Goal: Task Accomplishment & Management: Manage account settings

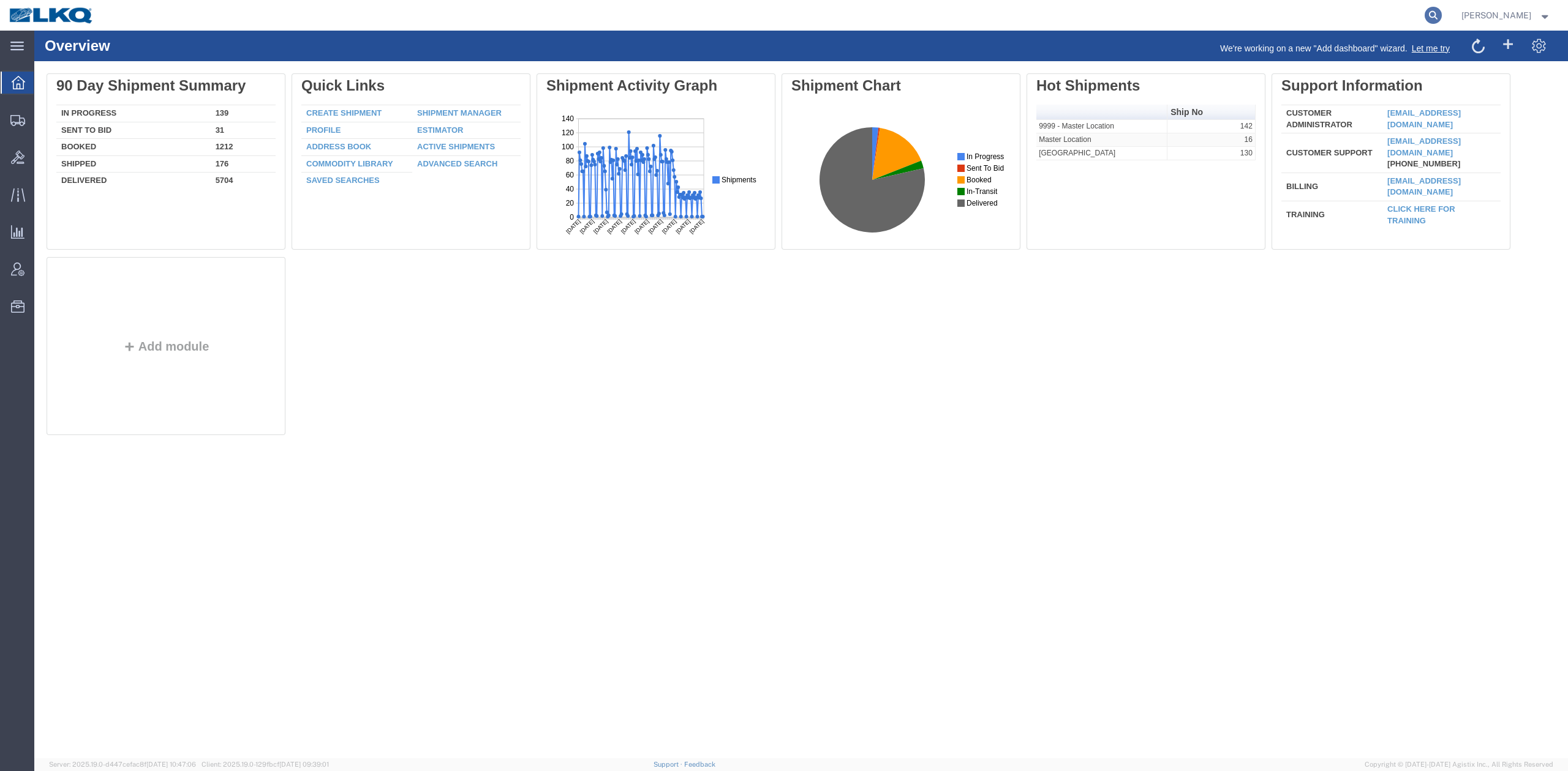
click at [1442, 13] on icon at bounding box center [1434, 15] width 18 height 18
paste input "56701830"
click at [1442, 13] on icon at bounding box center [1434, 15] width 18 height 18
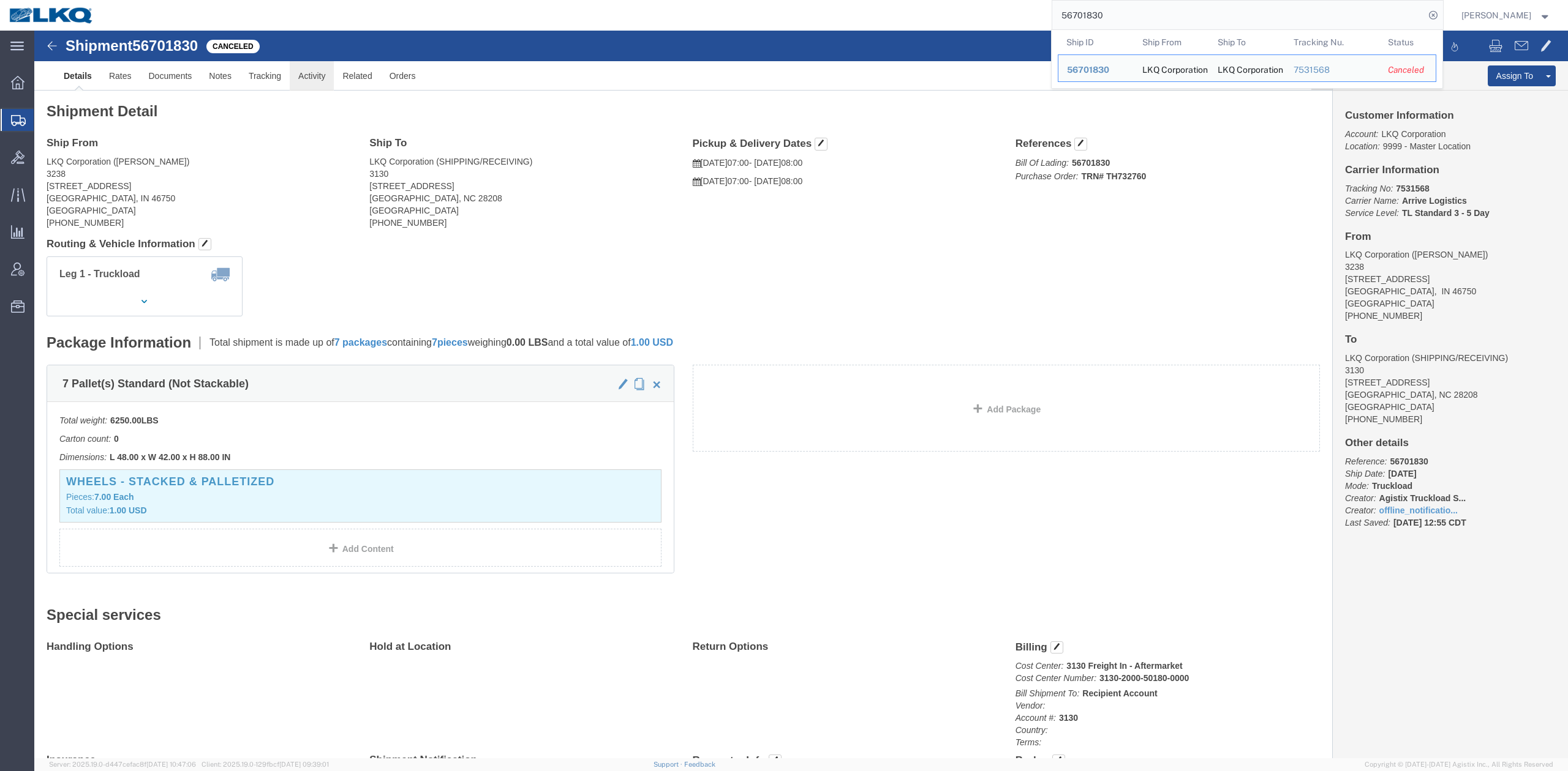
click link "Activity"
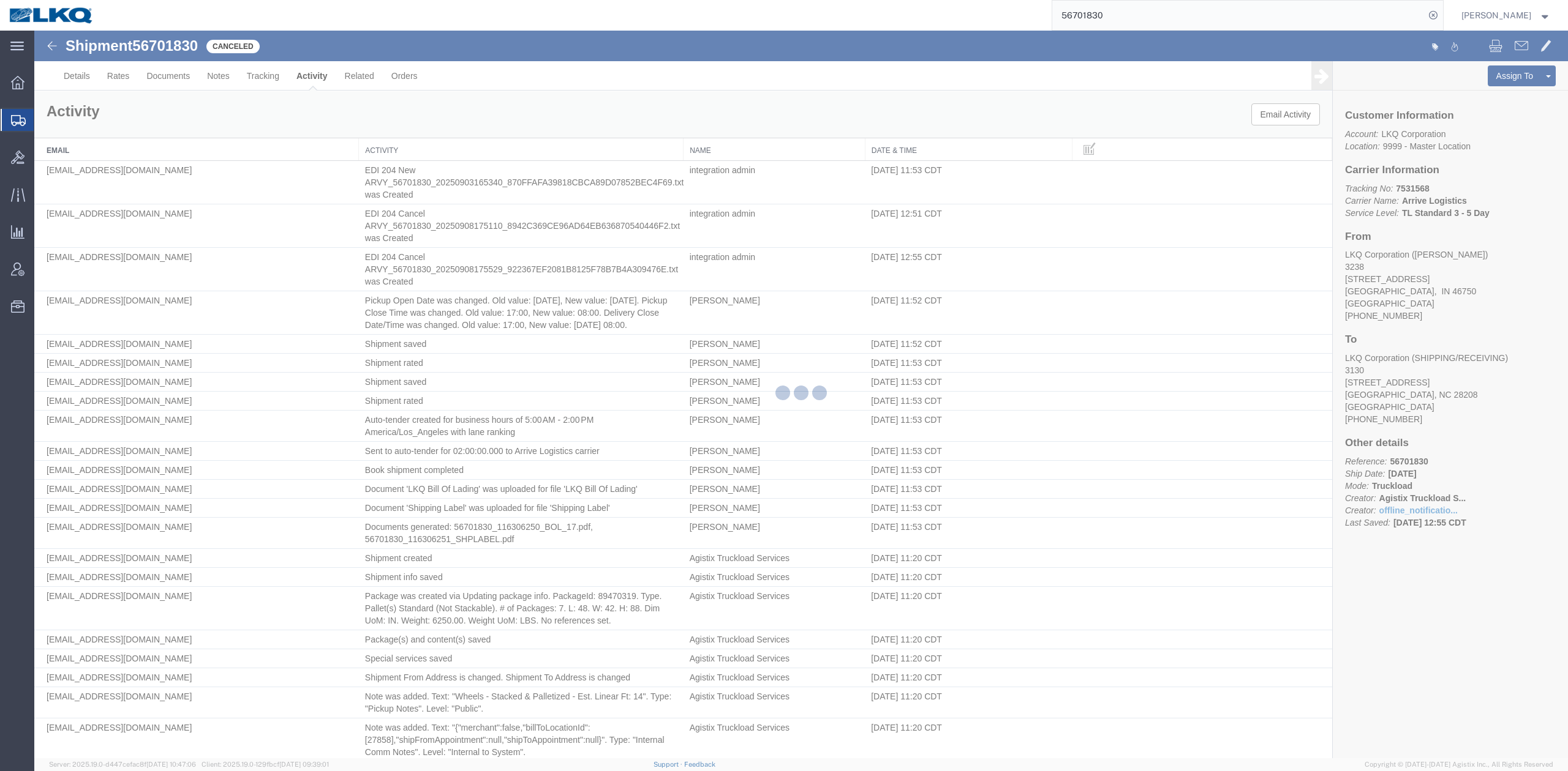
scroll to position [767, 0]
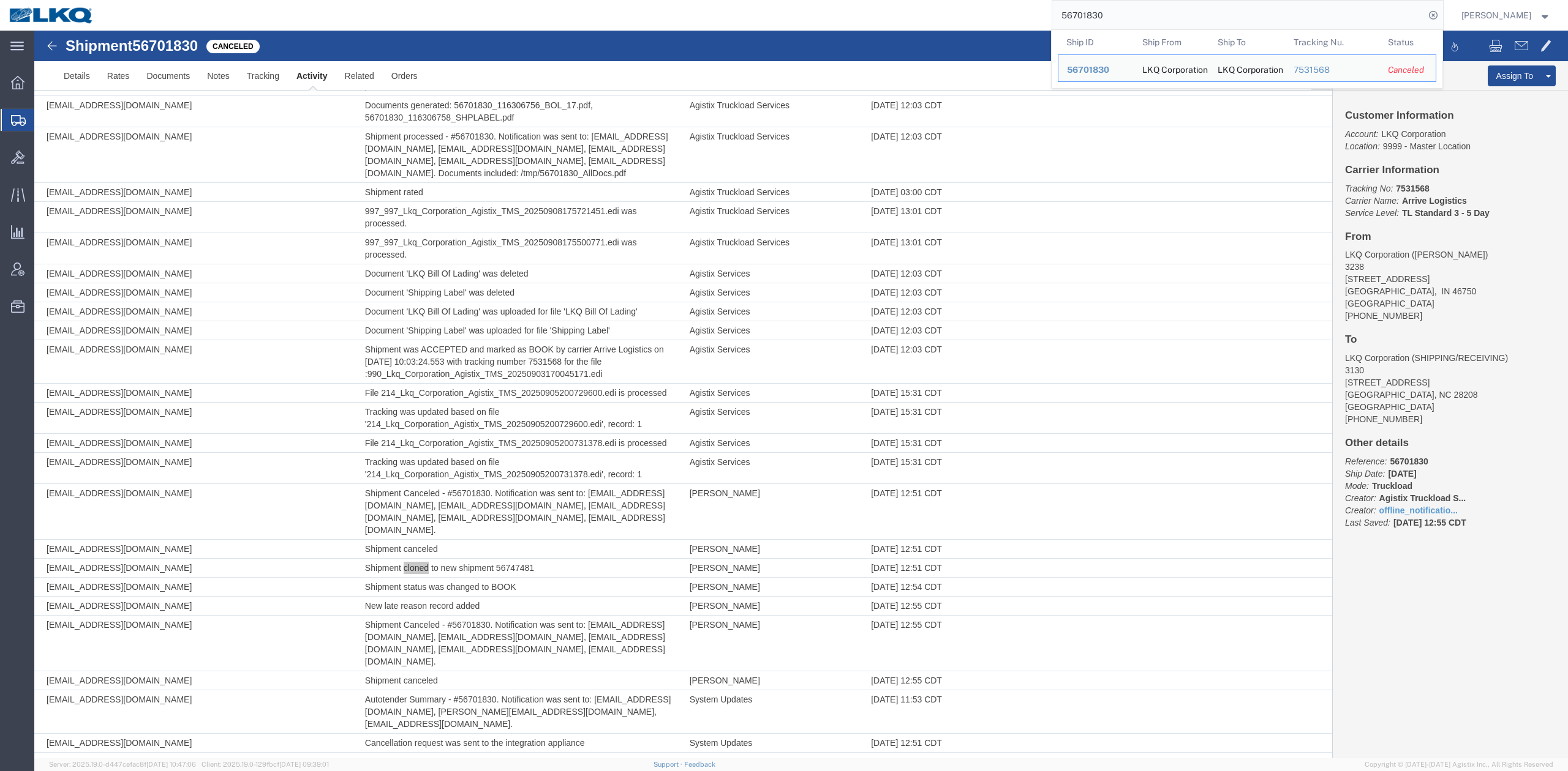
click at [1152, 18] on input "56701830" at bounding box center [1238, 15] width 372 height 29
paste input "56372"
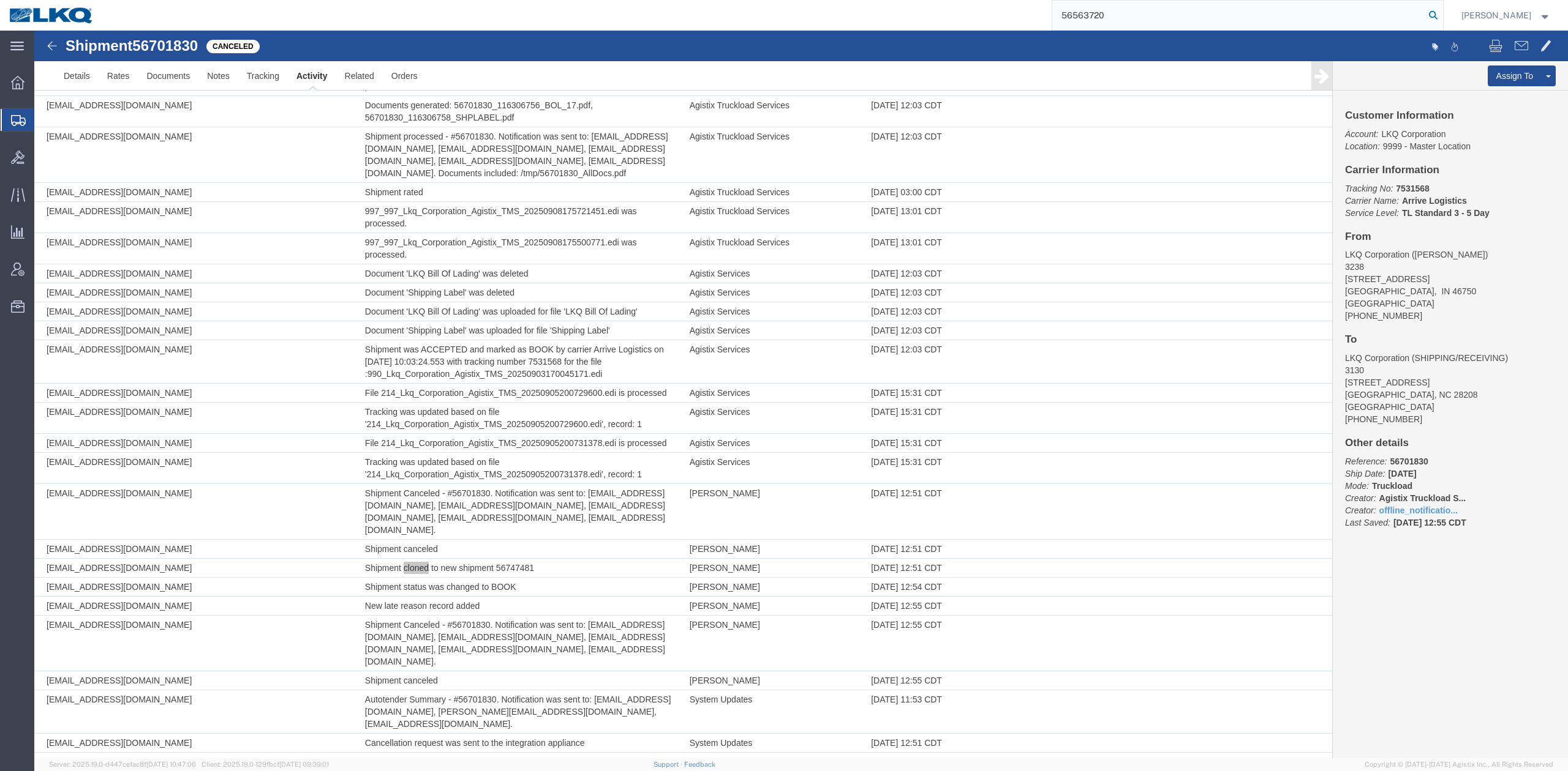
click at [1442, 18] on icon at bounding box center [1434, 15] width 18 height 18
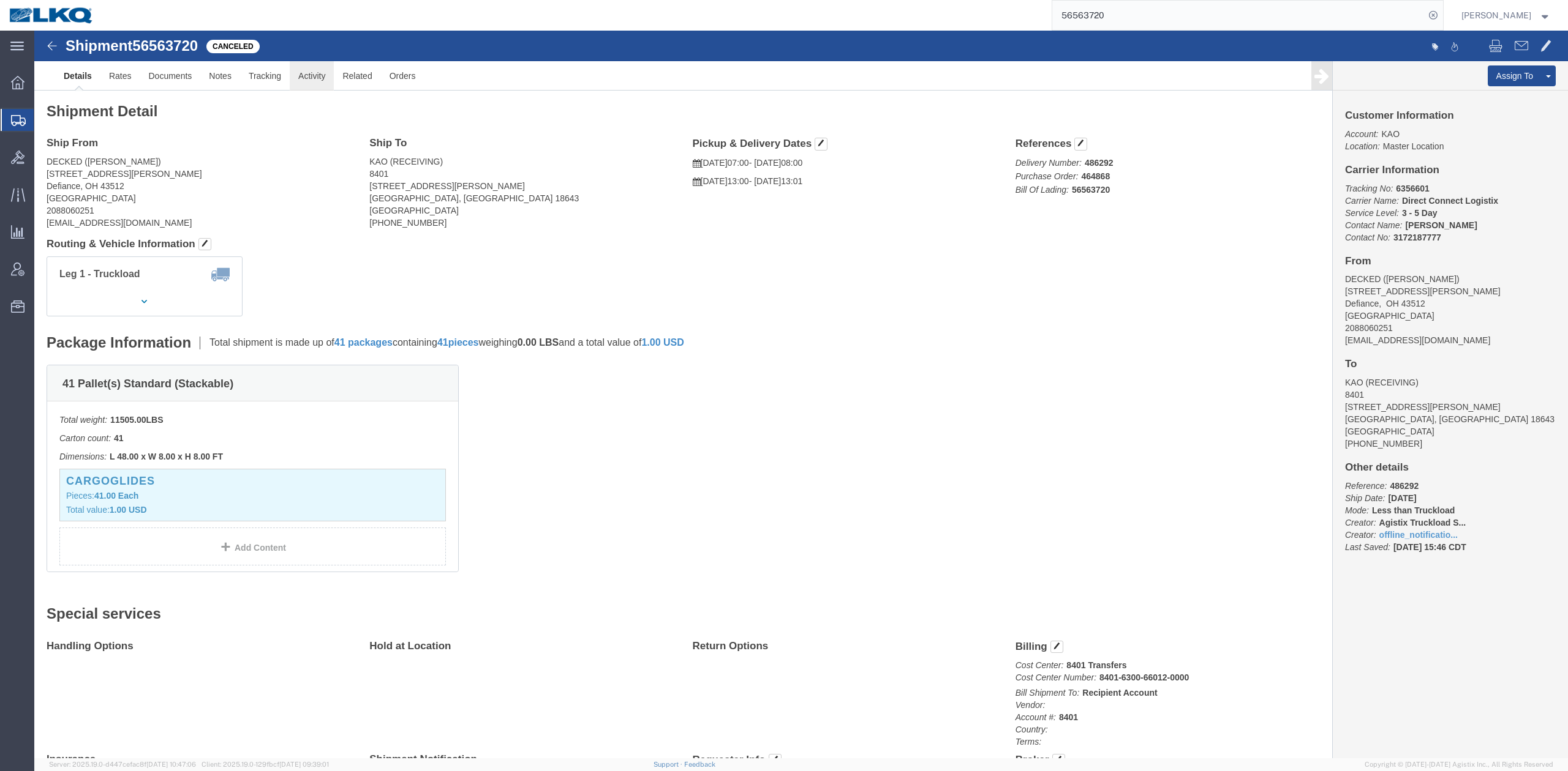
click link "Activity"
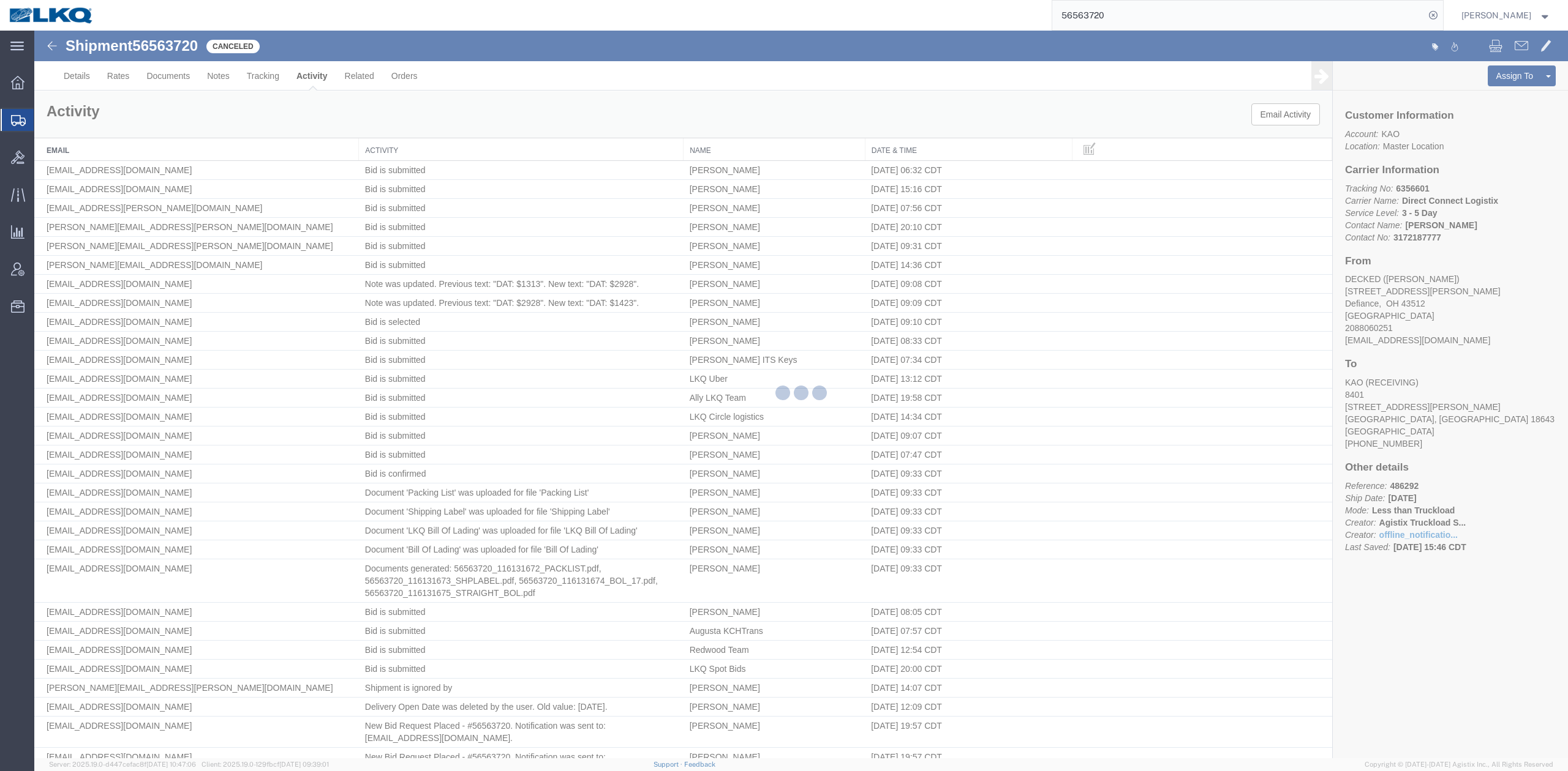
scroll to position [2559, 0]
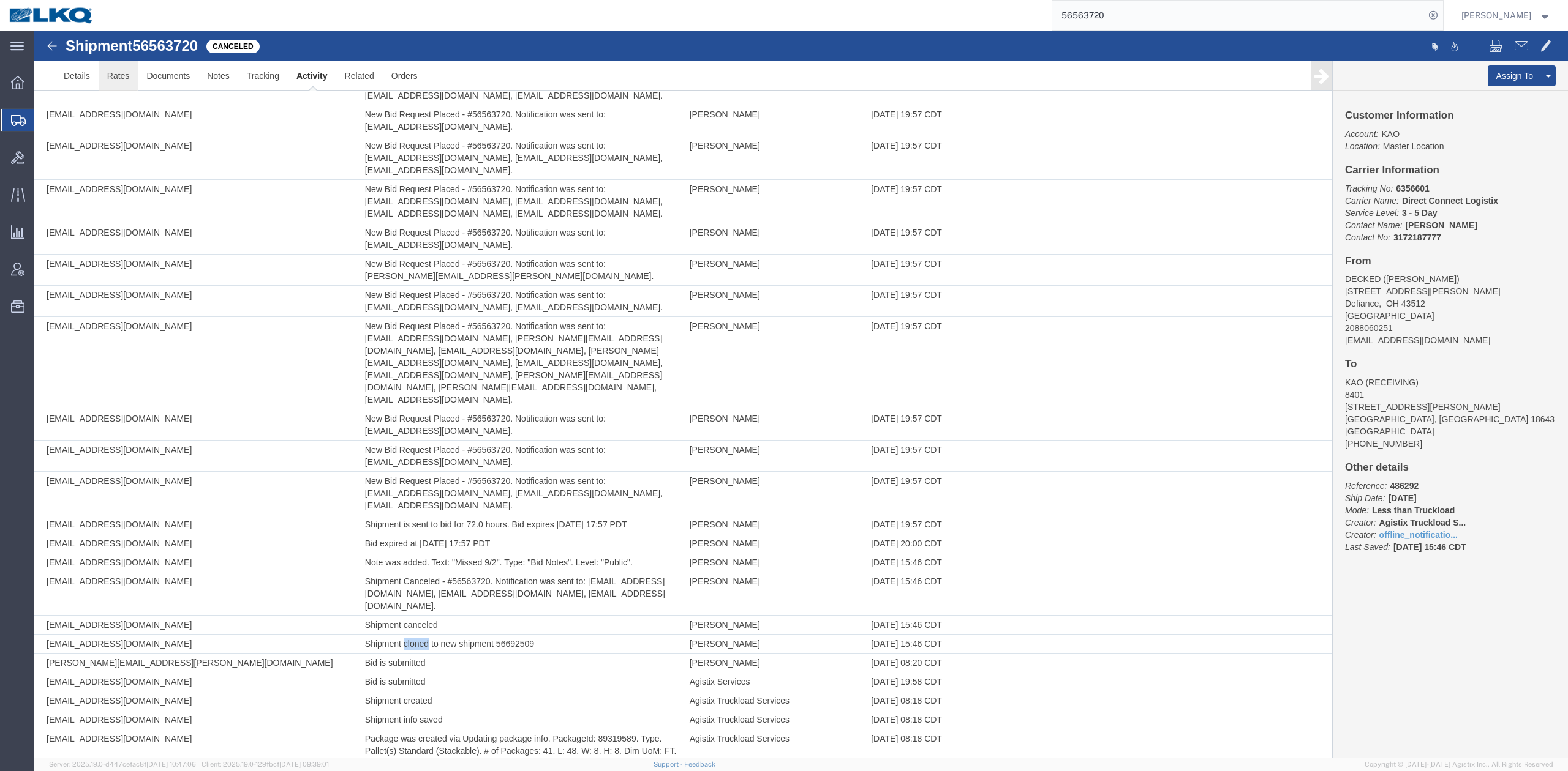
click at [120, 81] on link "Rates" at bounding box center [119, 75] width 40 height 29
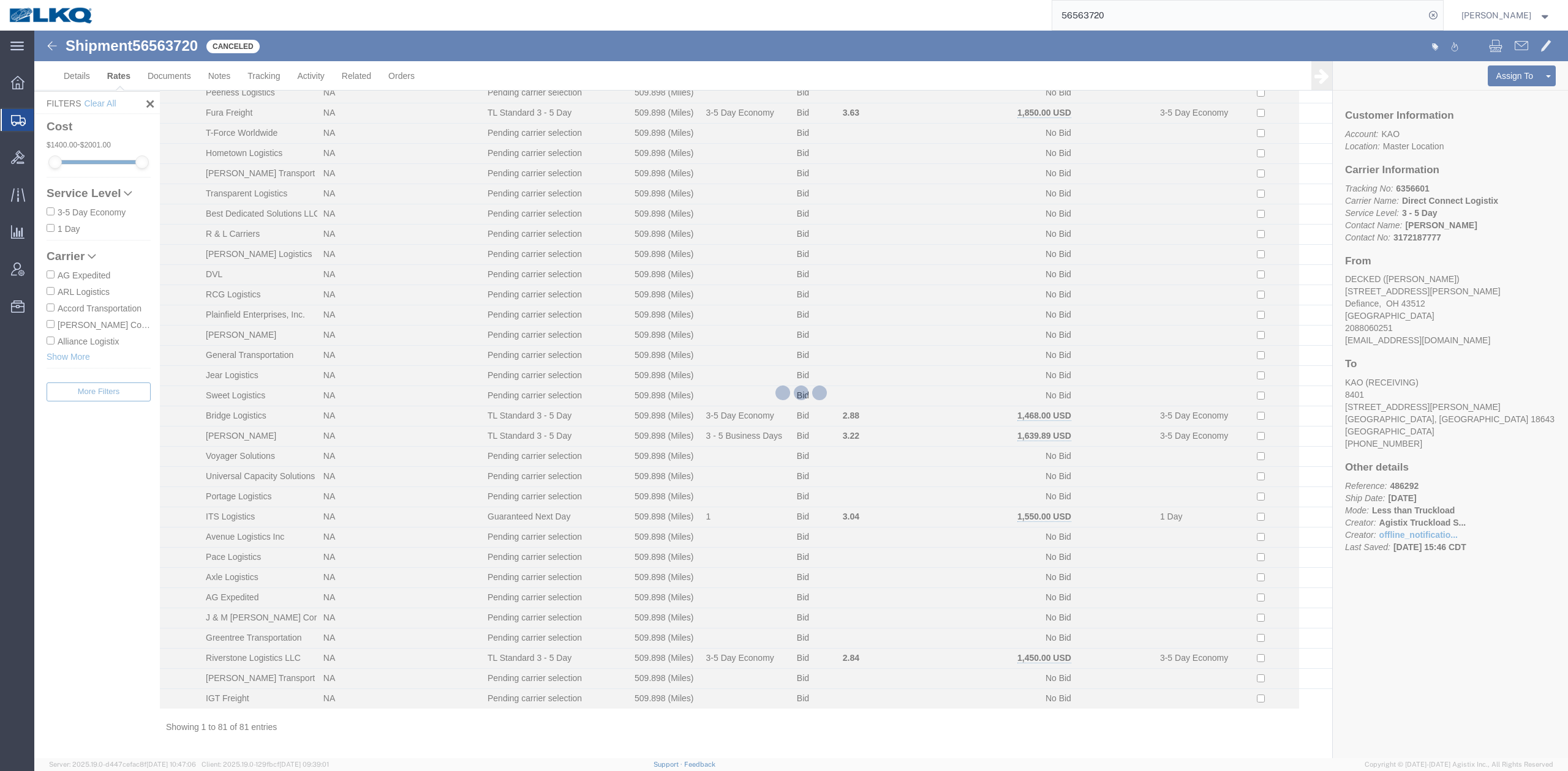
scroll to position [1126, 0]
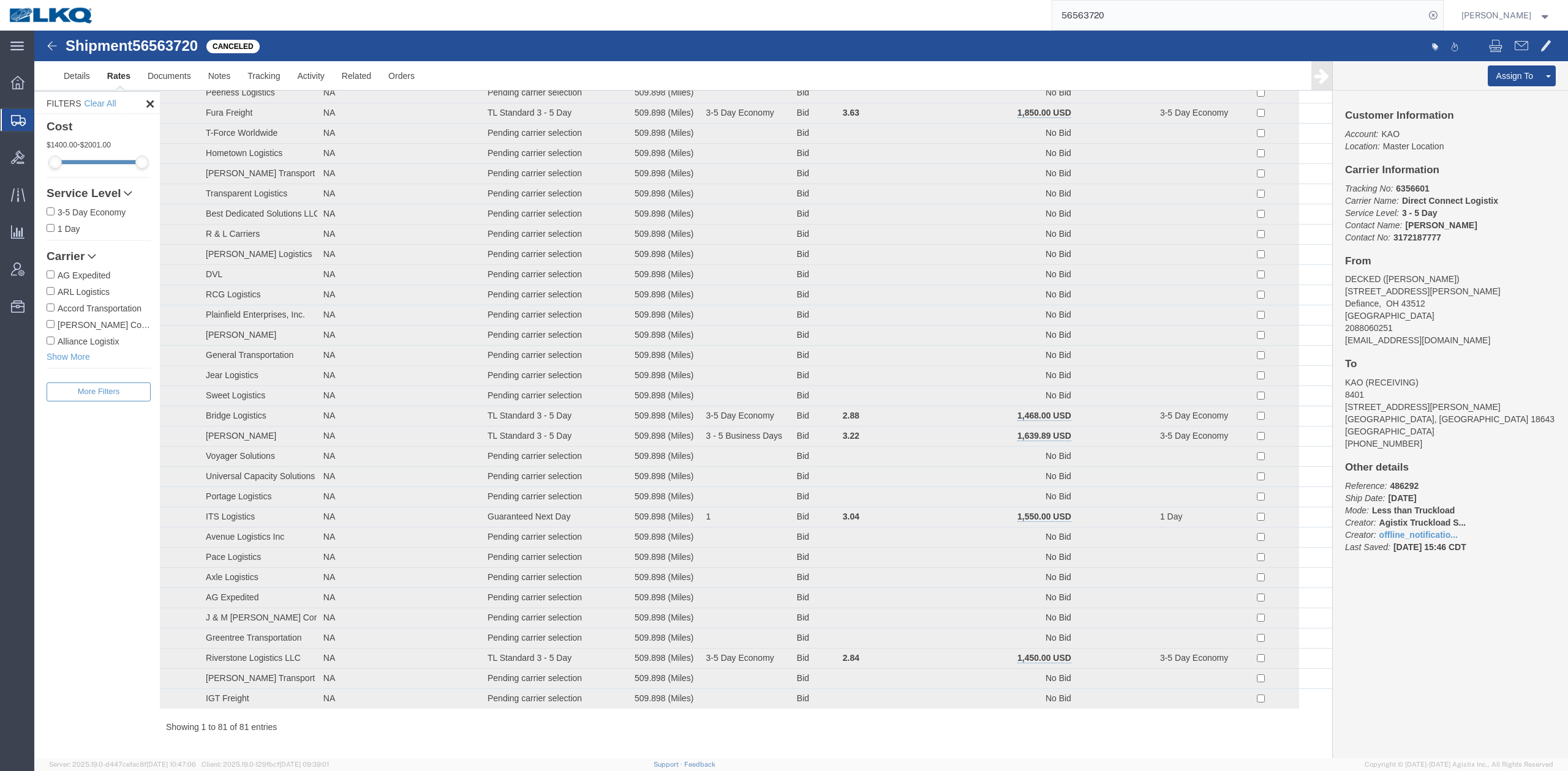
click at [780, 731] on div "Showing 1 to 81 of 81 entries" at bounding box center [746, 727] width 1172 height 13
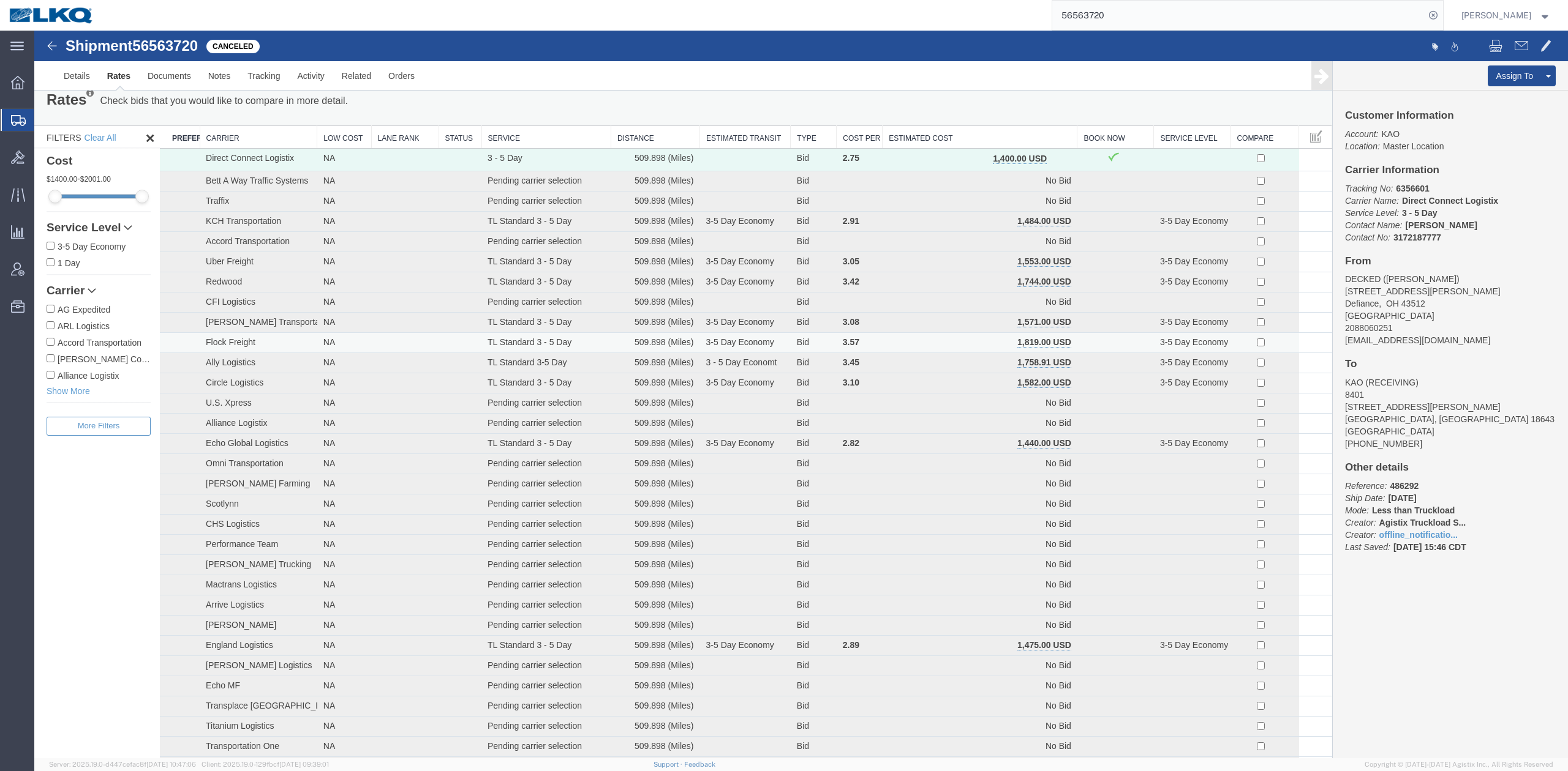
scroll to position [0, 0]
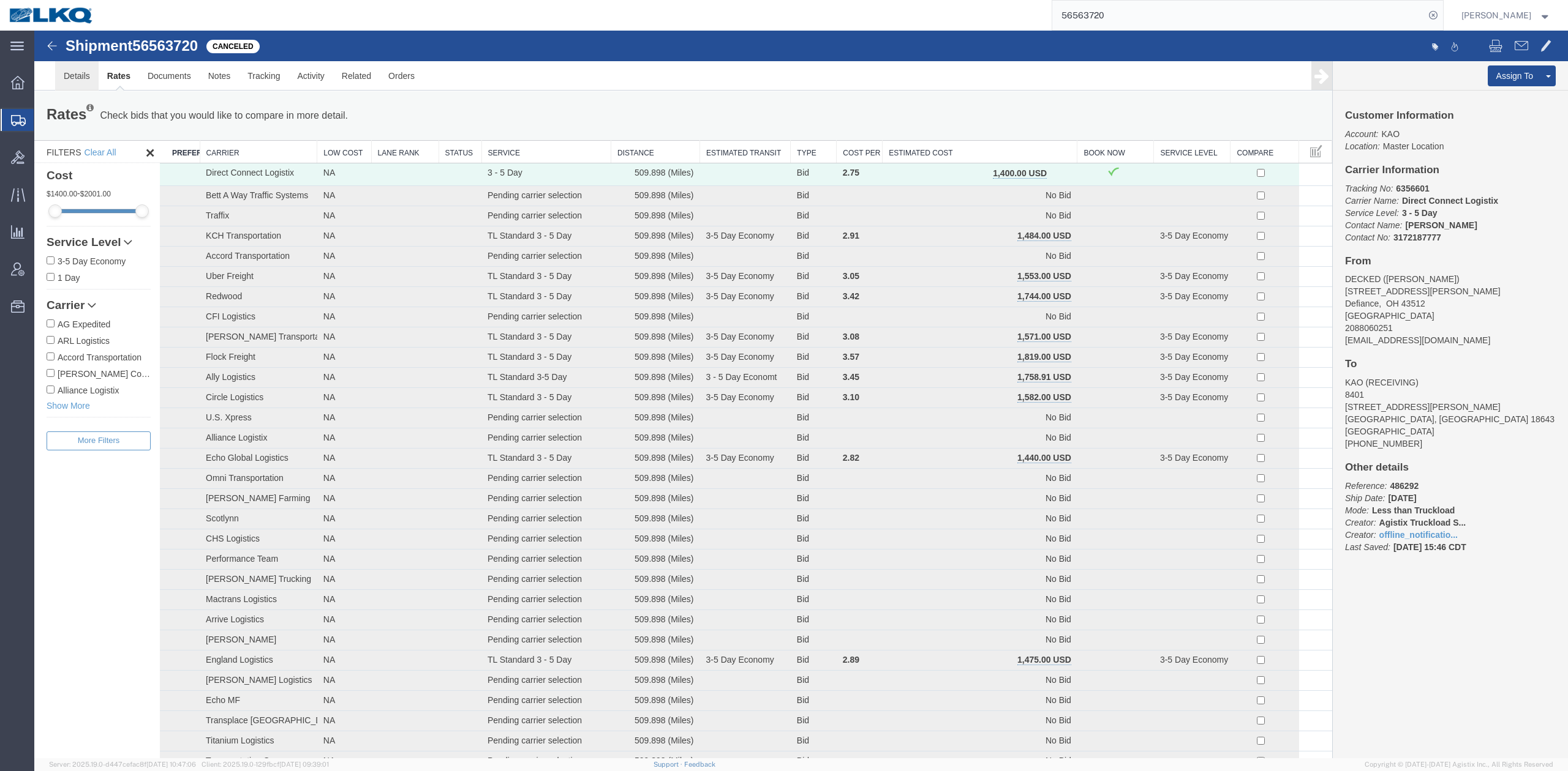
drag, startPoint x: 65, startPoint y: 119, endPoint x: 68, endPoint y: 78, distance: 41.1
click at [68, 78] on link "Details" at bounding box center [77, 75] width 43 height 29
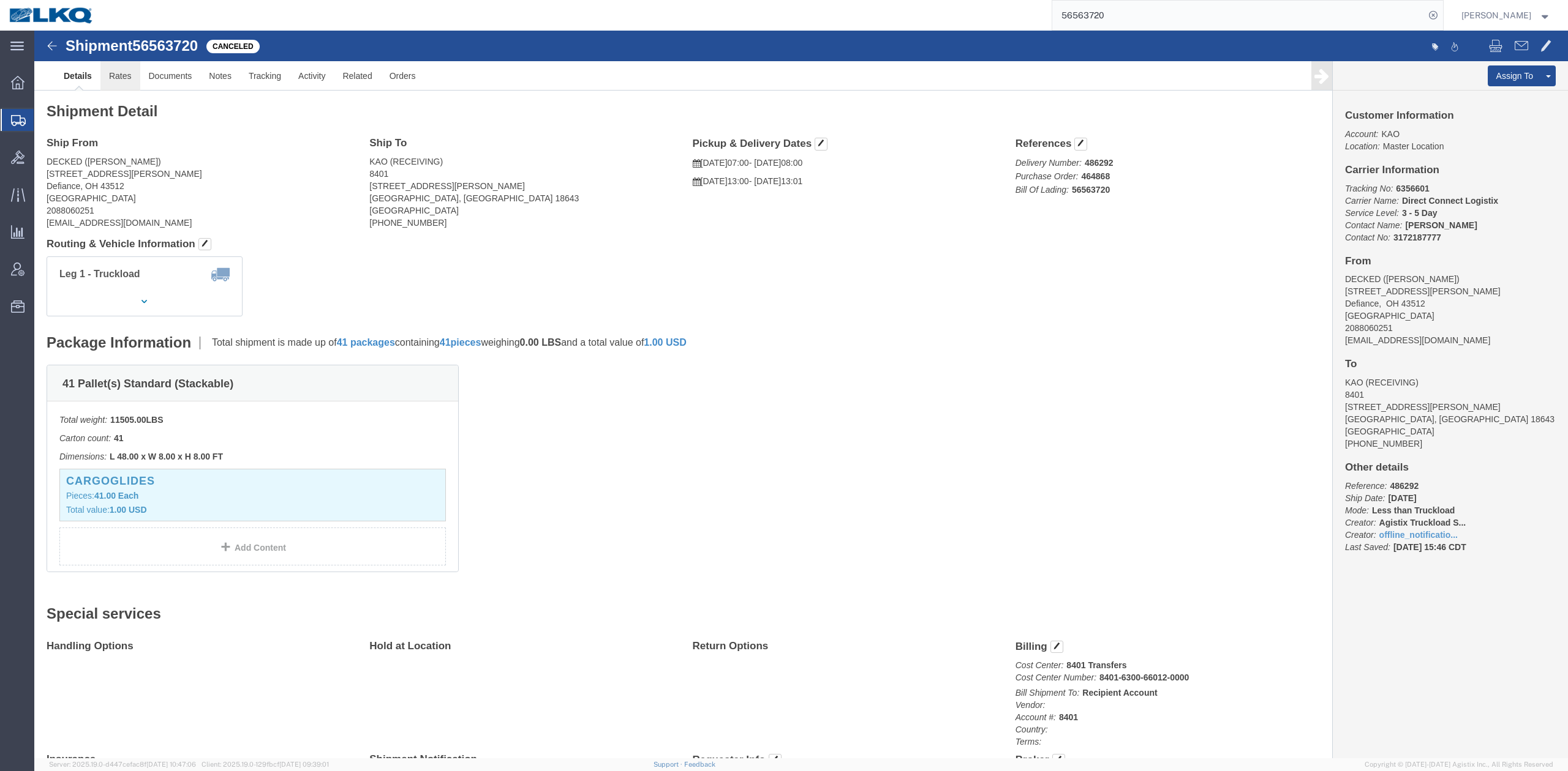
click link "Rates"
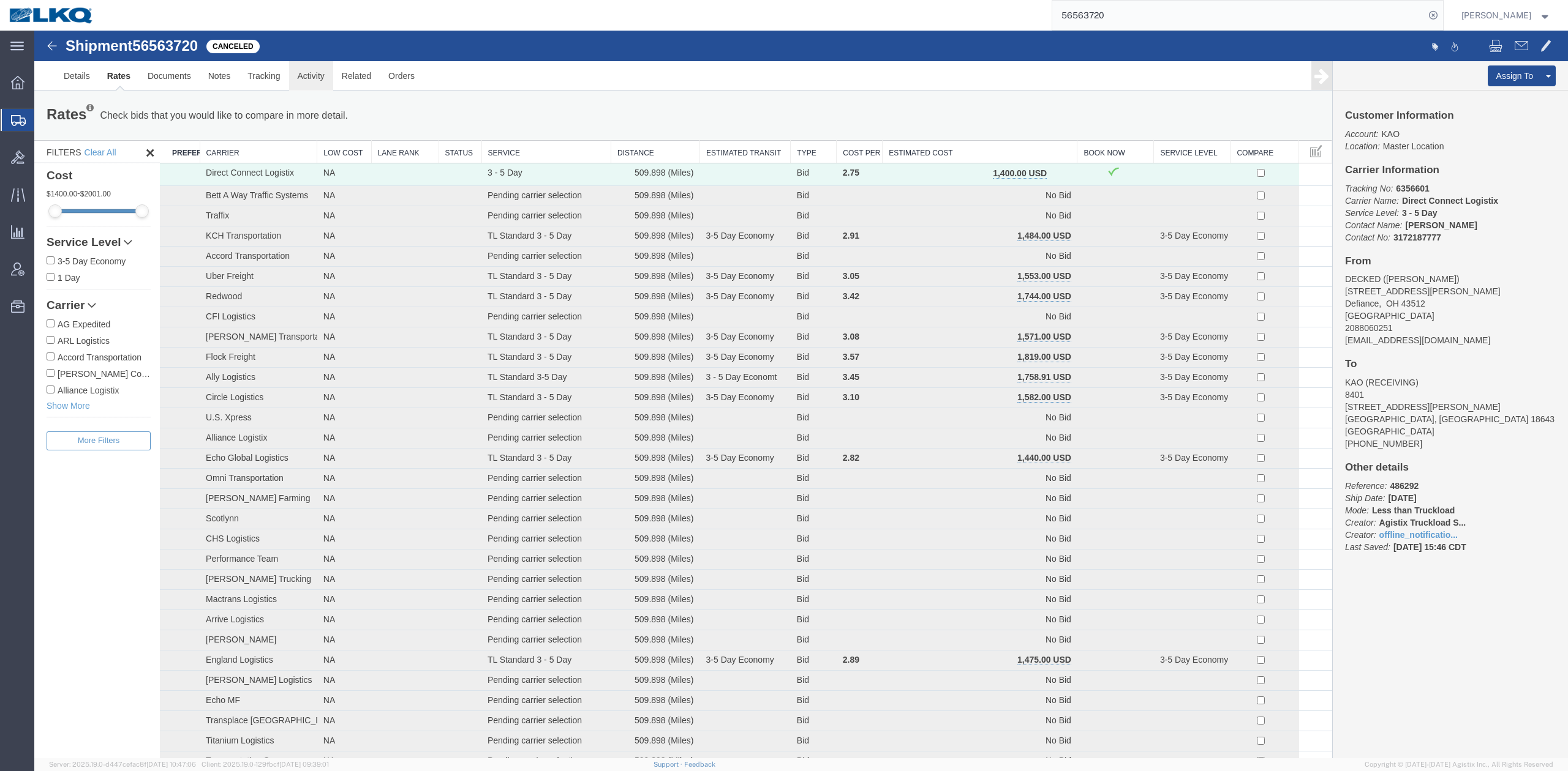
click at [296, 72] on link "Activity" at bounding box center [311, 75] width 44 height 29
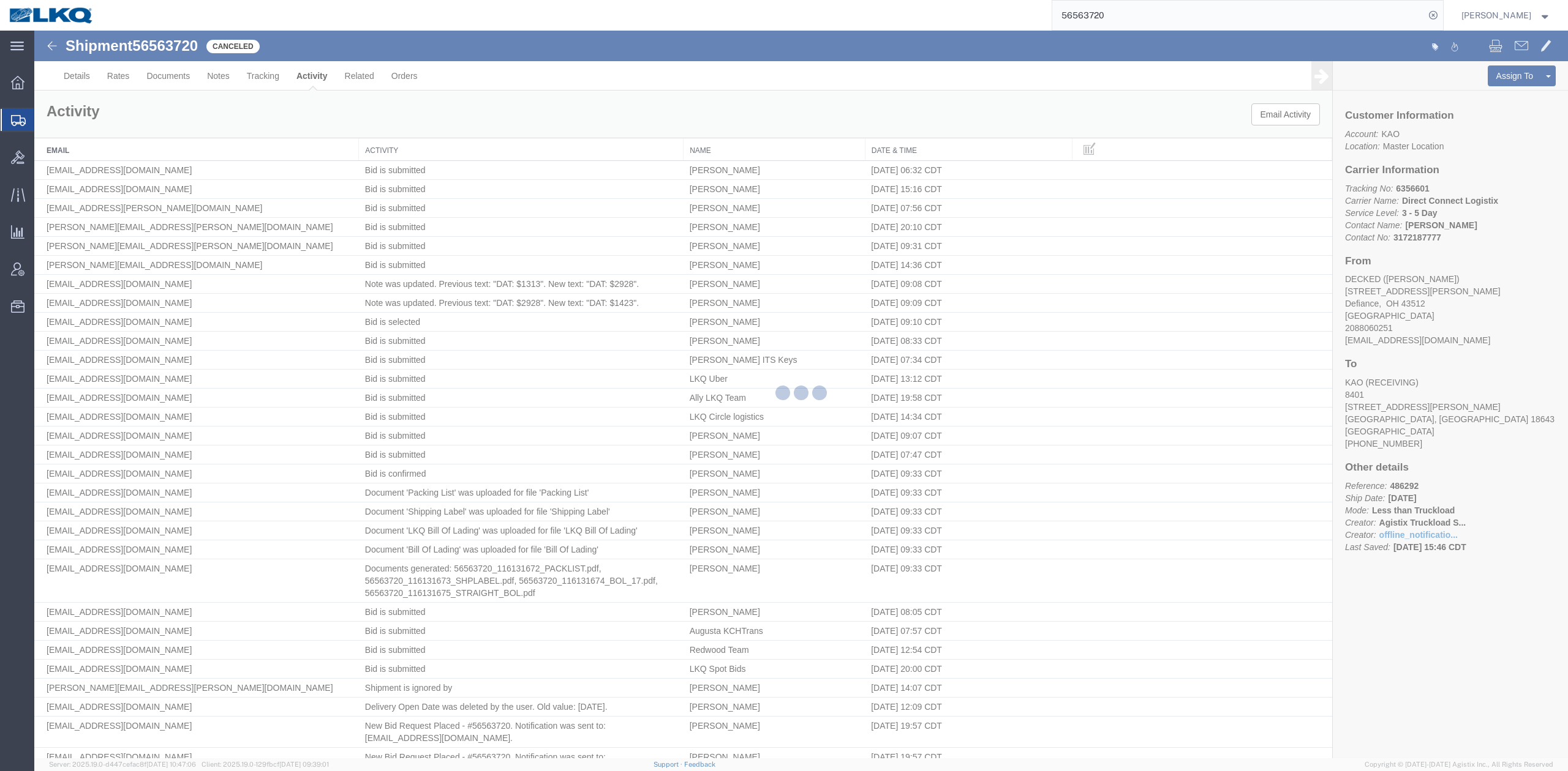
scroll to position [2559, 0]
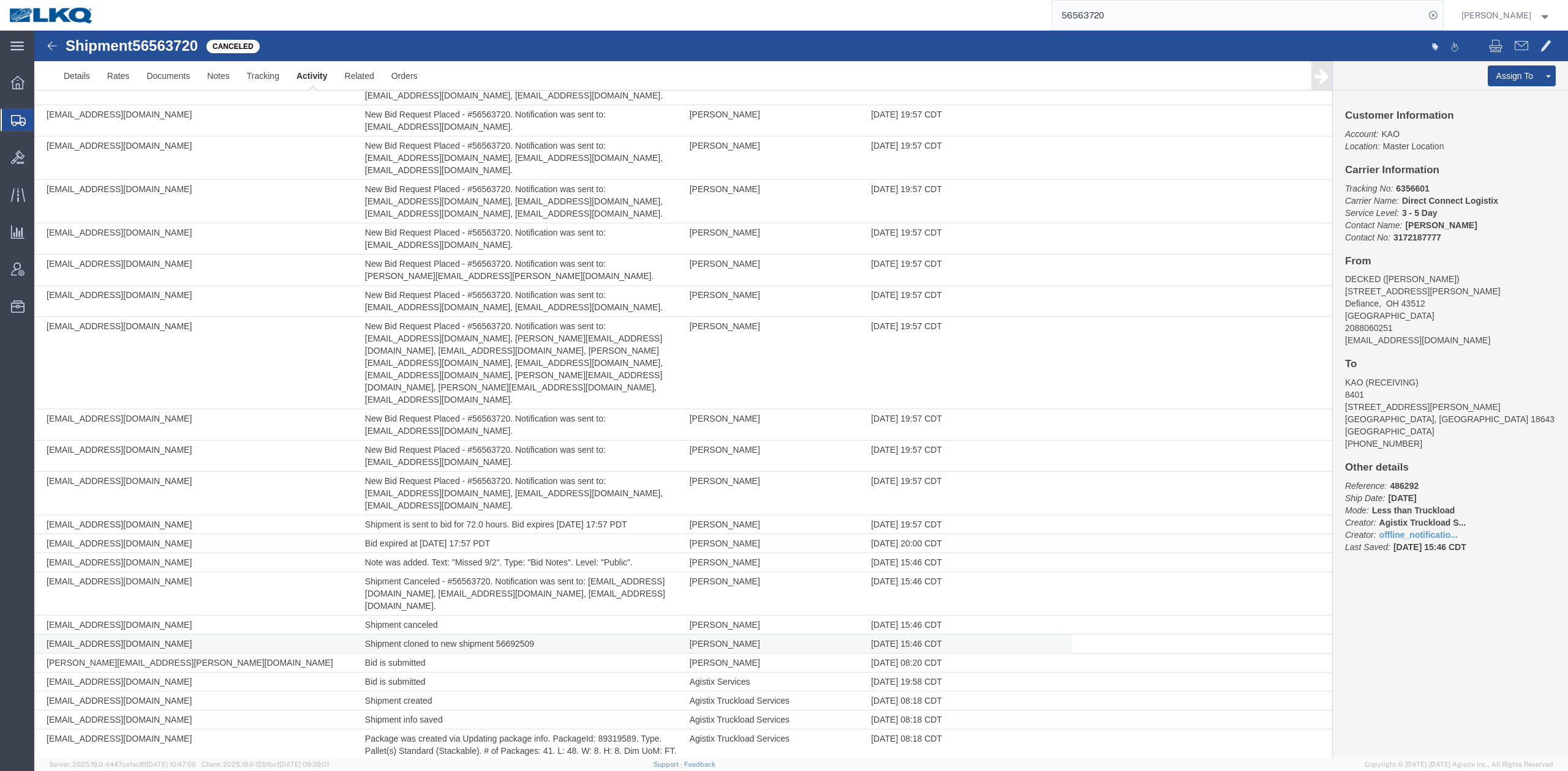
click at [517, 635] on td "Shipment cloned to new shipment 56692509" at bounding box center [521, 644] width 325 height 19
copy td "56692509"
click at [1090, 19] on input "56563720" at bounding box center [1238, 15] width 372 height 29
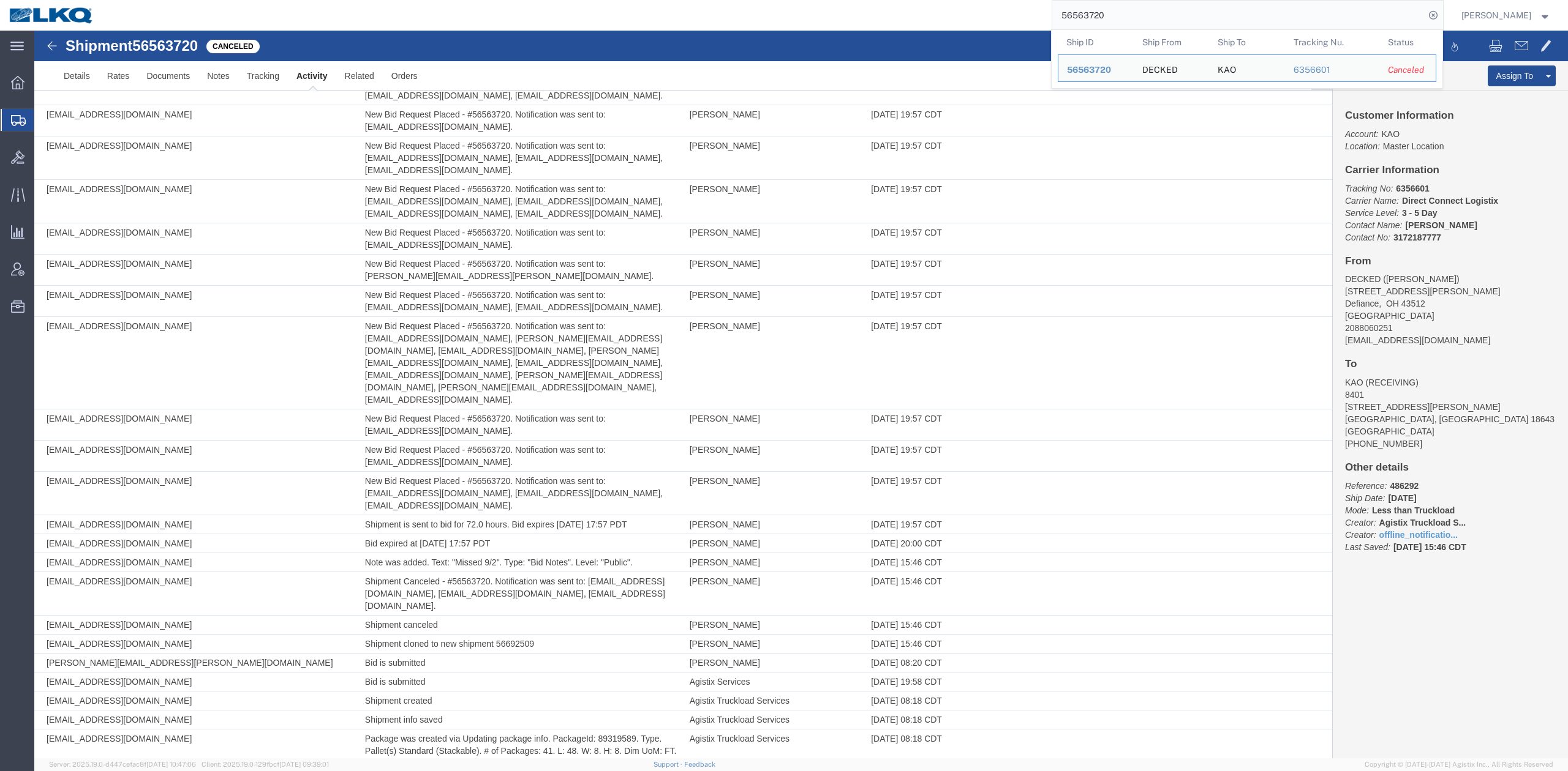
paste input "692509"
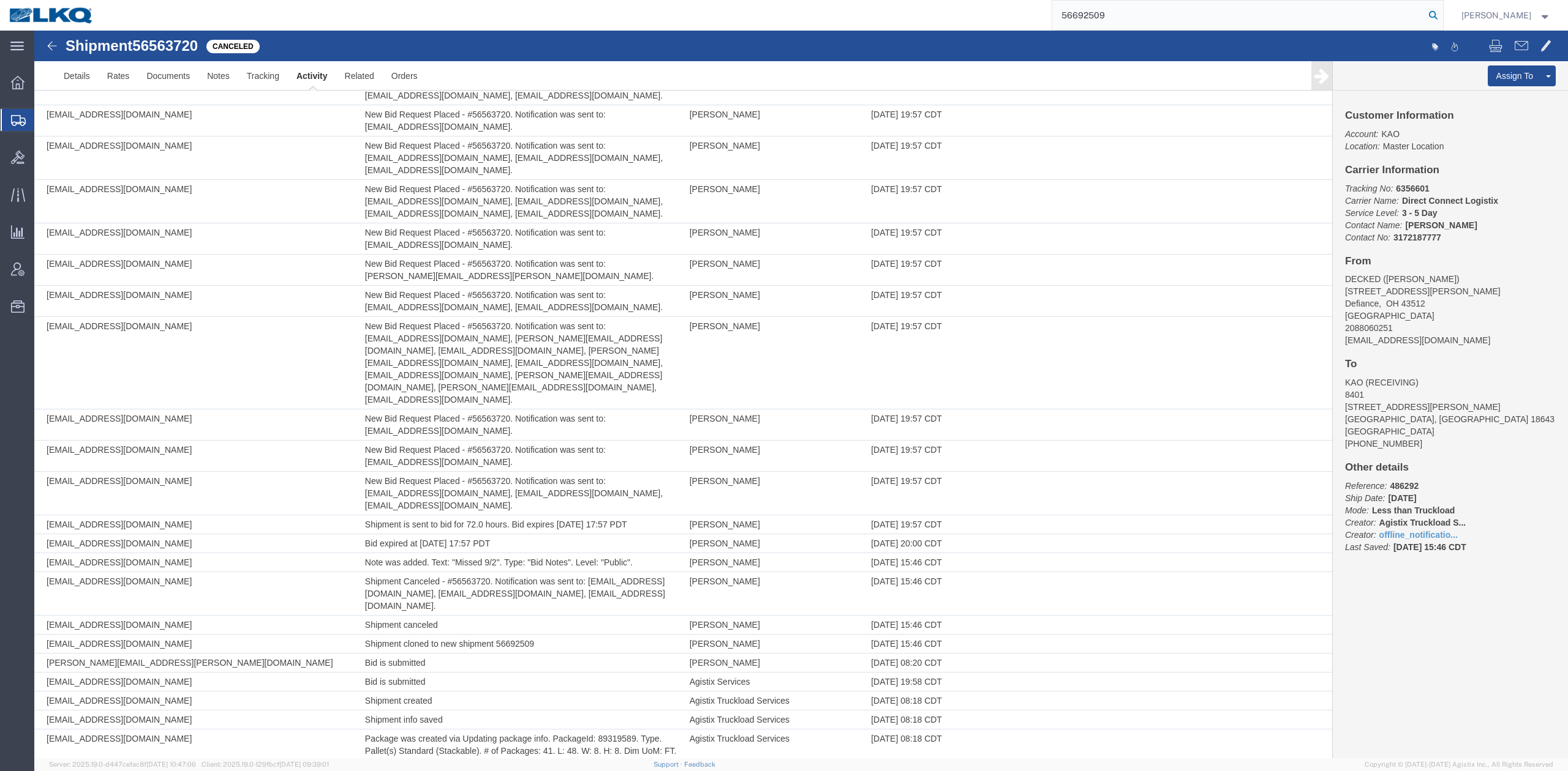
click at [1442, 18] on icon at bounding box center [1434, 15] width 18 height 18
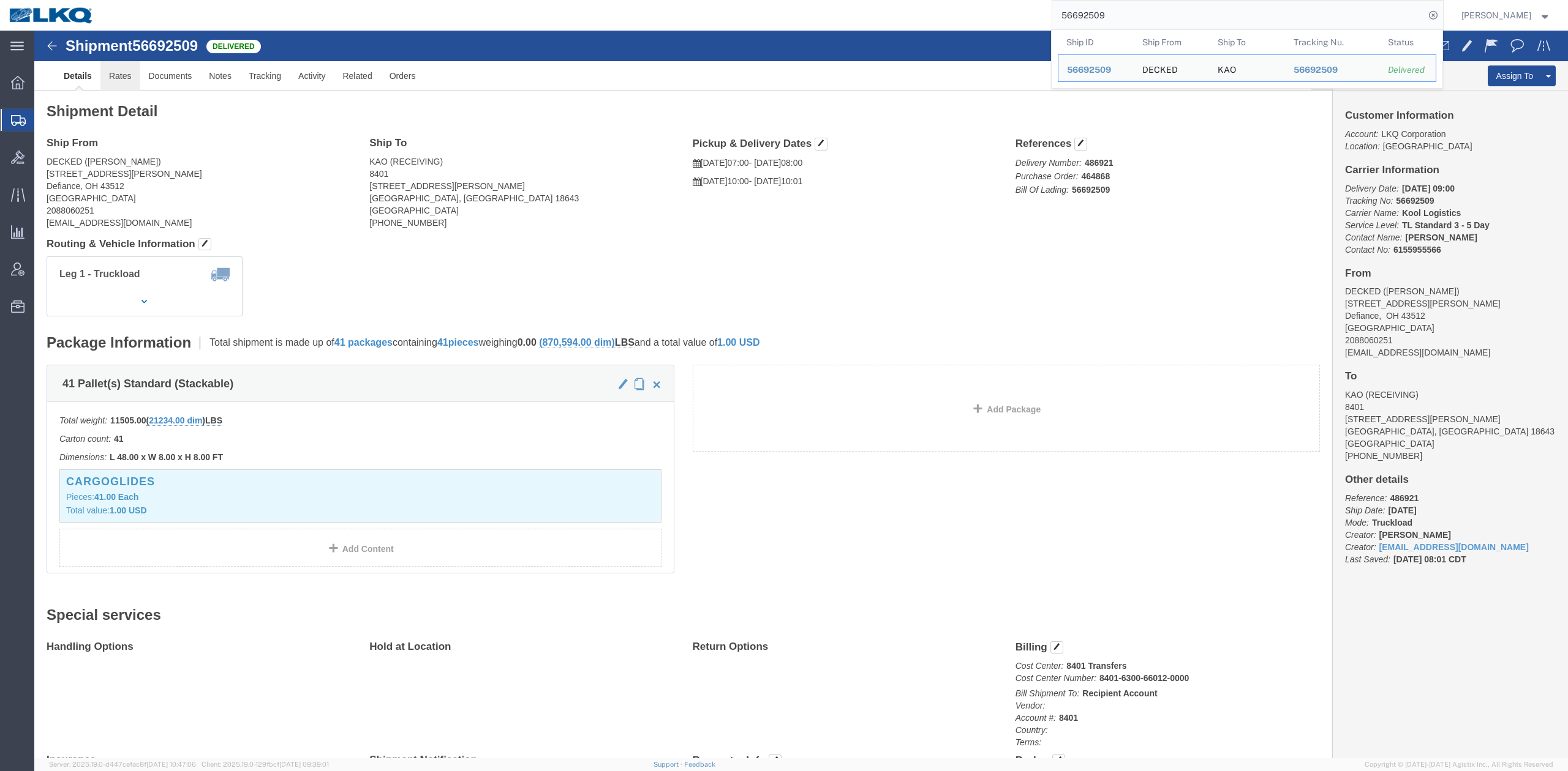
click link "Rates"
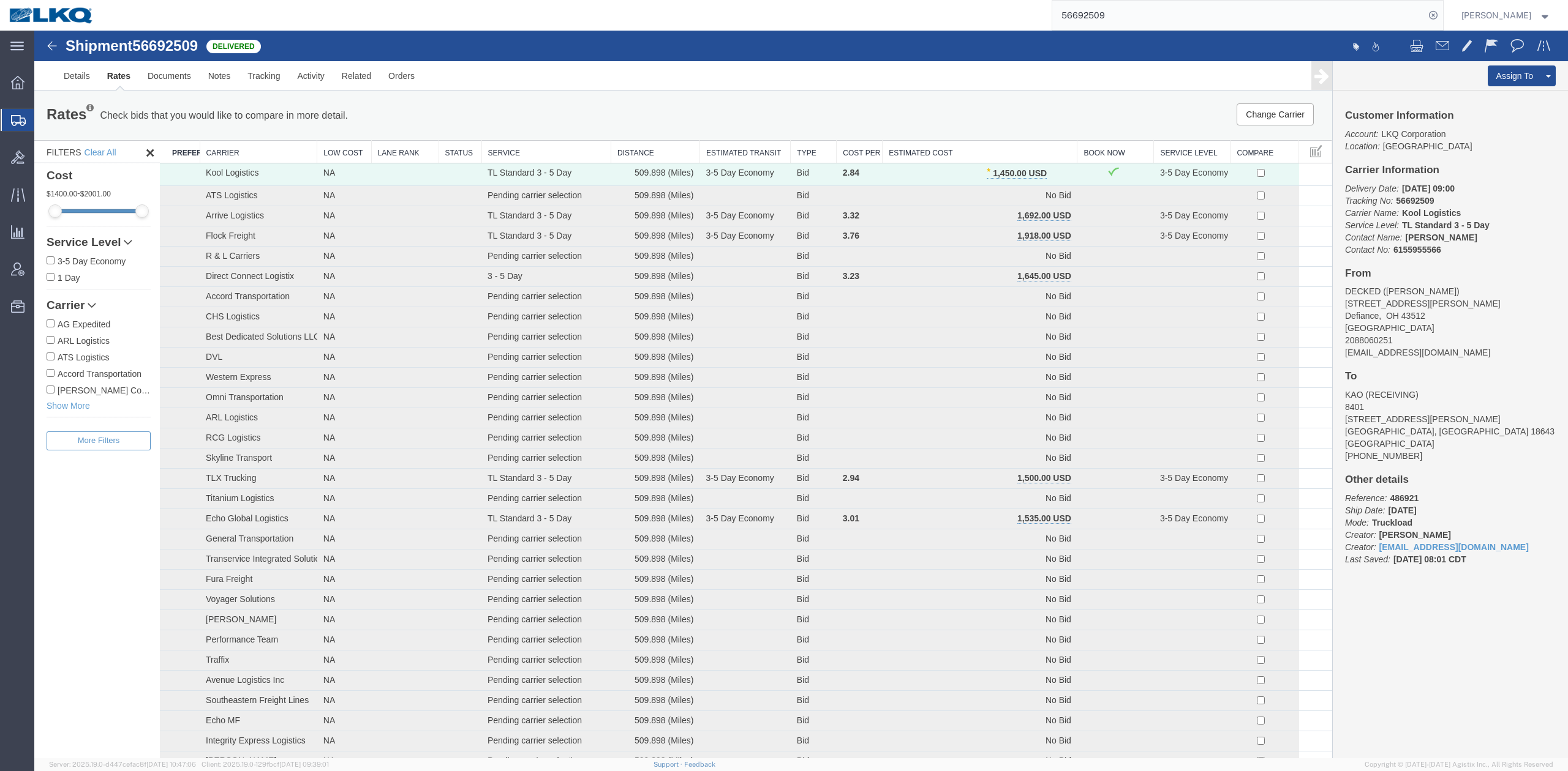
click at [1133, 16] on input "56692509" at bounding box center [1238, 15] width 372 height 29
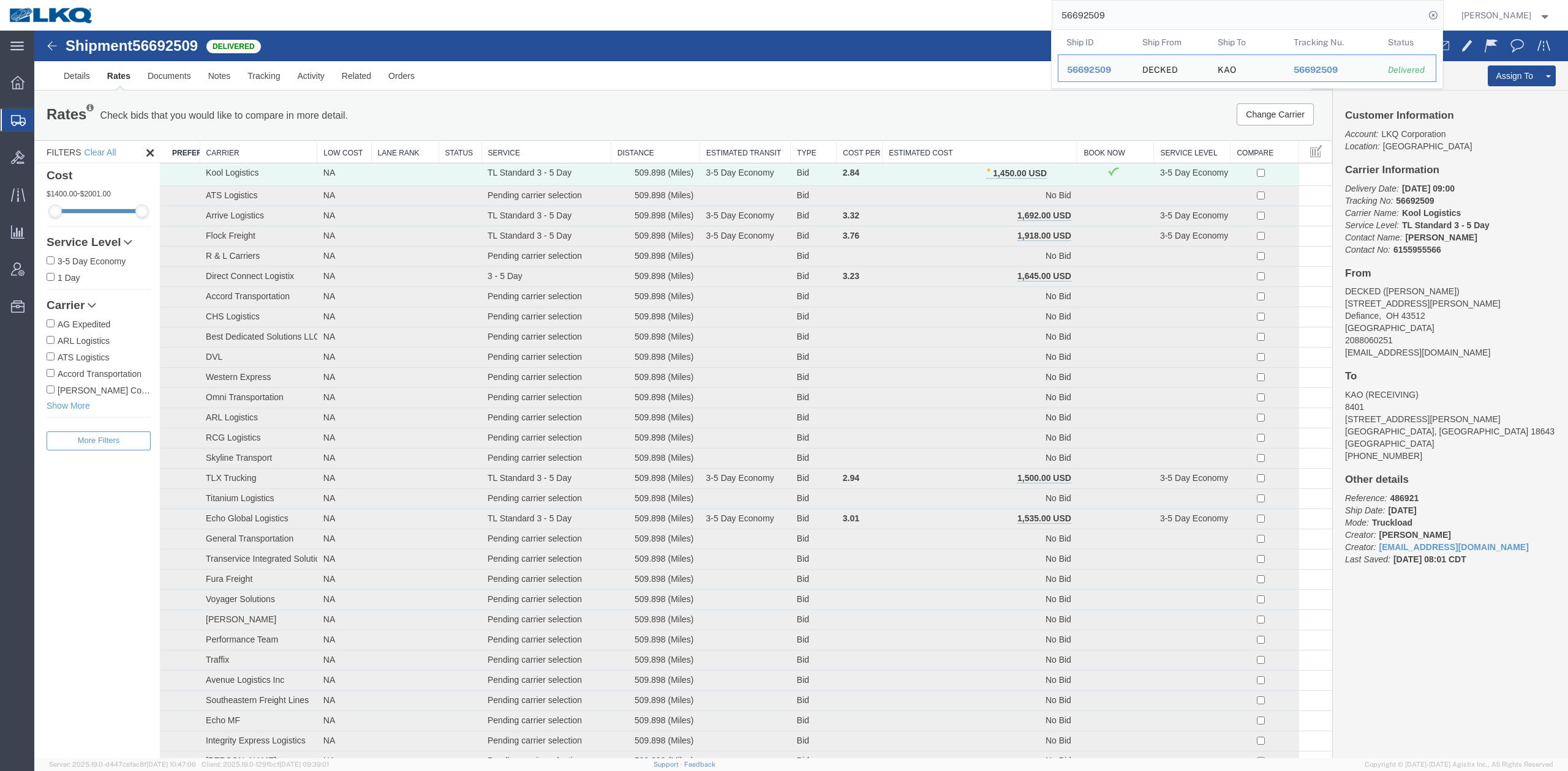
click at [1133, 16] on input "56692509" at bounding box center [1238, 15] width 372 height 29
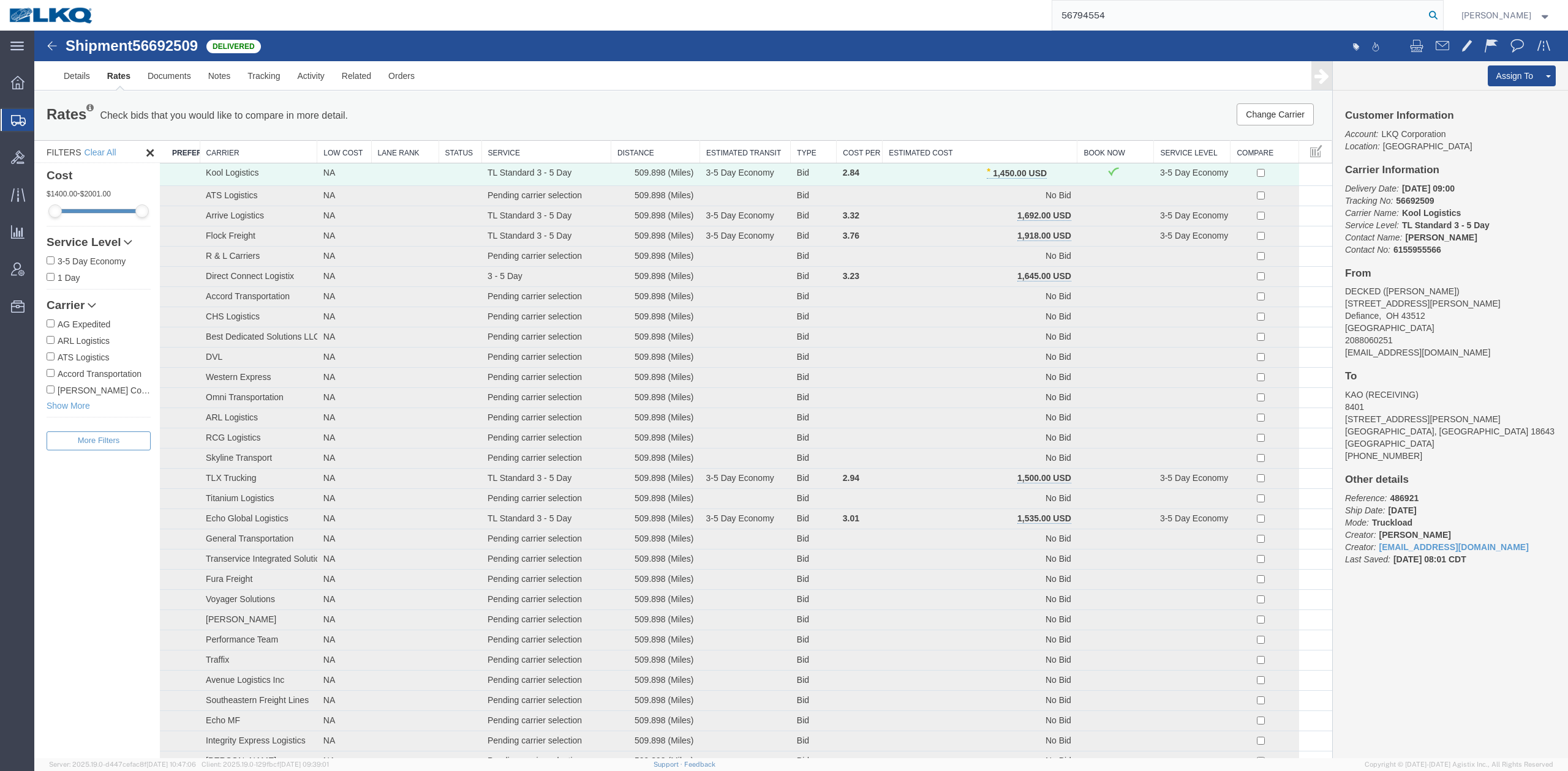
click at [1442, 8] on icon at bounding box center [1434, 15] width 18 height 18
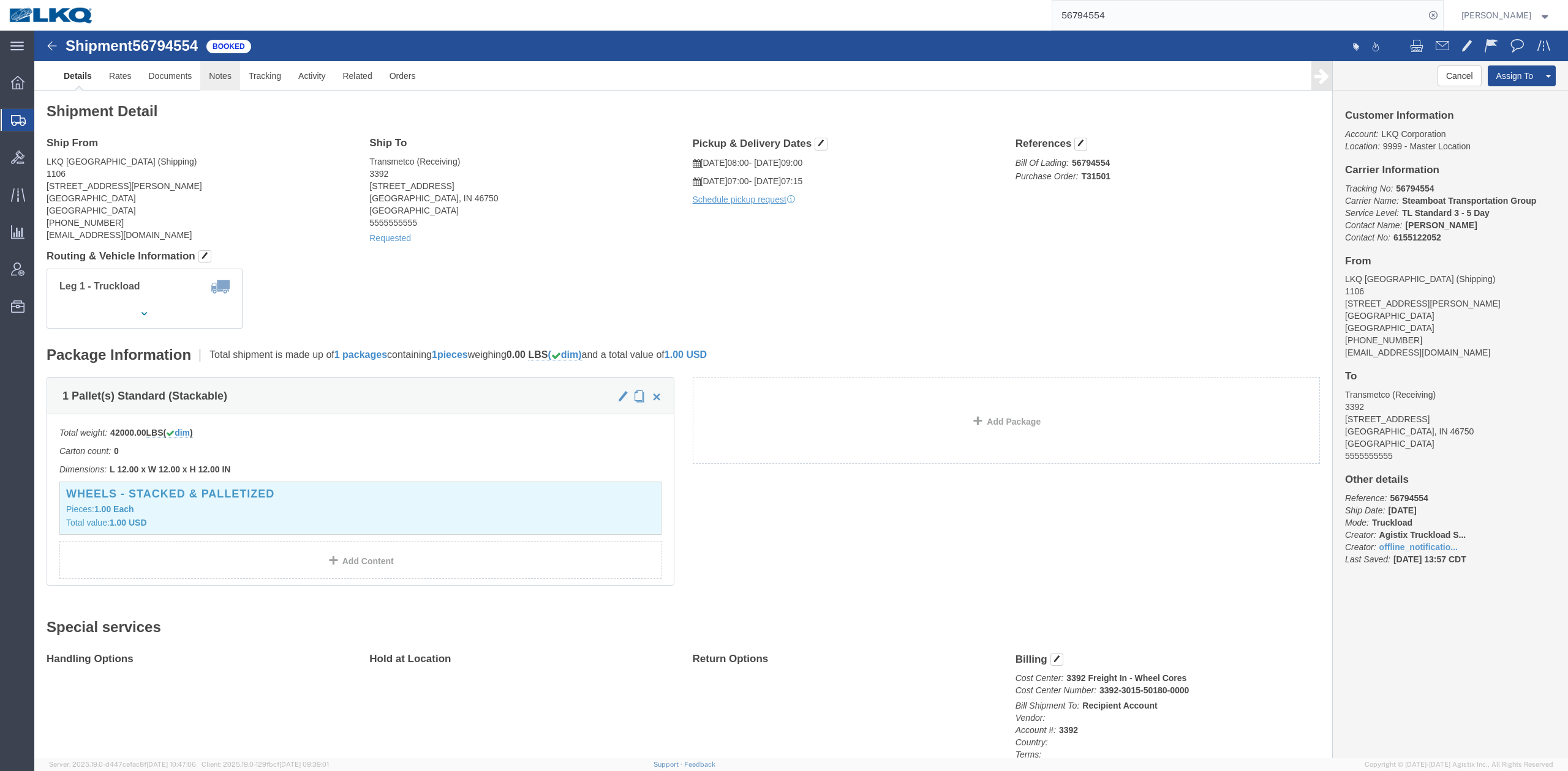
click link "Notes"
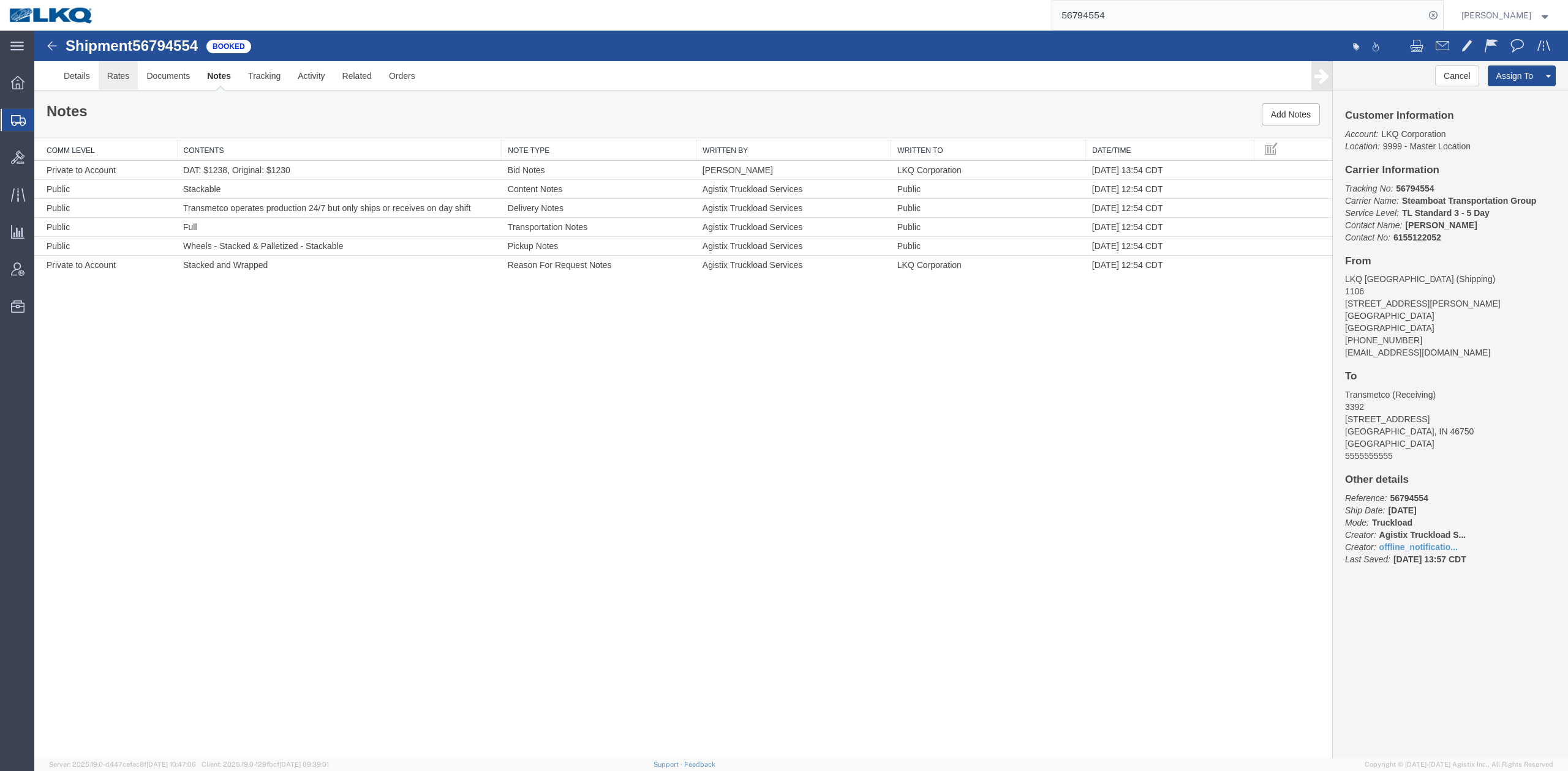
click at [126, 79] on link "Rates" at bounding box center [119, 75] width 40 height 29
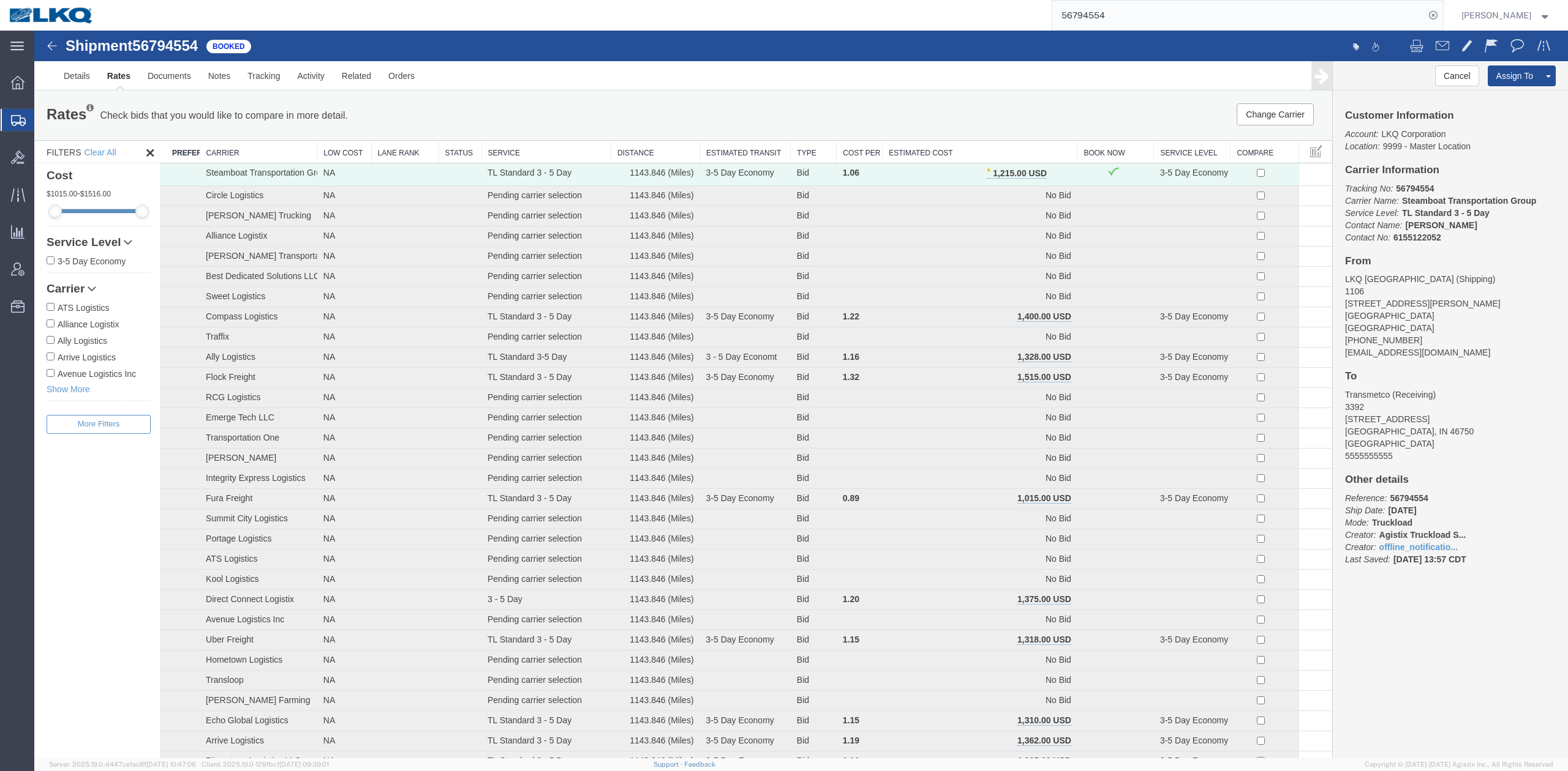
click at [1156, 18] on input "56794554" at bounding box center [1238, 15] width 372 height 29
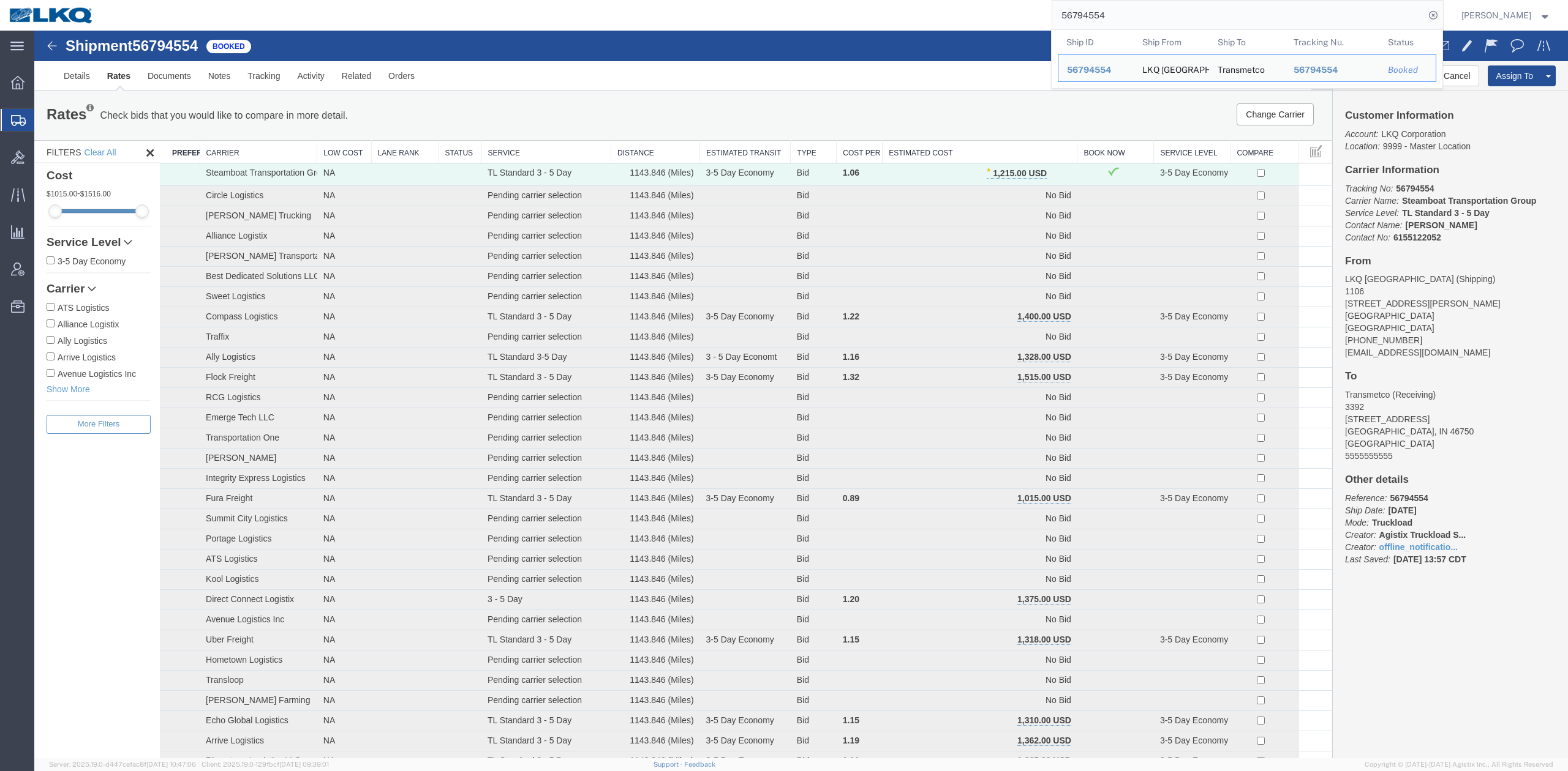
click at [1156, 18] on input "56794554" at bounding box center [1238, 15] width 372 height 29
paste input "194342"
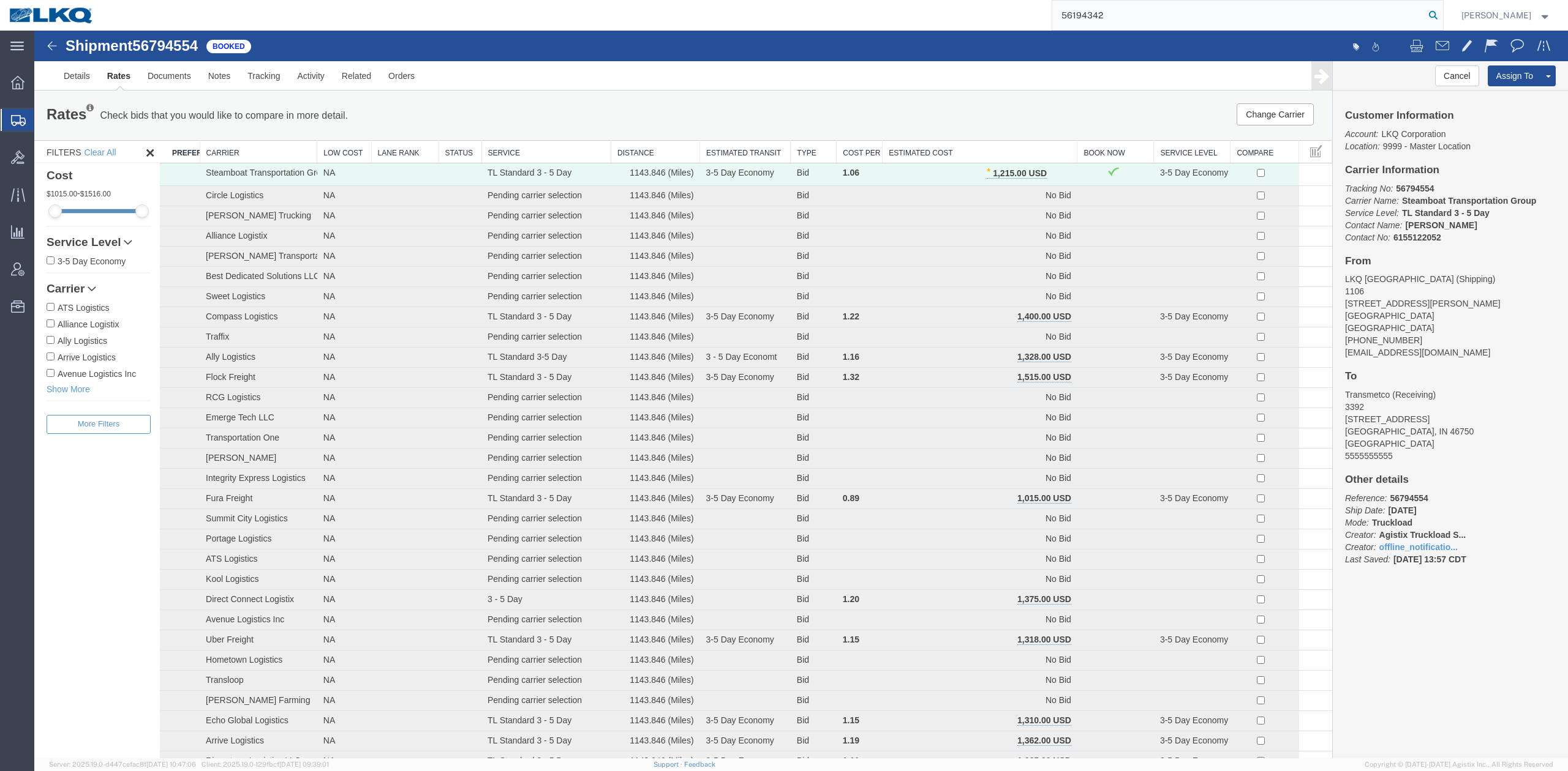
click at [1442, 8] on icon at bounding box center [1434, 15] width 18 height 18
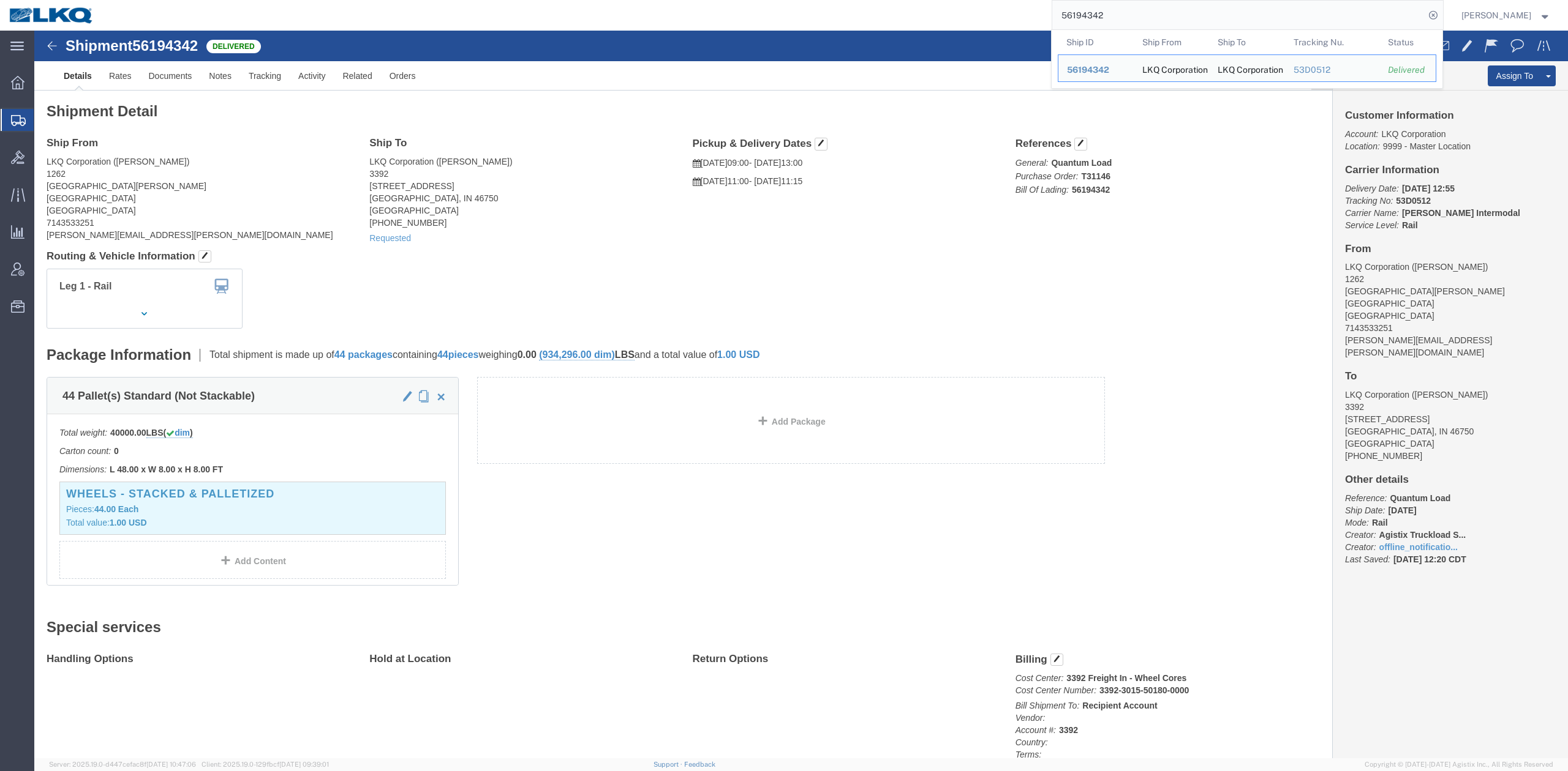
click at [1134, 30] on th "Ship ID" at bounding box center [1095, 42] width 76 height 24
click at [1137, 28] on input "56194342" at bounding box center [1238, 15] width 372 height 29
paste input "838064"
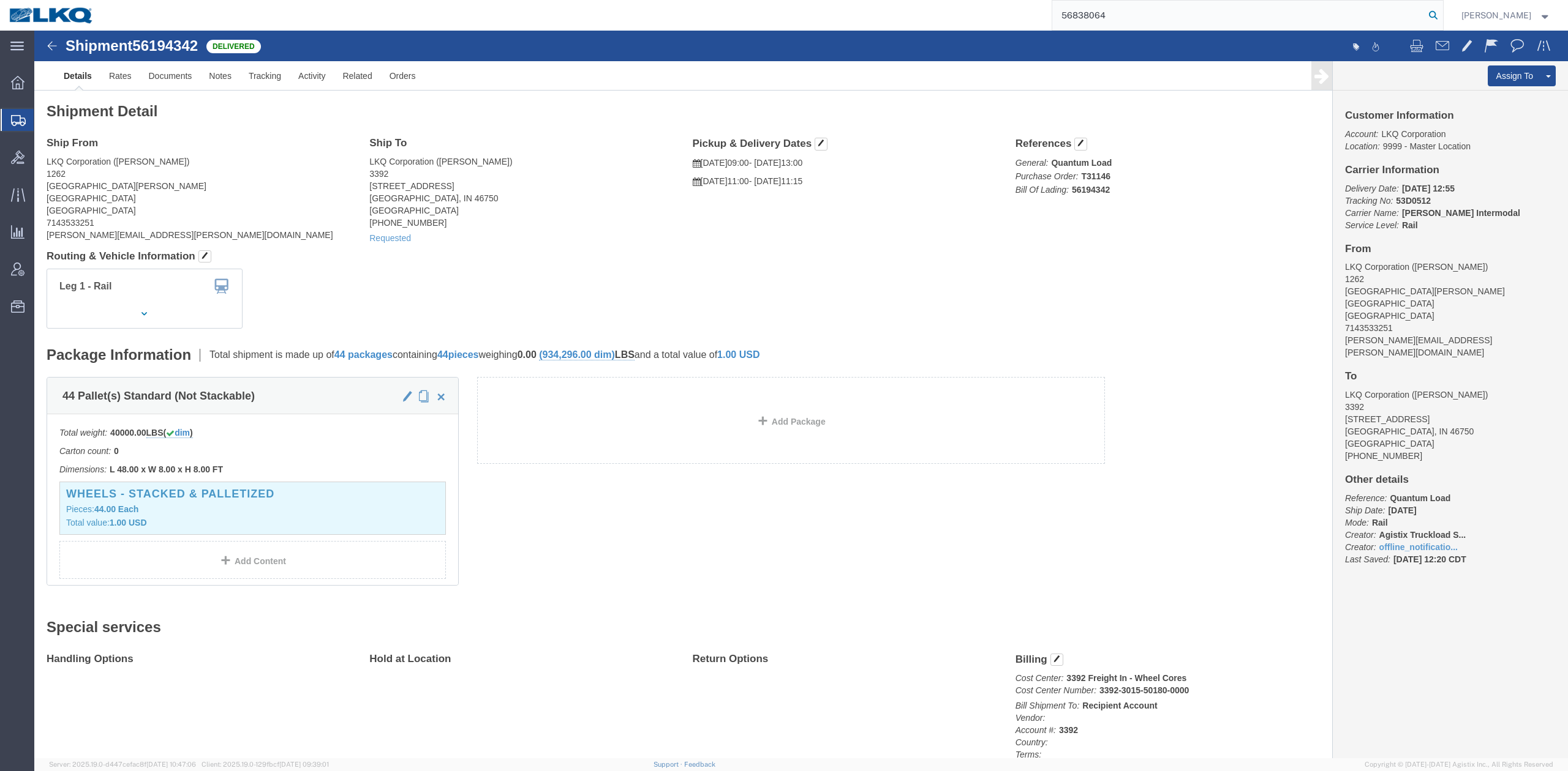
type input "56838064"
click at [1442, 13] on icon at bounding box center [1434, 15] width 18 height 18
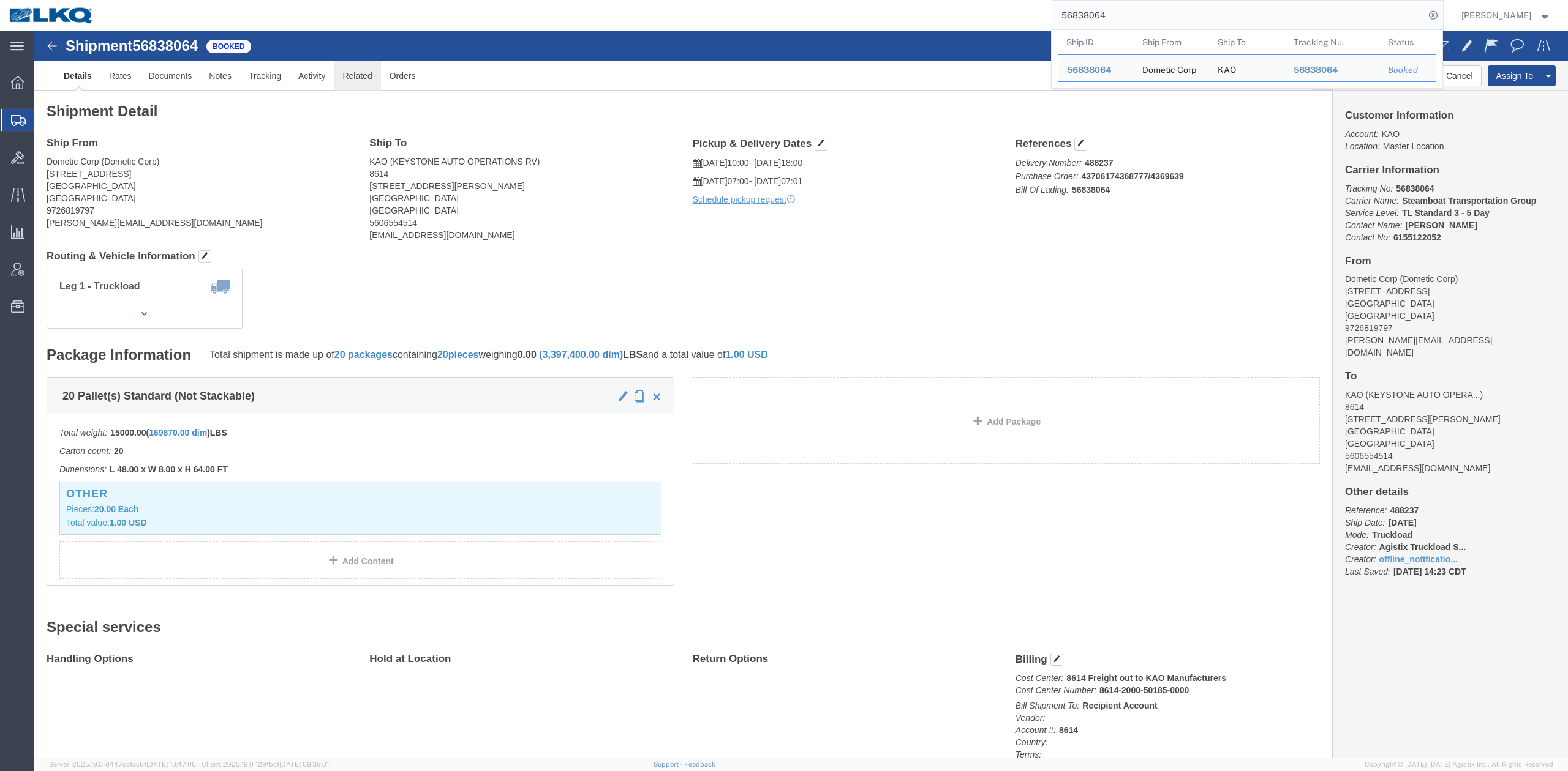
drag, startPoint x: 928, startPoint y: 127, endPoint x: 326, endPoint y: 42, distance: 608.0
click p "09/22/2025 10:00 - 09/22/2025 18:00"
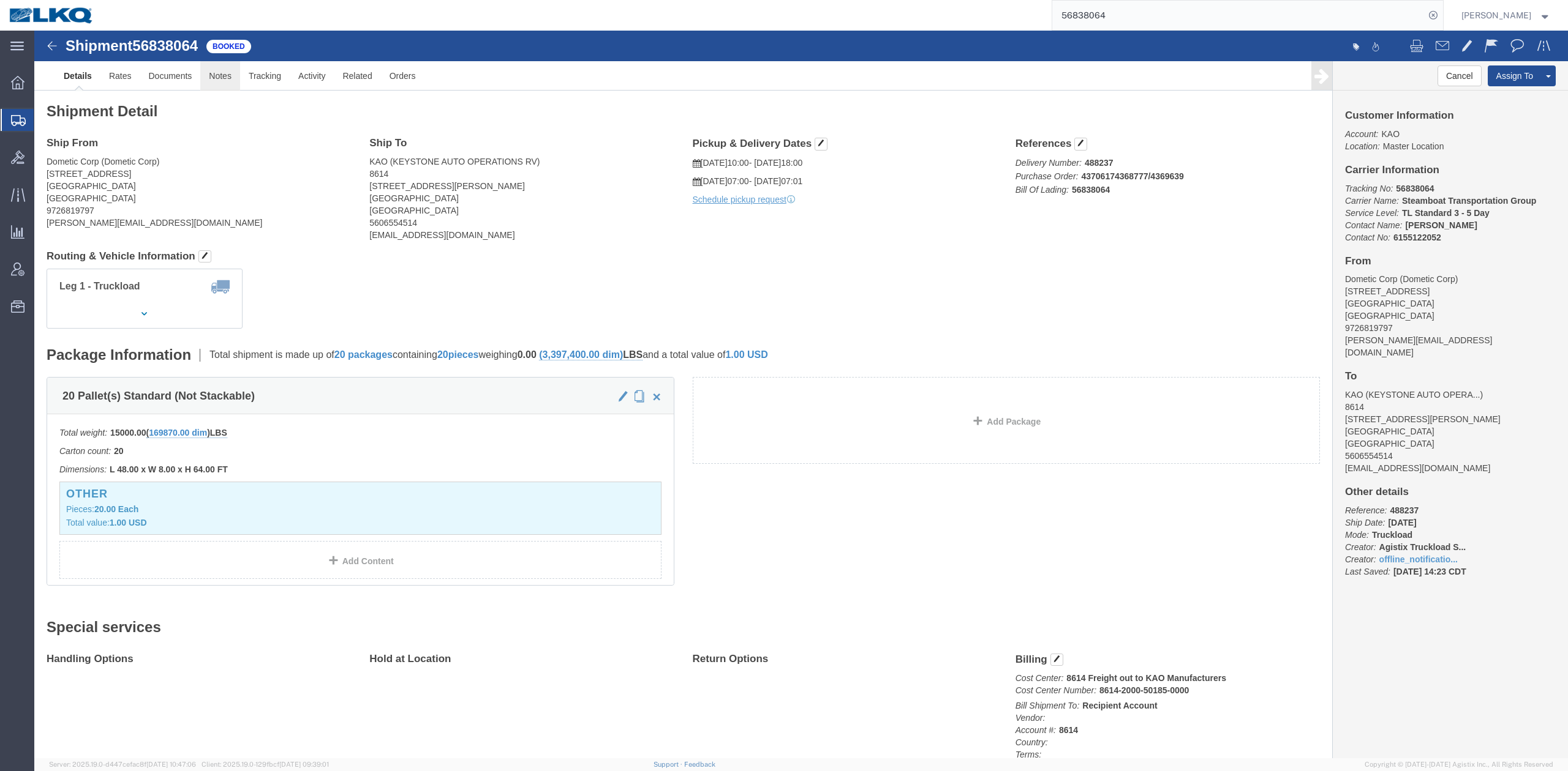
click link "Notes"
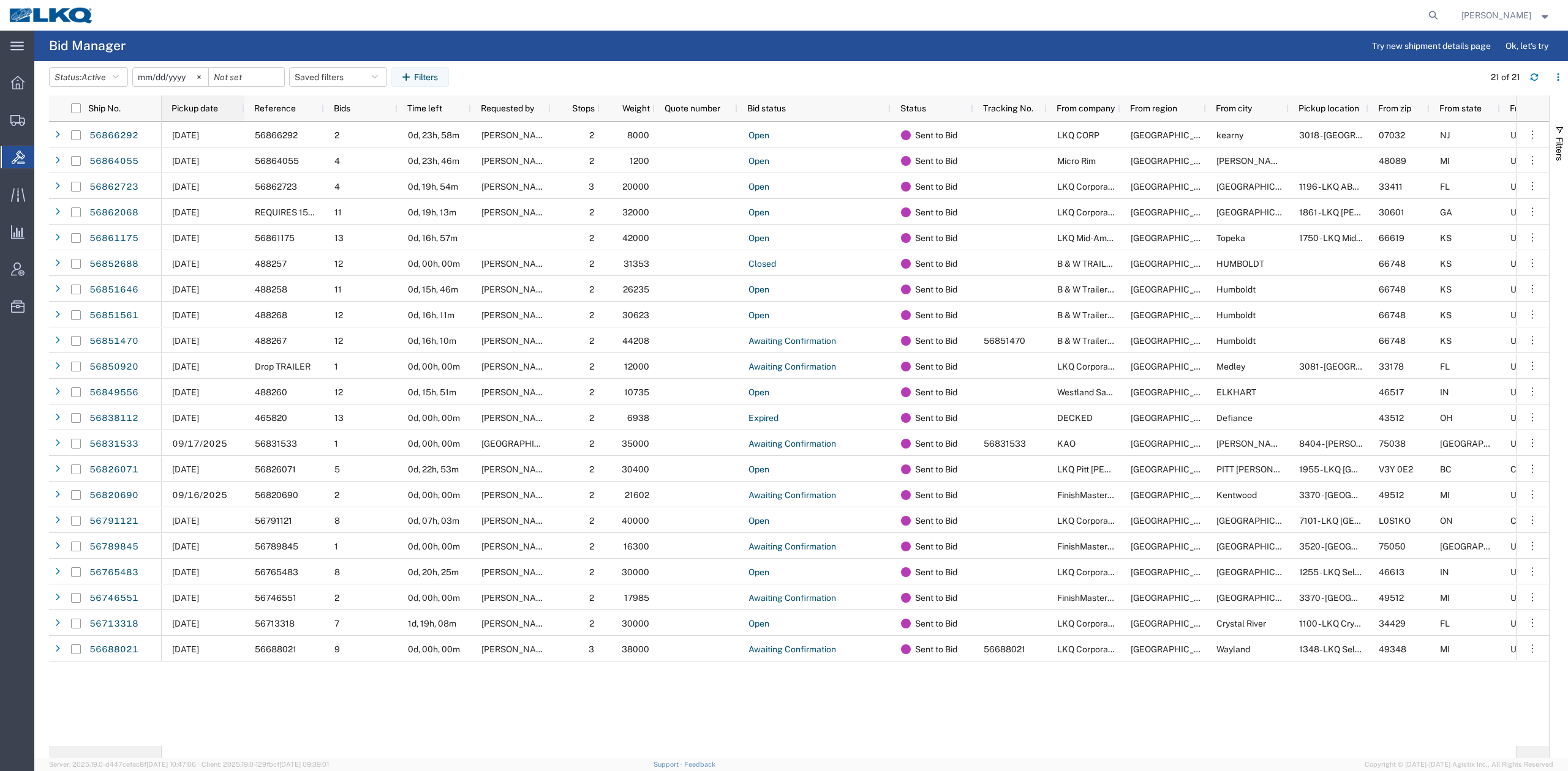
click at [204, 113] on div "Pickup date" at bounding box center [205, 108] width 68 height 19
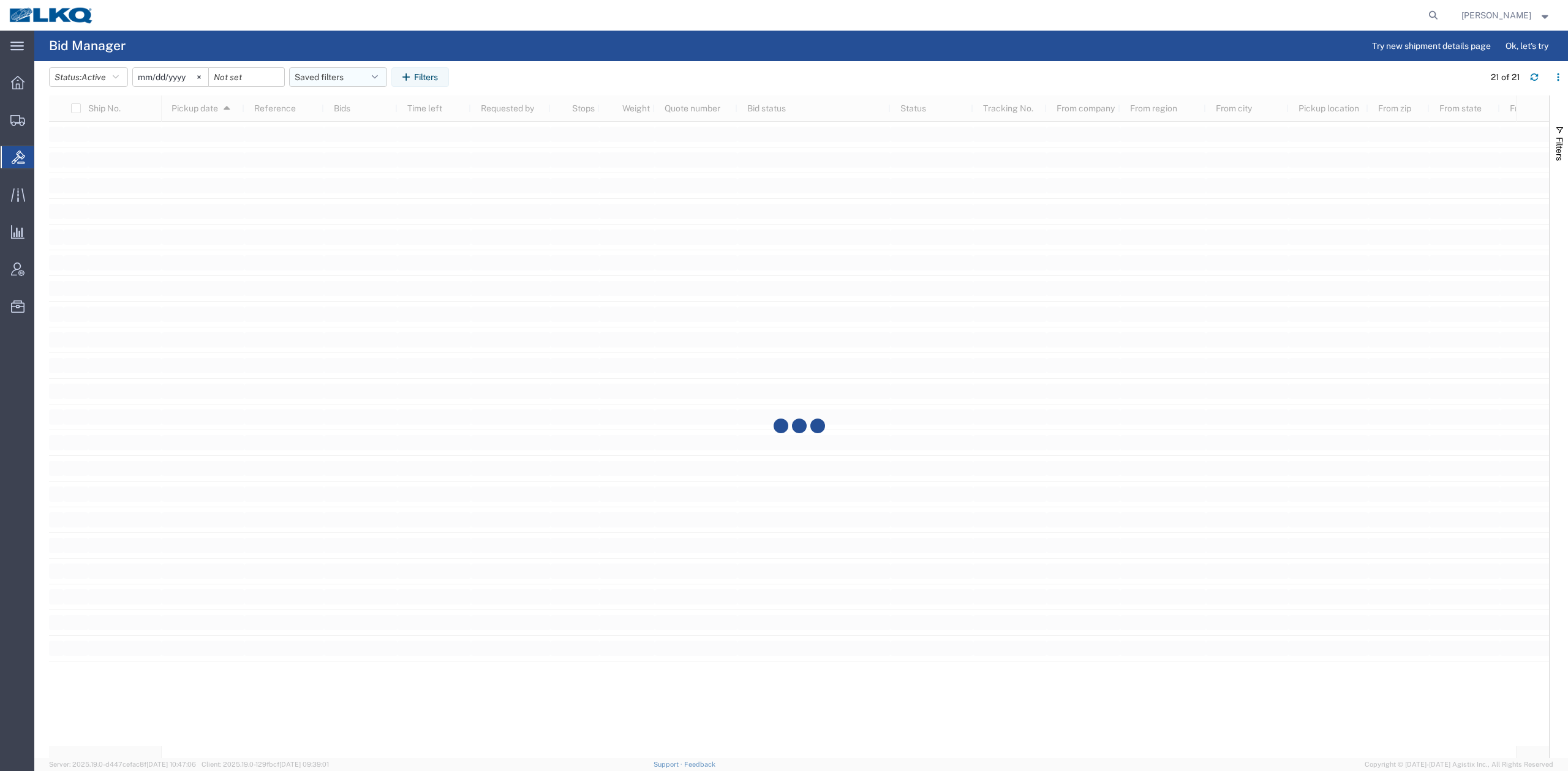
click at [387, 68] on button "Saved filters" at bounding box center [337, 77] width 98 height 19
click at [354, 126] on span "No PGW/LTL" at bounding box center [371, 130] width 160 height 23
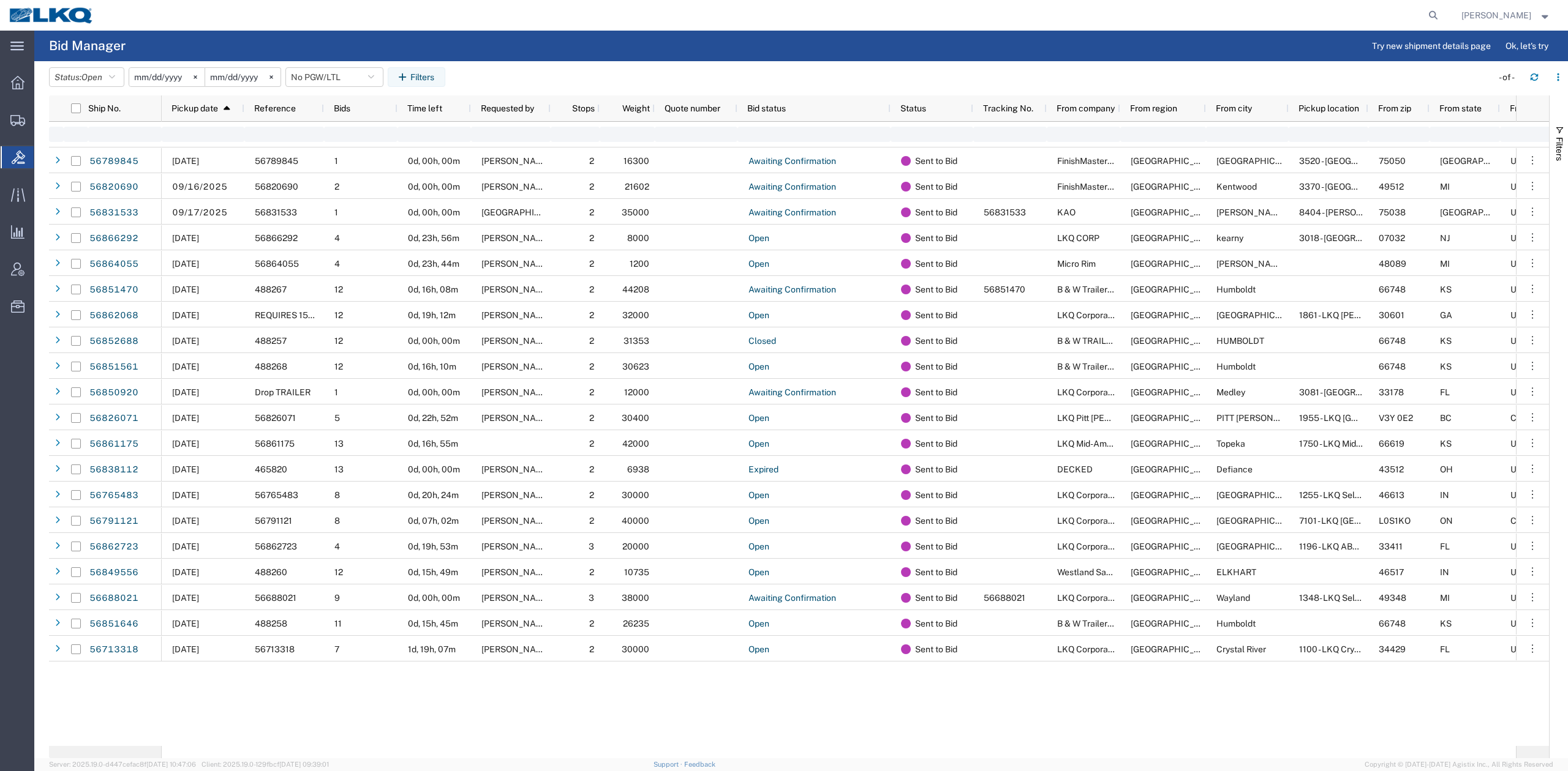
type input "2025-01-01"
type input "2025-12-31"
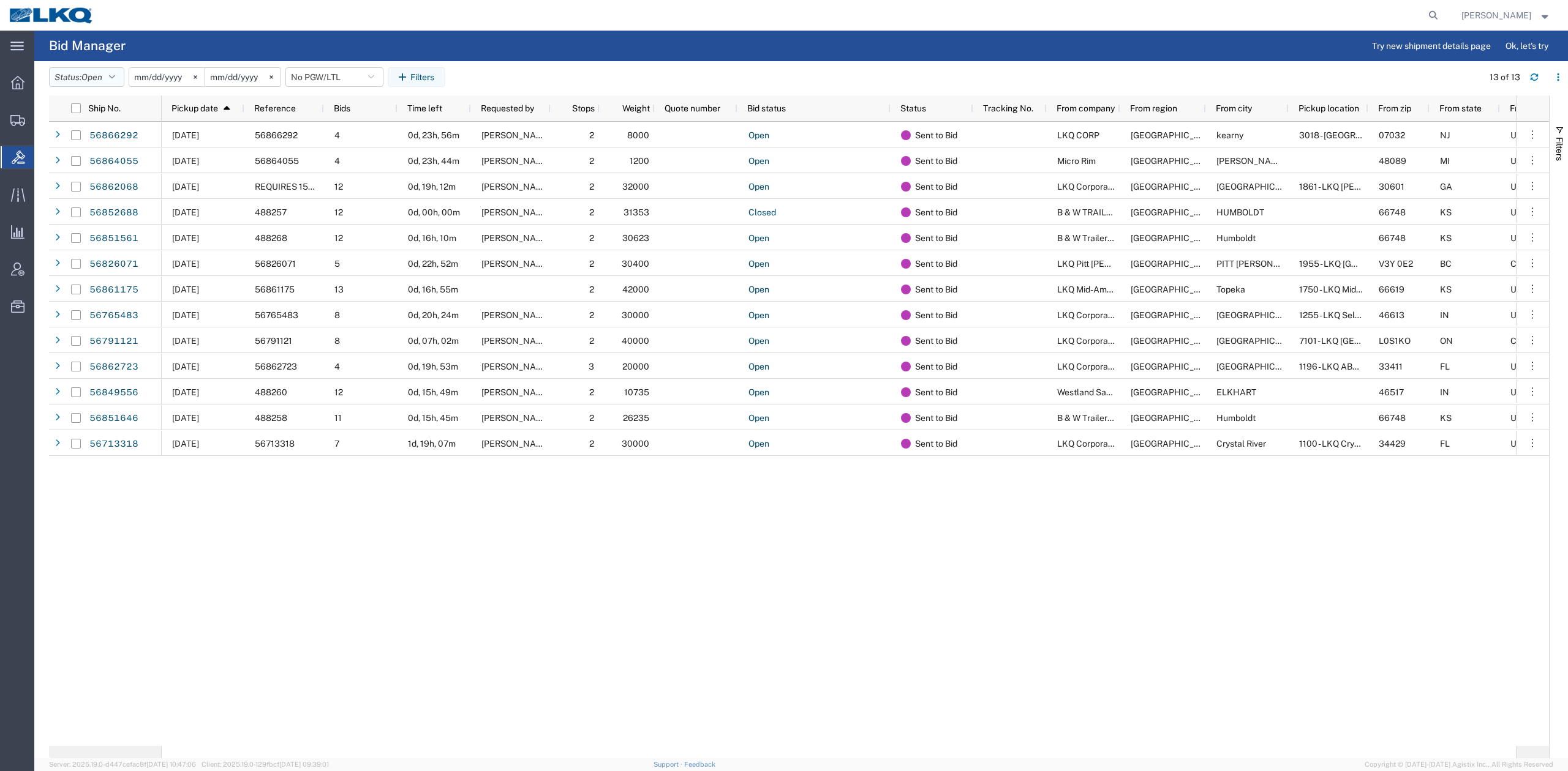
click at [124, 76] on button "Status: Open" at bounding box center [87, 77] width 75 height 19
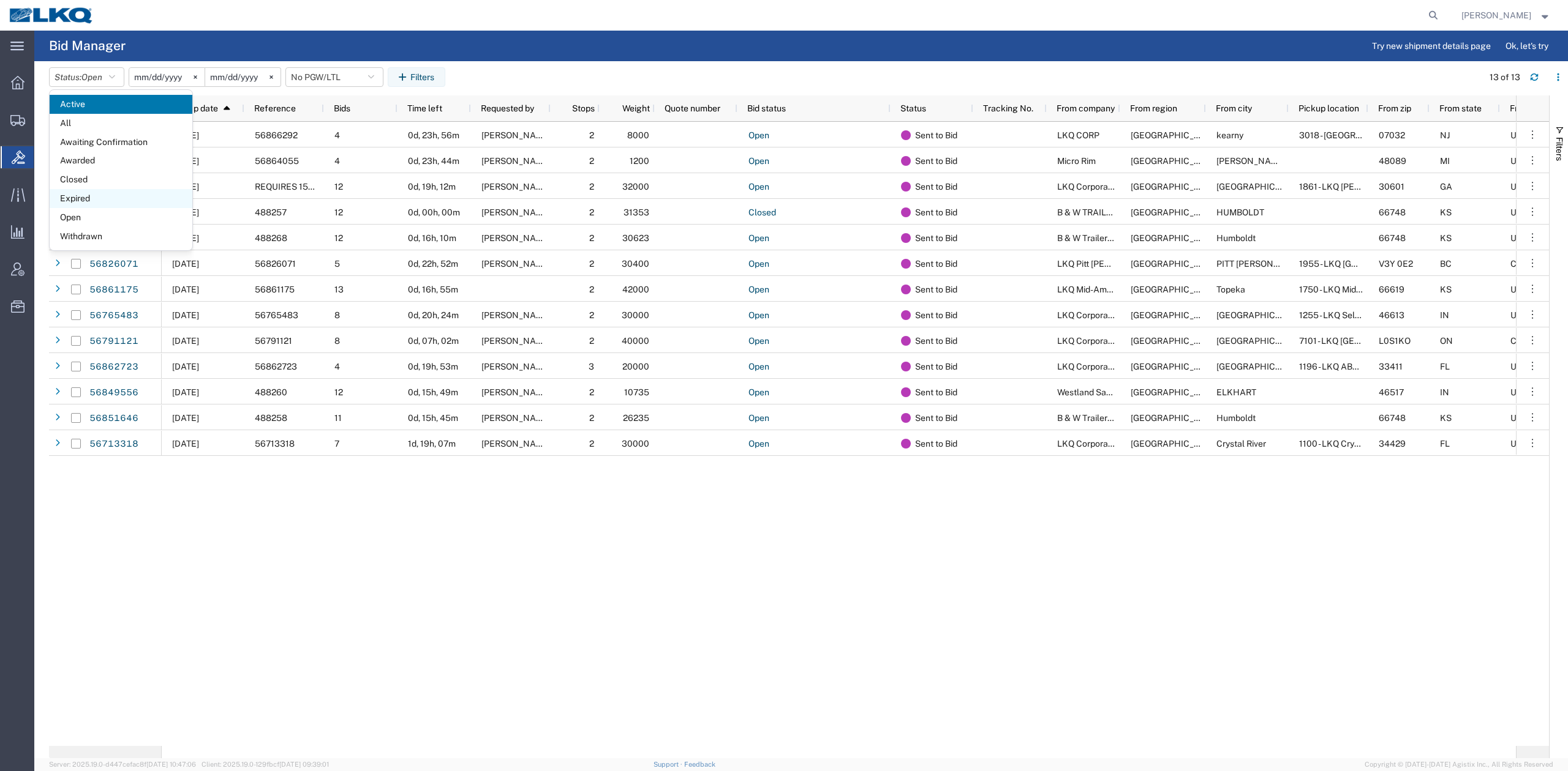
click at [102, 204] on span "Expired" at bounding box center [120, 199] width 143 height 19
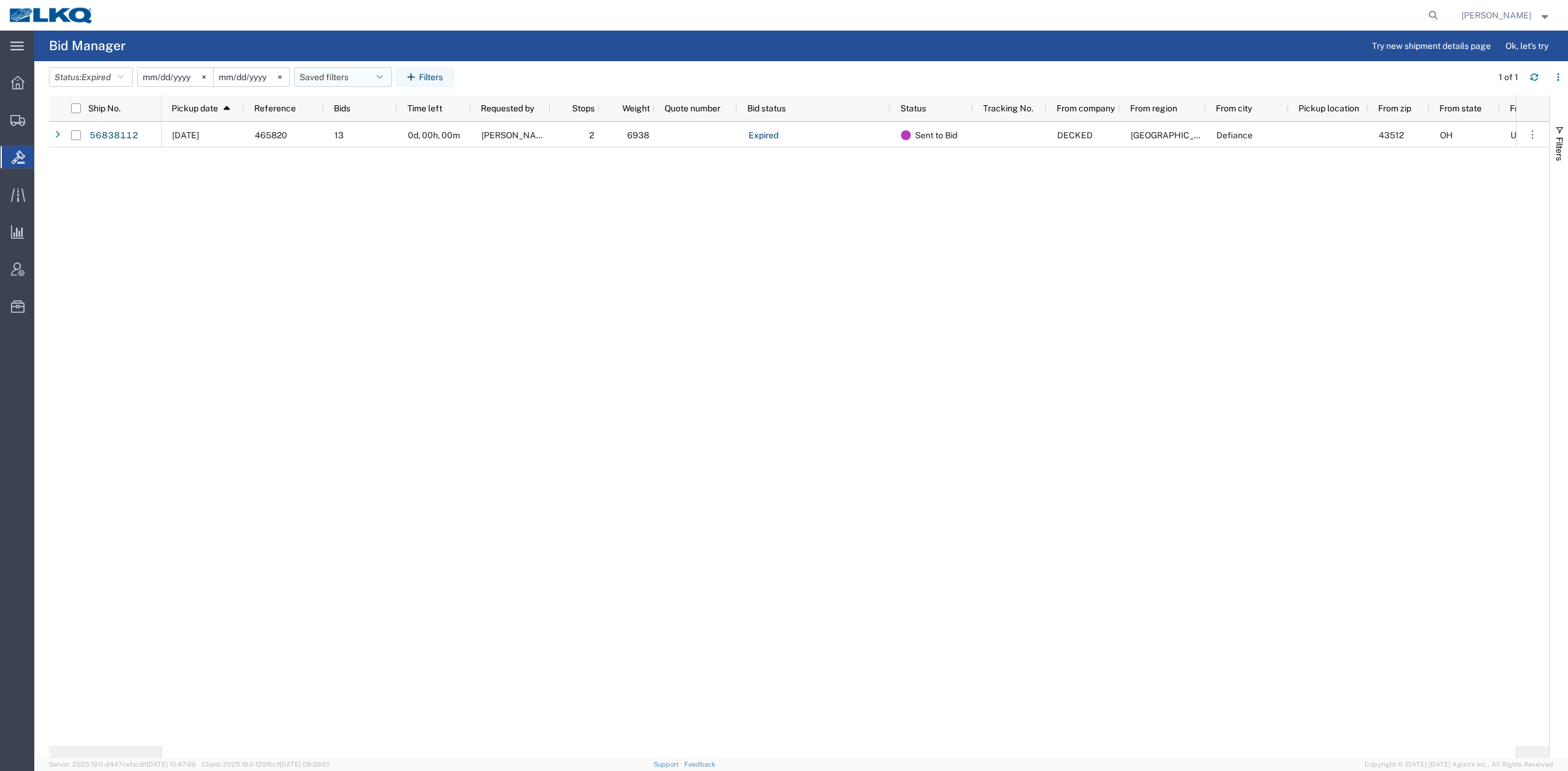
click at [349, 73] on button "Saved filters" at bounding box center [342, 77] width 98 height 19
click at [365, 135] on span "No PGW/LTL" at bounding box center [376, 130] width 160 height 23
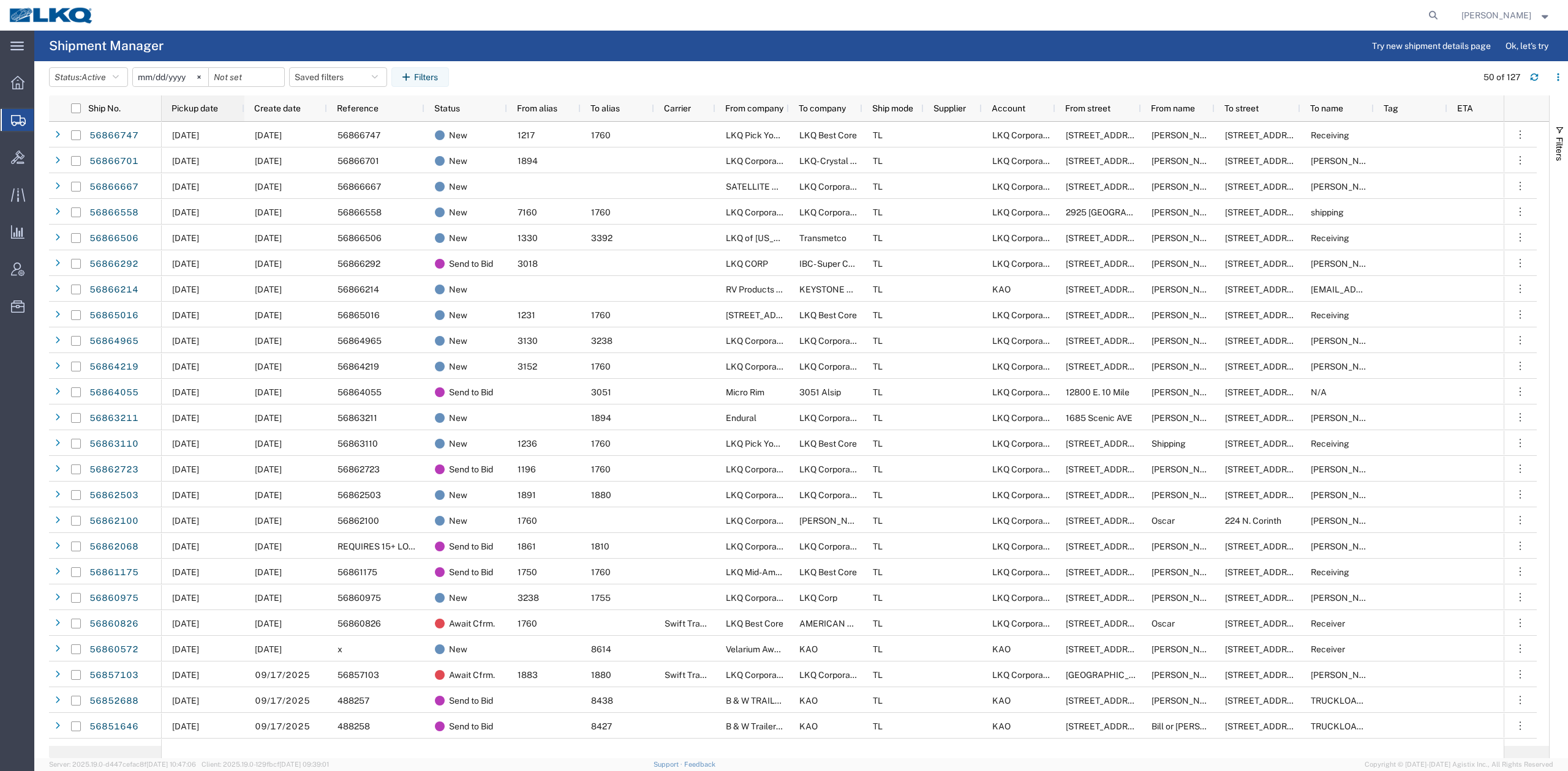
click at [189, 118] on div "Pickup date" at bounding box center [205, 108] width 68 height 19
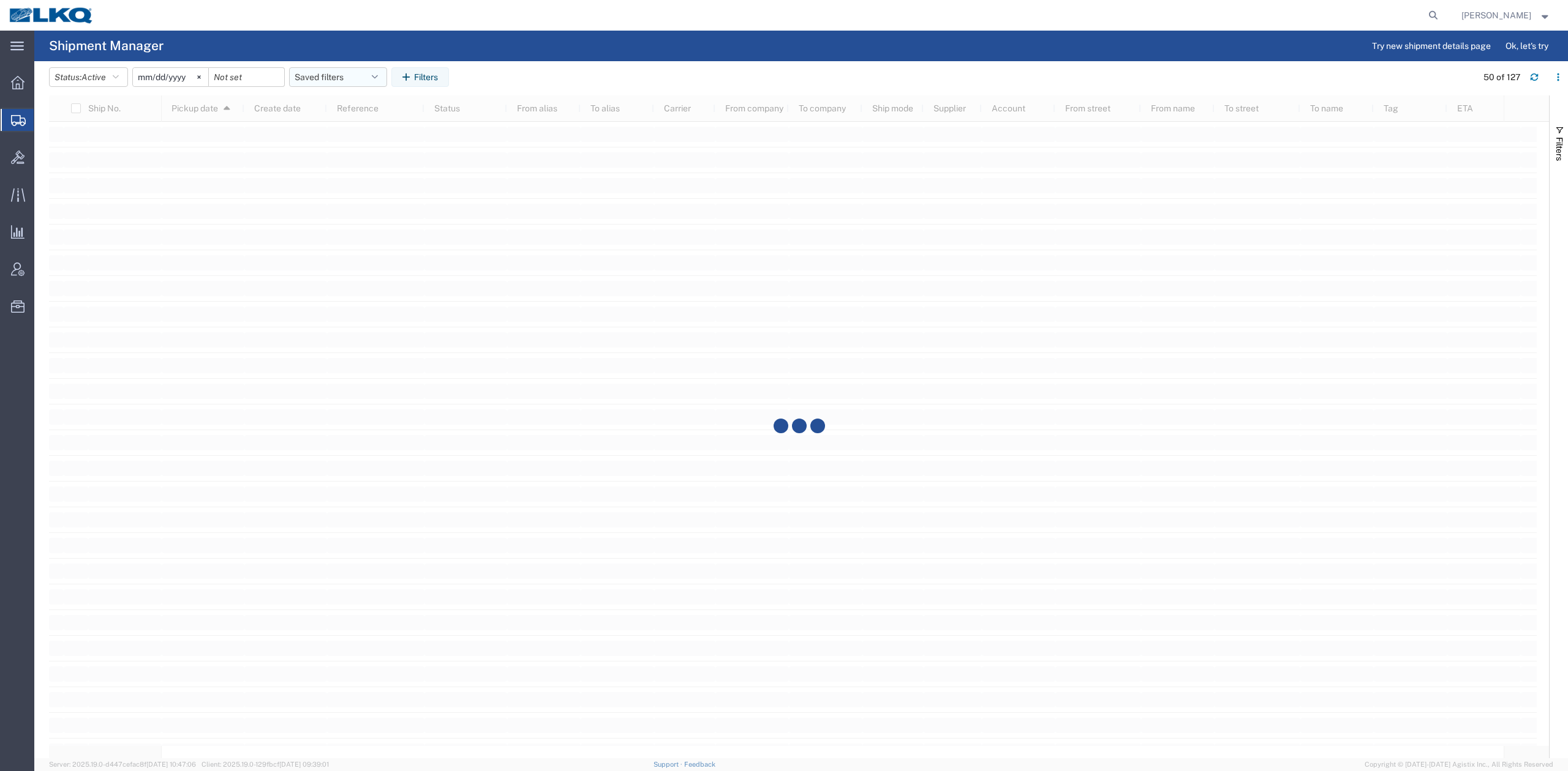
click at [344, 73] on button "Saved filters" at bounding box center [337, 77] width 98 height 19
click at [326, 144] on span "No PGW/LTL" at bounding box center [371, 153] width 160 height 23
type input "2025-01-01"
type input "2025-12-31"
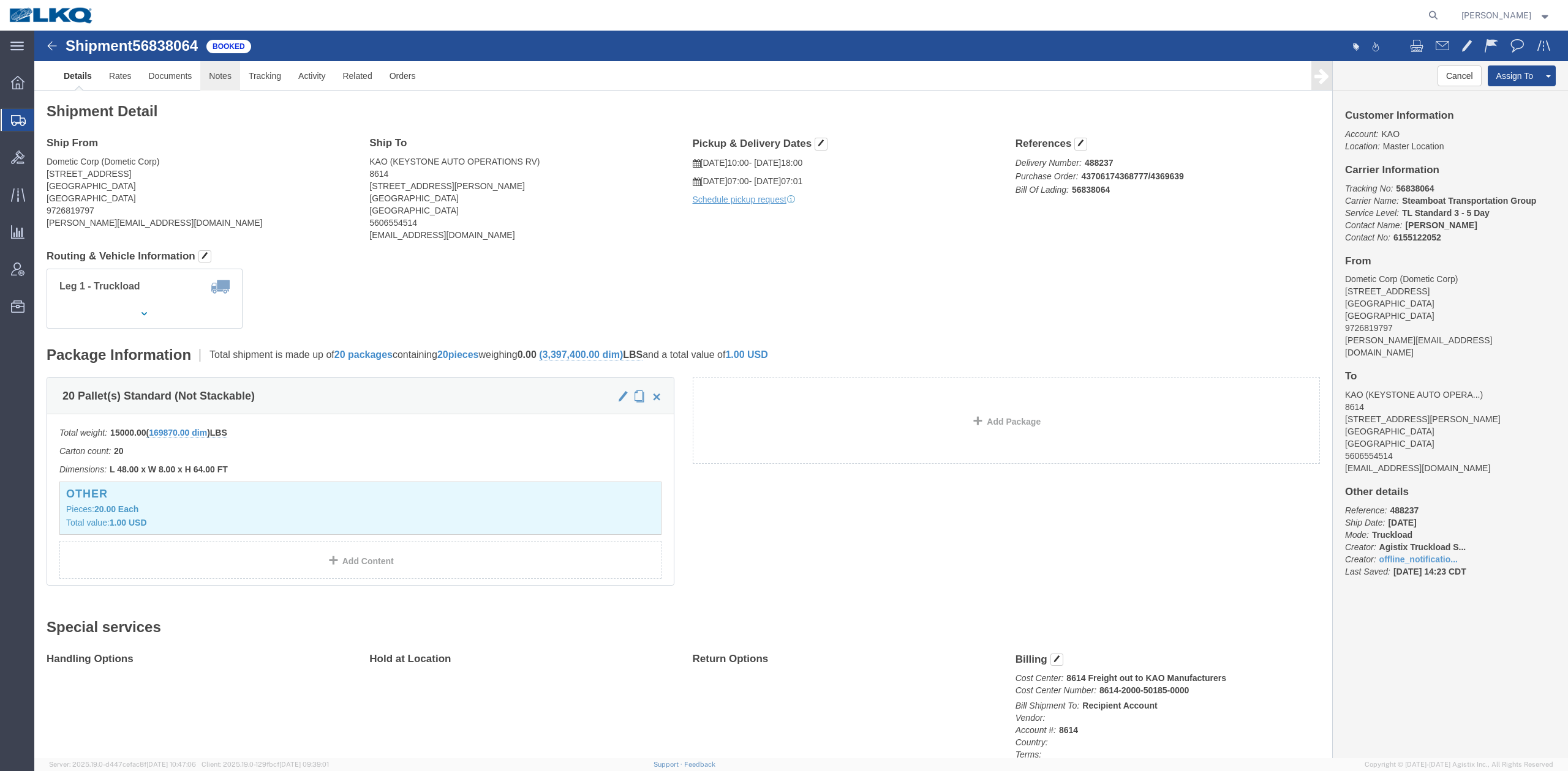
click link "Notes"
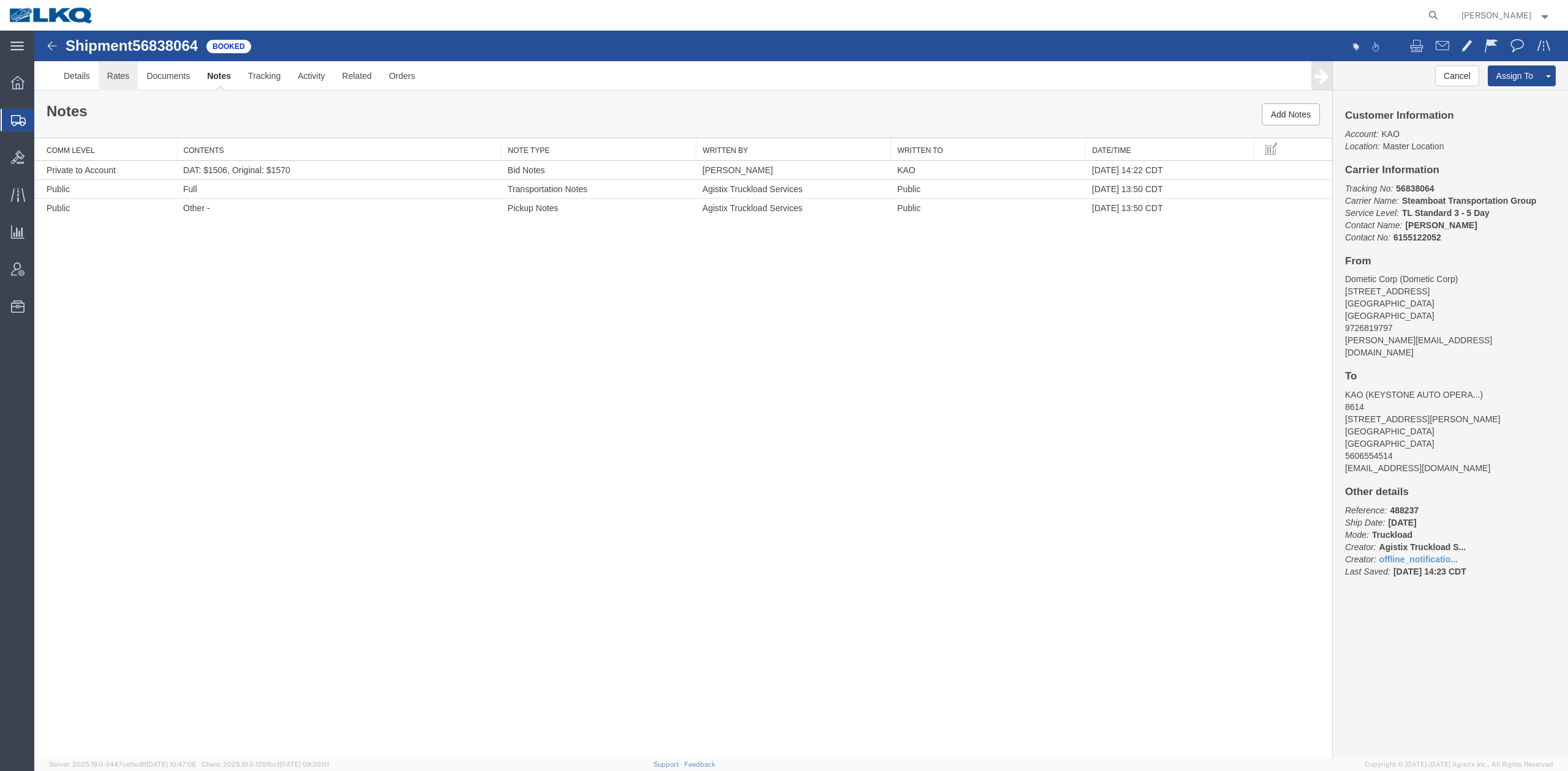
click at [118, 74] on link "Rates" at bounding box center [119, 75] width 40 height 29
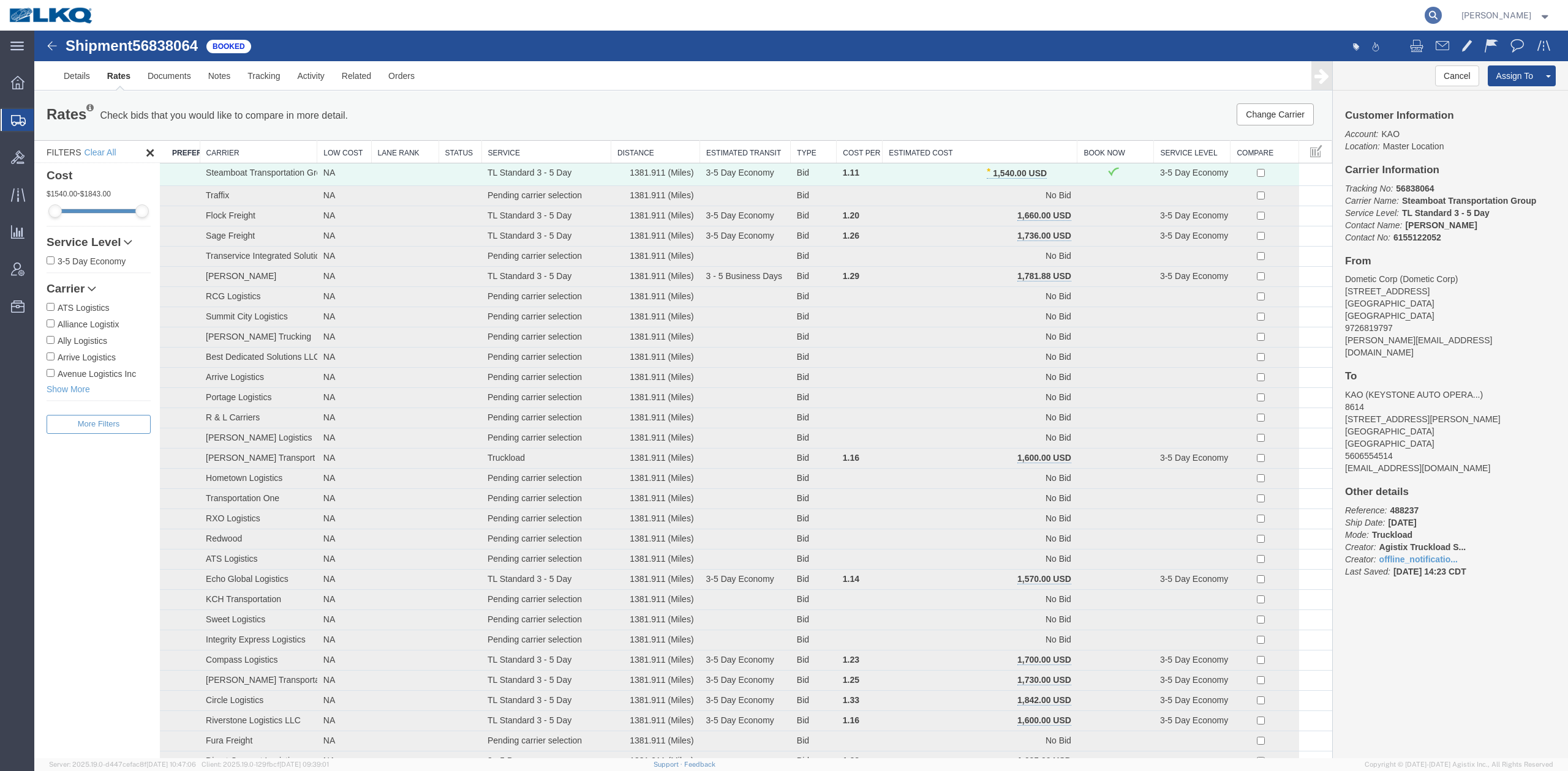
click at [1442, 10] on icon at bounding box center [1434, 15] width 18 height 18
paste input "56411581"
type input "56411581"
click at [1442, 8] on icon at bounding box center [1434, 15] width 18 height 18
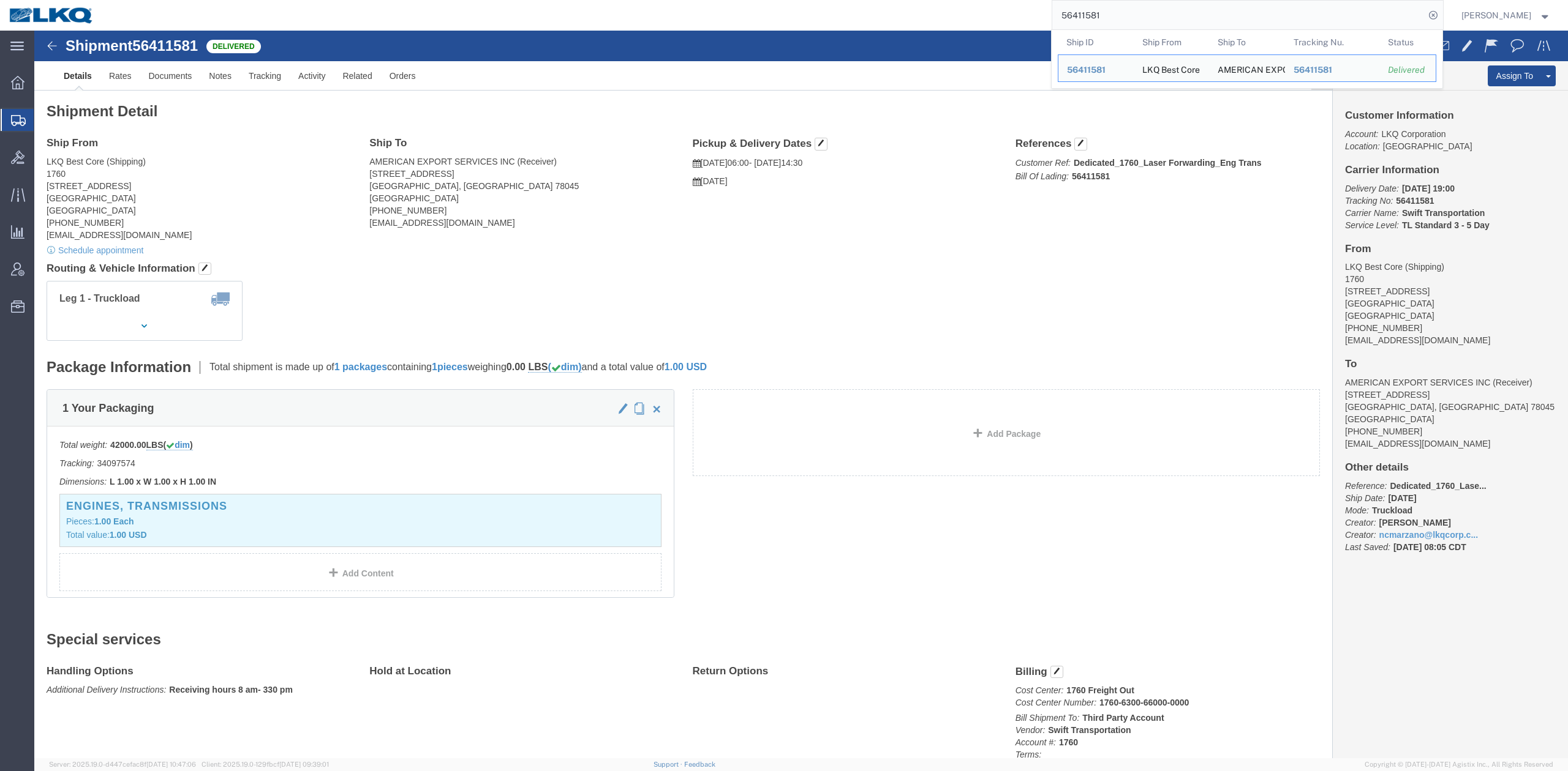
click at [1133, 15] on input "56411581" at bounding box center [1238, 15] width 372 height 29
click div "Ship From LKQ Best Core (Shipping) 1760 1710 West Mount Houston Road Houston, T…"
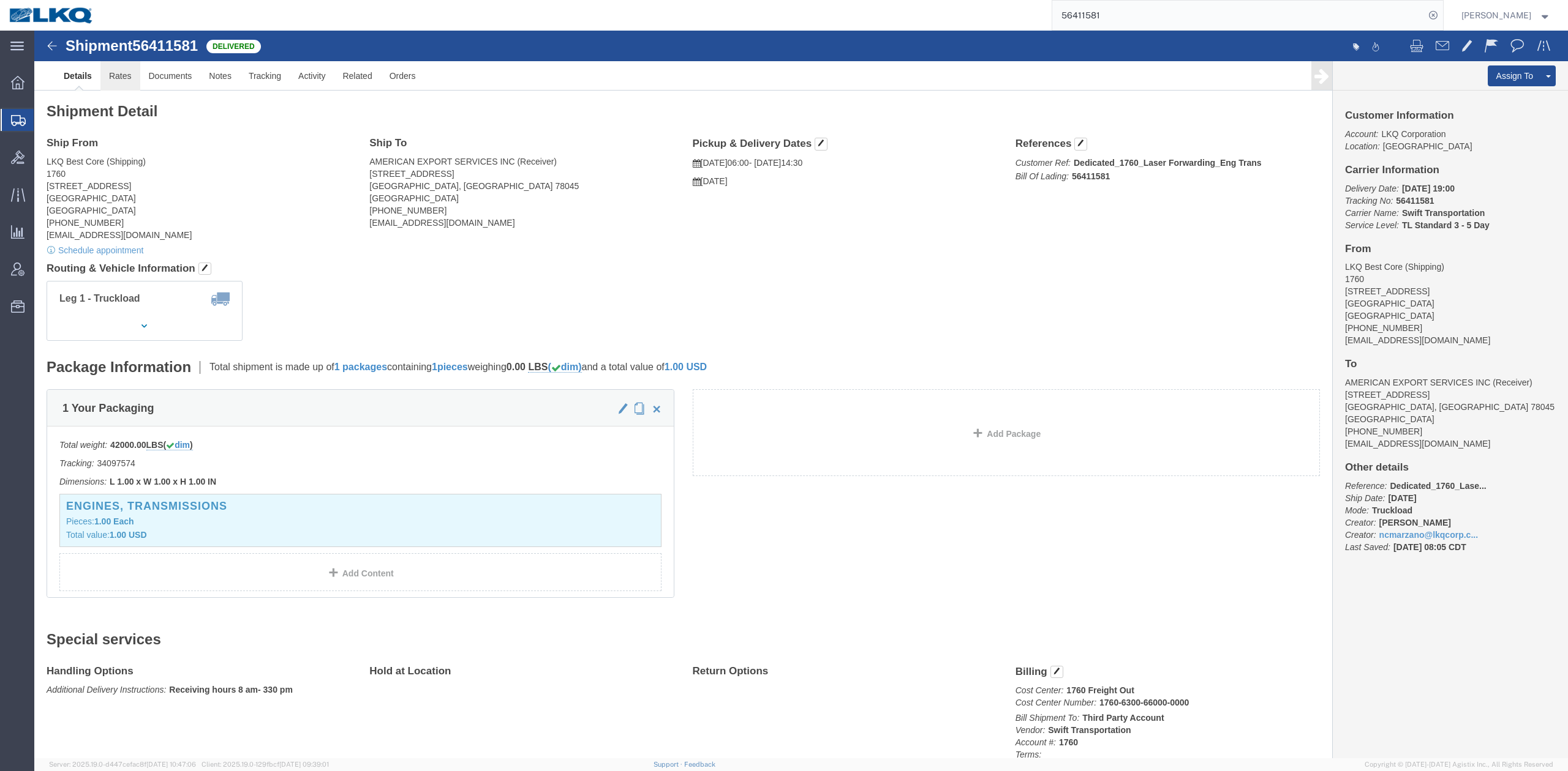
click link "Rates"
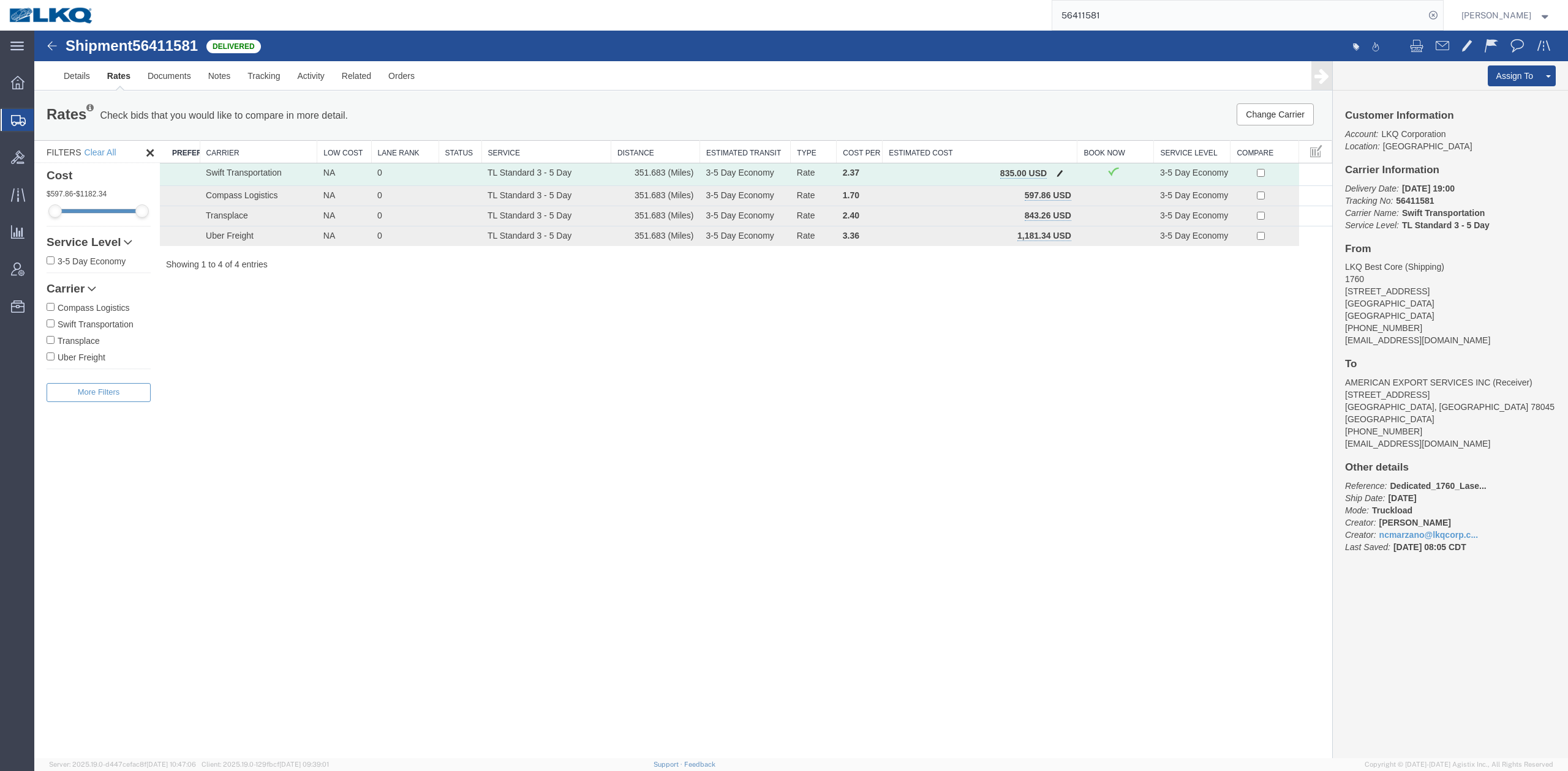
click at [1057, 172] on span "button" at bounding box center [1060, 173] width 7 height 8
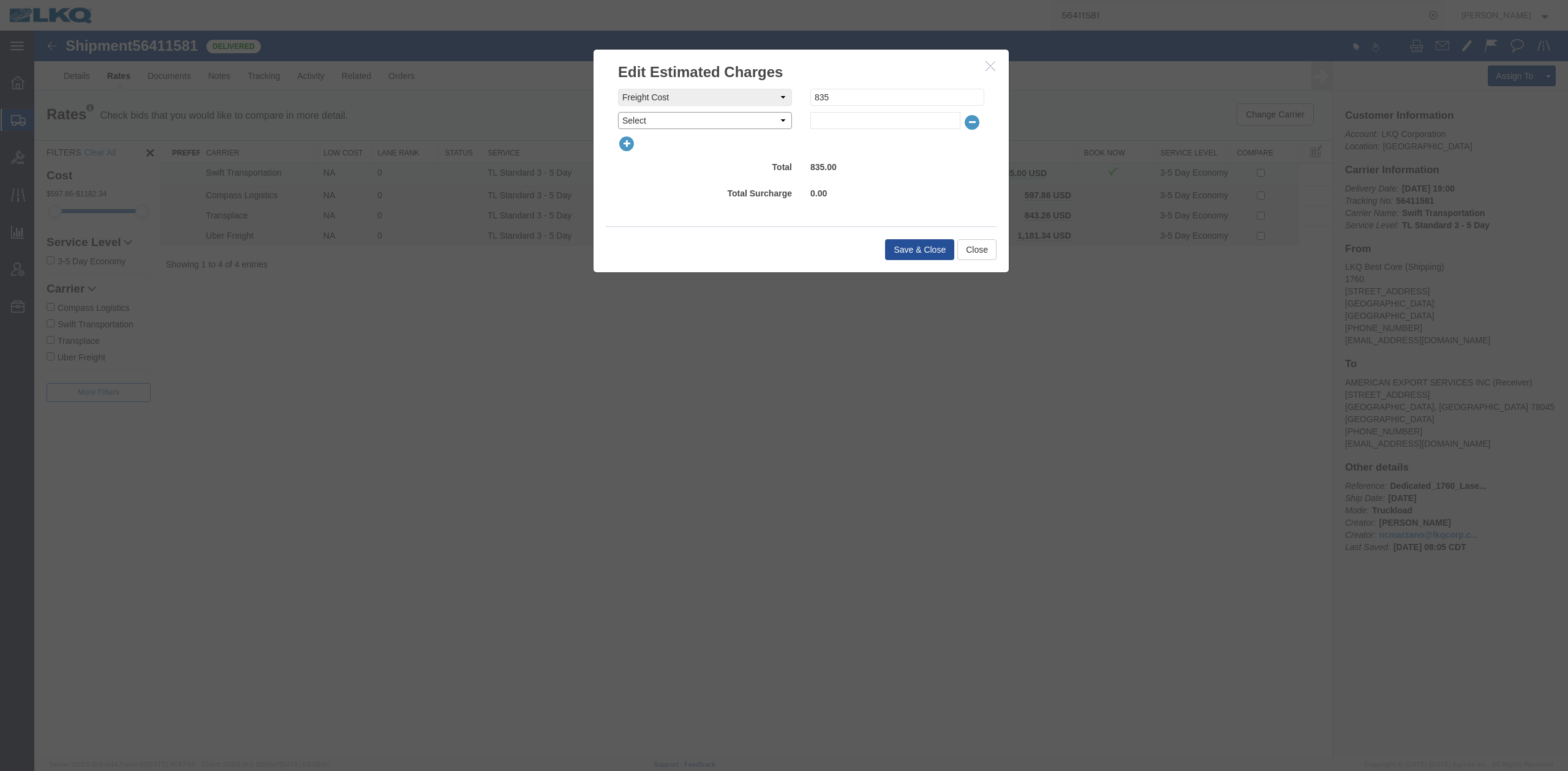
click at [739, 123] on select "Select AES Filing Accessorial Delivery Charge Additional Invoice Details Addres…" at bounding box center [705, 120] width 174 height 18
select select "FUEL_CHARGE"
click at [618, 112] on select "Select AES Filing Accessorial Delivery Charge Additional Invoice Details Addres…" at bounding box center [705, 120] width 174 height 18
type input "139.50"
click at [903, 260] on button "Save & Close" at bounding box center [919, 249] width 69 height 21
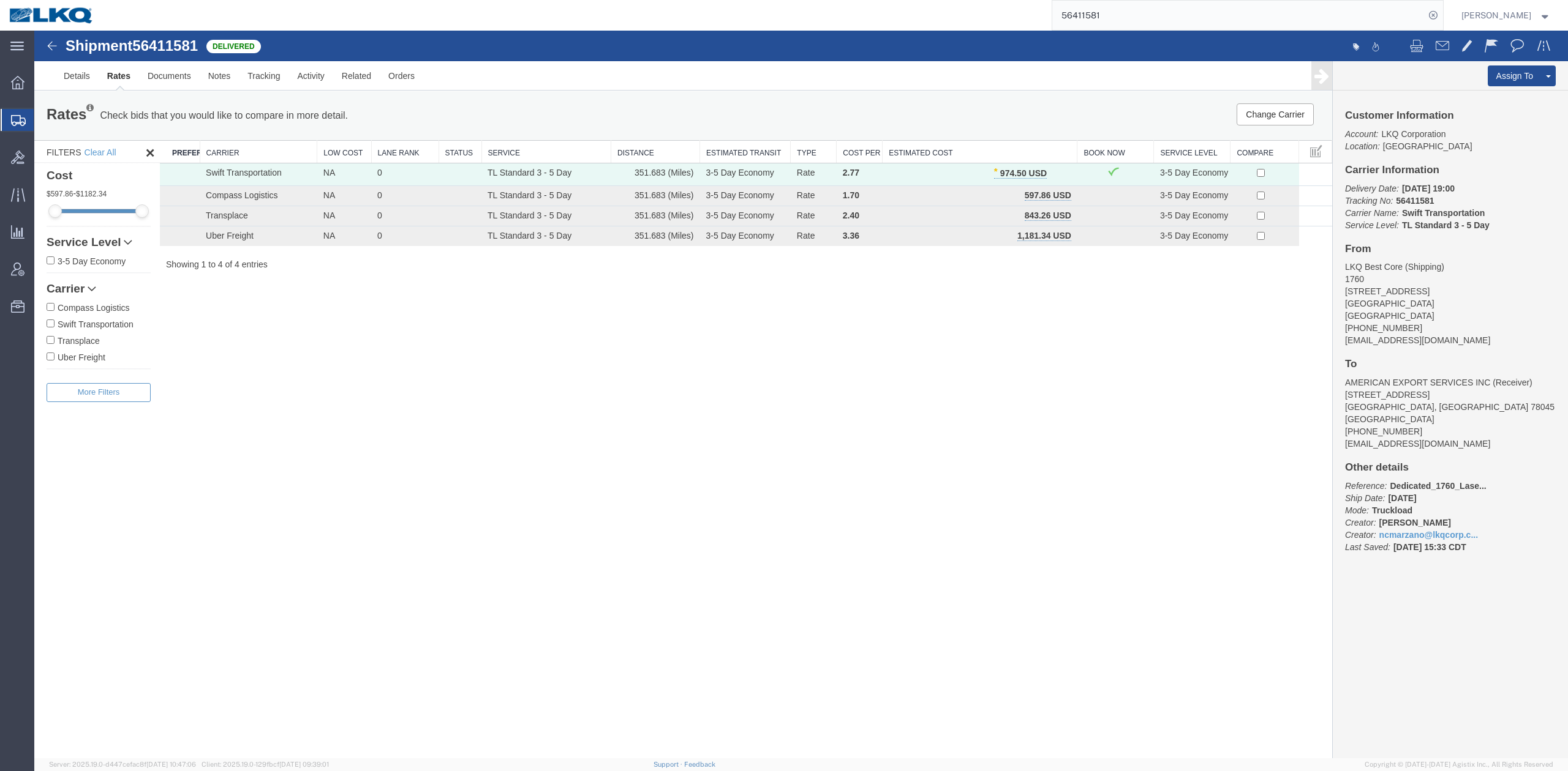
click at [1147, 21] on input "56411581" at bounding box center [1238, 15] width 372 height 29
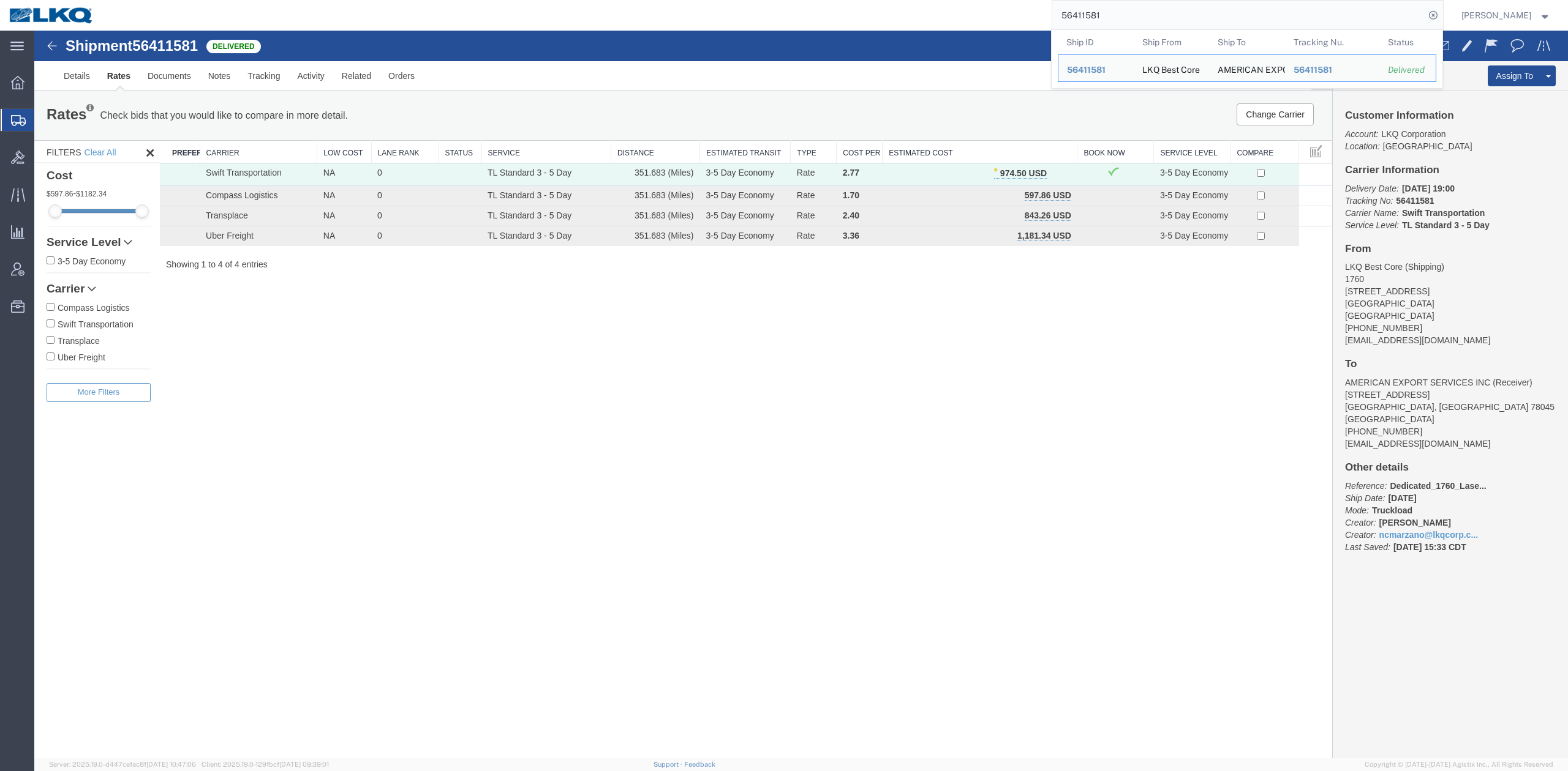
click at [1147, 21] on input "56411581" at bounding box center [1238, 15] width 372 height 29
paste input "74536"
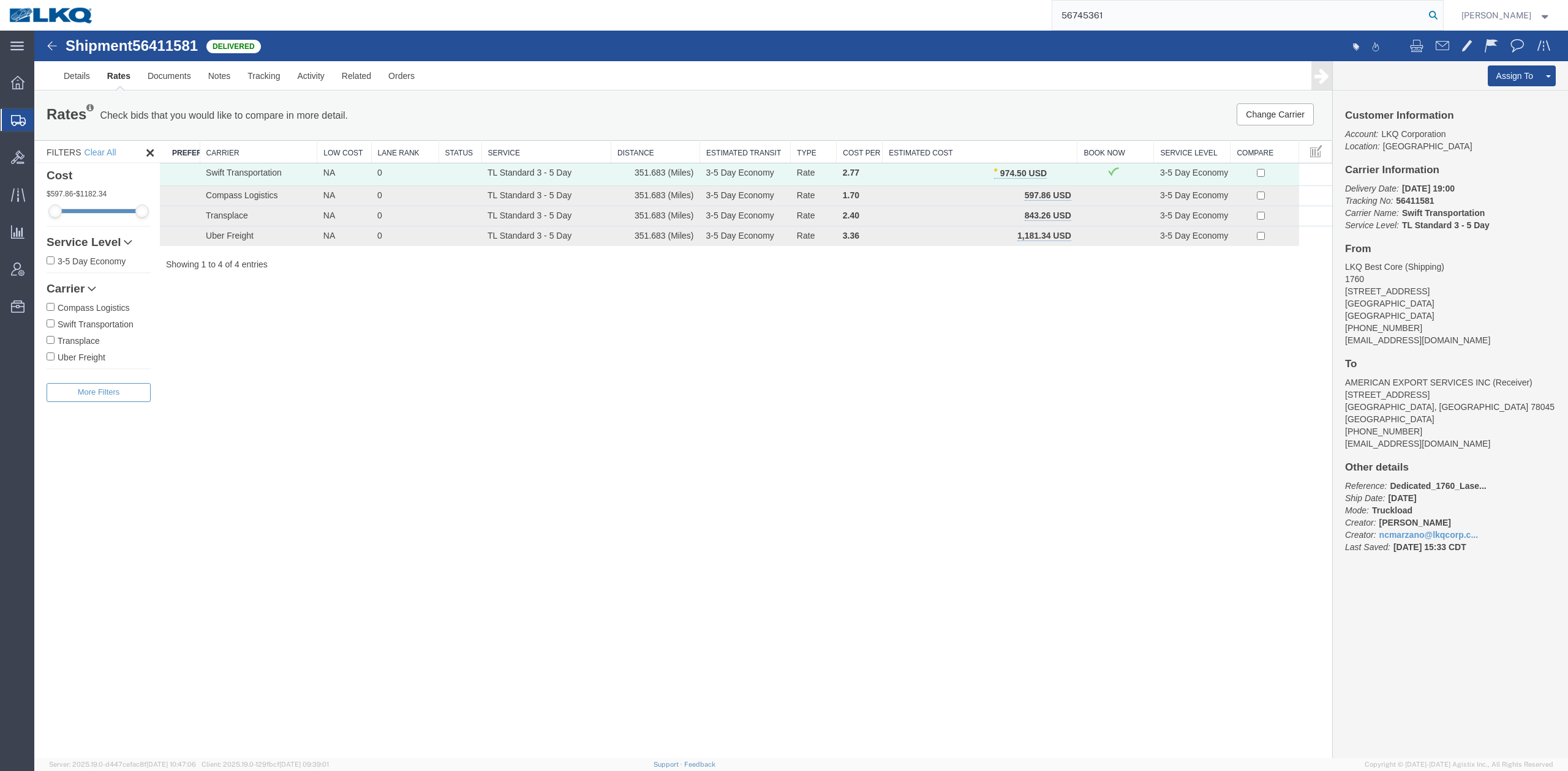
type input "56745361"
drag, startPoint x: 1451, startPoint y: 19, endPoint x: 743, endPoint y: 450, distance: 828.9
click at [1442, 19] on icon at bounding box center [1434, 15] width 18 height 18
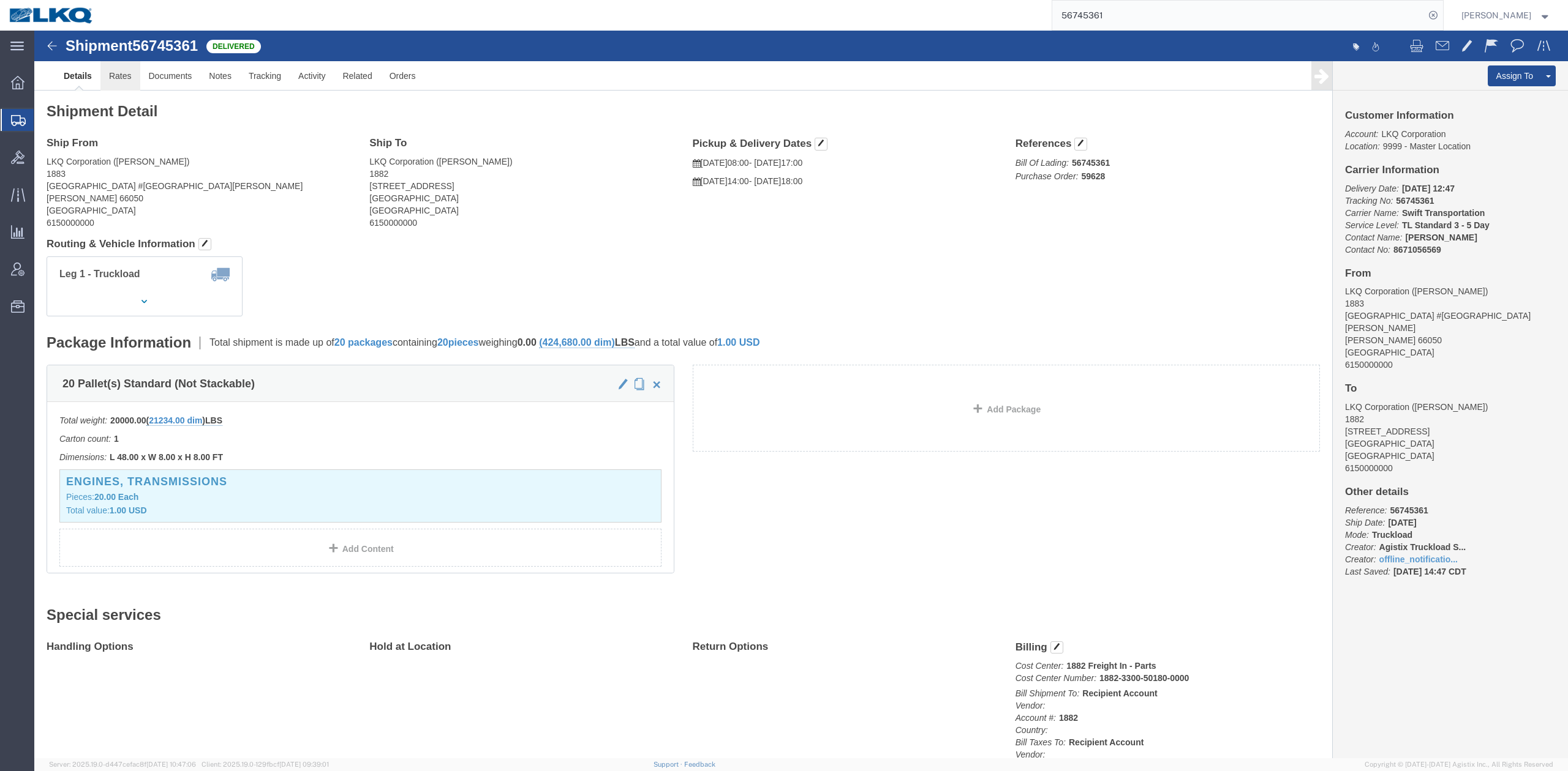
click link "Rates"
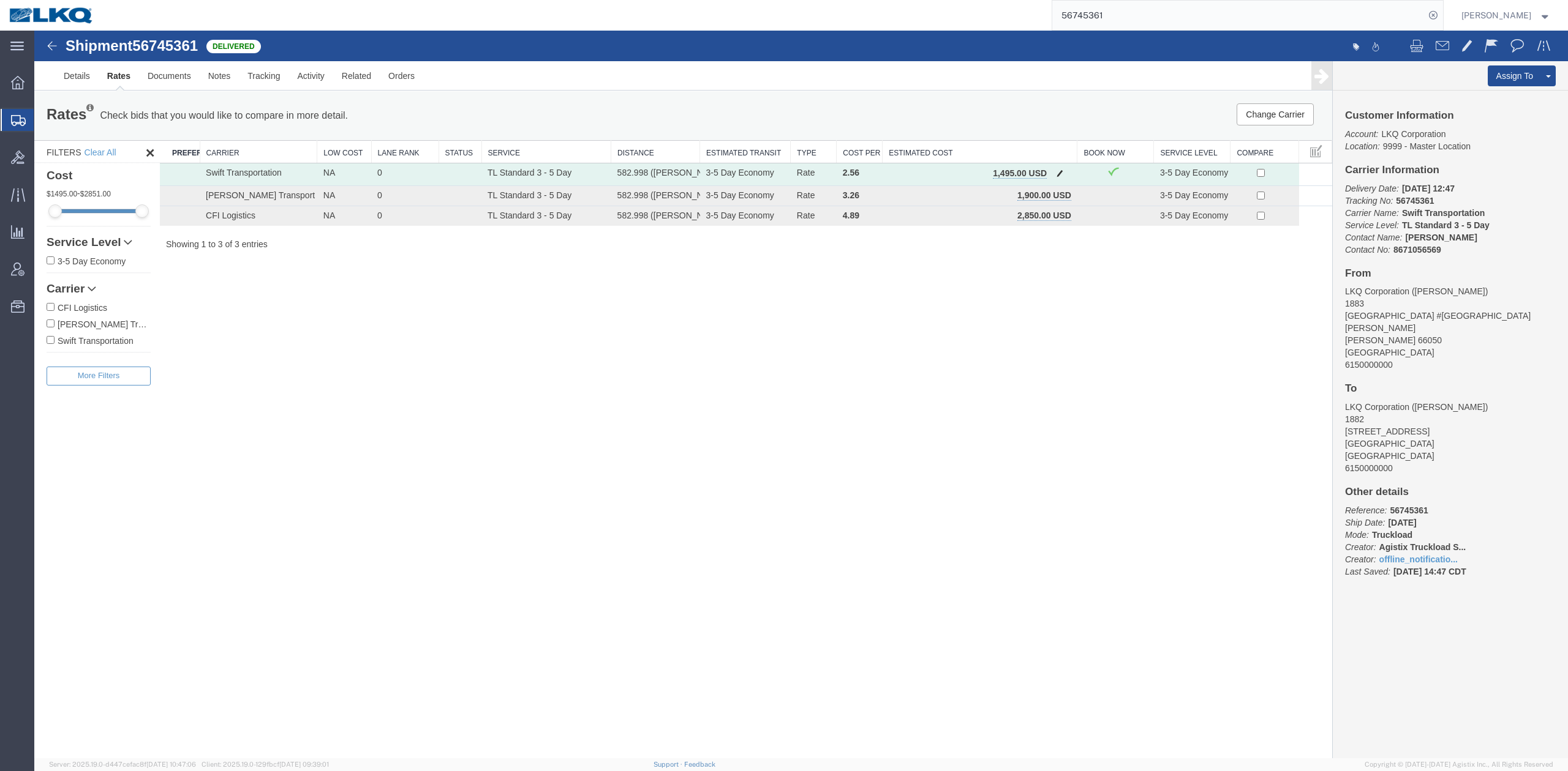
click at [1066, 170] on button "button" at bounding box center [1060, 174] width 17 height 16
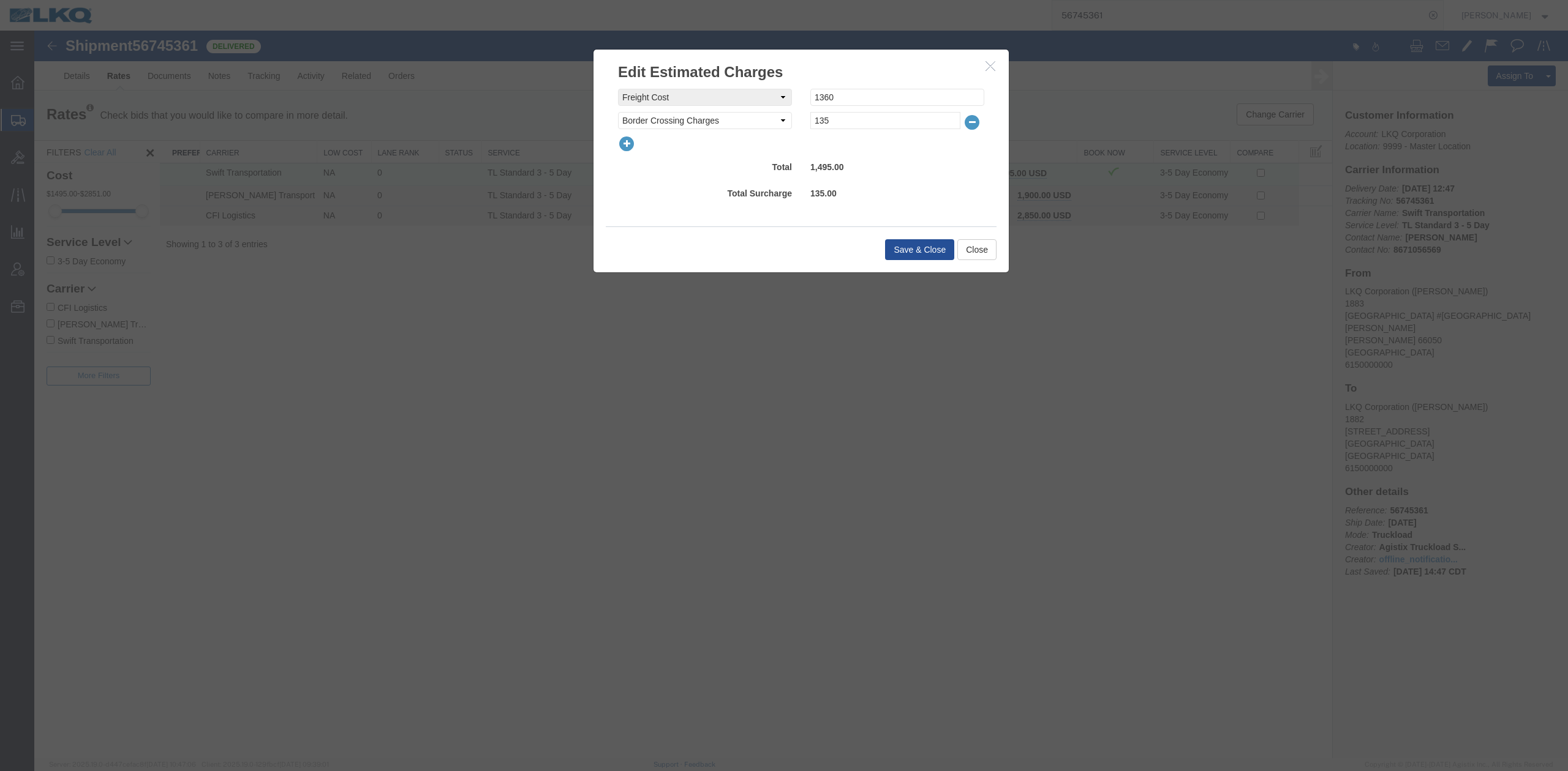
click at [629, 146] on icon "button" at bounding box center [626, 144] width 18 height 18
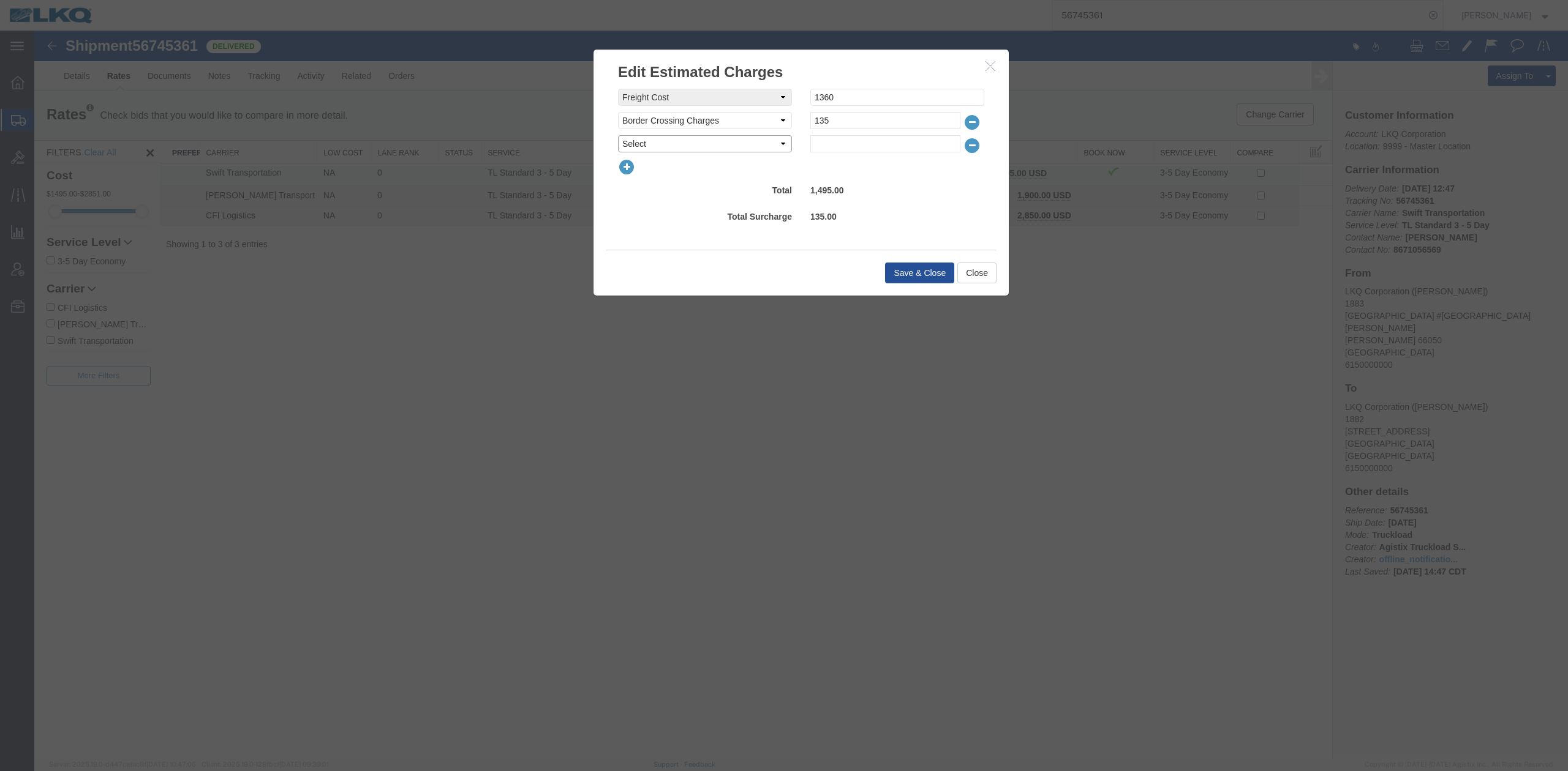
click at [638, 144] on select "Select AES Filing Accessorial Delivery Charge Additional Invoice Details Addres…" at bounding box center [705, 144] width 174 height 18
select select "FUEL_CHARGE"
click at [618, 135] on select "Select AES Filing Accessorial Delivery Charge Additional Invoice Details Addres…" at bounding box center [705, 144] width 174 height 18
type input "195.75"
click at [905, 261] on div "Save & Close Close" at bounding box center [802, 272] width 391 height 46
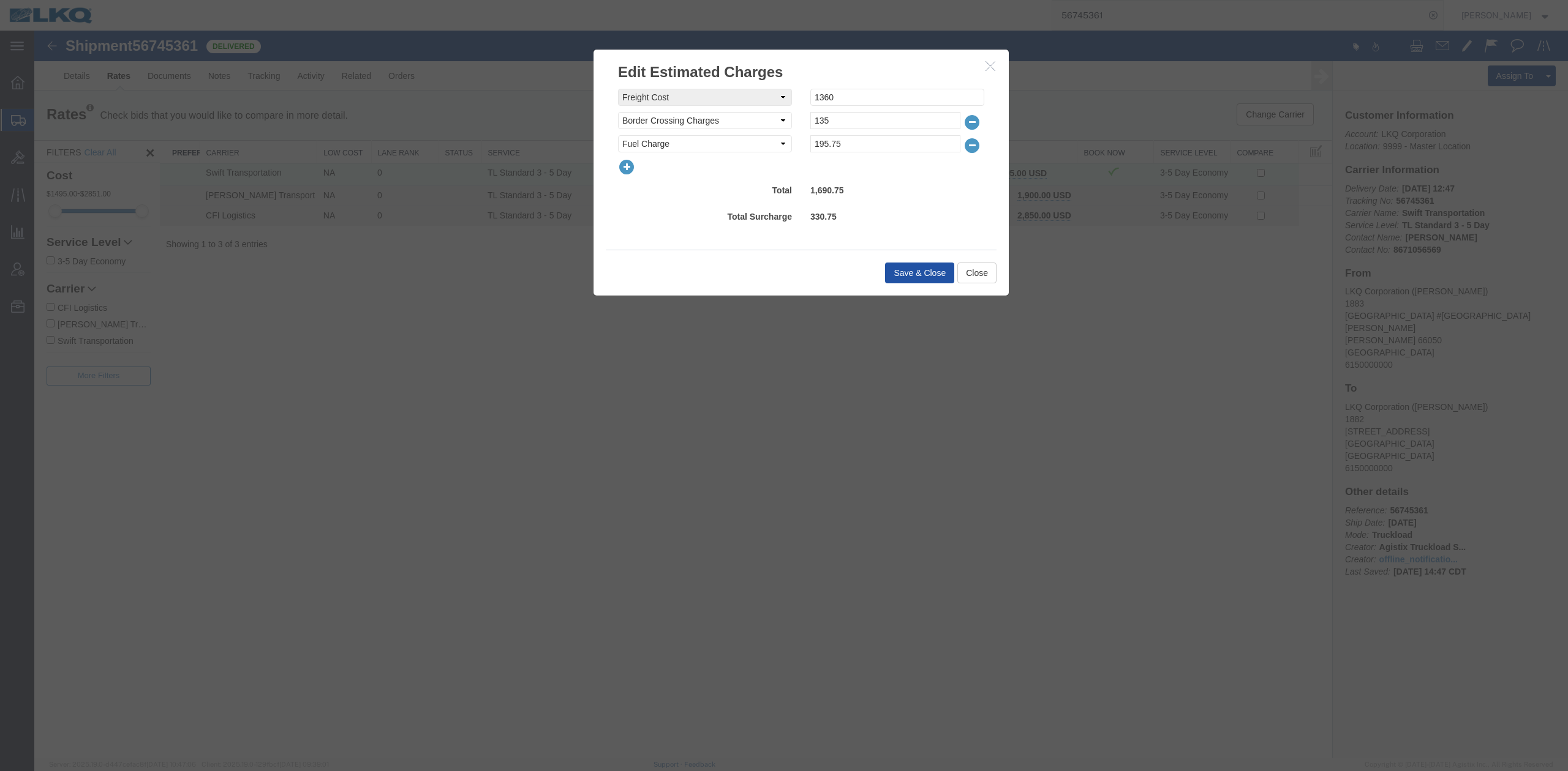
click at [905, 263] on button "Save & Close" at bounding box center [919, 273] width 69 height 21
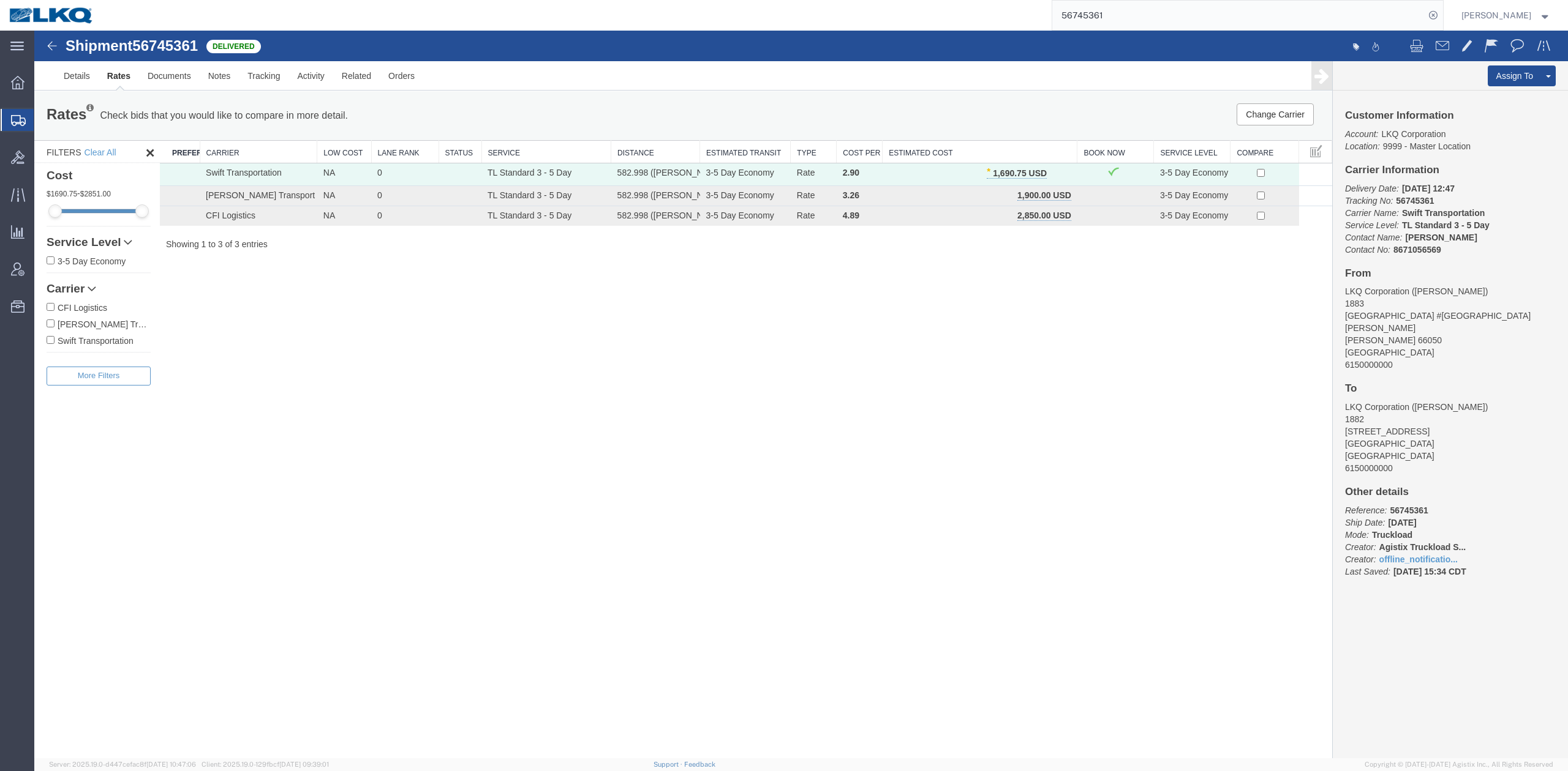
click at [1110, 15] on input "56745361" at bounding box center [1238, 15] width 372 height 29
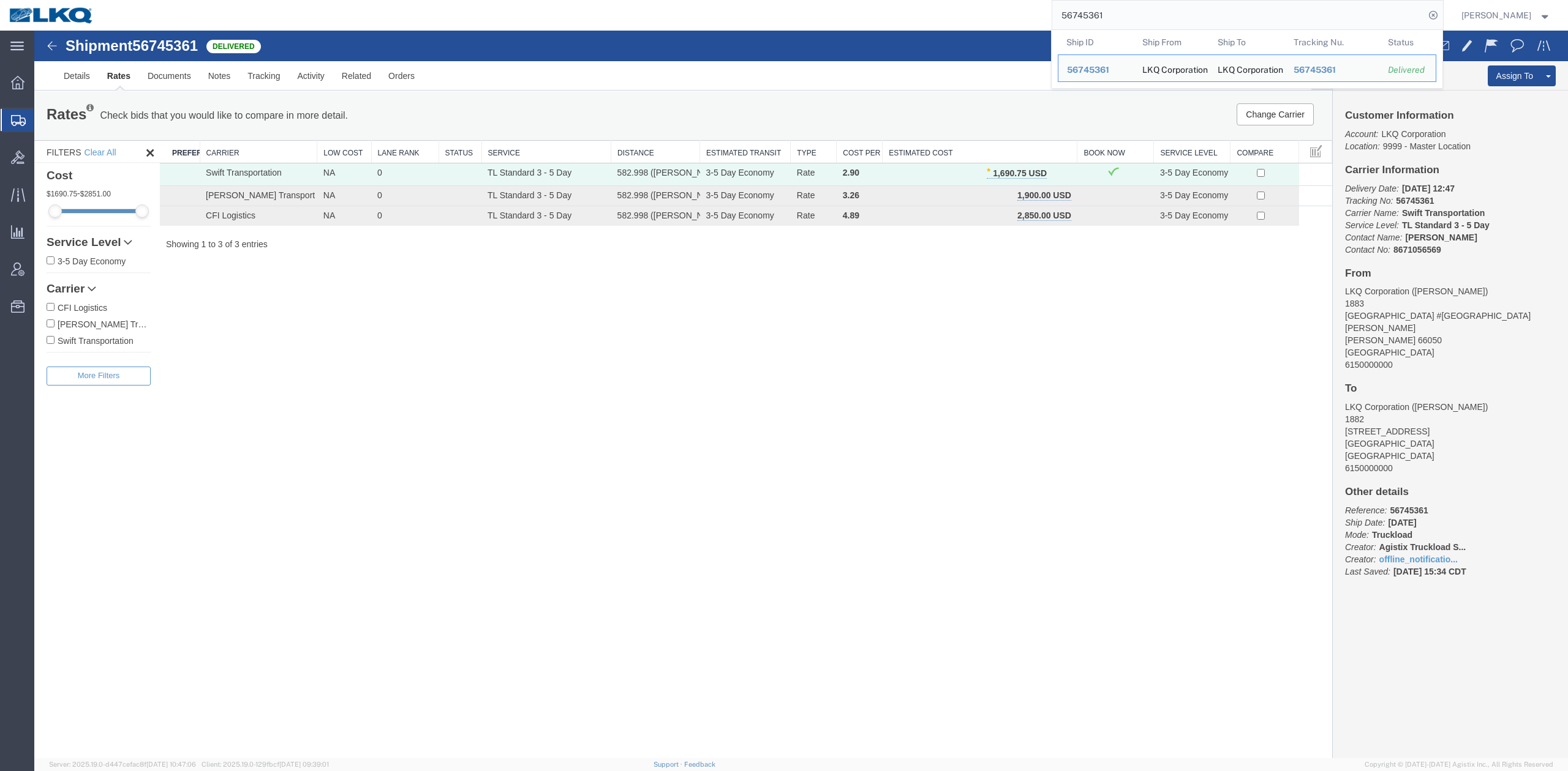
click at [1110, 15] on input "56745361" at bounding box center [1238, 15] width 372 height 29
paste input "2927"
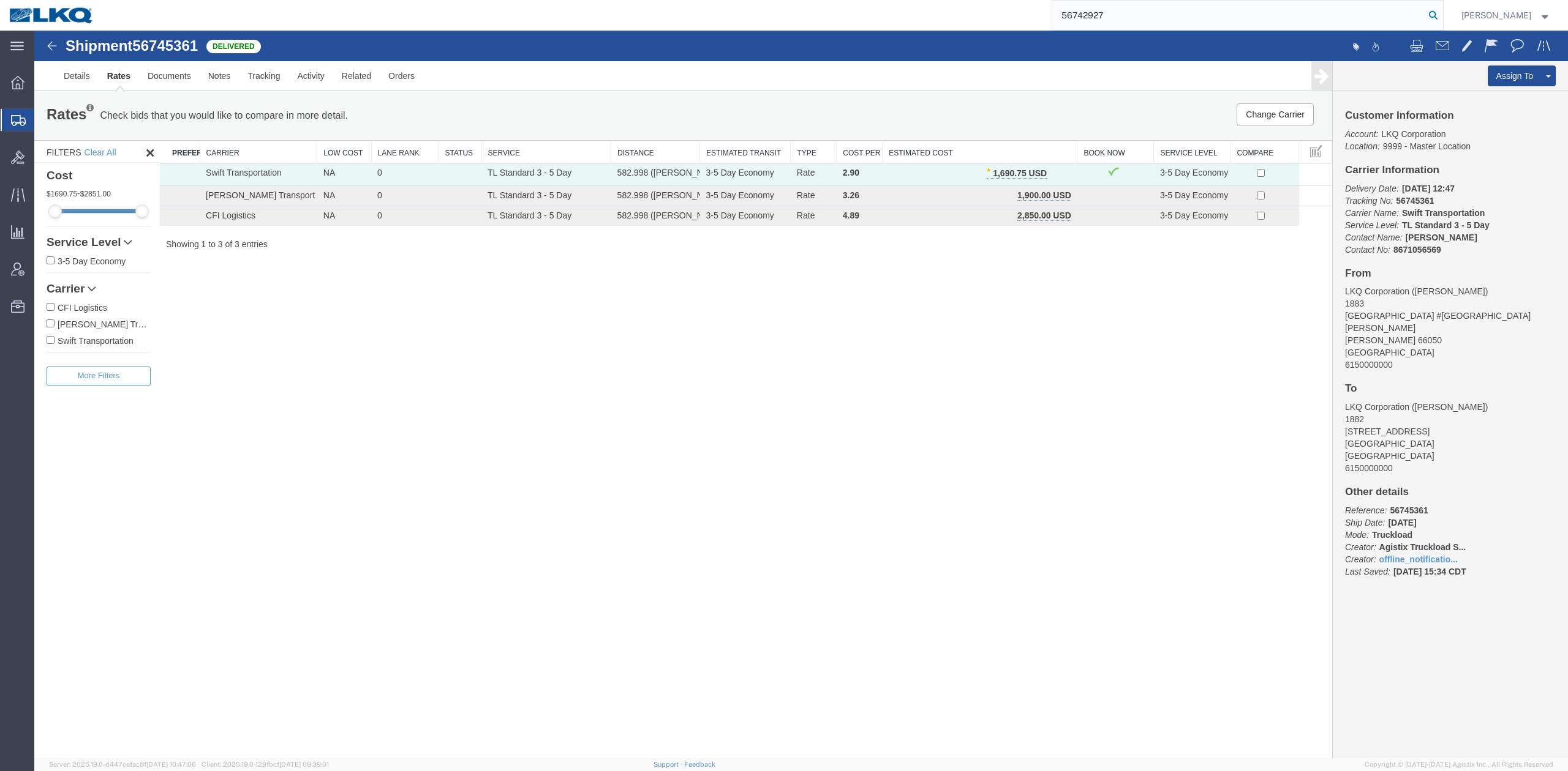
type input "56742927"
click at [1442, 15] on icon at bounding box center [1434, 15] width 18 height 18
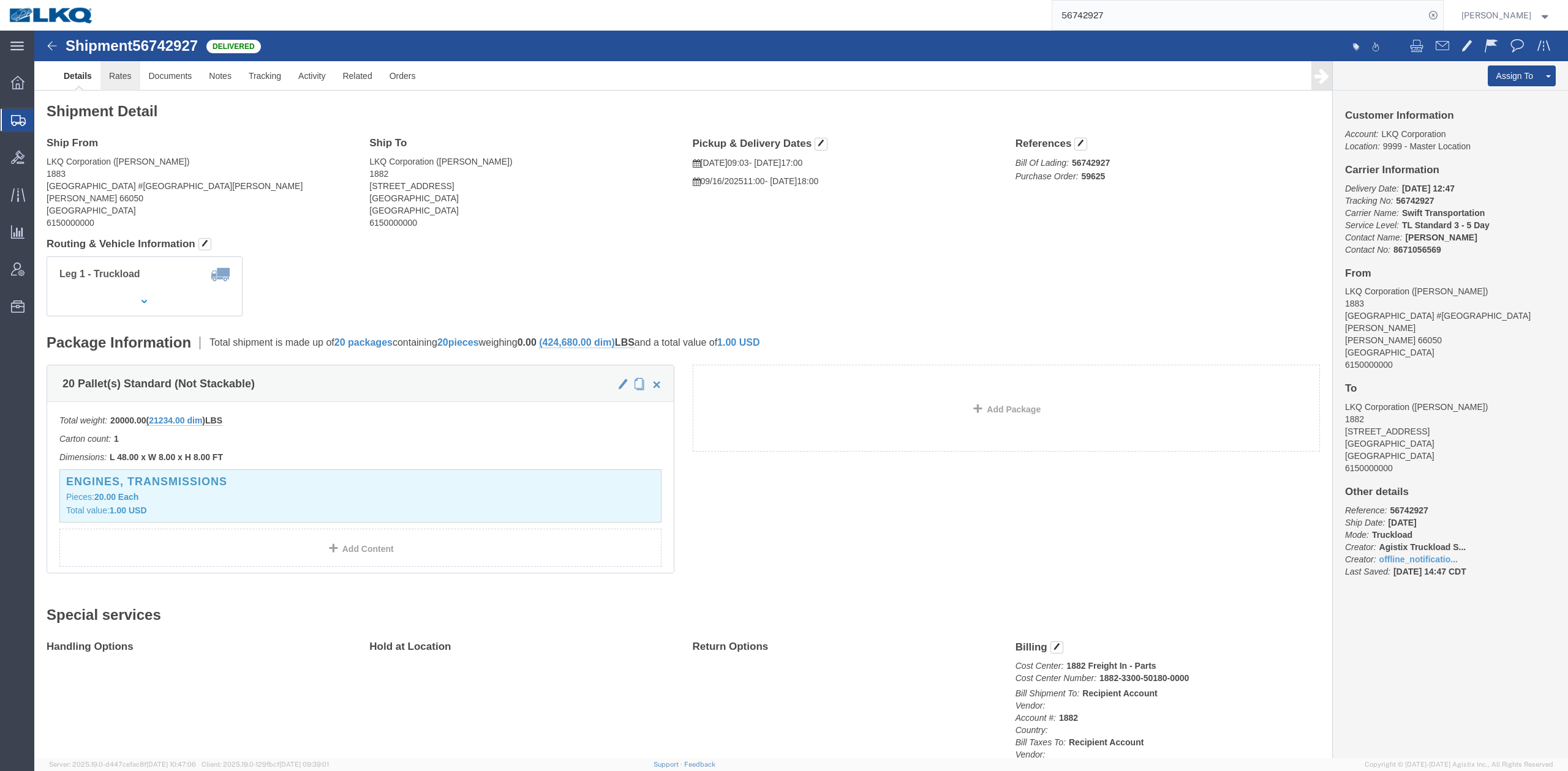
click link "Rates"
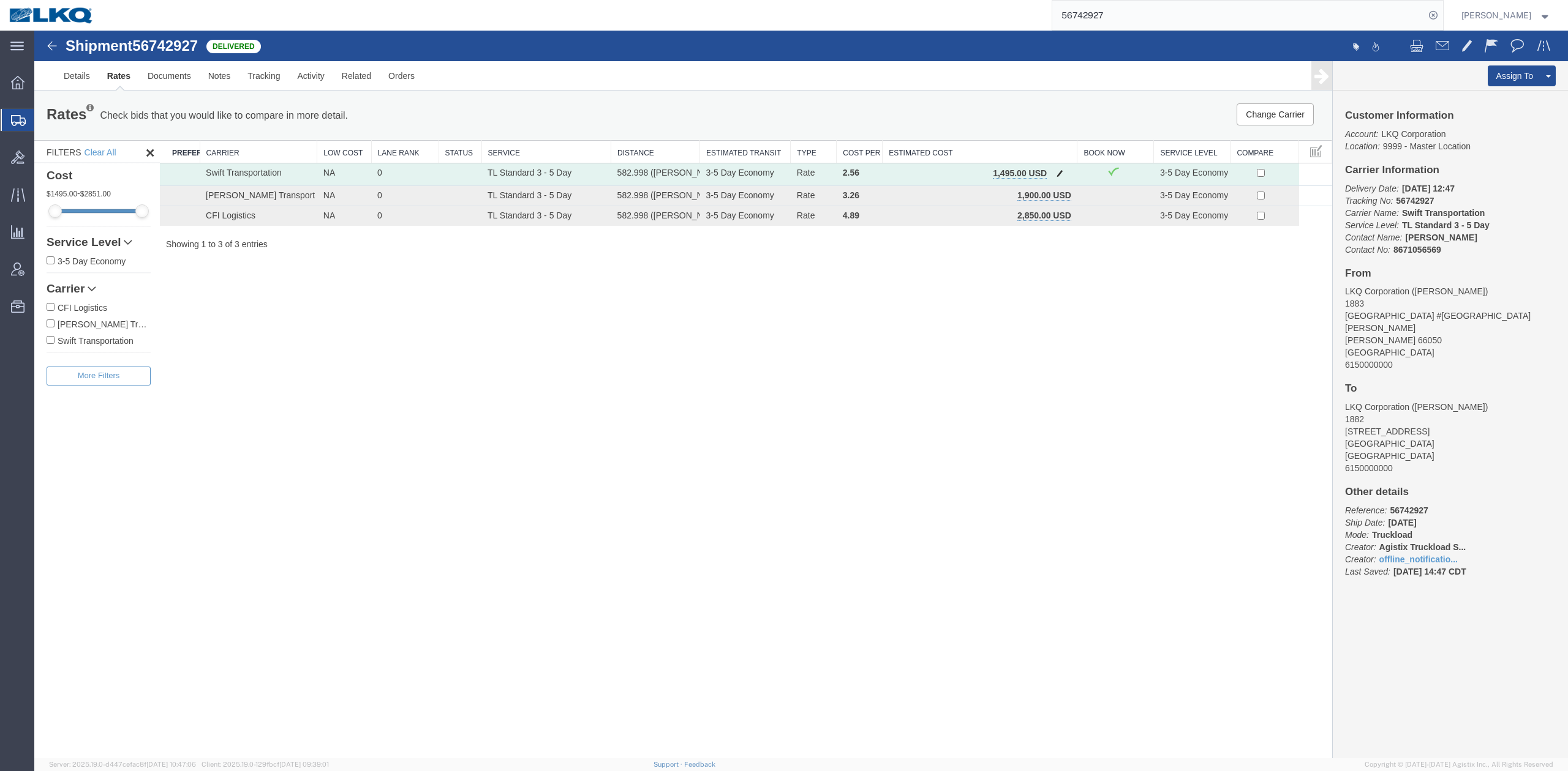
click at [1057, 174] on span "button" at bounding box center [1060, 173] width 7 height 8
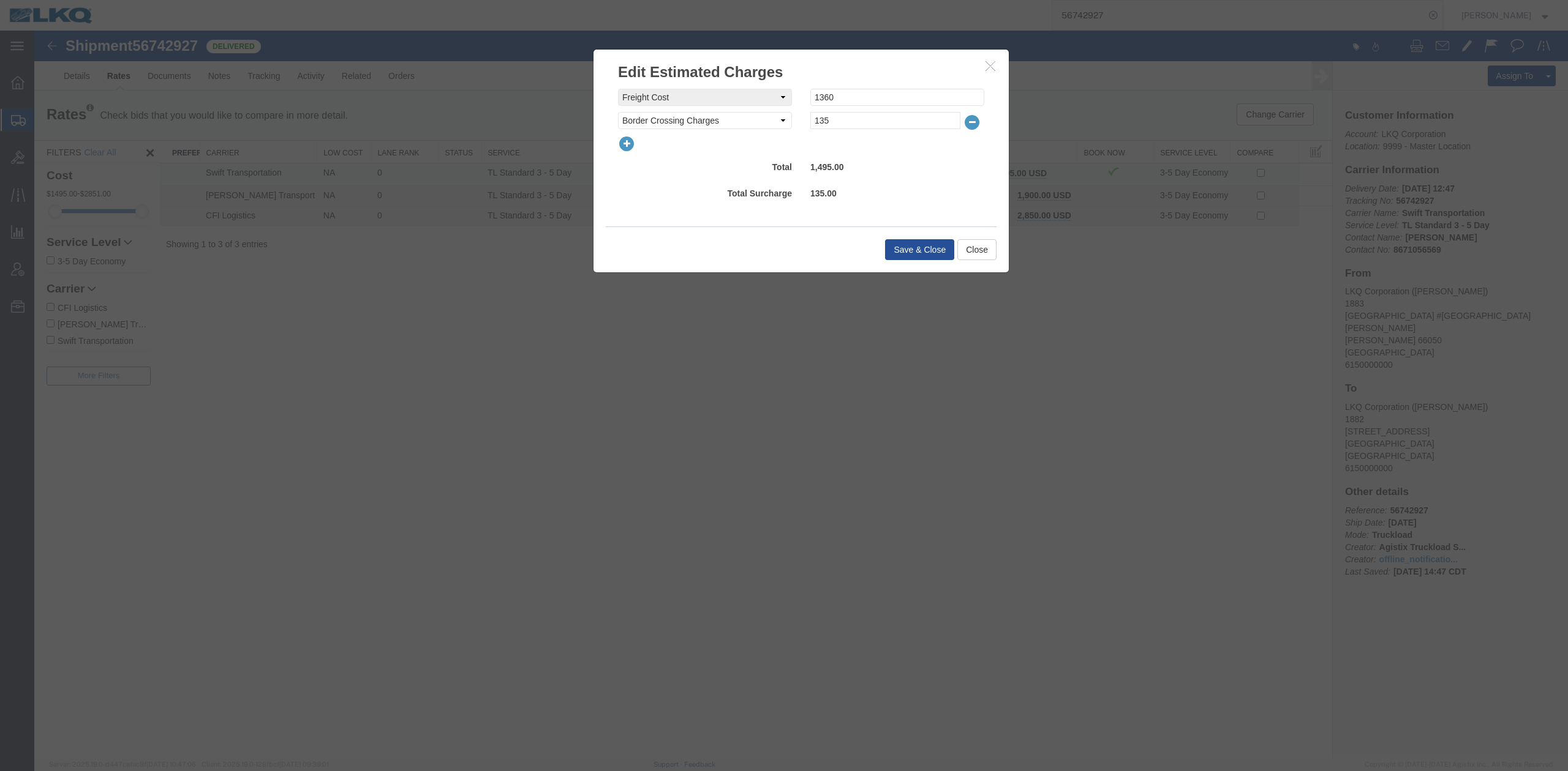
click at [624, 149] on icon "button" at bounding box center [626, 144] width 18 height 18
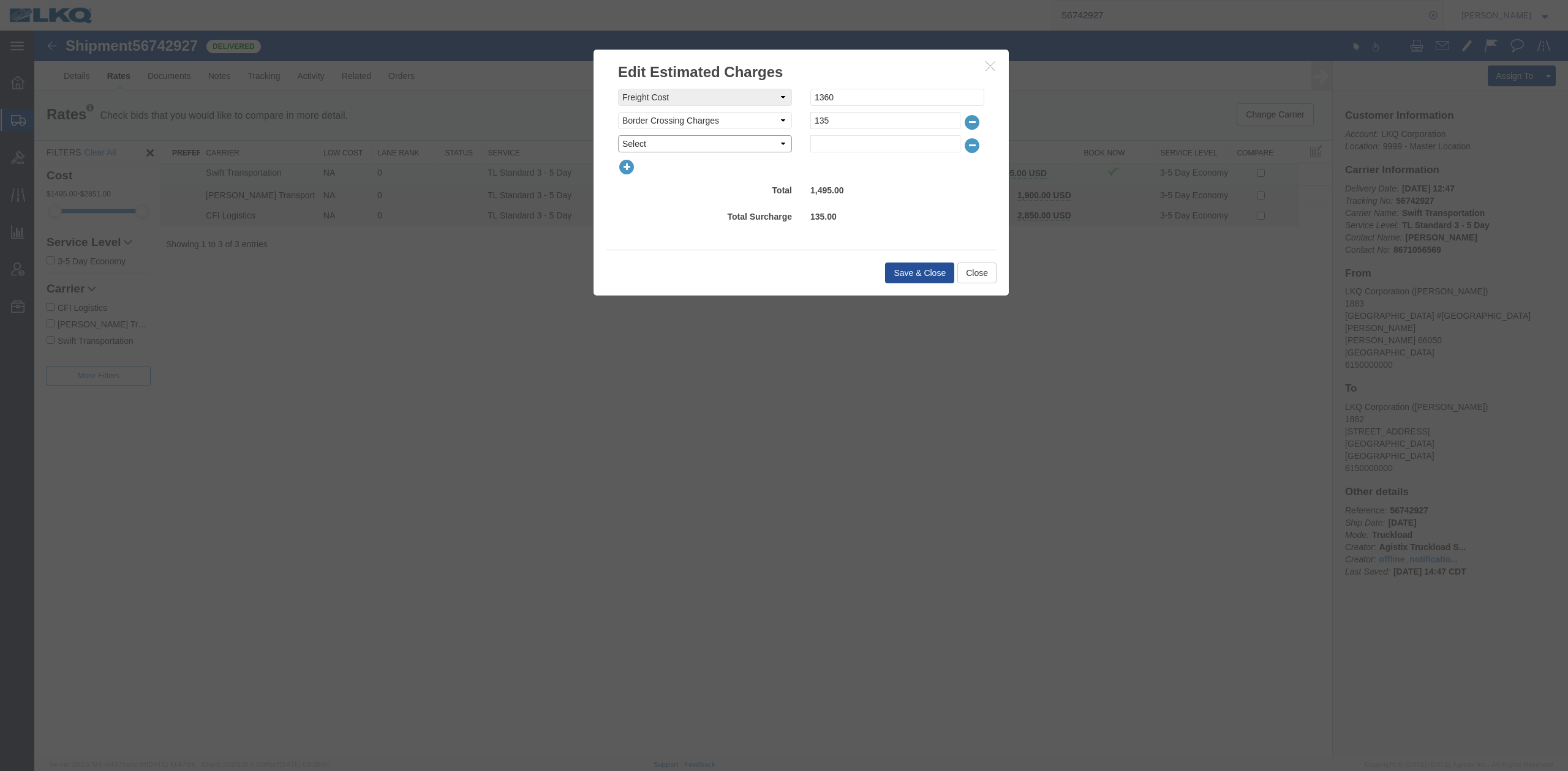
click at [624, 149] on select "Select AES Filing Accessorial Delivery Charge Additional Invoice Details Addres…" at bounding box center [705, 144] width 174 height 18
select select "FUEL_CHARGE"
click at [618, 135] on select "Select AES Filing Accessorial Delivery Charge Additional Invoice Details Addres…" at bounding box center [705, 144] width 174 height 18
type input "195.75"
click at [903, 265] on button "Save & Close" at bounding box center [919, 273] width 69 height 21
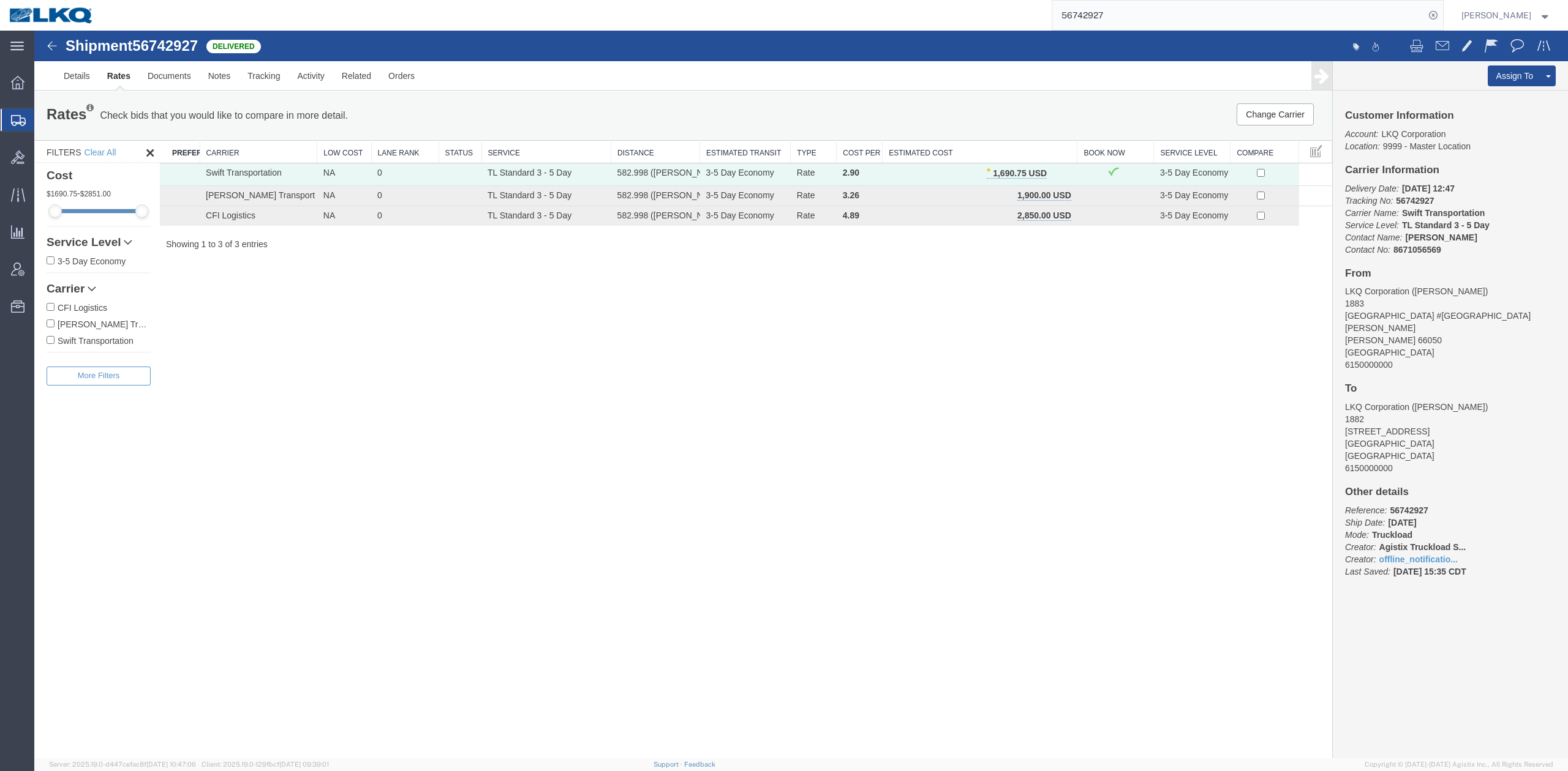
click at [1159, 18] on input "56742927" at bounding box center [1238, 15] width 372 height 29
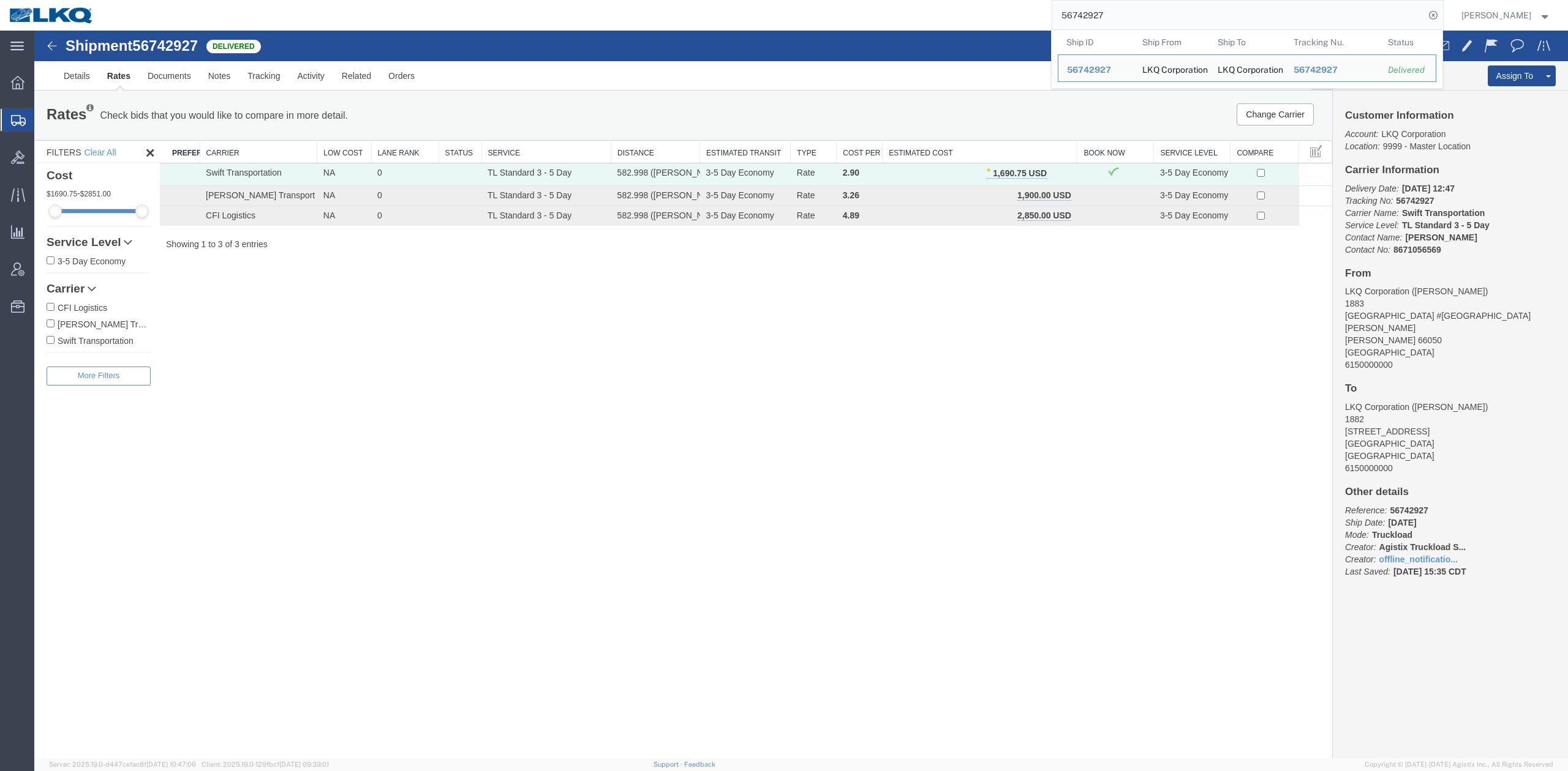
click at [1159, 18] on input "56742927" at bounding box center [1238, 15] width 372 height 29
paste input "29482"
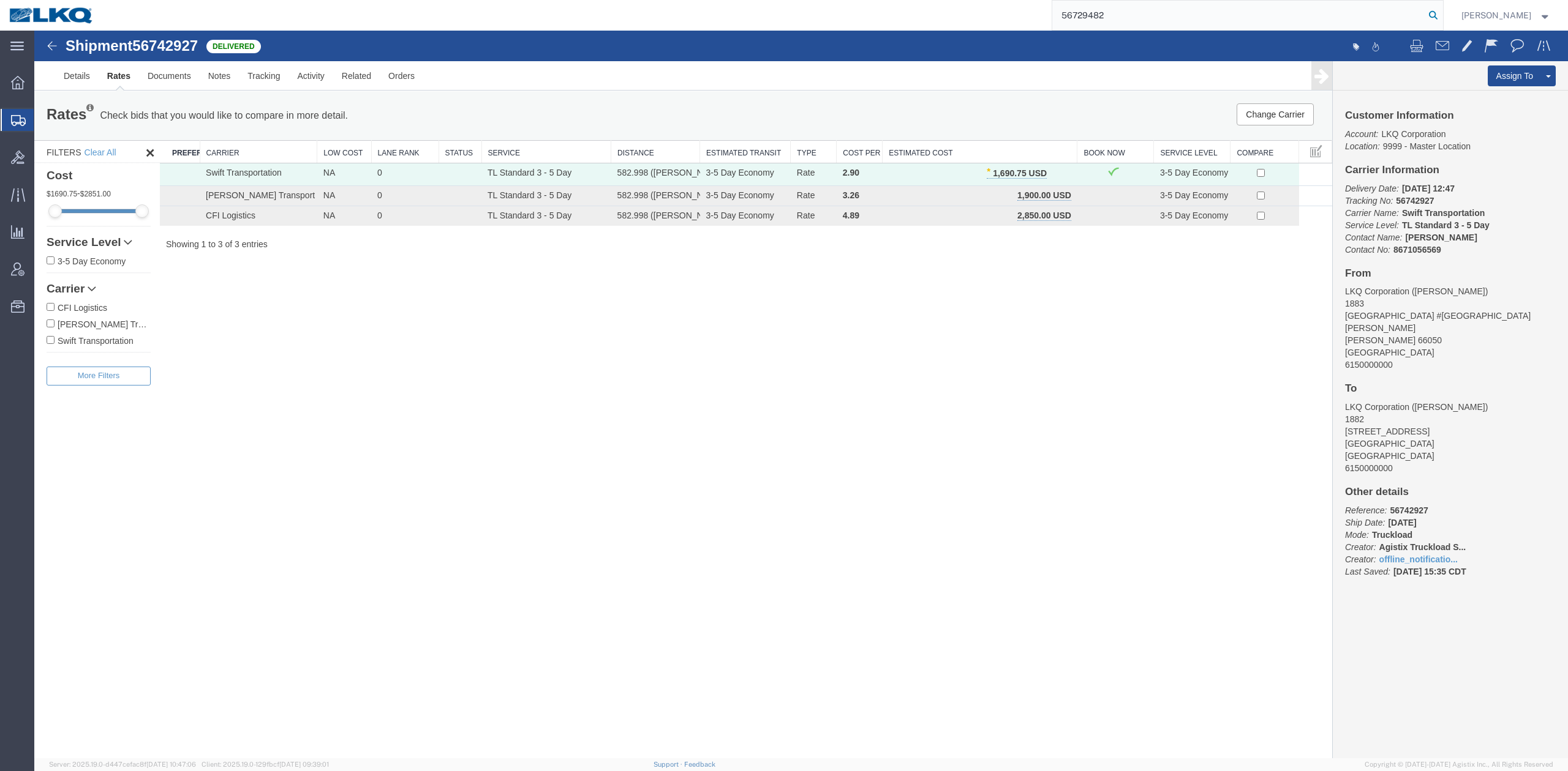
type input "56729482"
click at [1442, 18] on icon at bounding box center [1434, 15] width 18 height 18
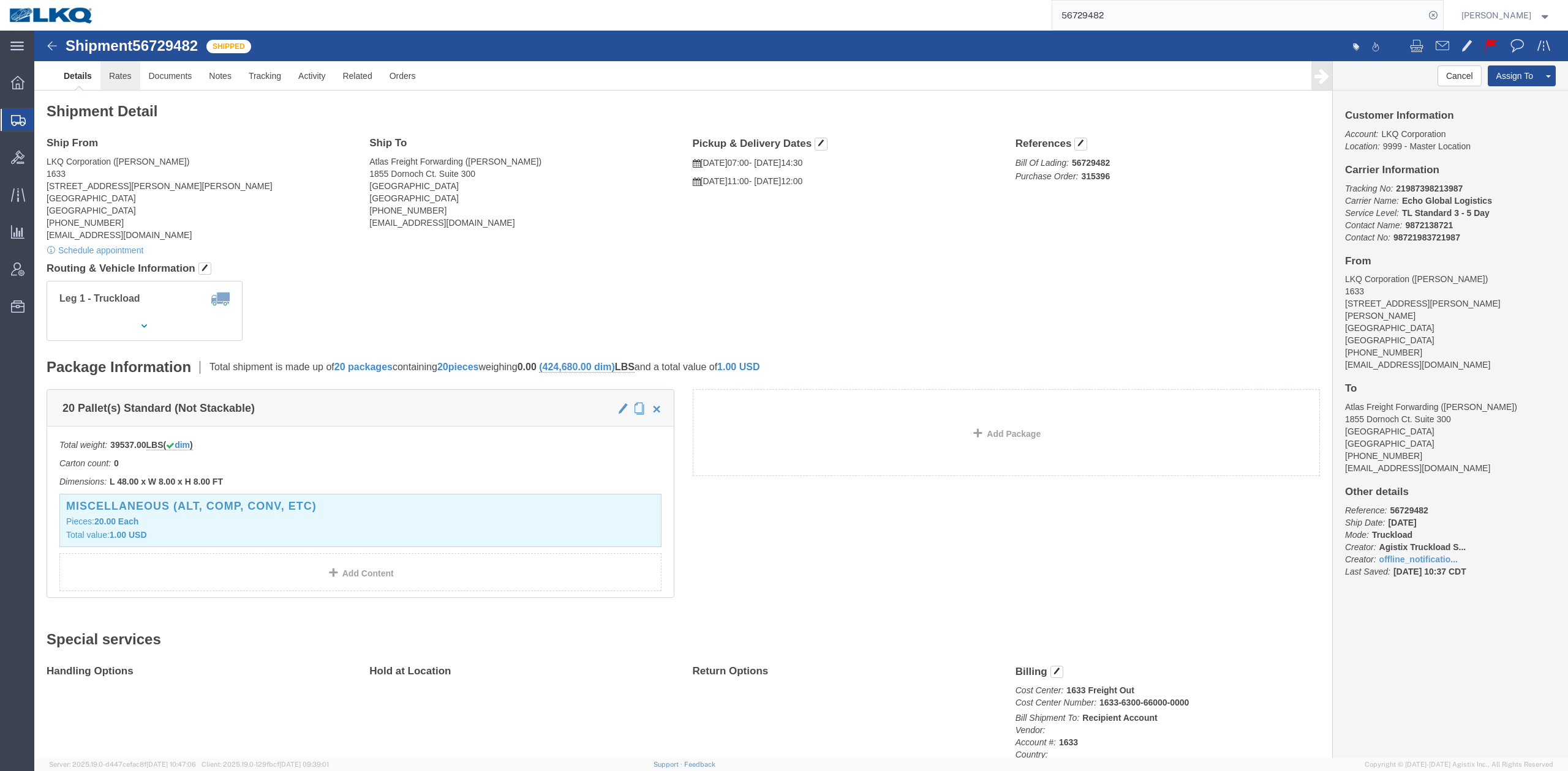
click link "Rates"
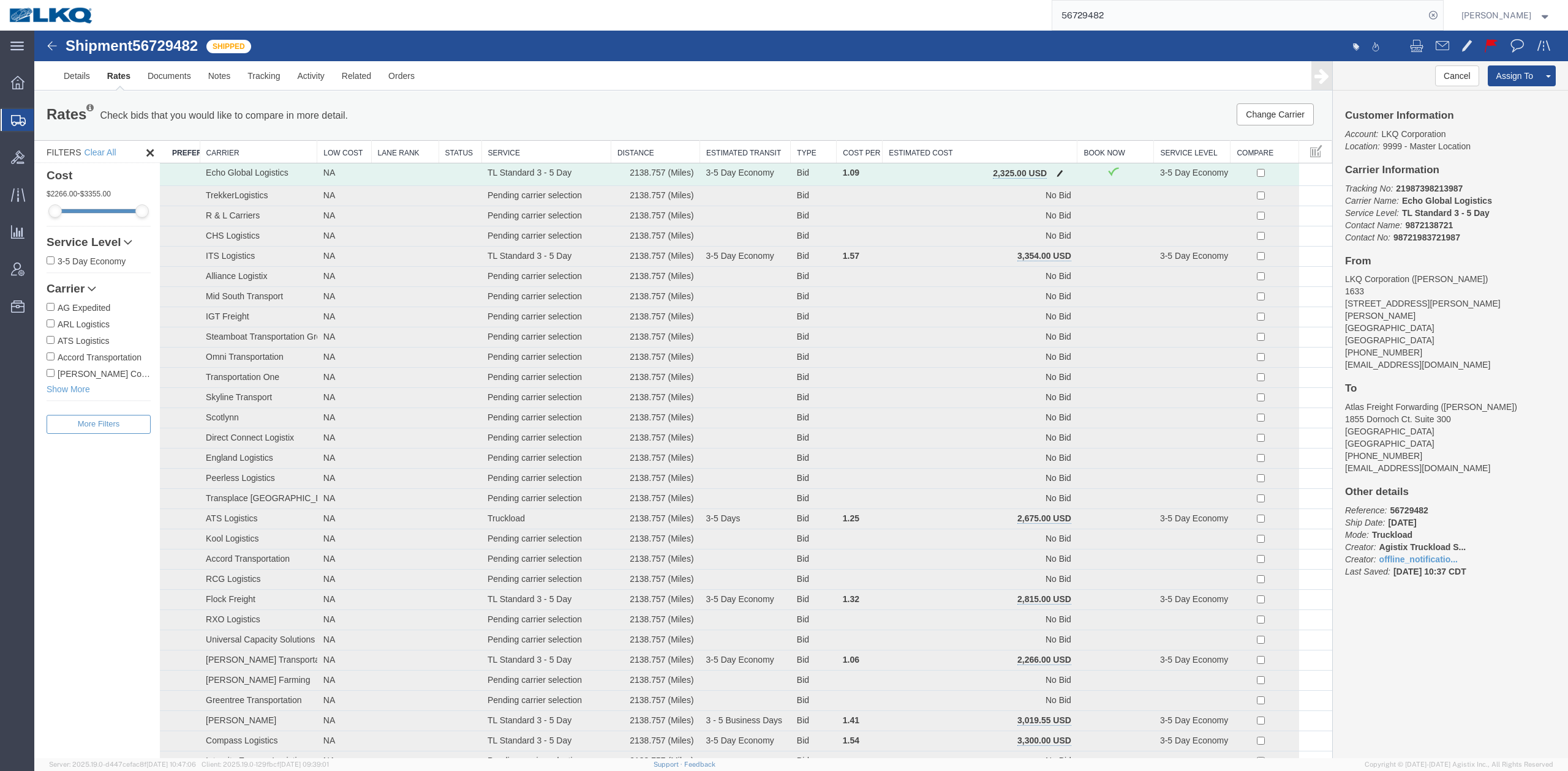
click at [1057, 169] on span "button" at bounding box center [1060, 173] width 7 height 8
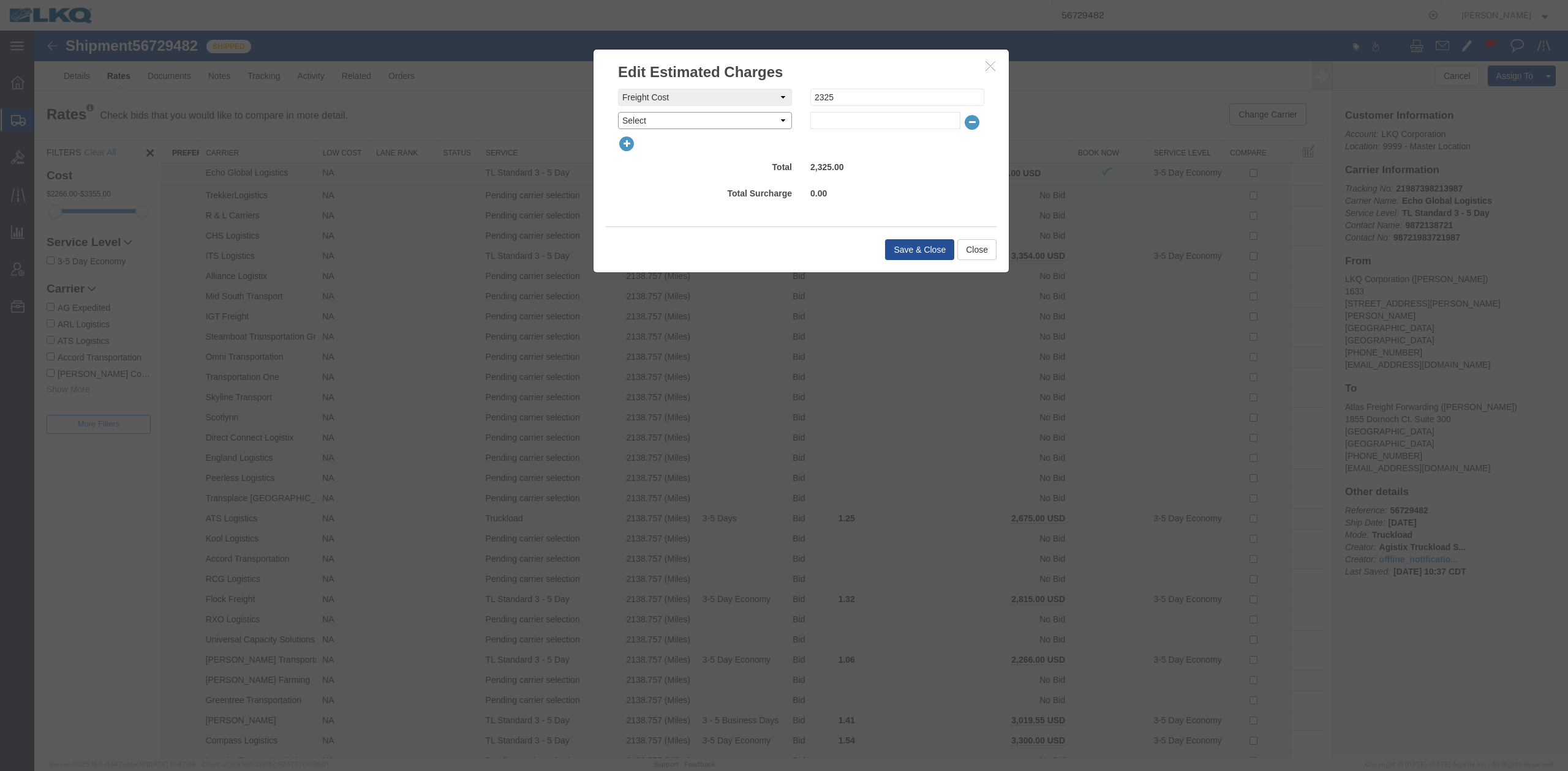
click at [750, 125] on select "Select AES Filing Accessorial Delivery Charge Additional Invoice Details Addres…" at bounding box center [705, 120] width 174 height 18
select select "OTHR"
click at [618, 112] on select "Select AES Filing Accessorial Delivery Charge Additional Invoice Details Addres…" at bounding box center [705, 120] width 174 height 18
type input "450"
click at [922, 249] on button "Save & Close" at bounding box center [919, 249] width 69 height 21
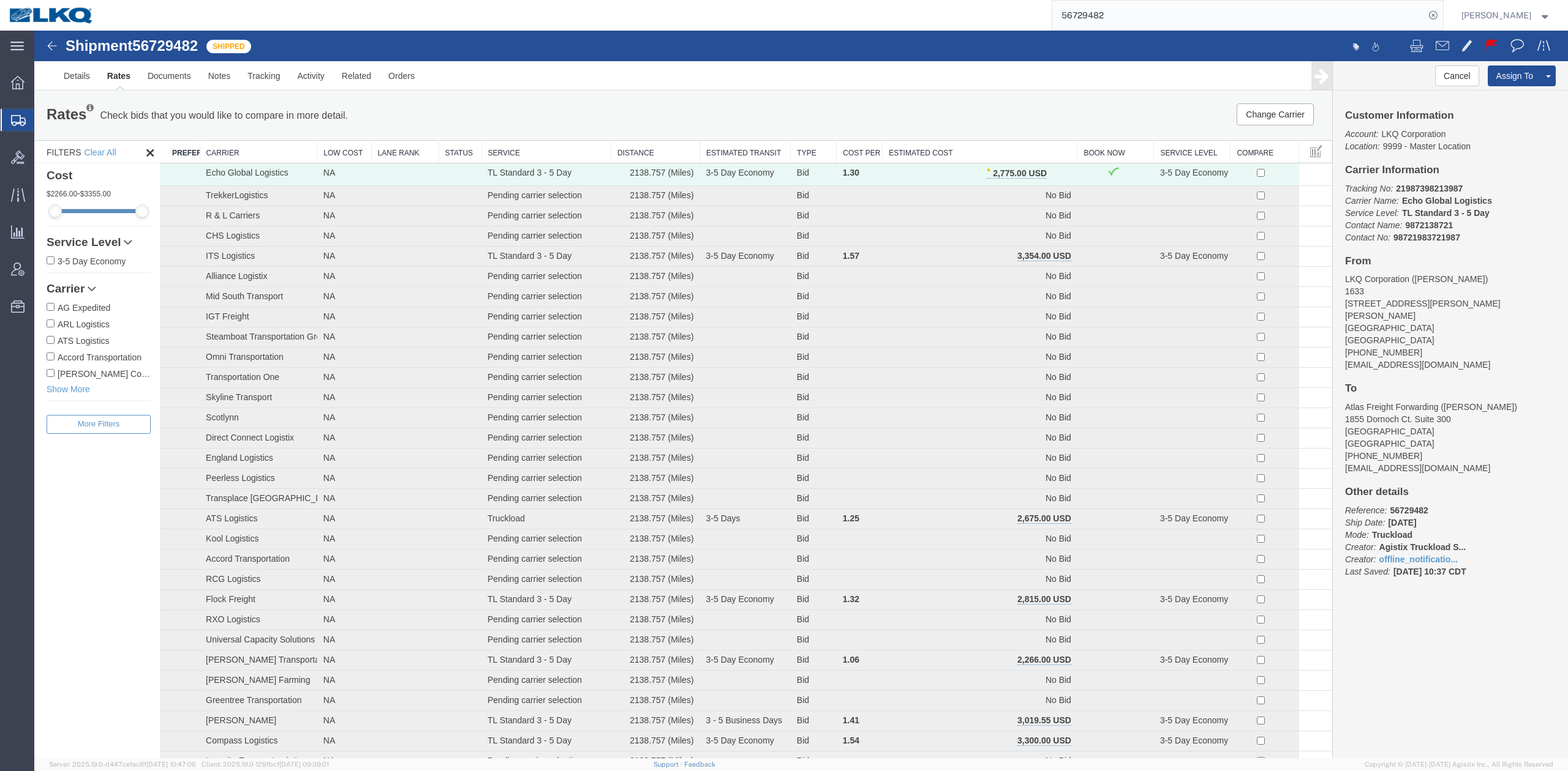
click at [1112, 15] on input "56729482" at bounding box center [1238, 15] width 372 height 29
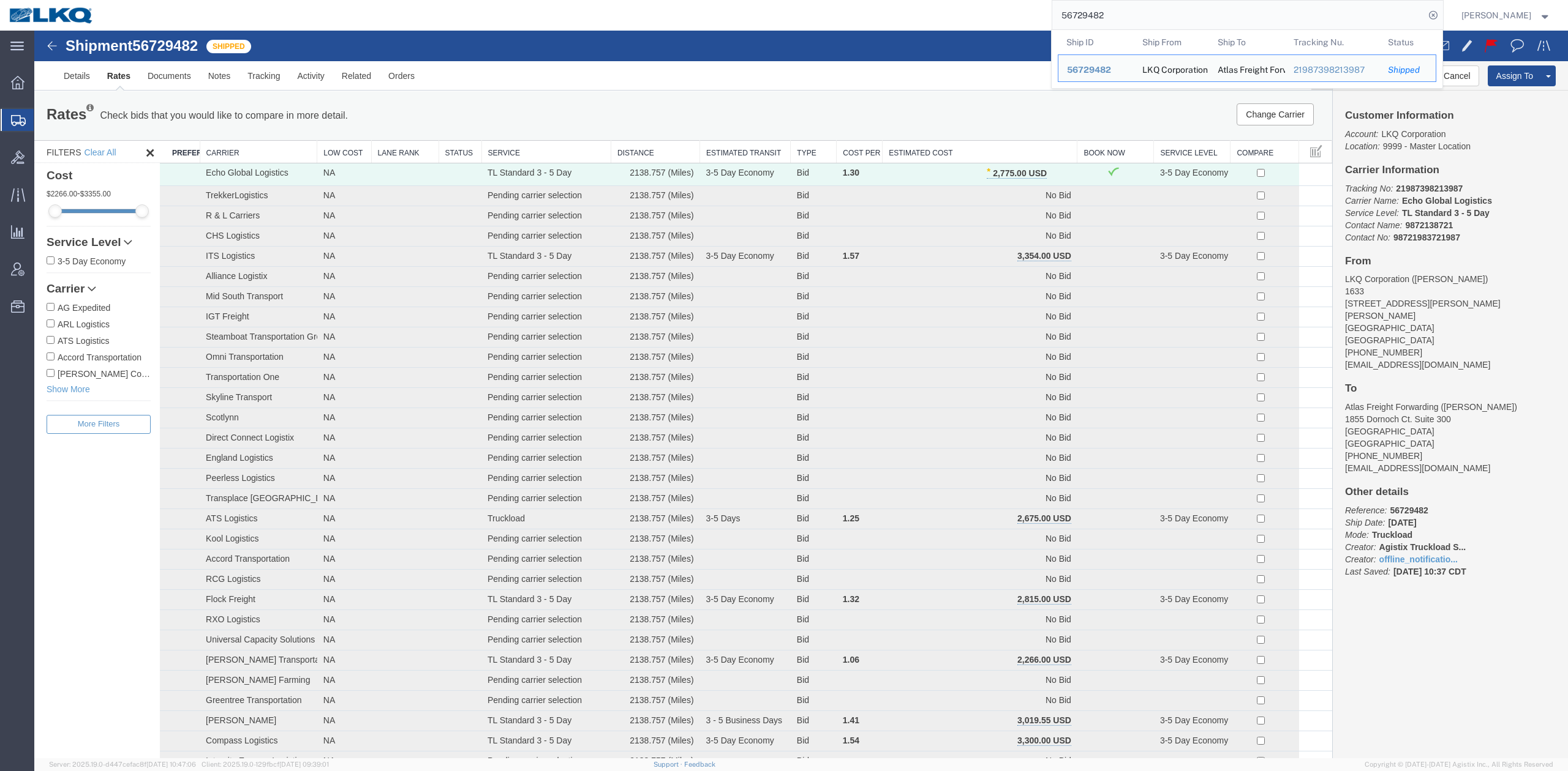
click at [1112, 15] on input "56729482" at bounding box center [1238, 15] width 372 height 29
paste input "167197"
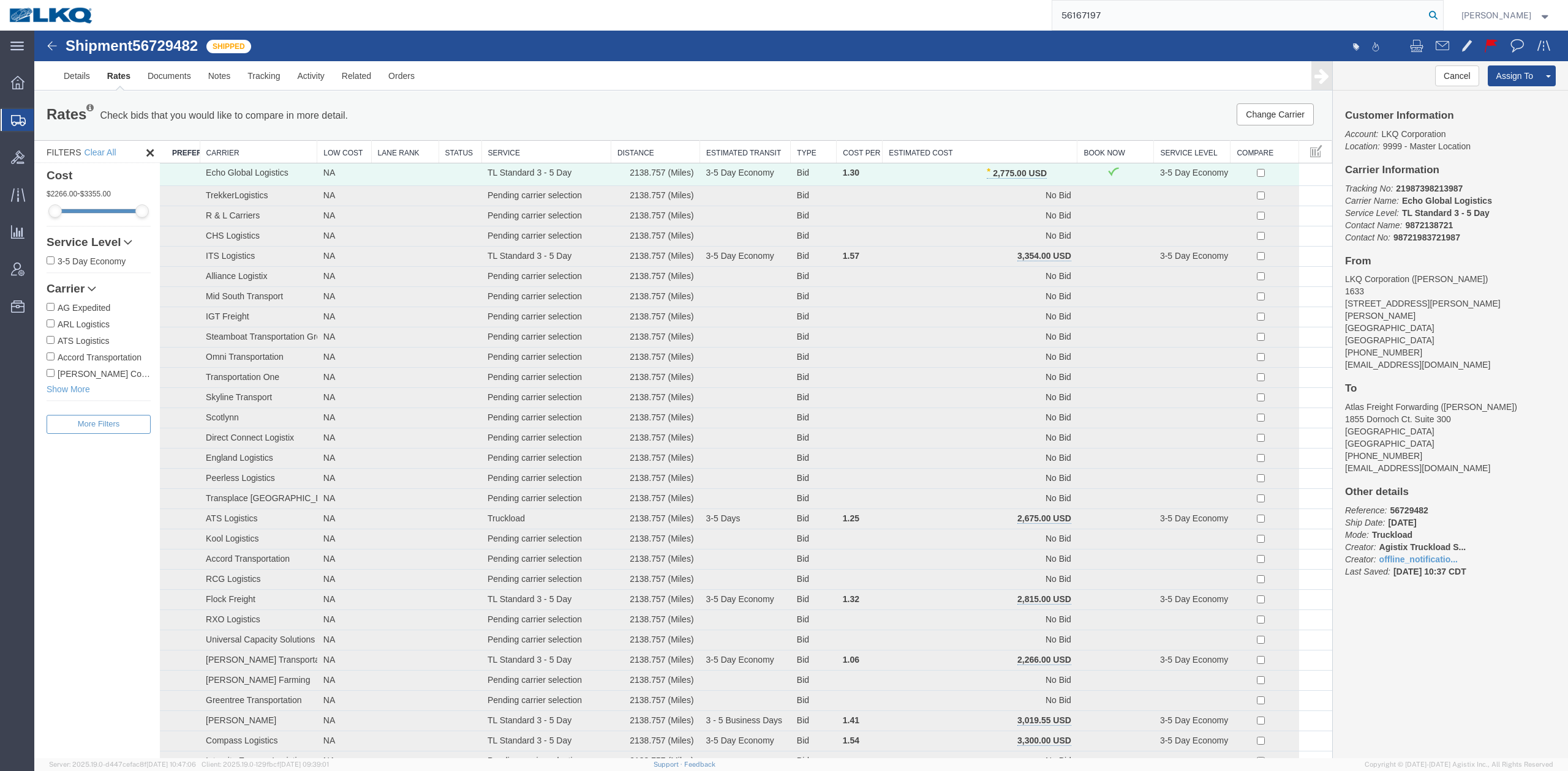
click at [1442, 13] on icon at bounding box center [1434, 15] width 18 height 18
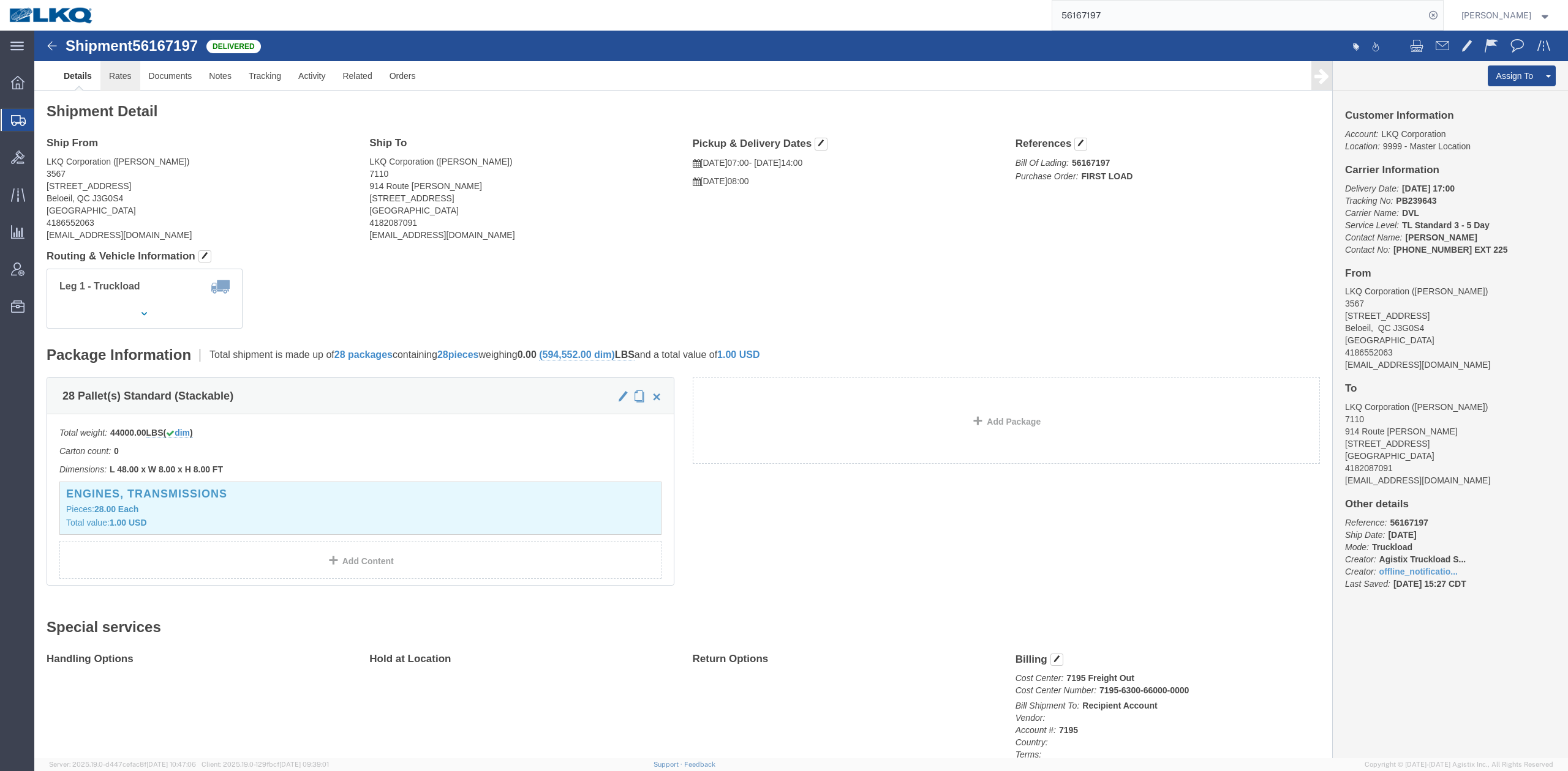
click link "Rates"
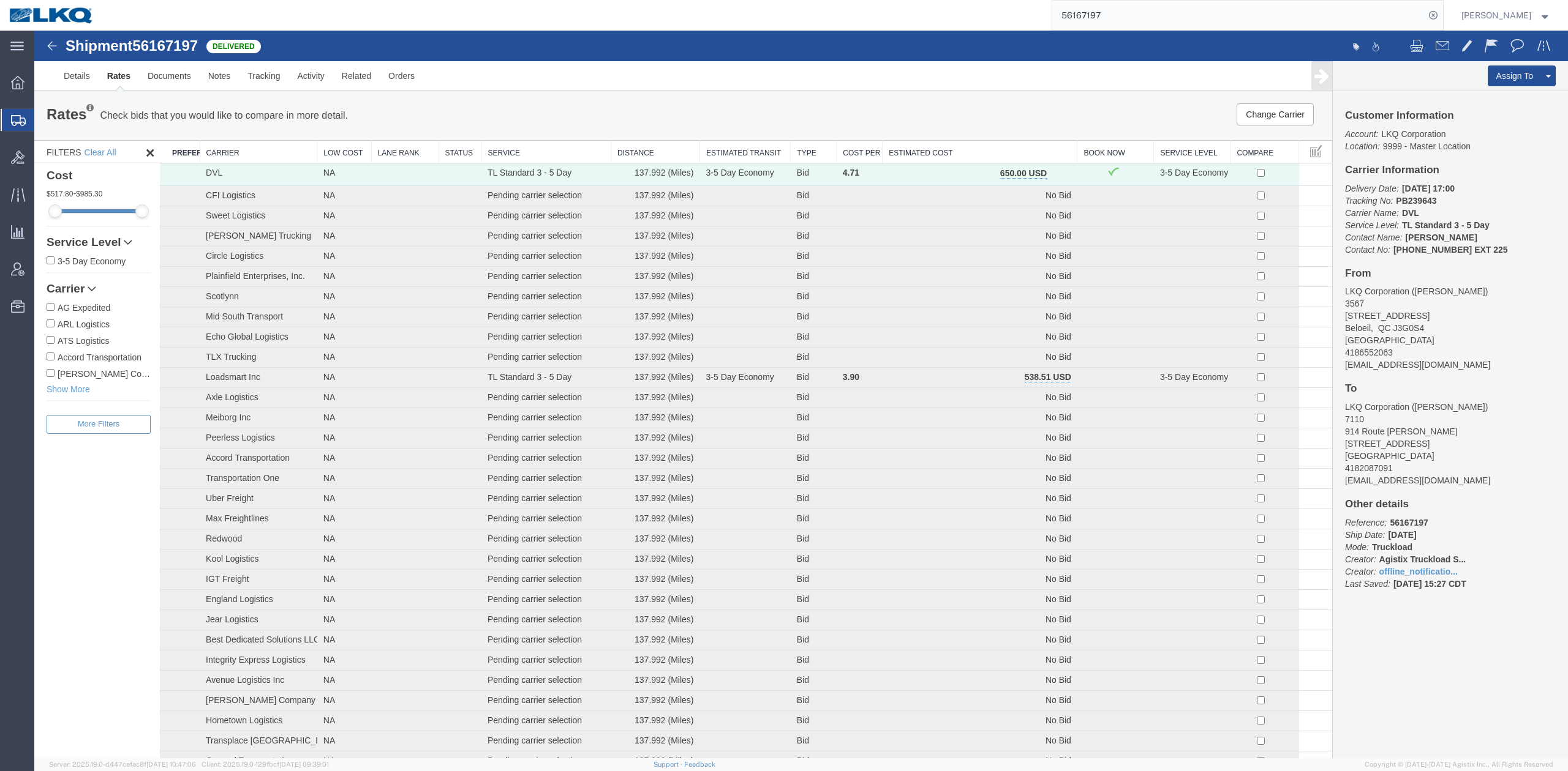
click at [999, 155] on th "Estimated Cost" at bounding box center [979, 152] width 195 height 23
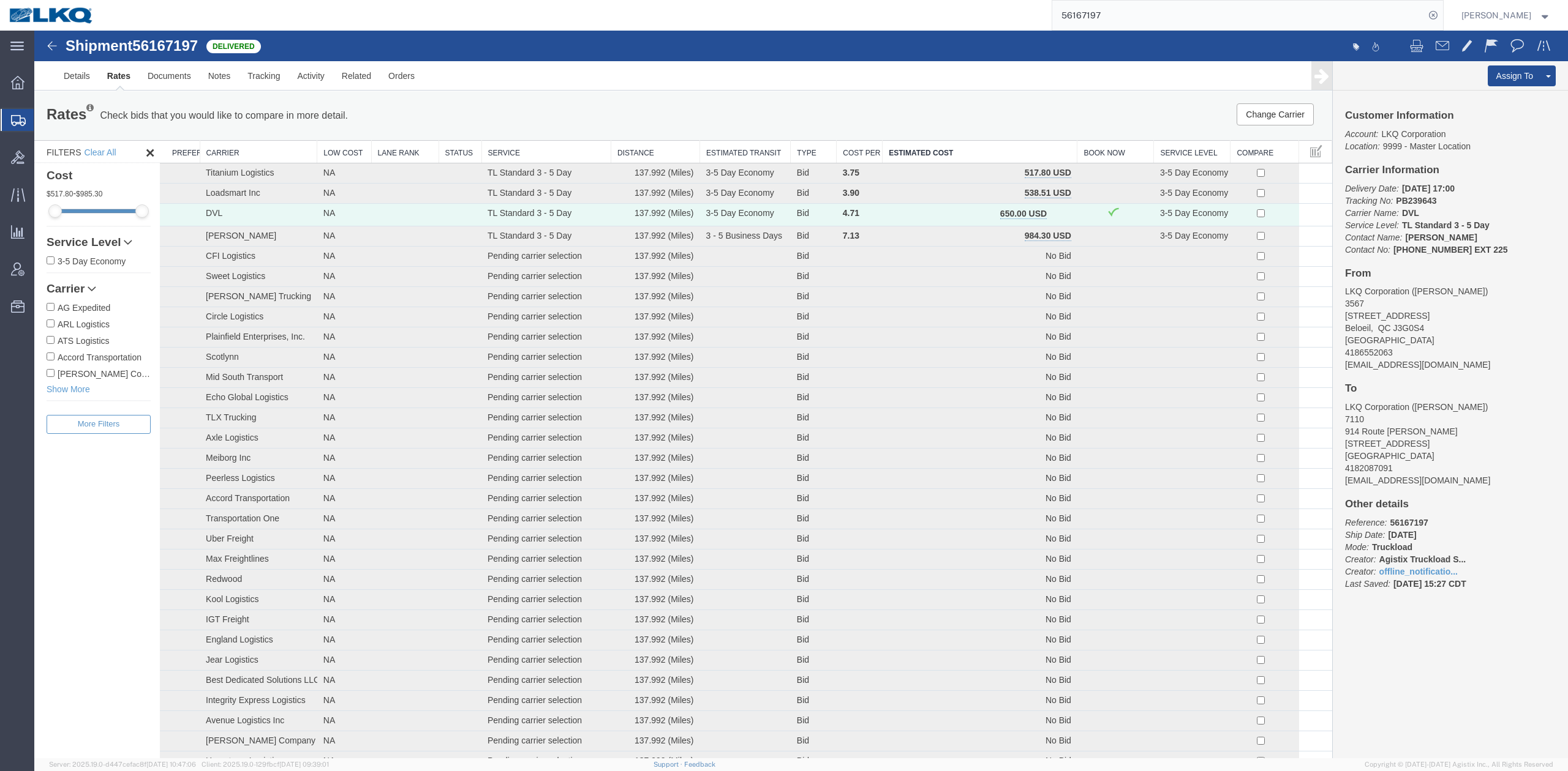
click at [1167, 8] on input "56167197" at bounding box center [1238, 15] width 372 height 29
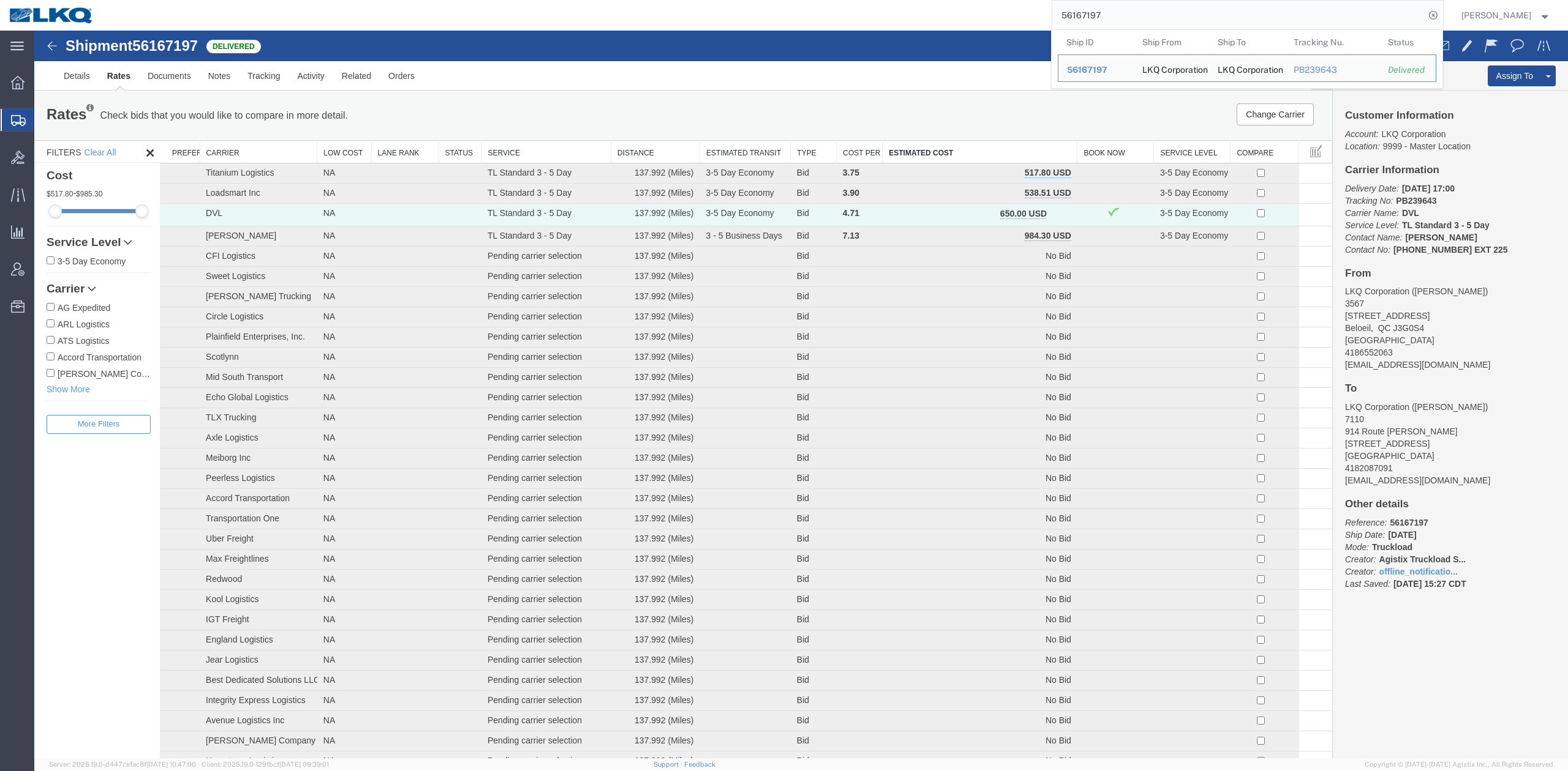
paste input "759873"
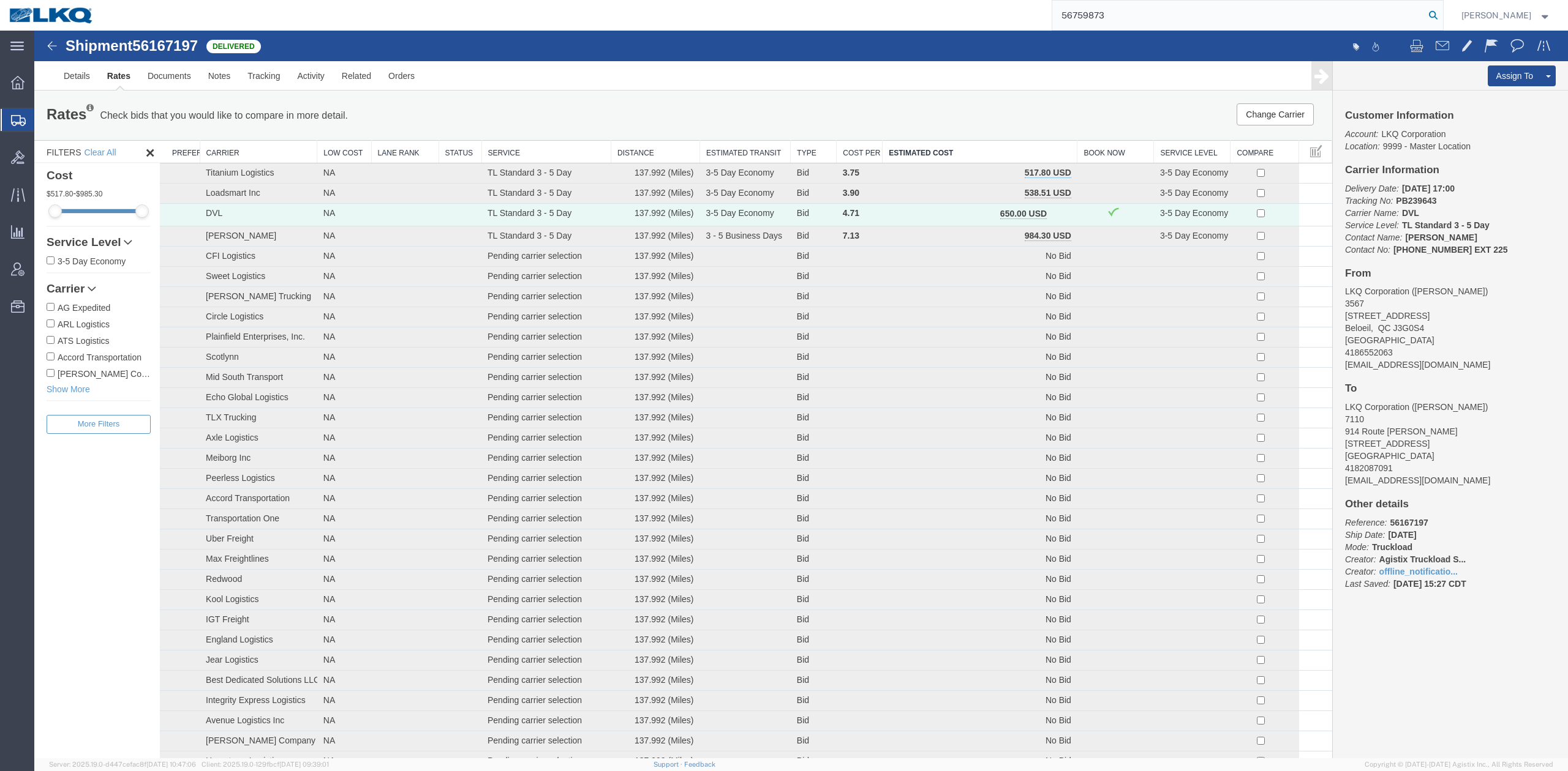
click at [1442, 11] on icon at bounding box center [1434, 15] width 18 height 18
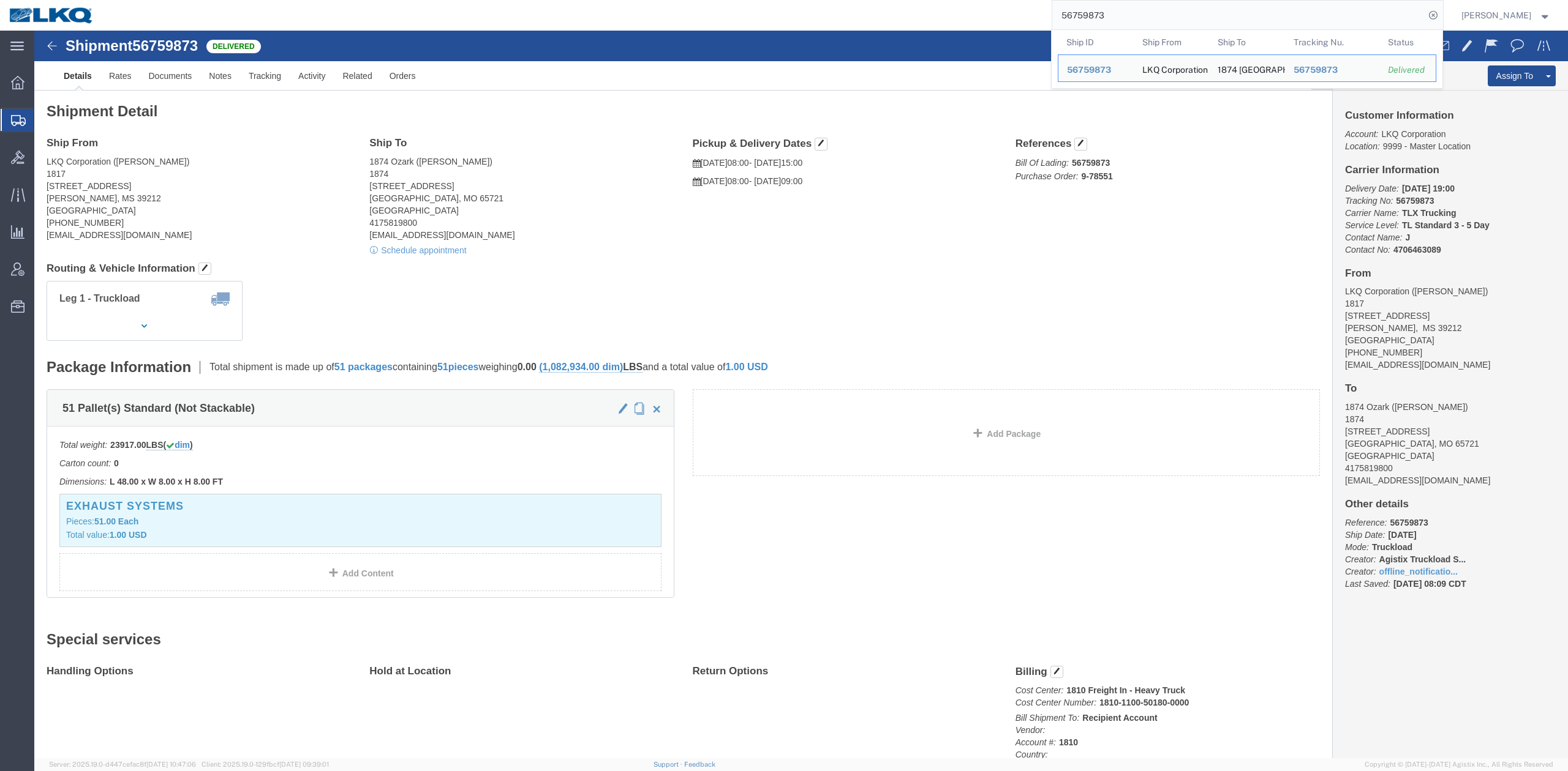
click at [1121, 10] on input "56759873" at bounding box center [1238, 15] width 372 height 29
paste input "806957"
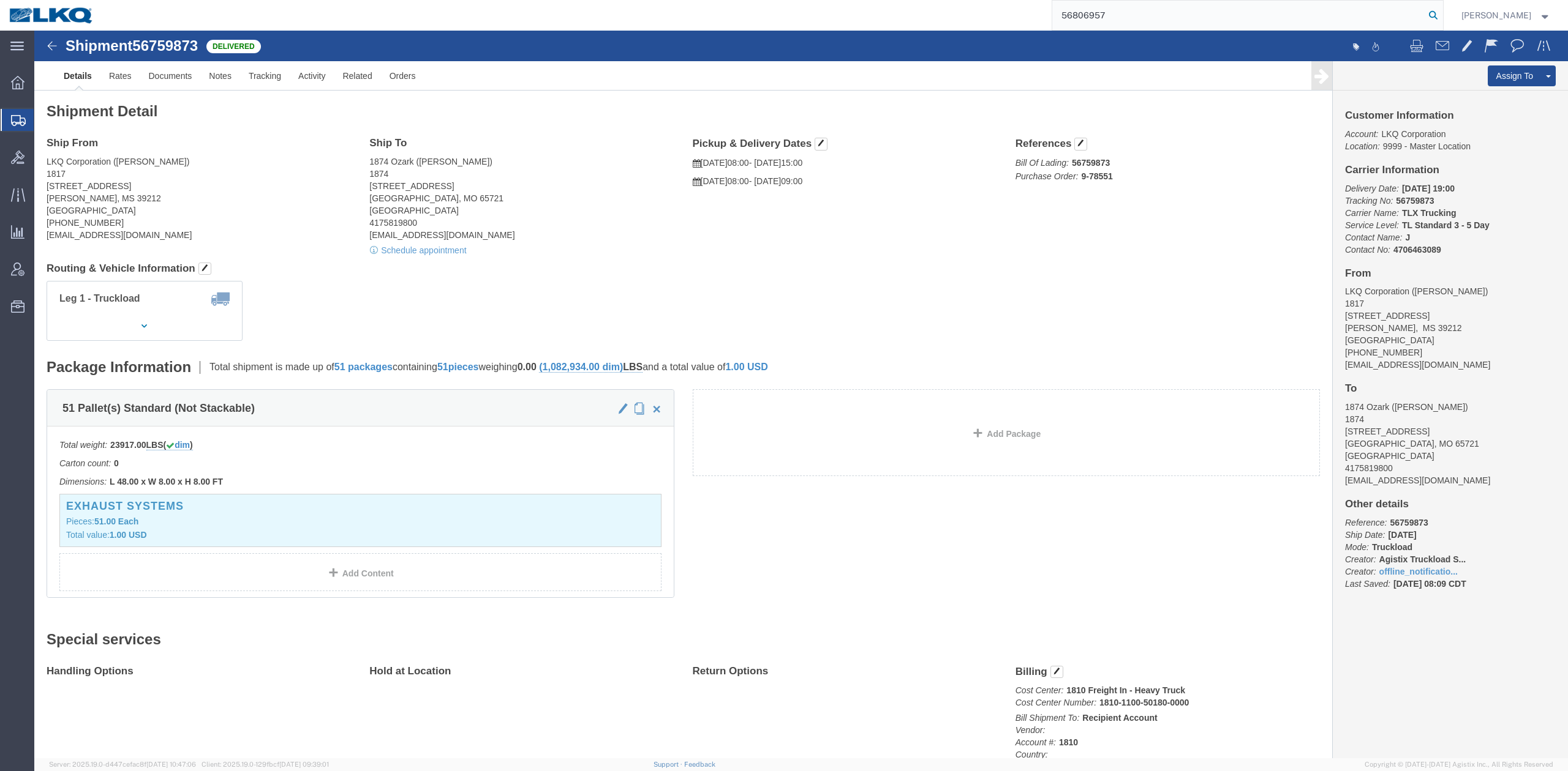
type input "56806957"
drag, startPoint x: 1451, startPoint y: 16, endPoint x: 1382, endPoint y: 8, distance: 69.5
click at [1442, 16] on icon at bounding box center [1434, 15] width 18 height 18
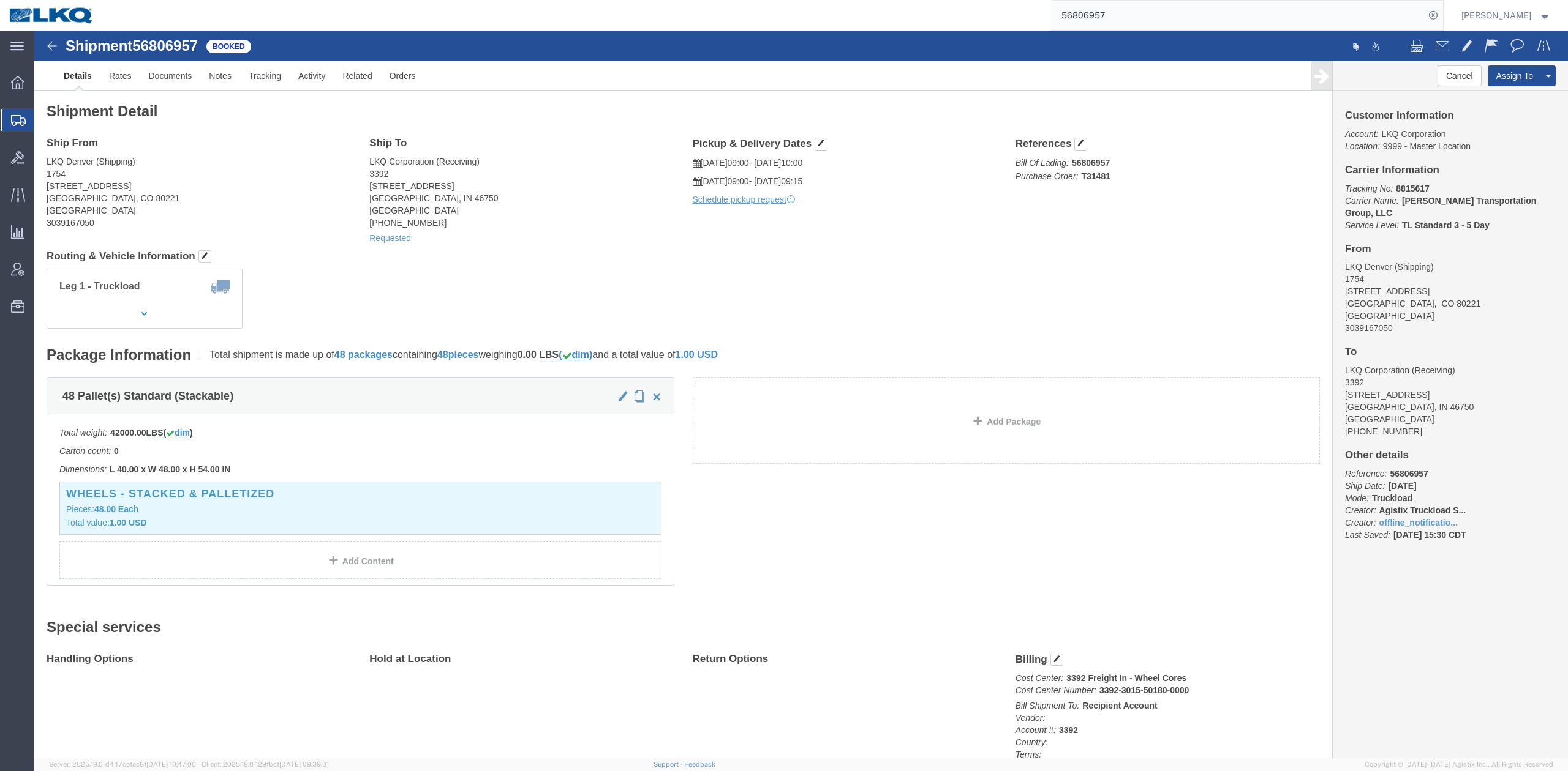
click div "Leg 1 - Truckload Vehicle 1: Standard Dry Van (53 Feet) Number of trucks: 1"
click div "Shipment Detail Ship From LKQ Denver (Shipping) 1754 1355 W 52nd Ave Denver, CO…"
click h4 "Routing & Vehicle Information"
click button "Cancel"
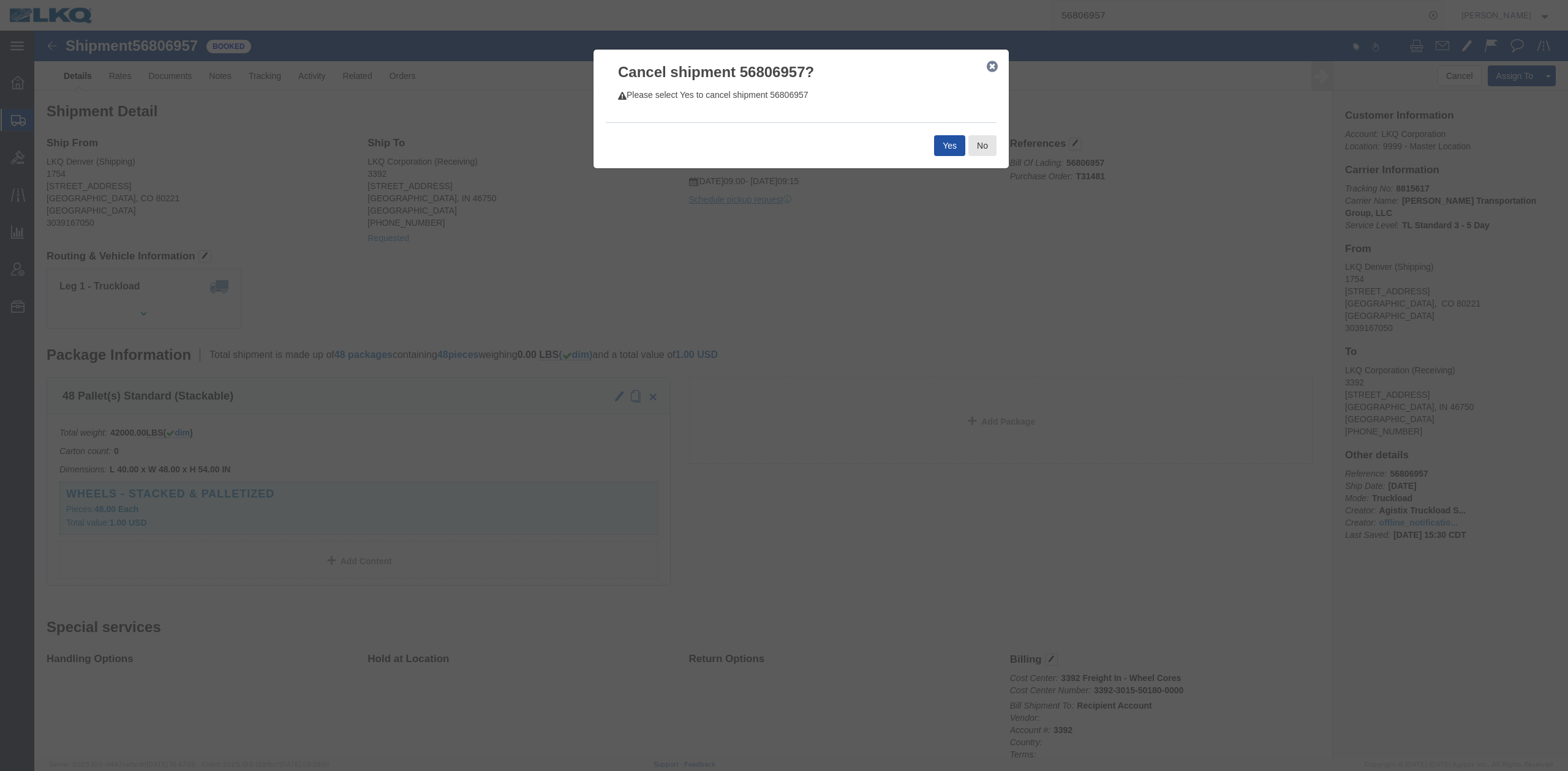
click button "Yes"
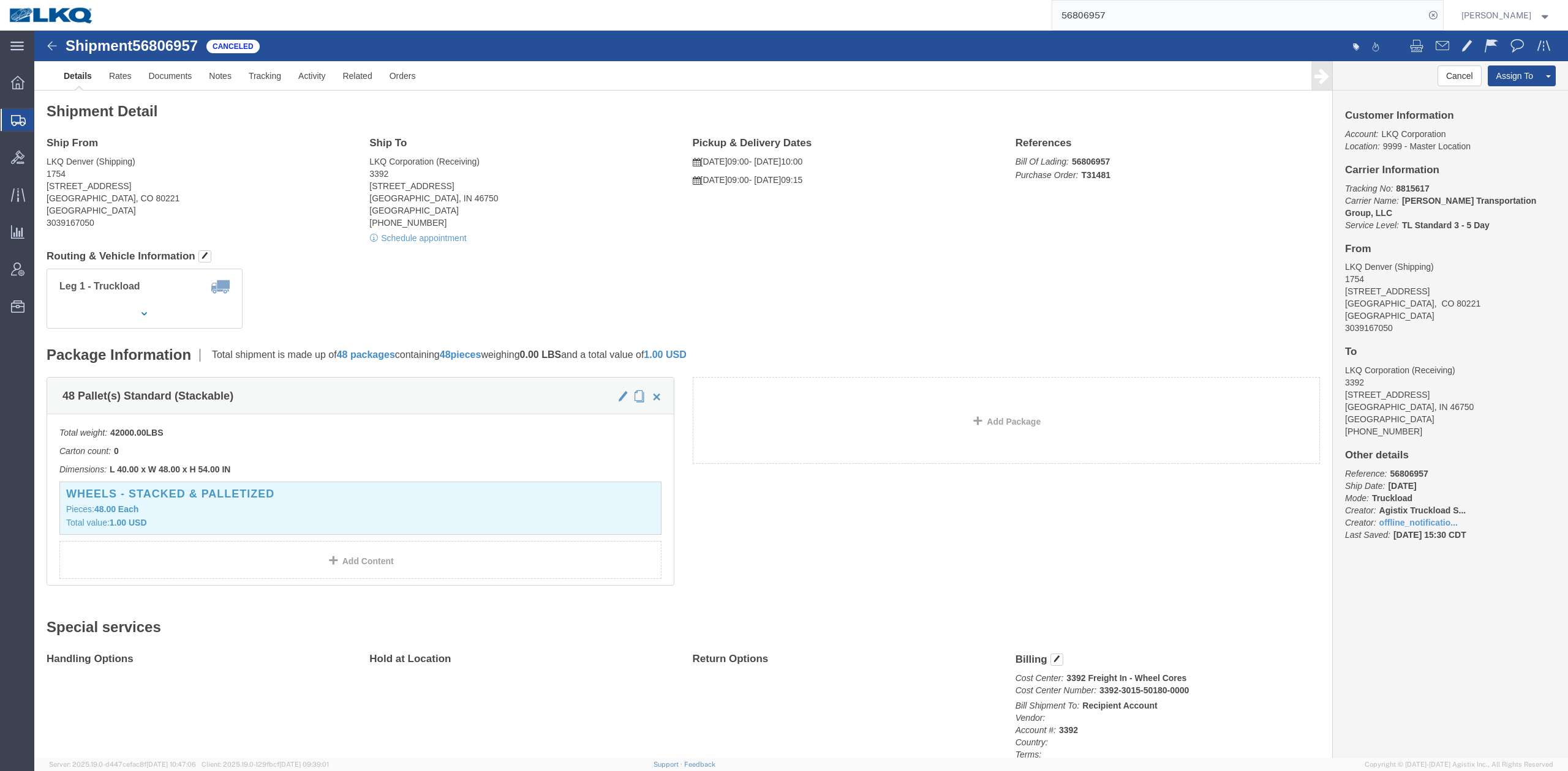
click address "LKQ Corporation (Receiving) 3392 1750 Riverfork Dr Huntington, IN 46750 United …"
click link "Clone Shipment"
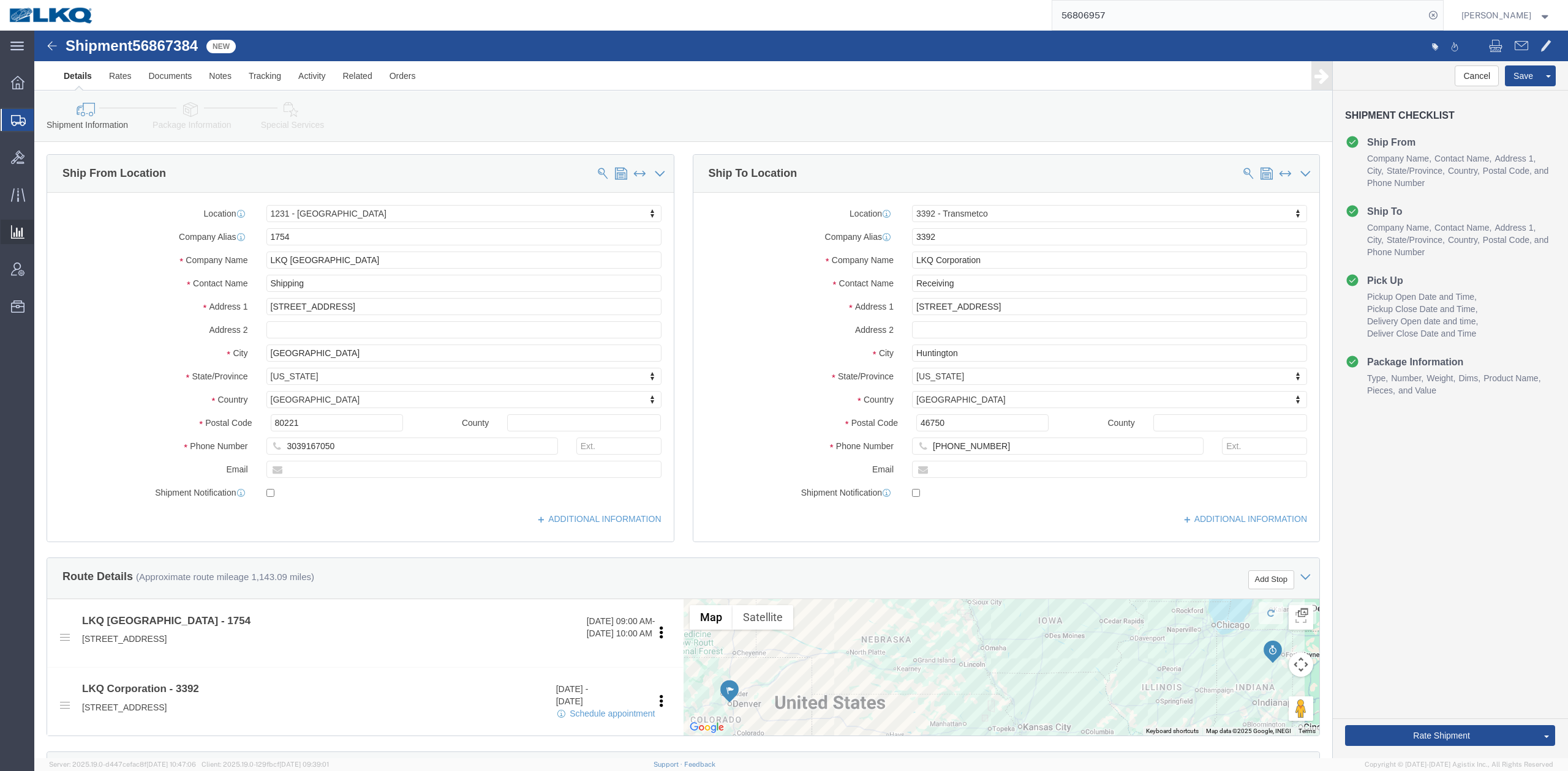
select select "27632"
select select "28018"
drag, startPoint x: 143, startPoint y: 13, endPoint x: 10, endPoint y: 68, distance: 143.9
click span "56867384"
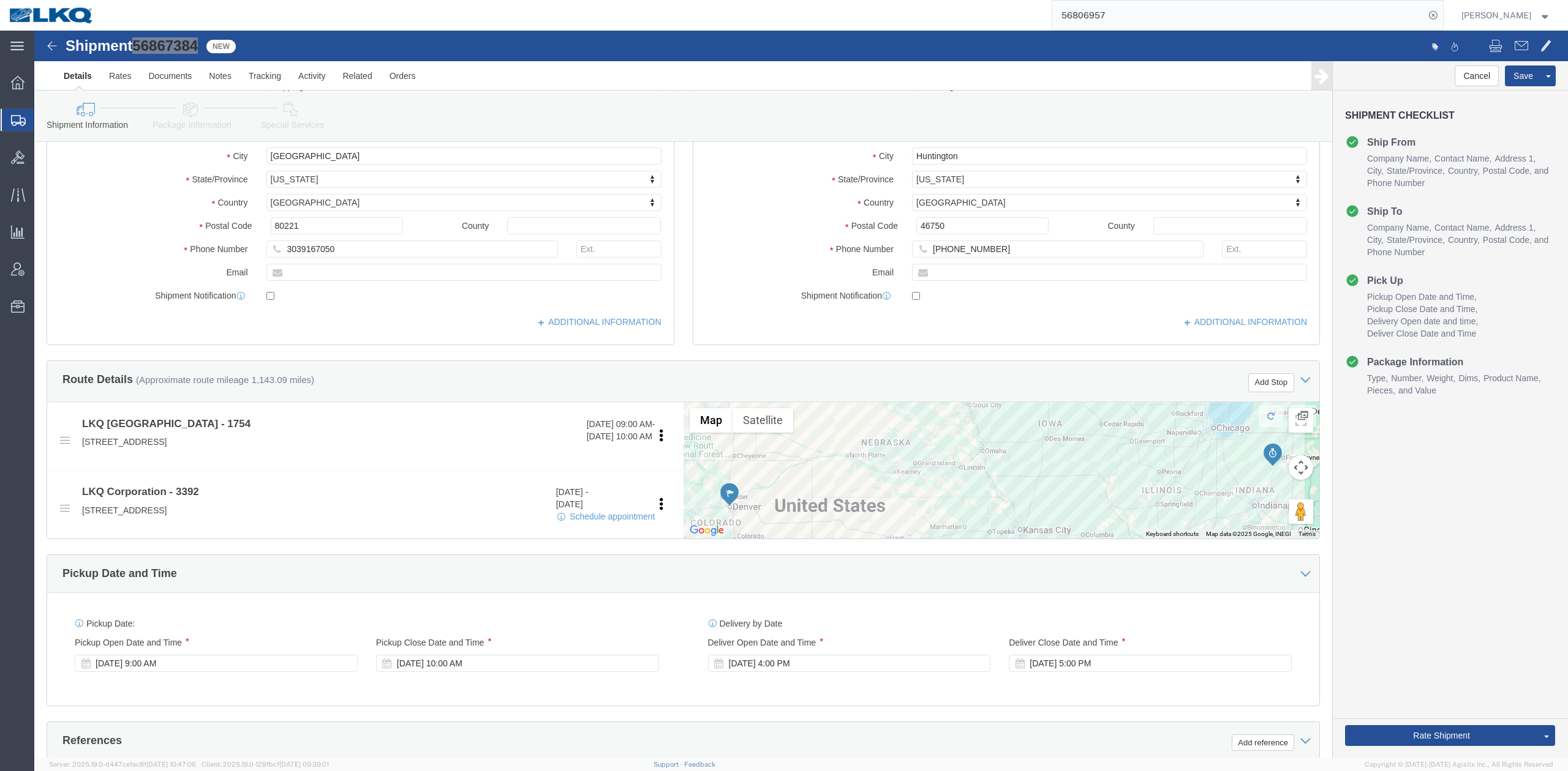
scroll to position [408, 0]
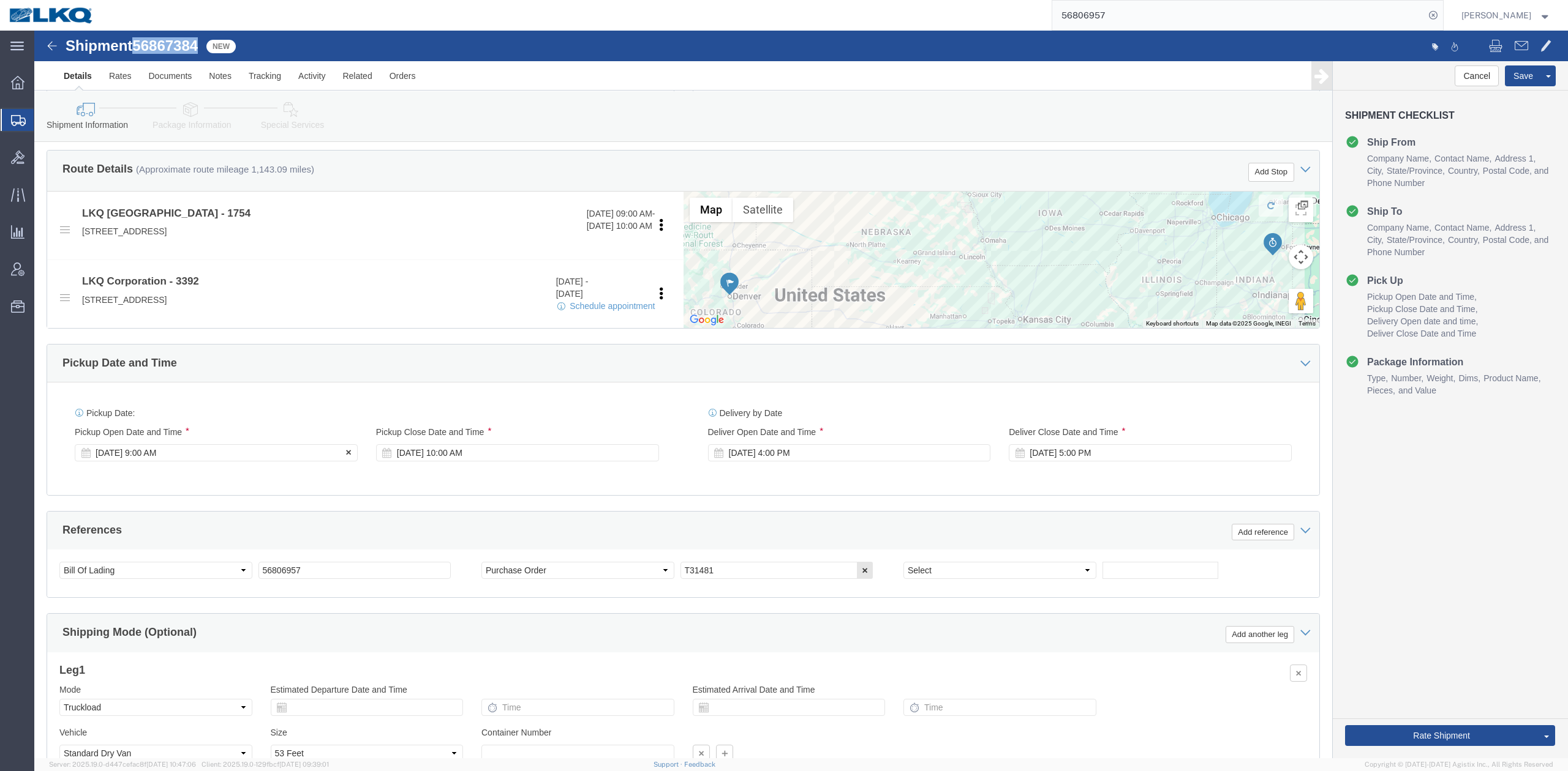
drag, startPoint x: 186, startPoint y: 431, endPoint x: 186, endPoint y: 421, distance: 10.0
click div "Sep 29 2025 9:00 AM"
click div "Pickup Close Date Pickup Close Time Pickup Close Date and Time Sep 29 2025 10:0…"
click div "Sep 29 2025 10:00 AM"
drag, startPoint x: 572, startPoint y: 484, endPoint x: 129, endPoint y: 501, distance: 443.3
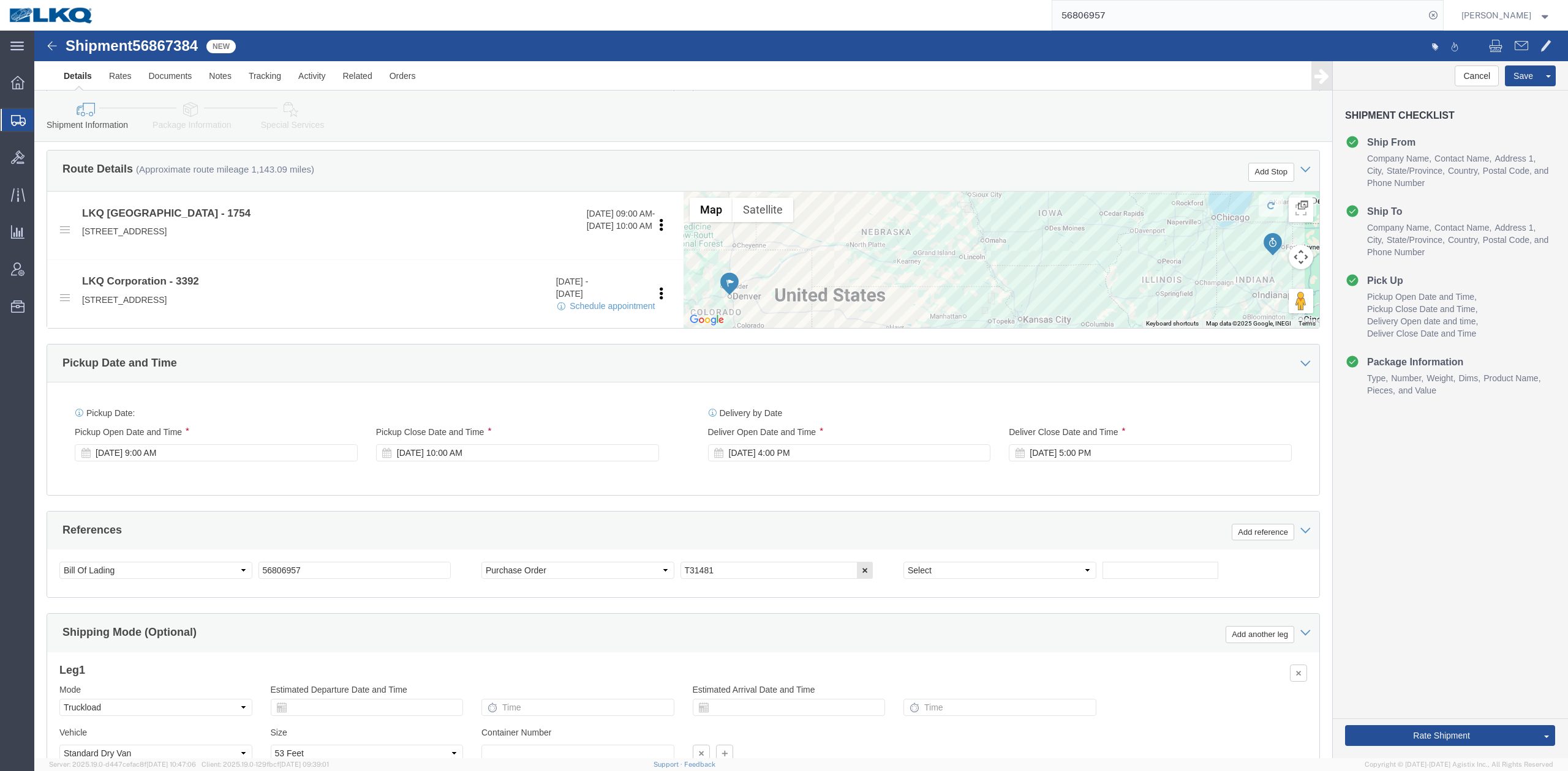
click div "References Add reference"
click input "T31481"
click span "56867384"
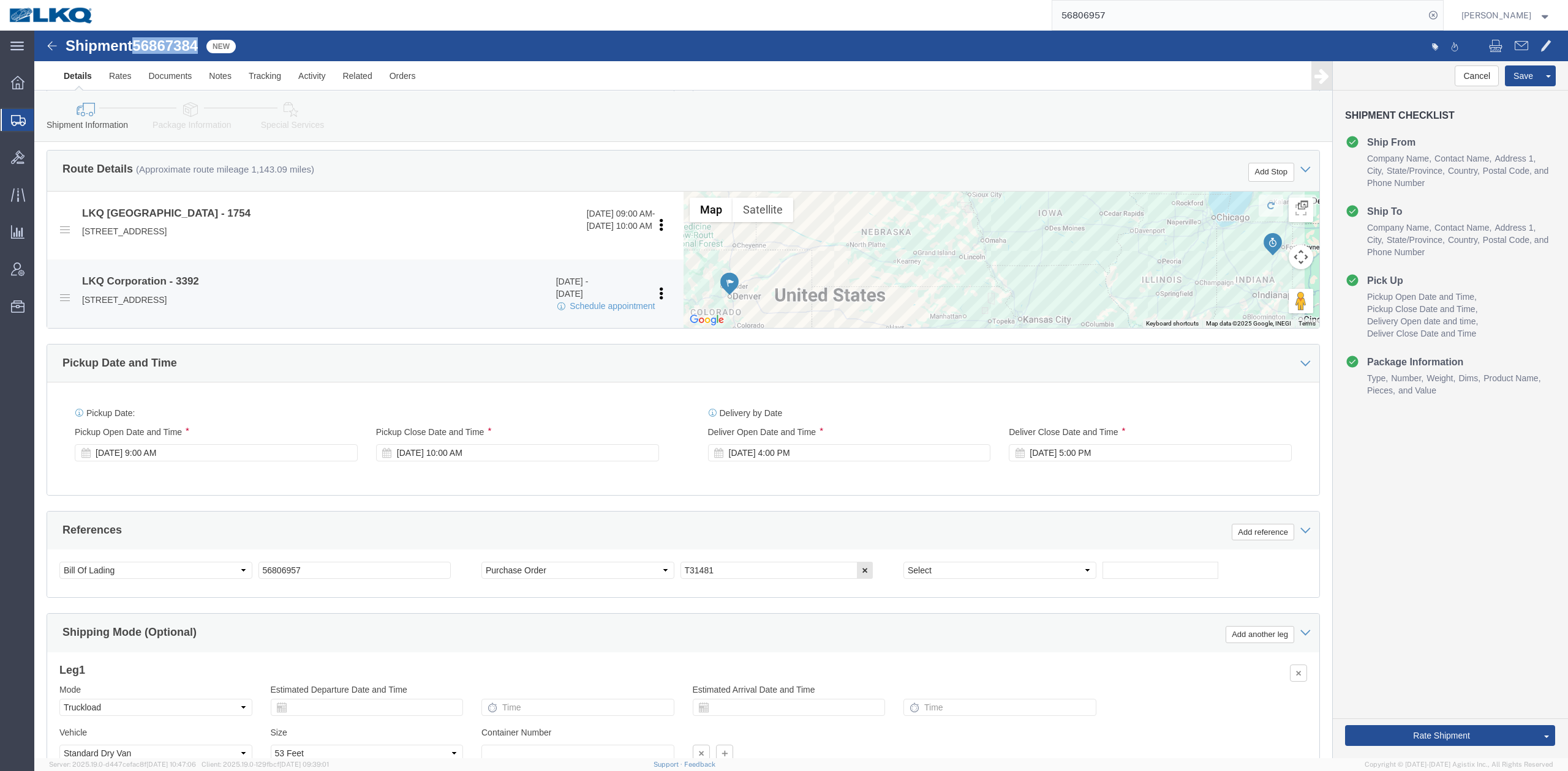
copy span "56867384"
click input "56806957"
paste input "67384"
type input "56867384"
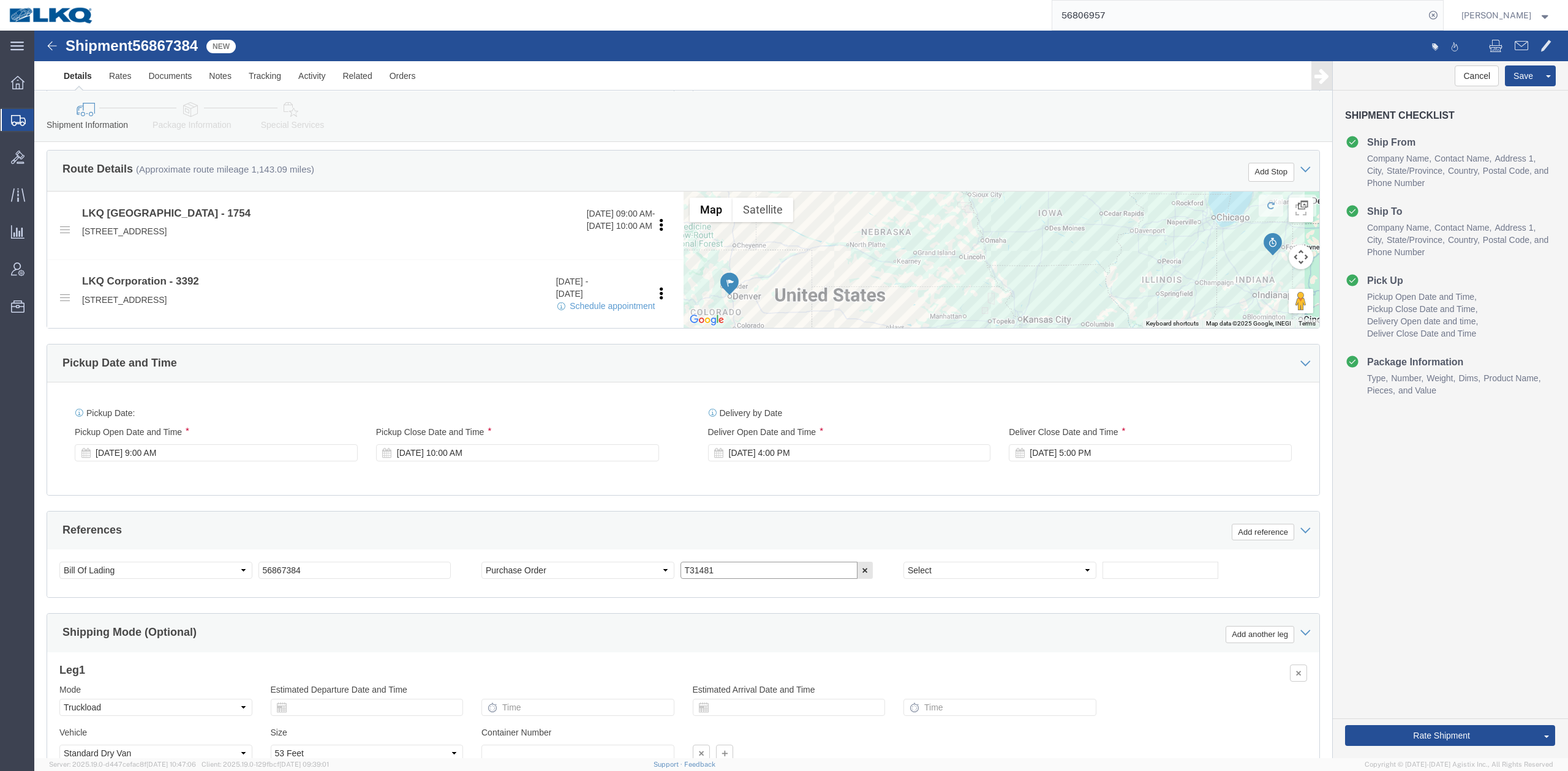
click input "T31481"
click div "Ship From Location Location 1231 - Denver My Profile Location 1100 - LKQ Crysta…"
click div "10/01/2025 - 10/01/2025 Schedule appointment"
click link "Schedule appointment"
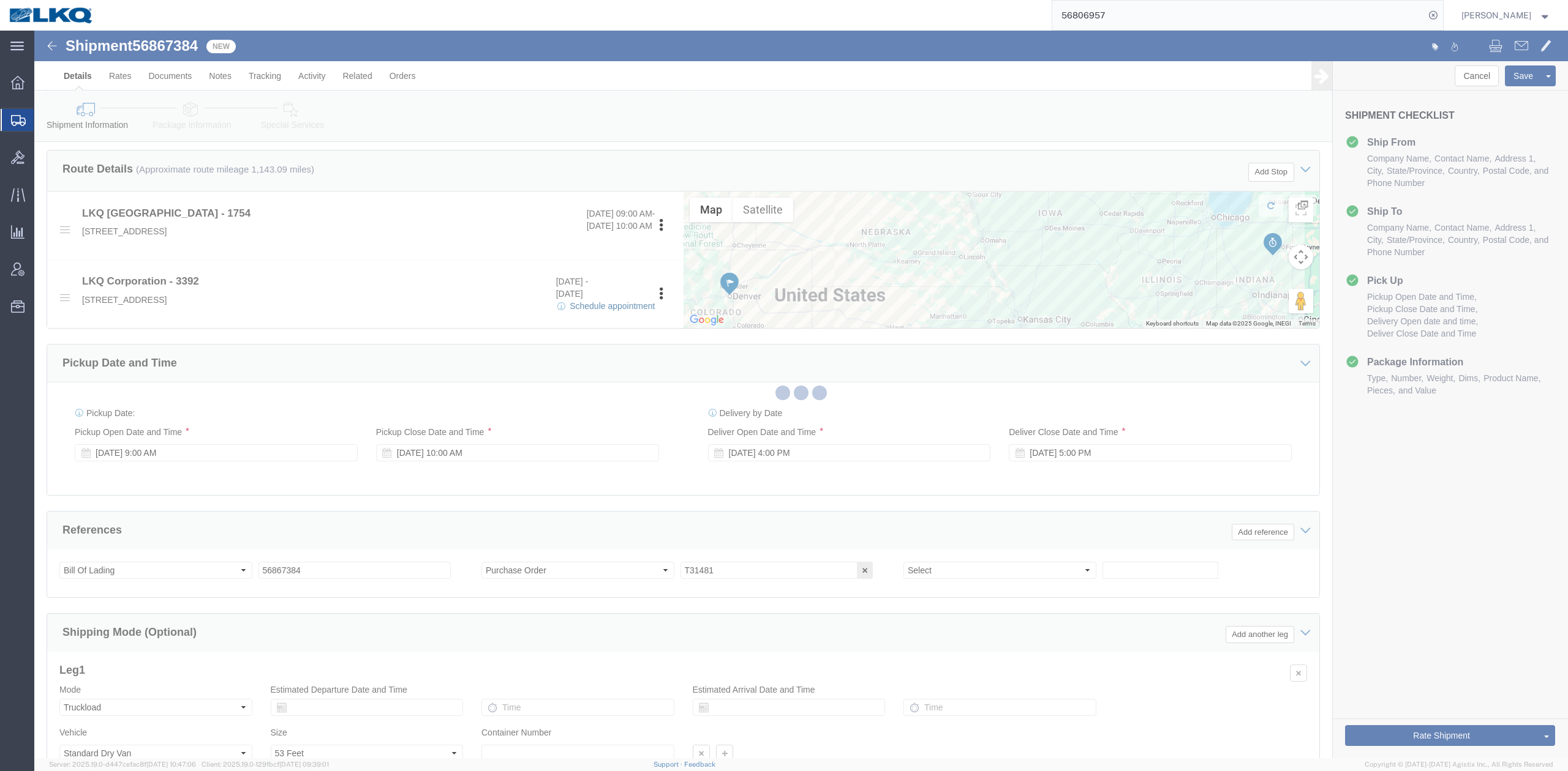
select select
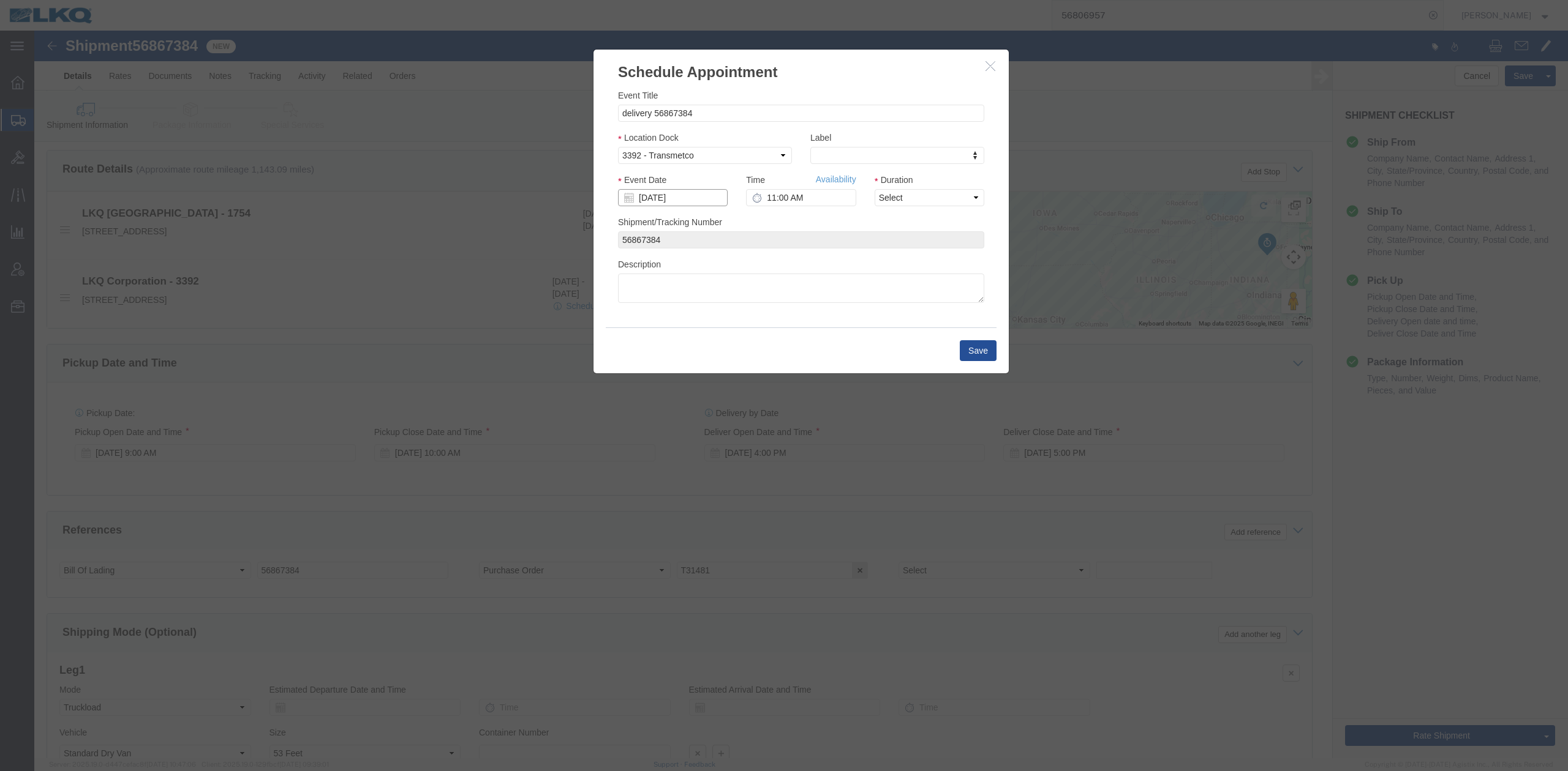
click input "[DATE]"
click icon "button"
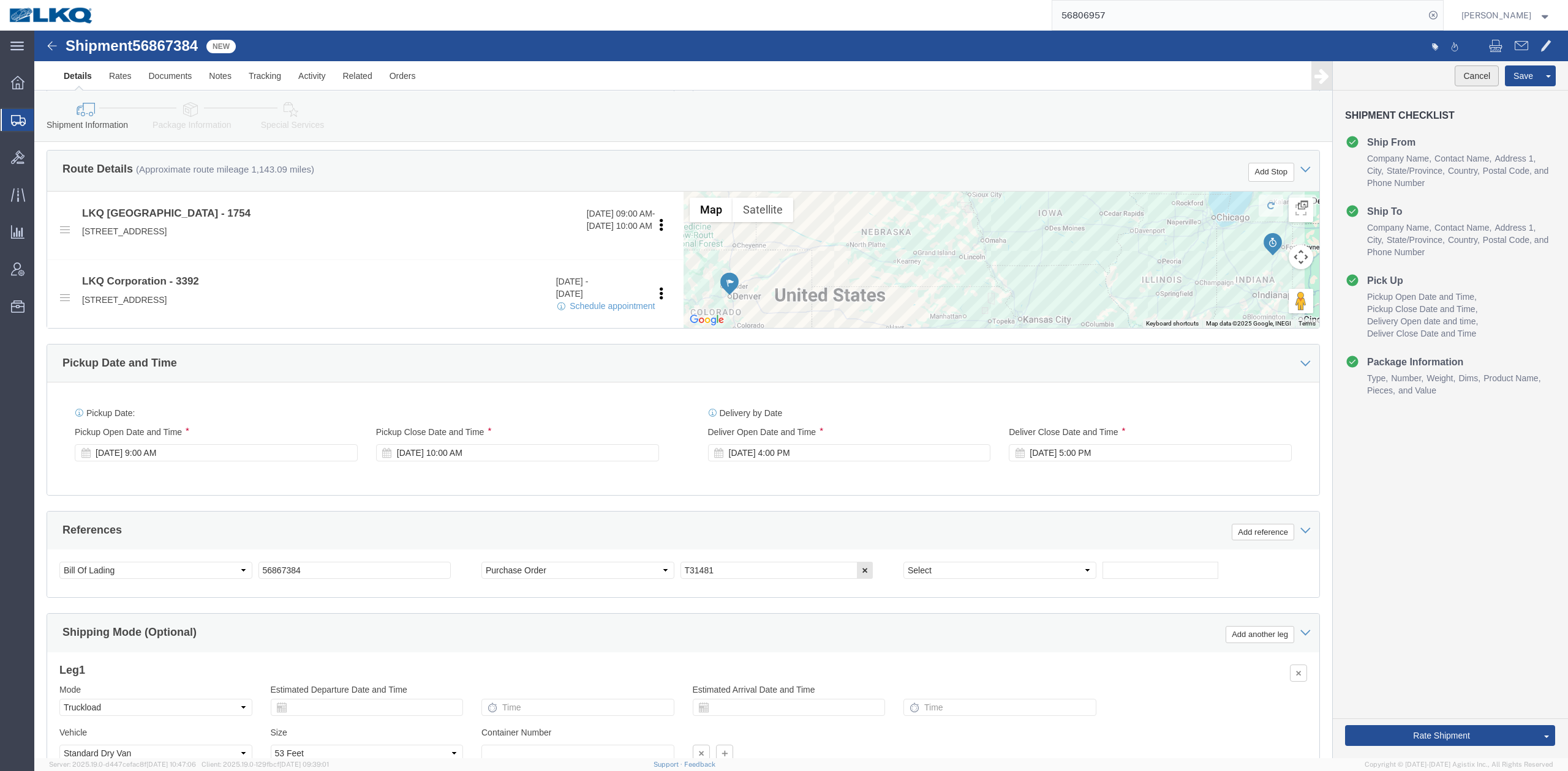
click button "Cancel"
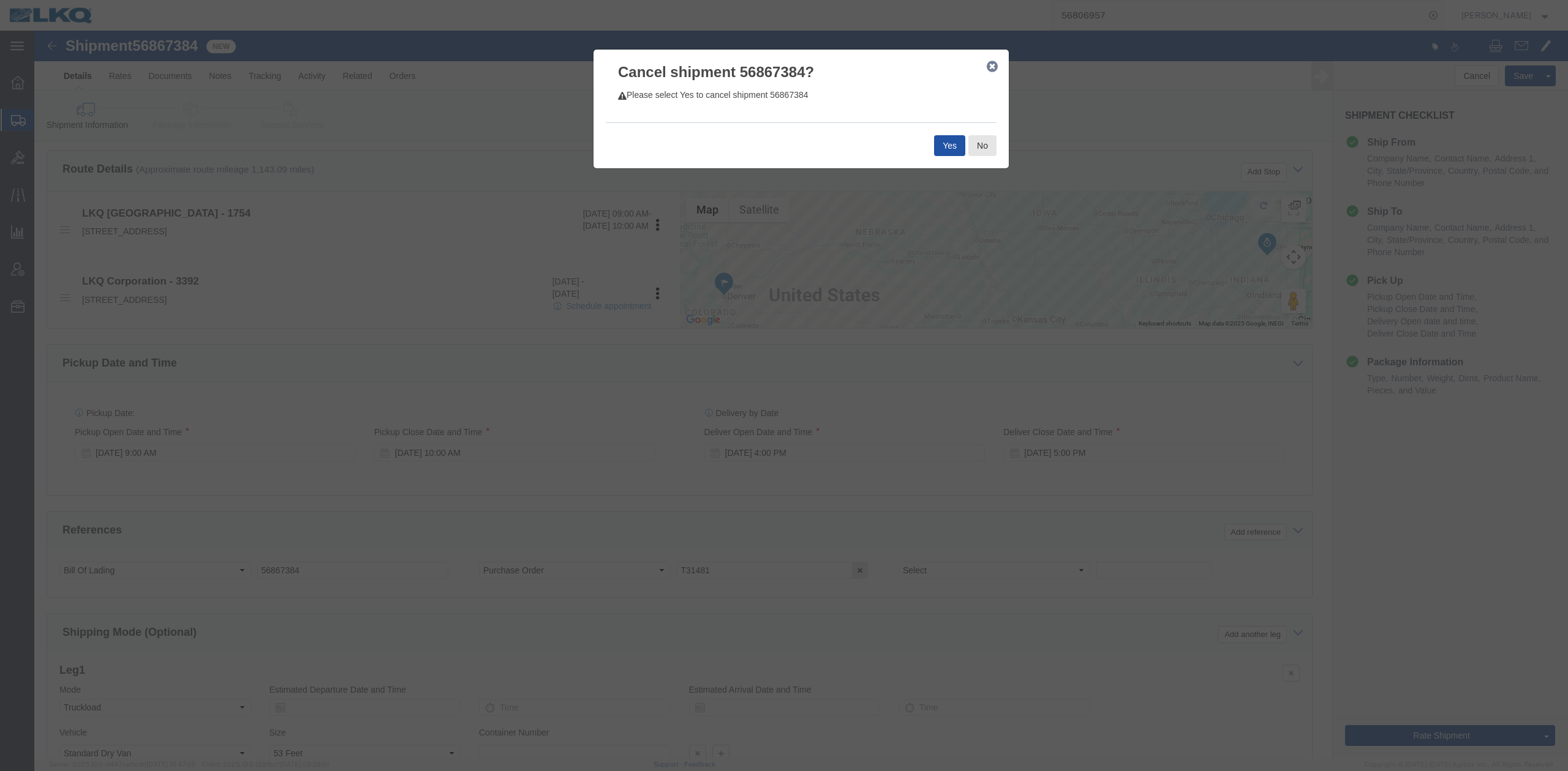
click button "Yes"
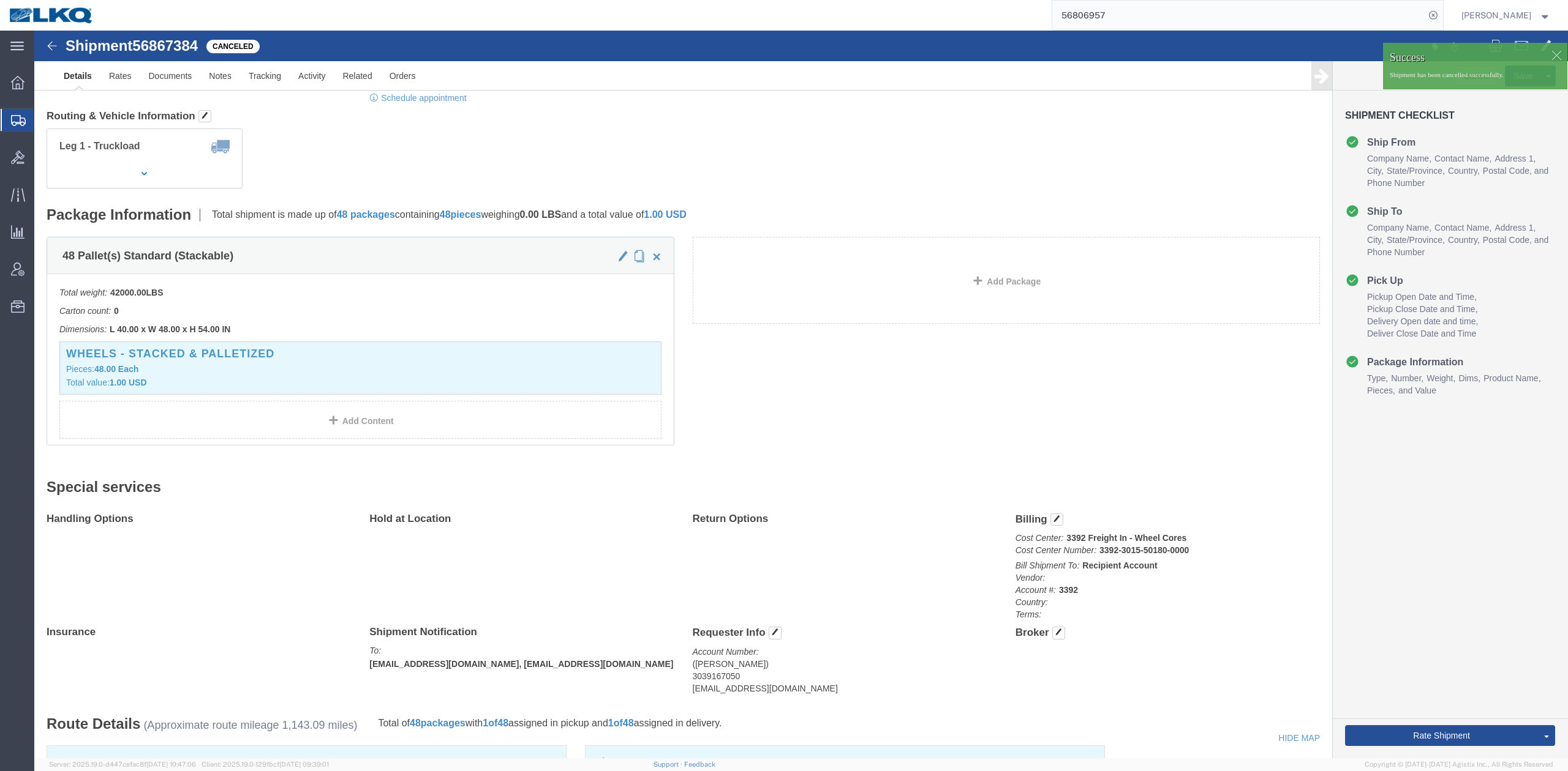
scroll to position [0, 0]
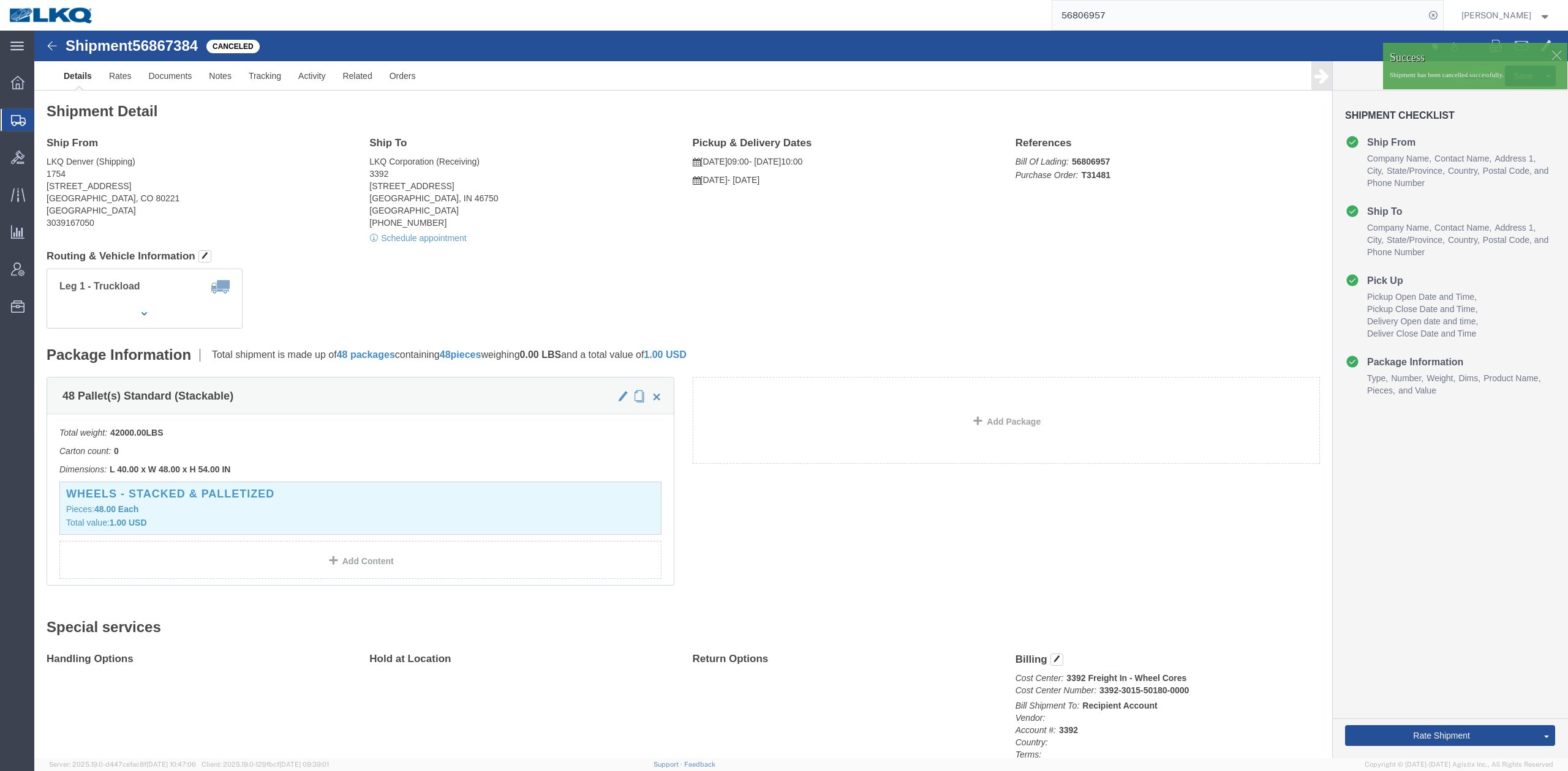
drag, startPoint x: 592, startPoint y: 290, endPoint x: 850, endPoint y: 191, distance: 276.3
click div "Leg 1 - Truckload Vehicle 1: Standard Dry Van (53 Feet) Number of trucks: 1"
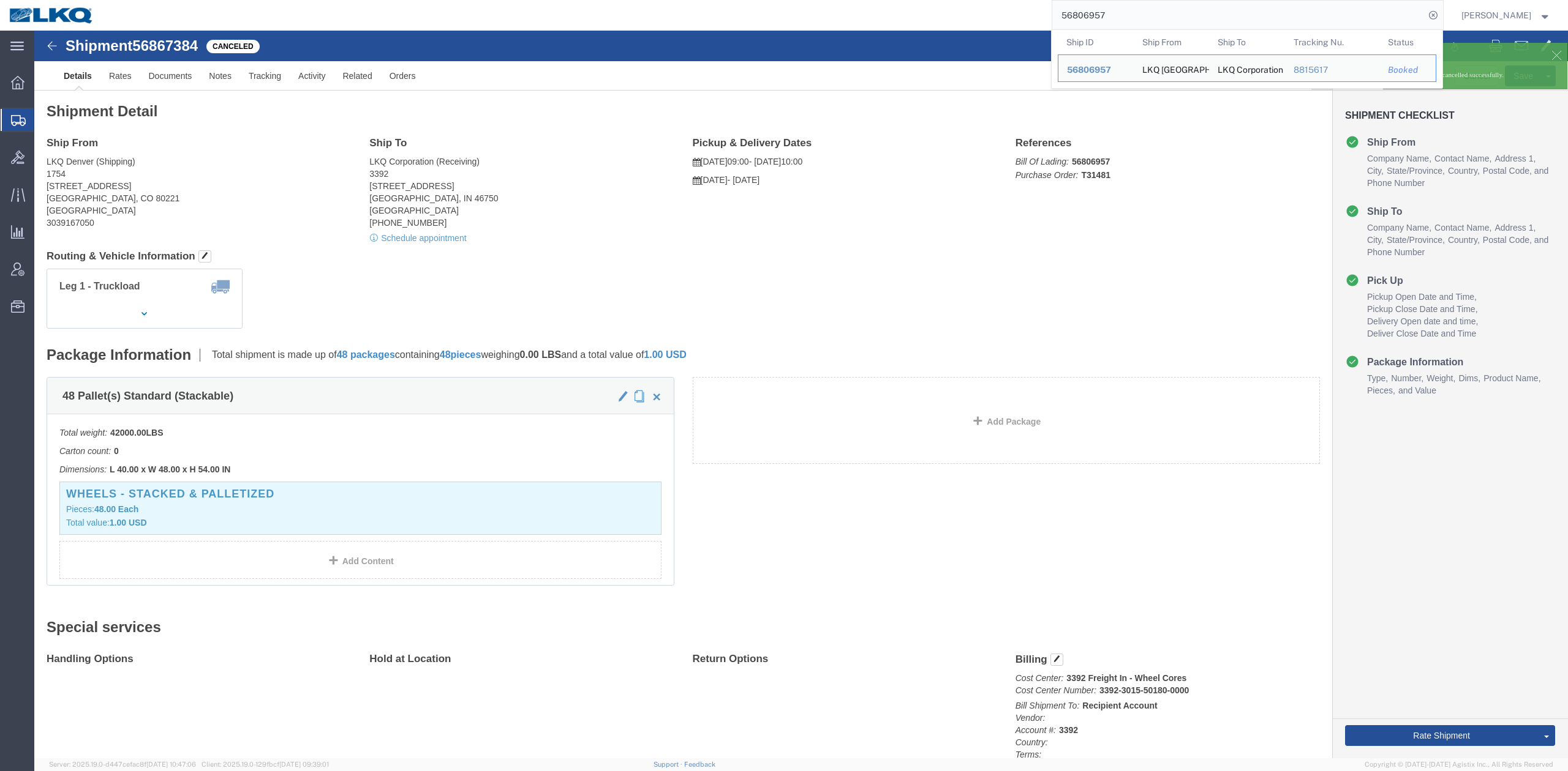
click at [1100, 25] on input "56806957" at bounding box center [1238, 15] width 372 height 29
click at [1100, 24] on input "56806957" at bounding box center [1238, 15] width 372 height 29
click at [1111, 72] on span "56806957" at bounding box center [1089, 70] width 44 height 10
drag, startPoint x: 1167, startPoint y: 10, endPoint x: 1156, endPoint y: 18, distance: 13.6
click at [1167, 8] on input "56806957" at bounding box center [1238, 15] width 372 height 29
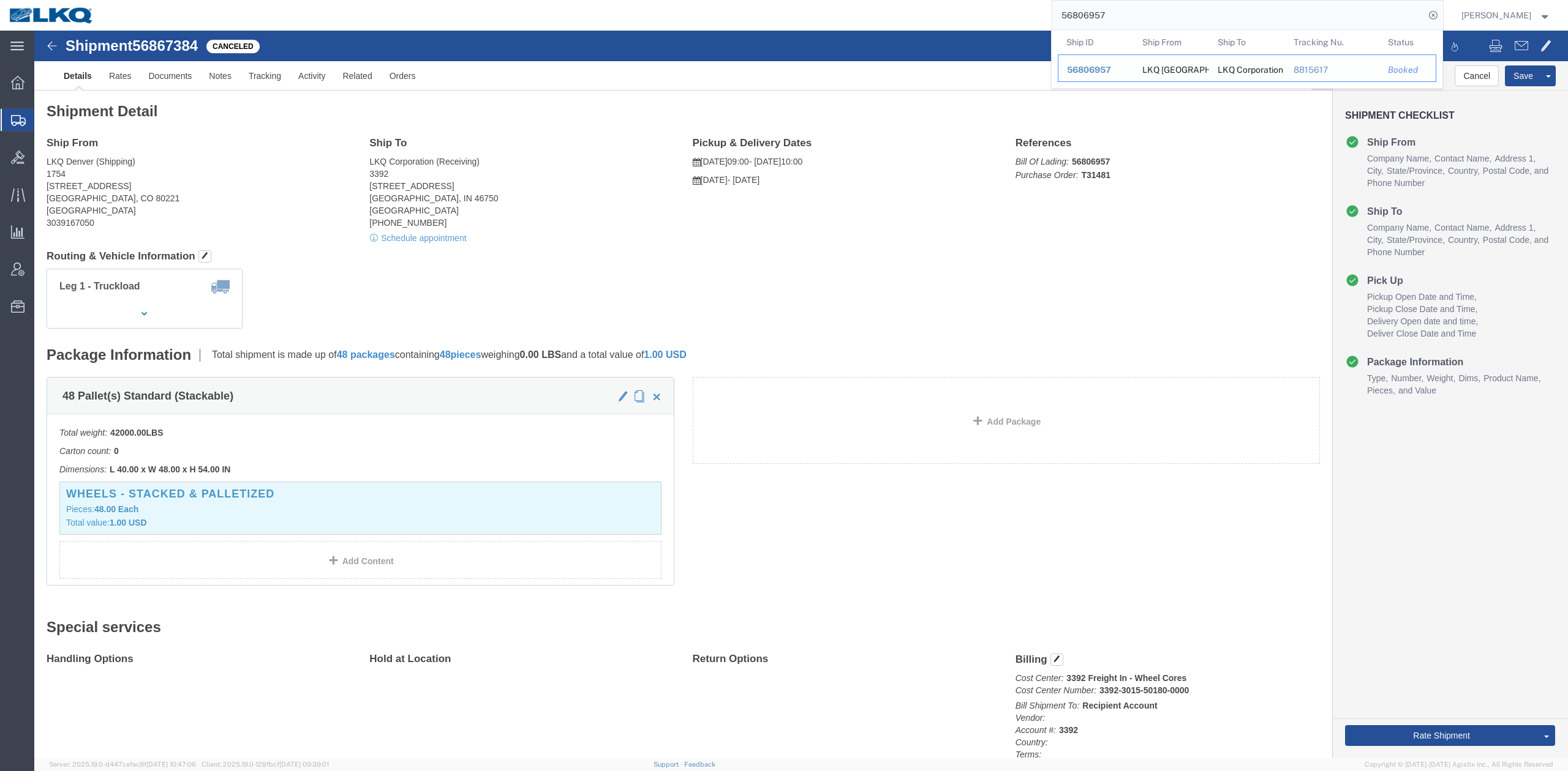
click at [1120, 79] on td "Ship ID 56806957" at bounding box center [1095, 68] width 76 height 28
drag, startPoint x: 1118, startPoint y: 75, endPoint x: 790, endPoint y: 52, distance: 328.8
click at [1111, 75] on span "56806957" at bounding box center [1089, 70] width 44 height 10
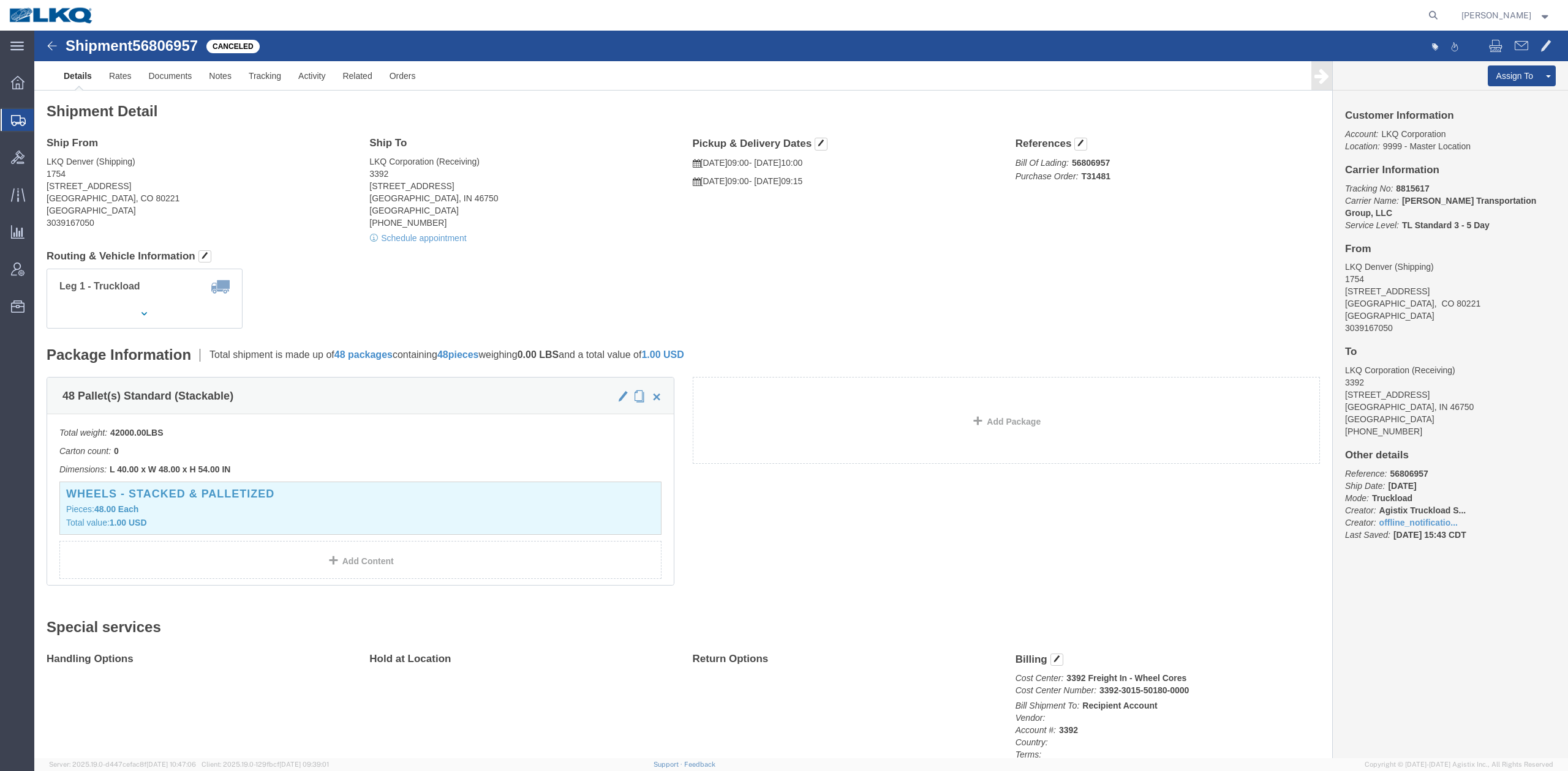
drag, startPoint x: 756, startPoint y: 183, endPoint x: 883, endPoint y: 199, distance: 128.0
click div "Ship From LKQ [GEOGRAPHIC_DATA] (Shipping) 1754 [STREET_ADDRESS] 3039167050 Shi…"
click link "Uncancel Shipment"
click link "Details"
drag, startPoint x: 660, startPoint y: 239, endPoint x: 636, endPoint y: 234, distance: 24.5
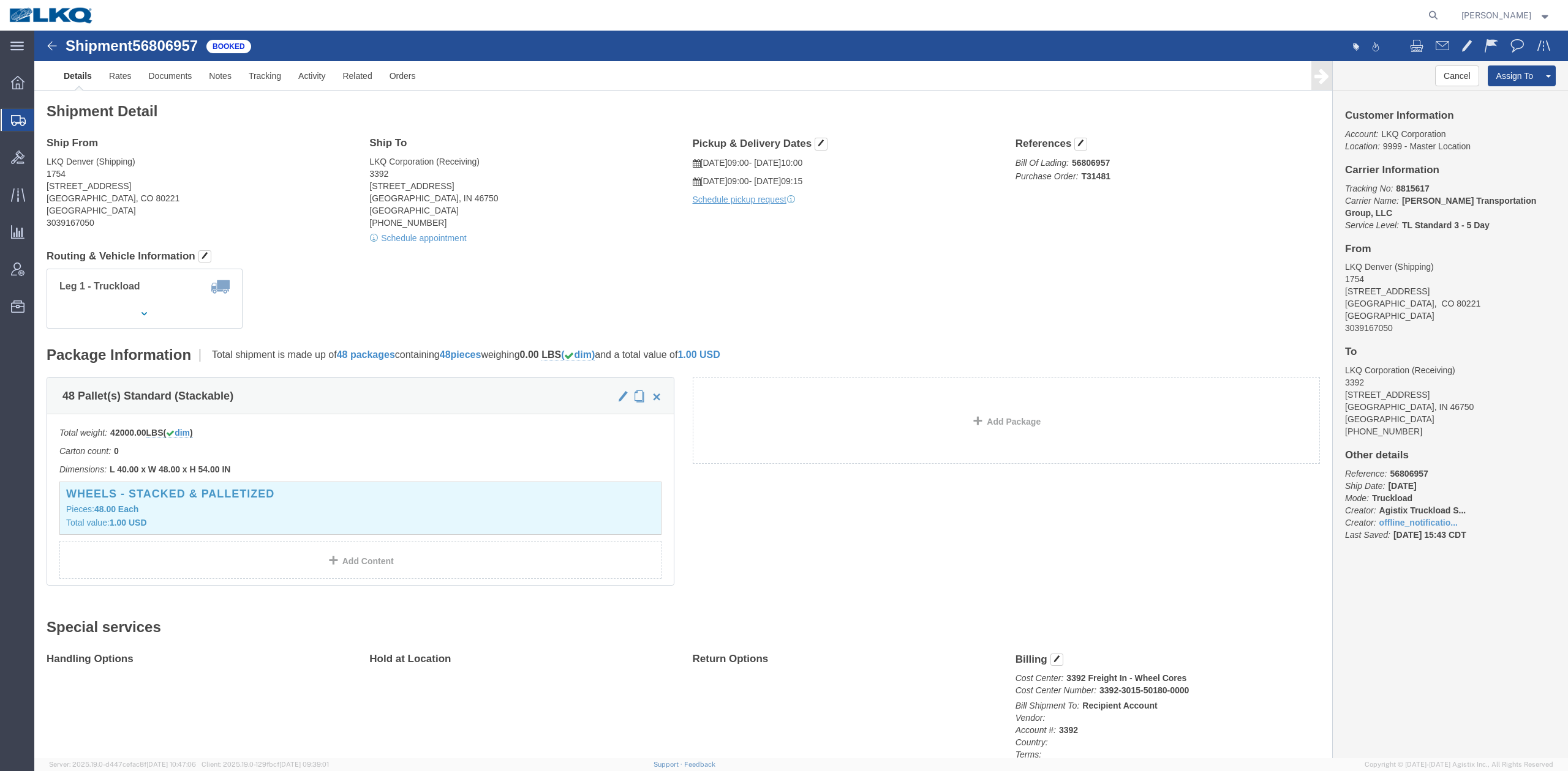
click div "Leg 1 - Truckload Vehicle 1: Standard Dry Van (53 Feet) Number of trucks: 1"
click button "button"
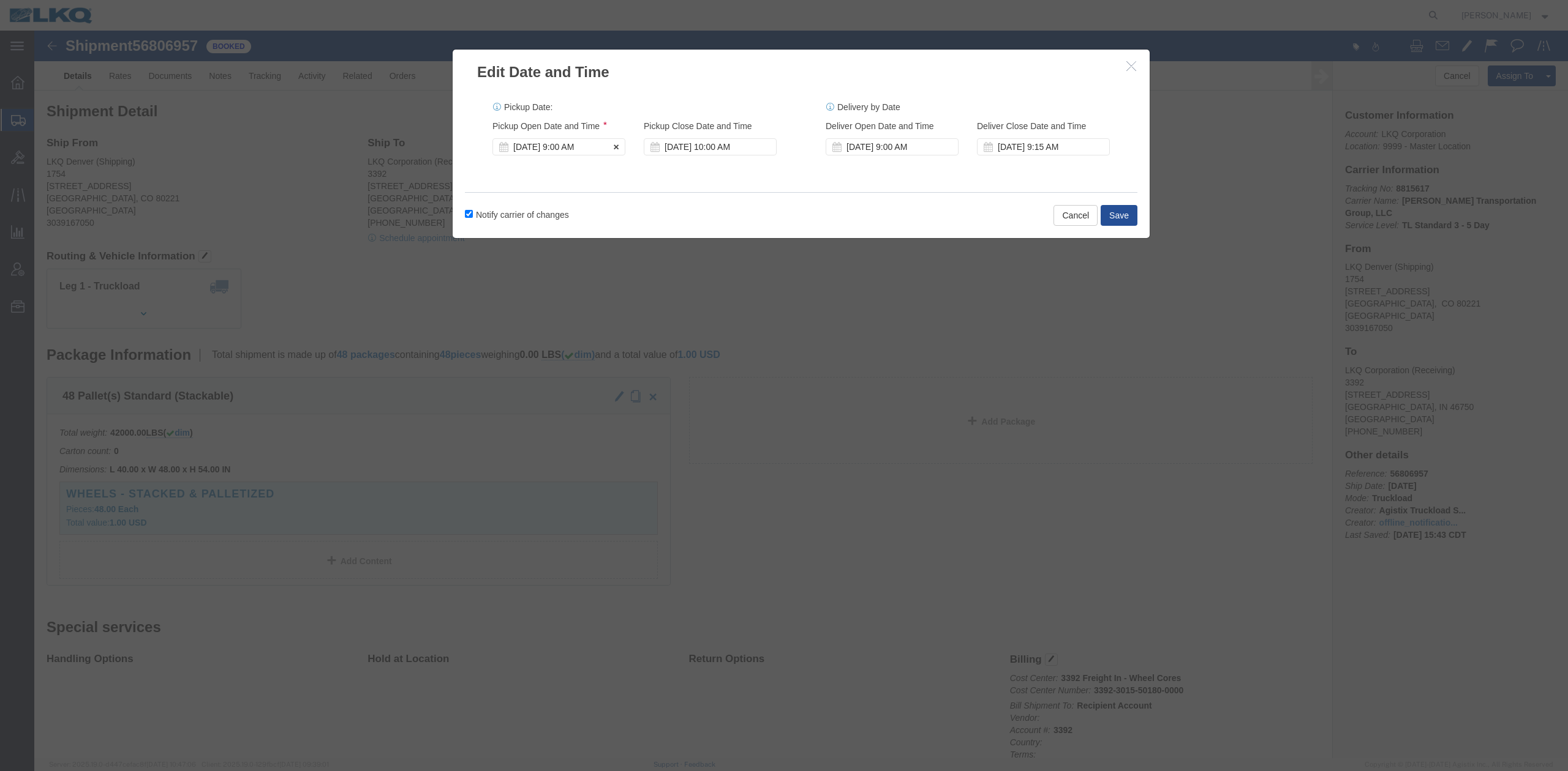
click div "[DATE] 9:00 AM"
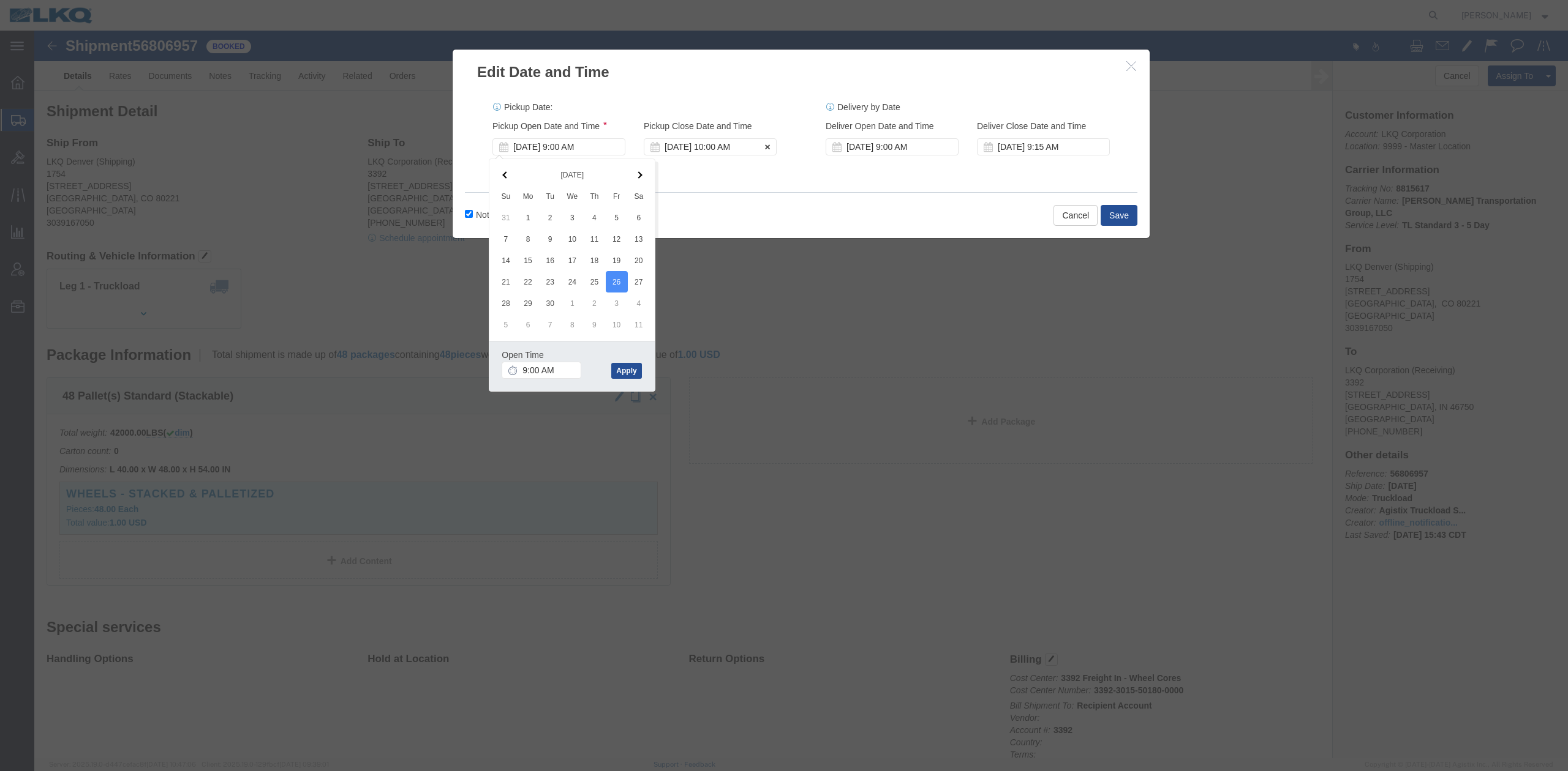
click div "Sep 29 2025 10:00 AM"
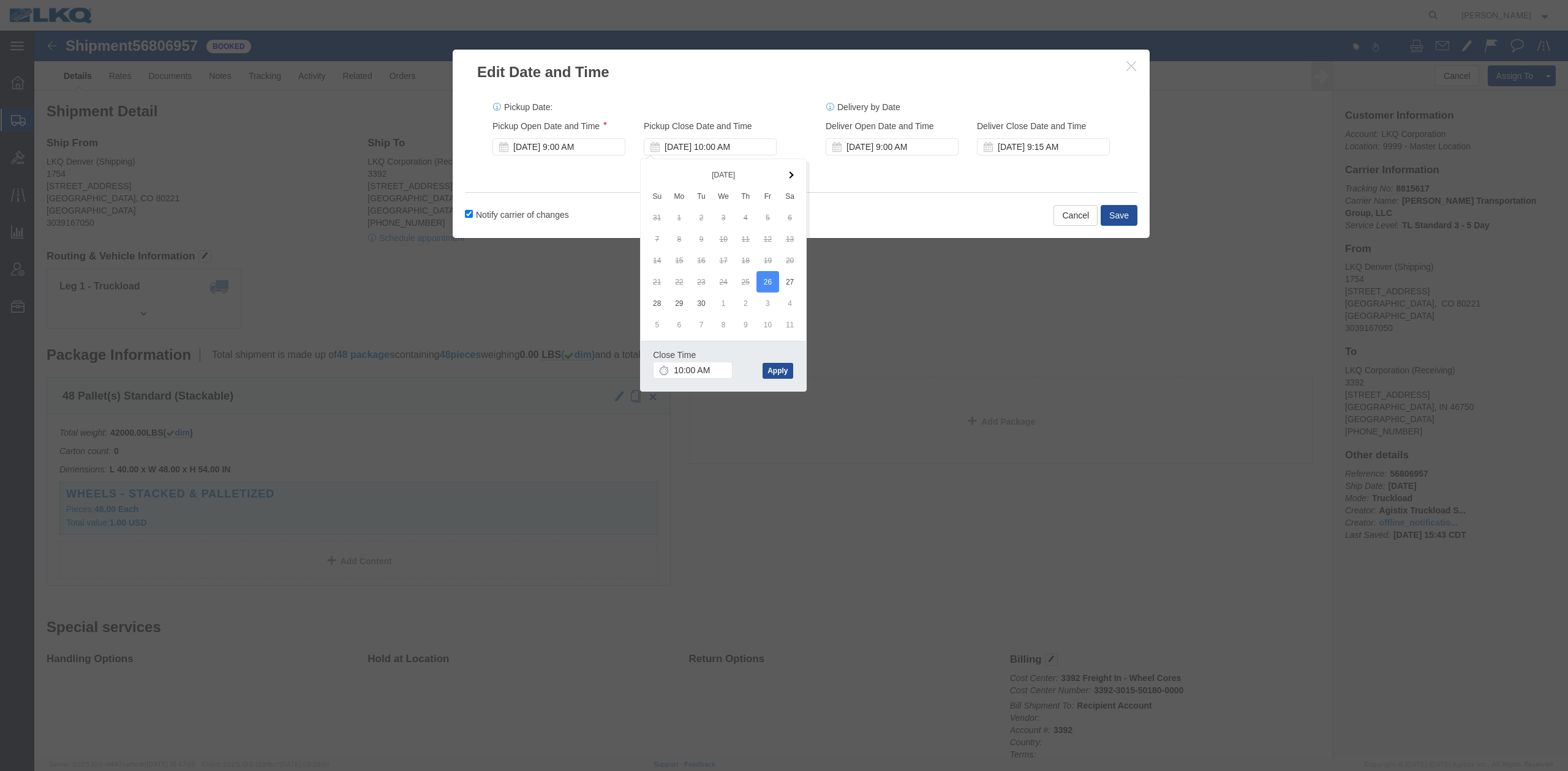
click div "Pickup Date: Pickup Start Date Pickup Start Time Pickup Open Date and Time Sep …"
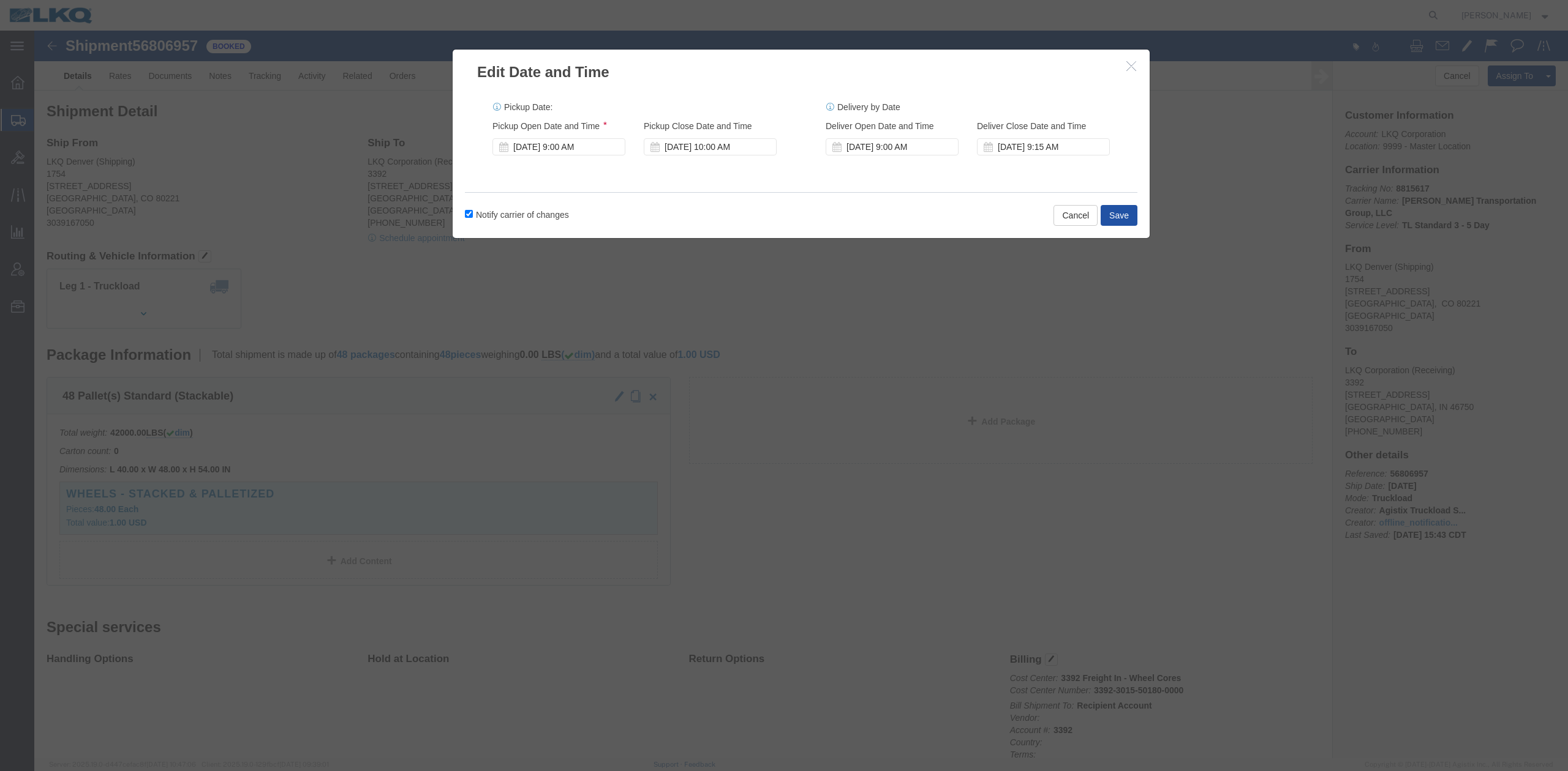
click button "Save"
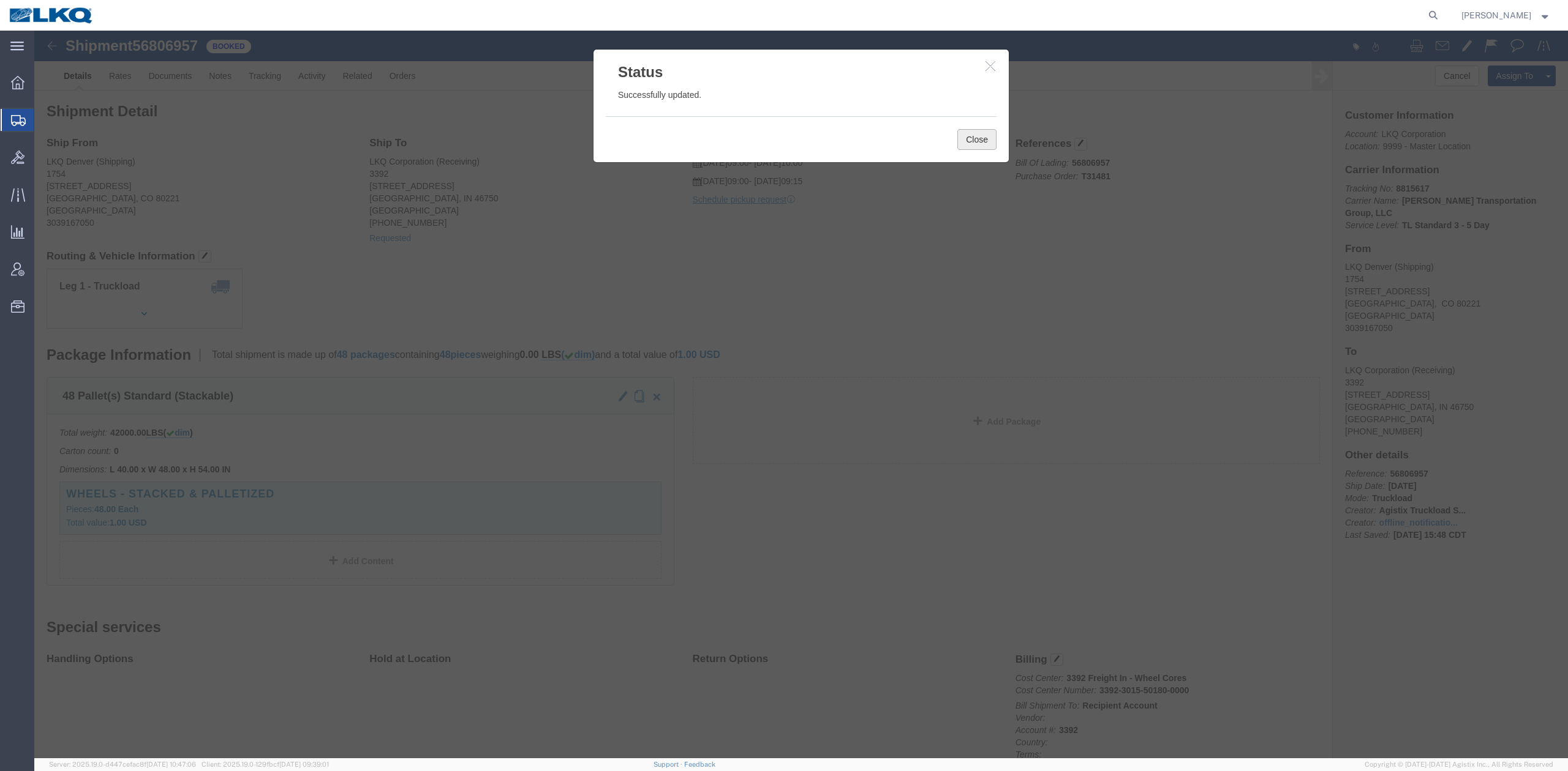
click button "Close"
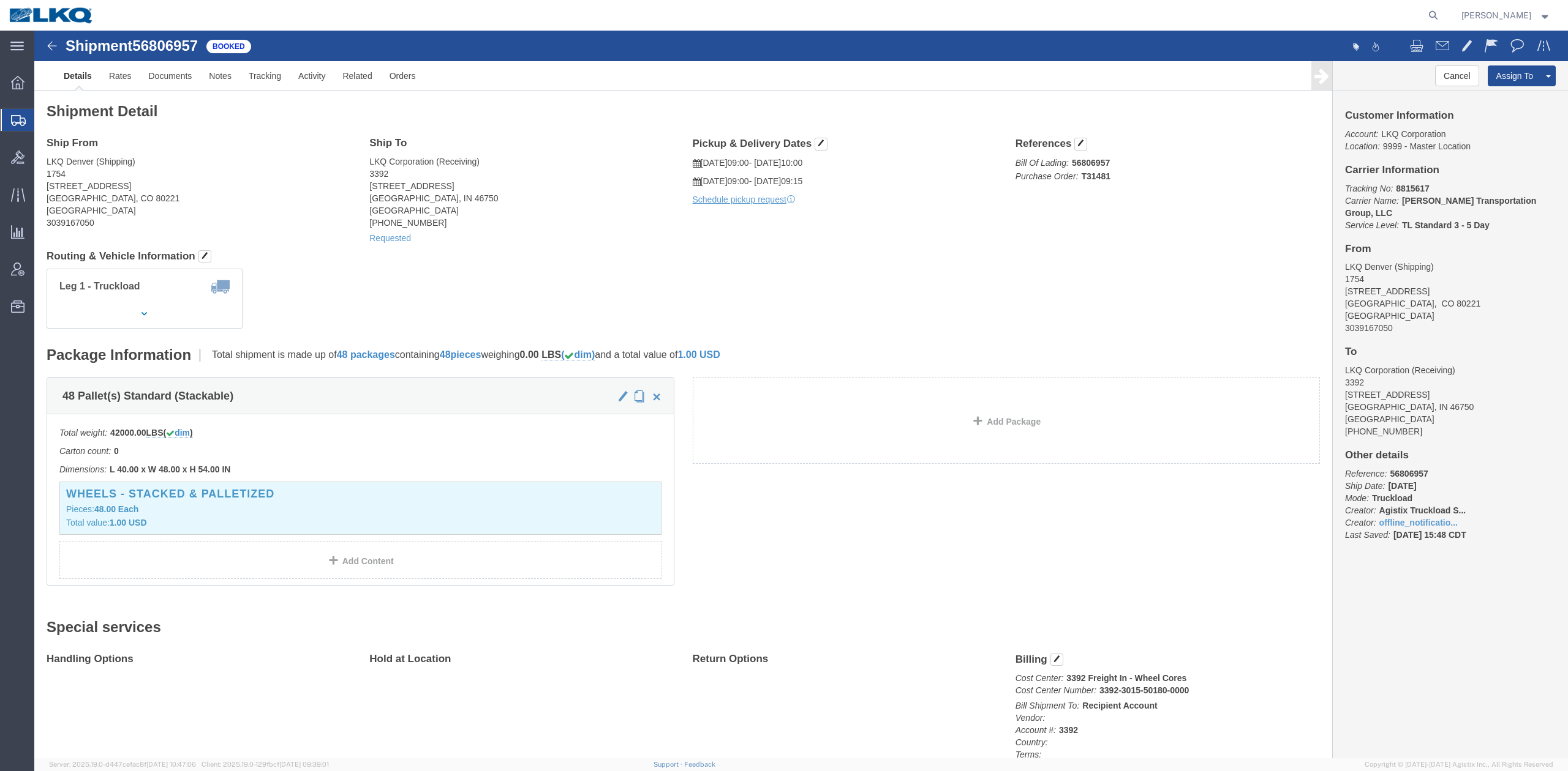
click b "T31481"
copy b "T31481"
click link "Requested"
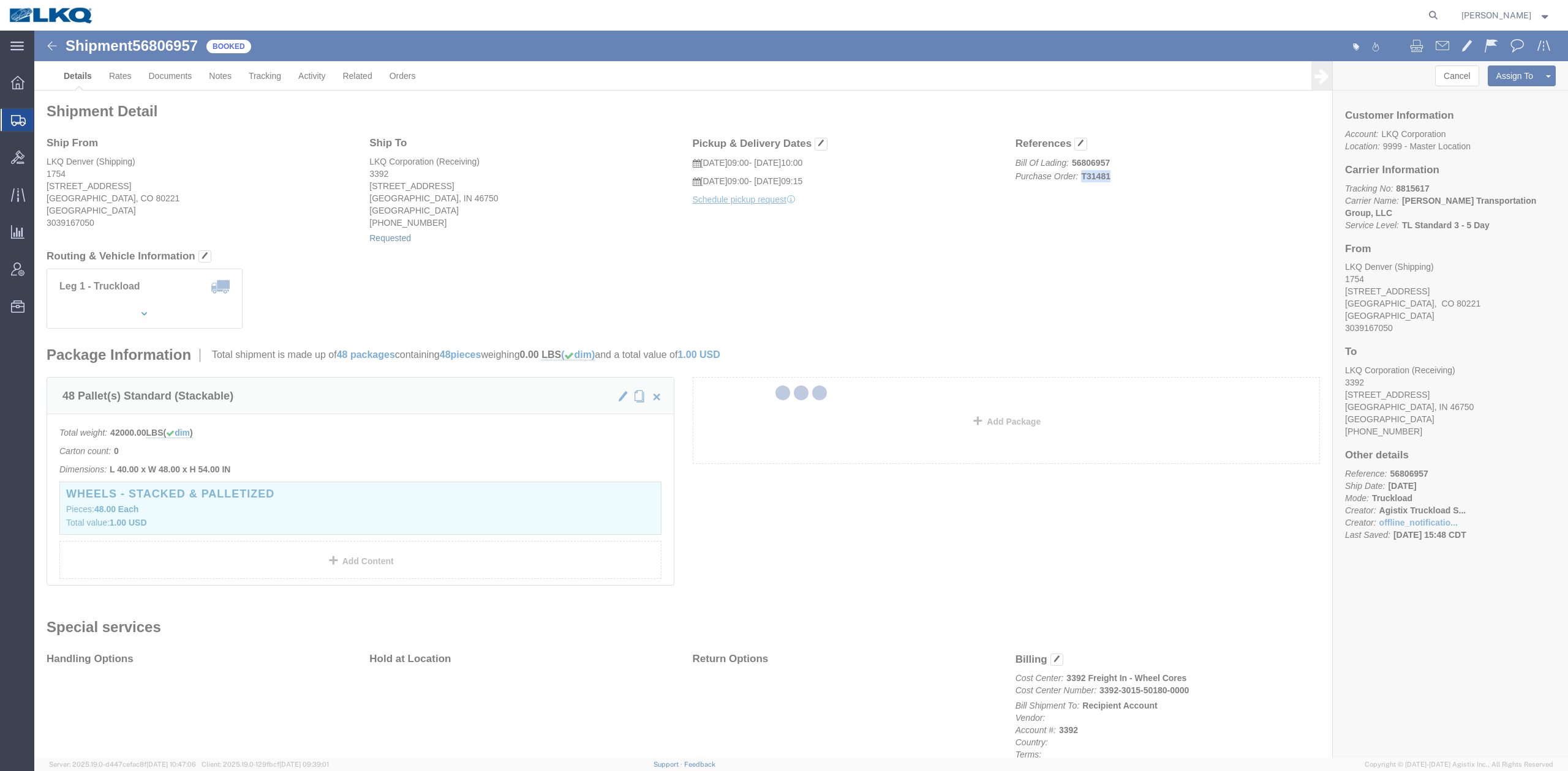
select select "1"
select select
select select "15"
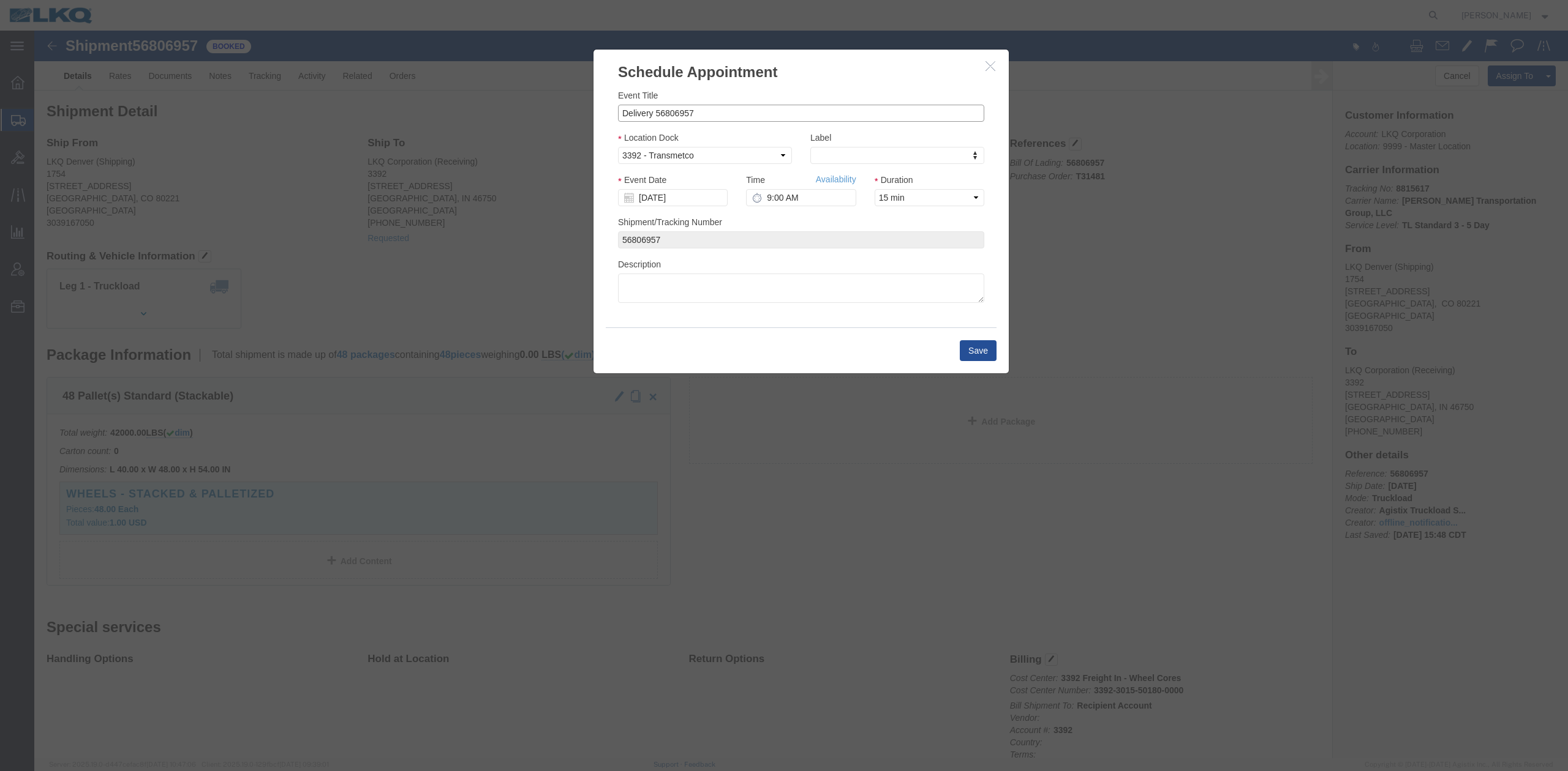
drag, startPoint x: 621, startPoint y: 80, endPoint x: 487, endPoint y: 73, distance: 134.2
click div "Schedule Appointment Event Title Delivery 56806957 Location Dock Select 3392 - …"
paste input "T31481"
type input "56806957 Denver T31481 Skidded"
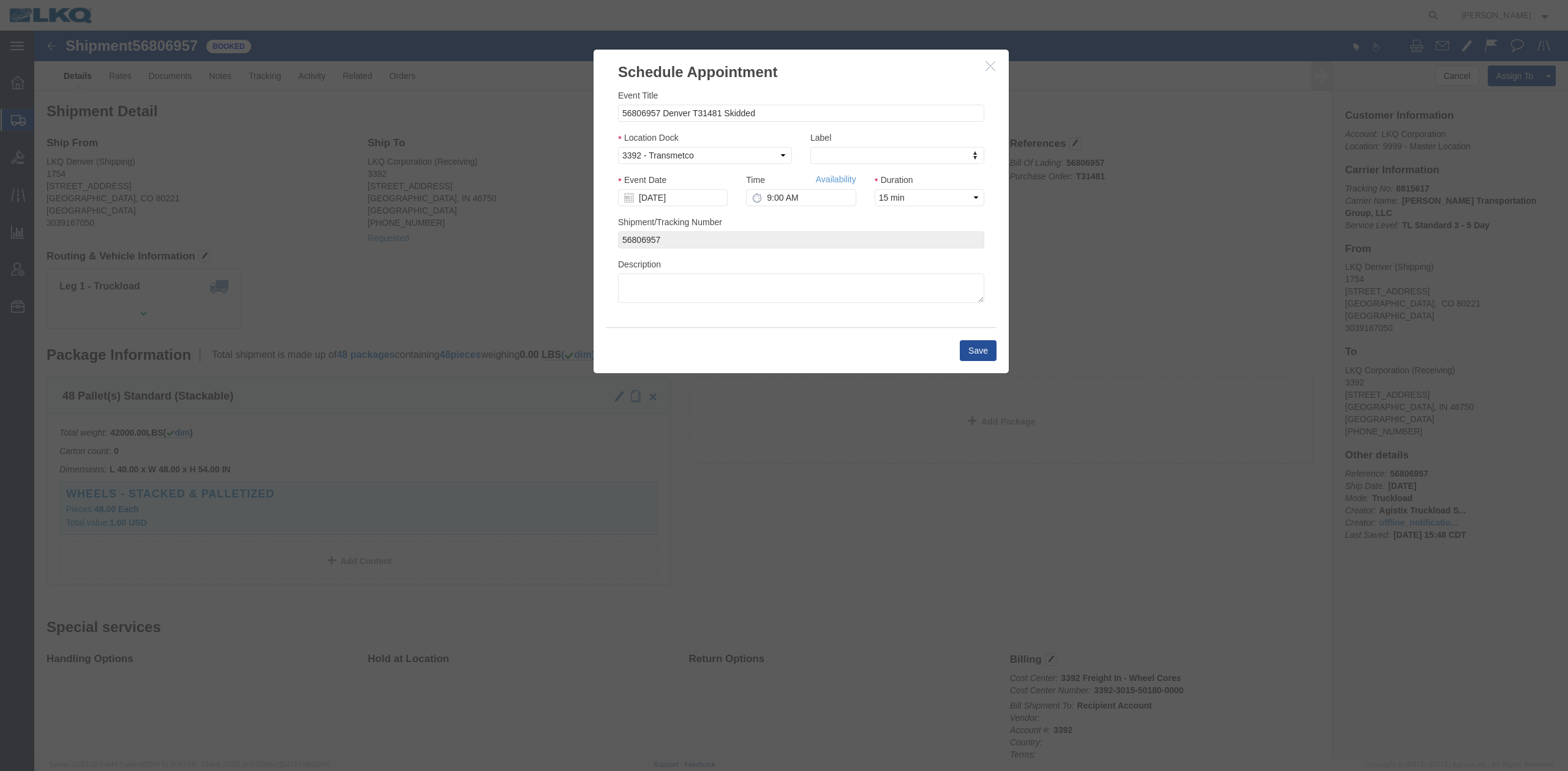
type input "l"
type input "lk"
select select "22"
click div "Event Date 10/01/2025"
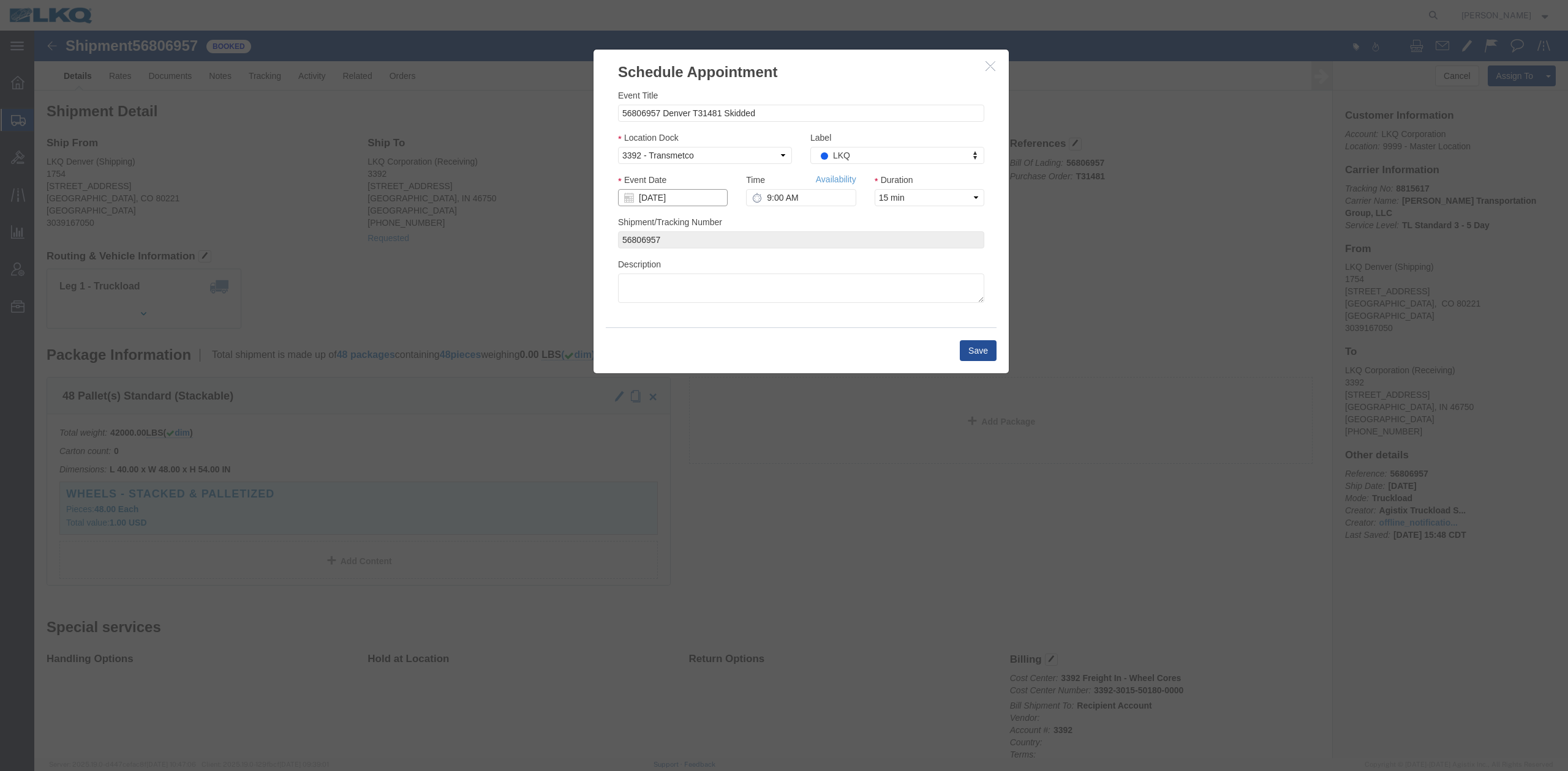
click input "10/01/2025"
click td "29"
type input "09/29/2025"
click input "9:00 AM"
type input "11:00 AM"
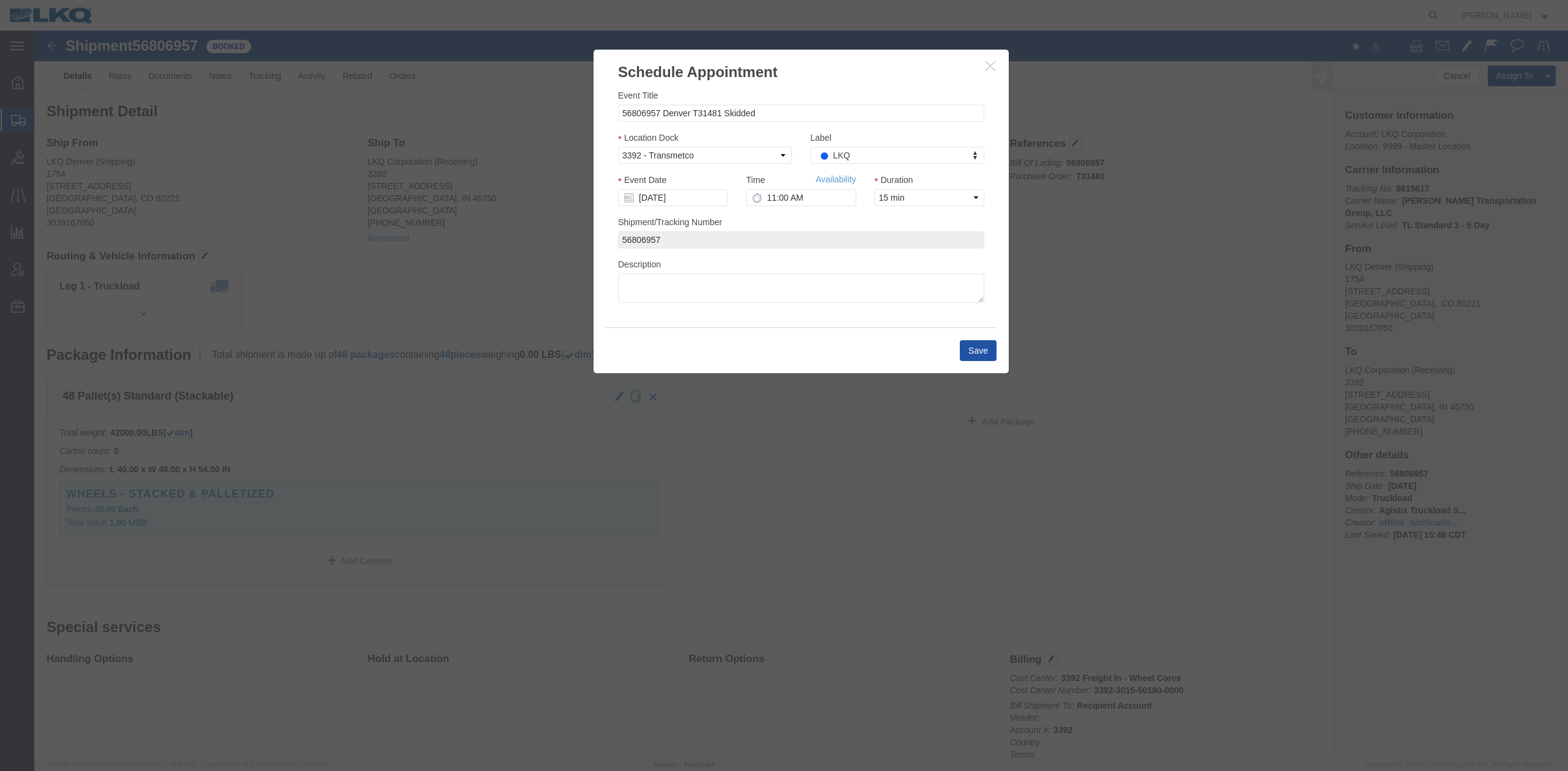
click button "Save"
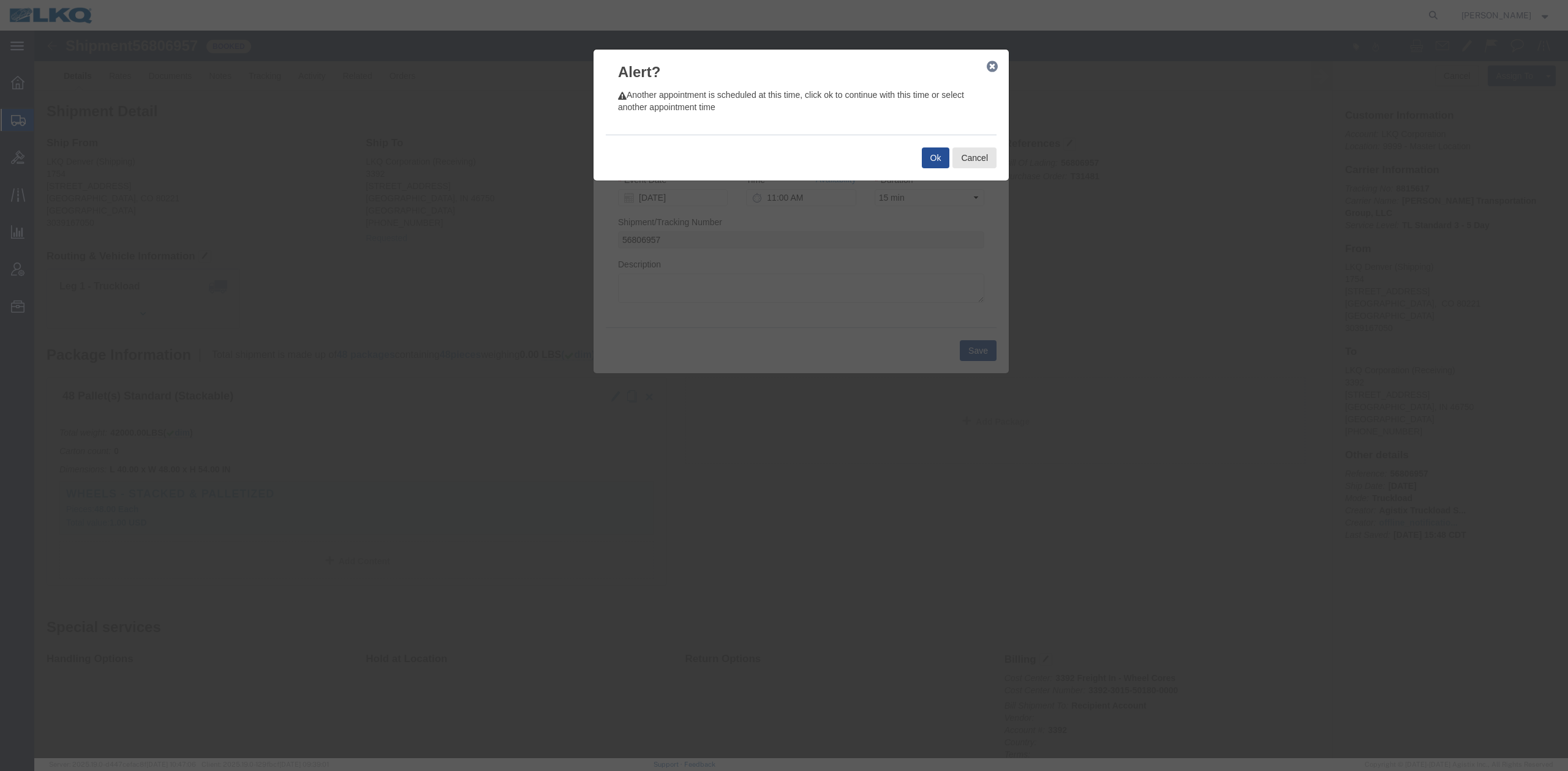
drag, startPoint x: 956, startPoint y: 38, endPoint x: 779, endPoint y: 85, distance: 183.1
click icon "button"
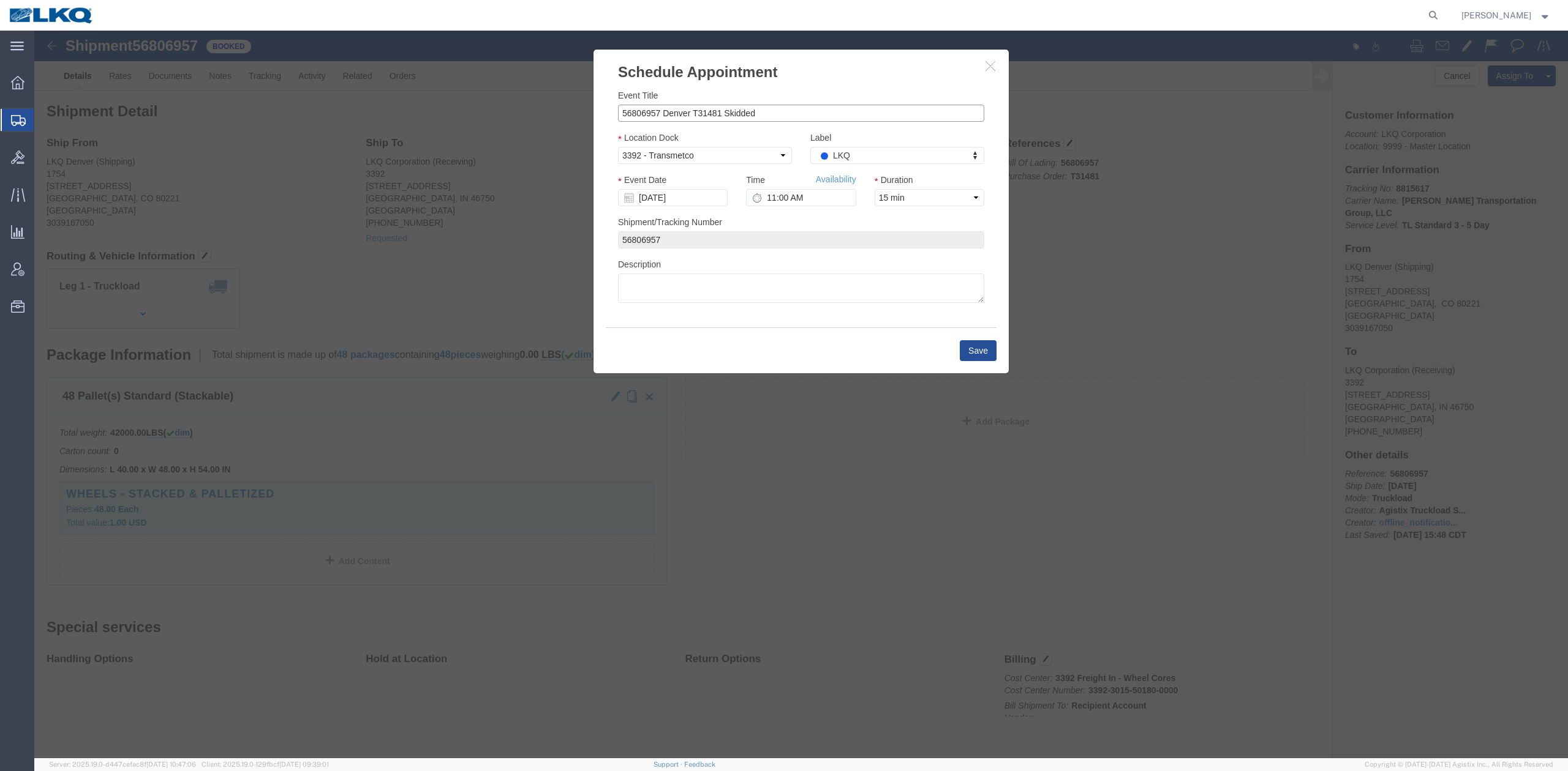
click input "56806957 Denver T31481 Skidded"
type input "56806957 Denver T31481 Skidded **Work in per Ryan**"
click button "Save"
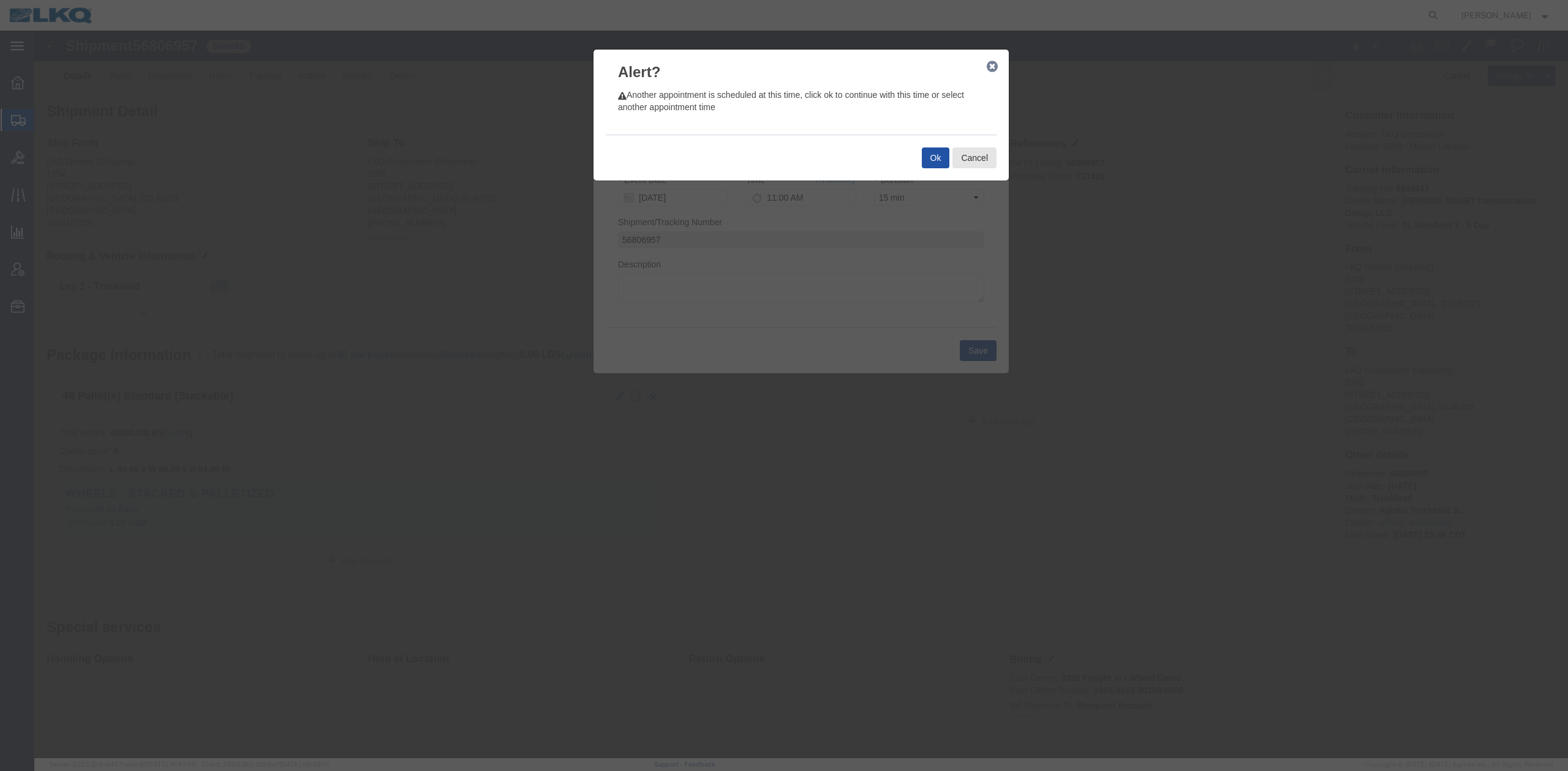
click button "Ok"
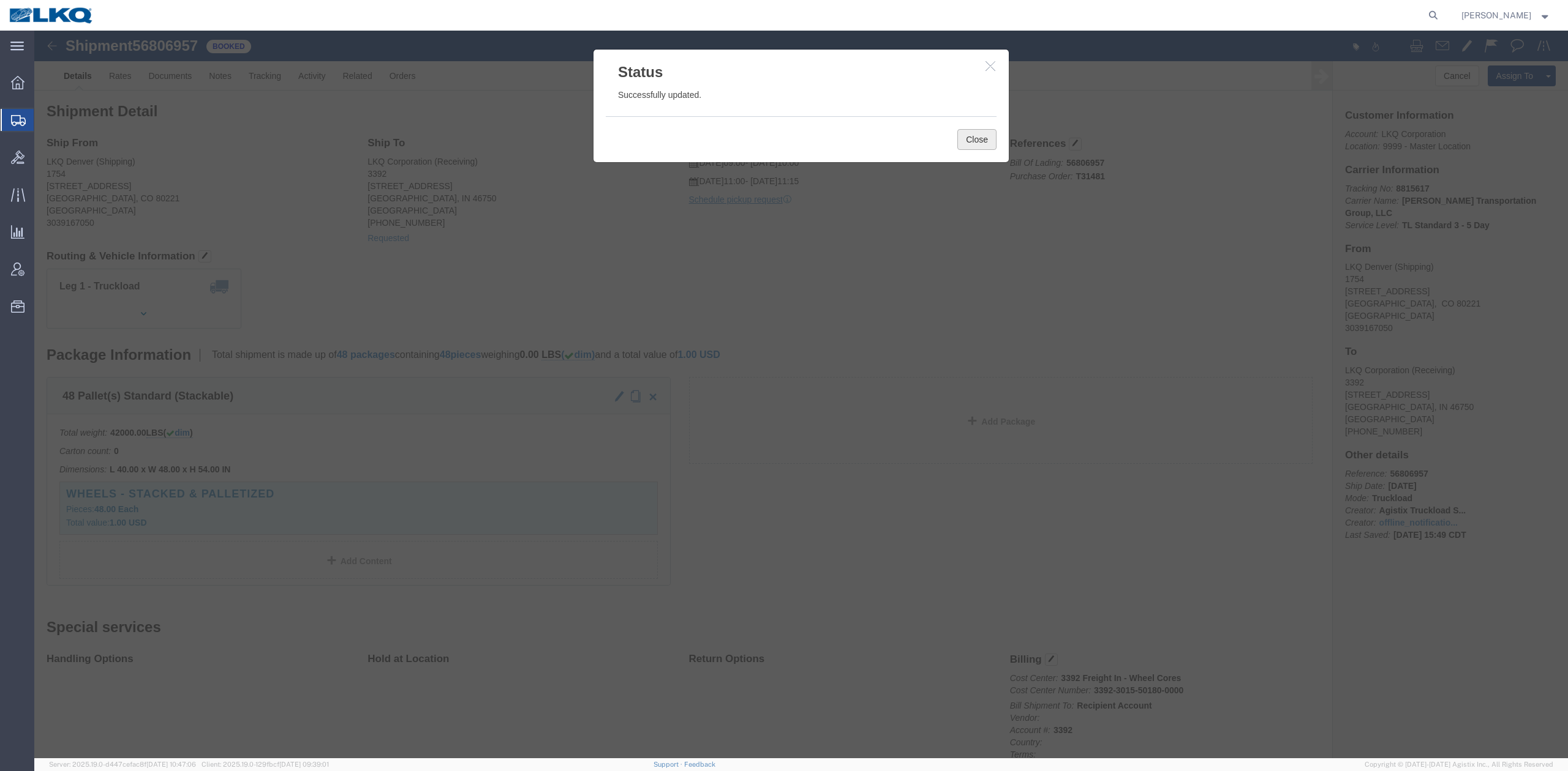
click button "Close"
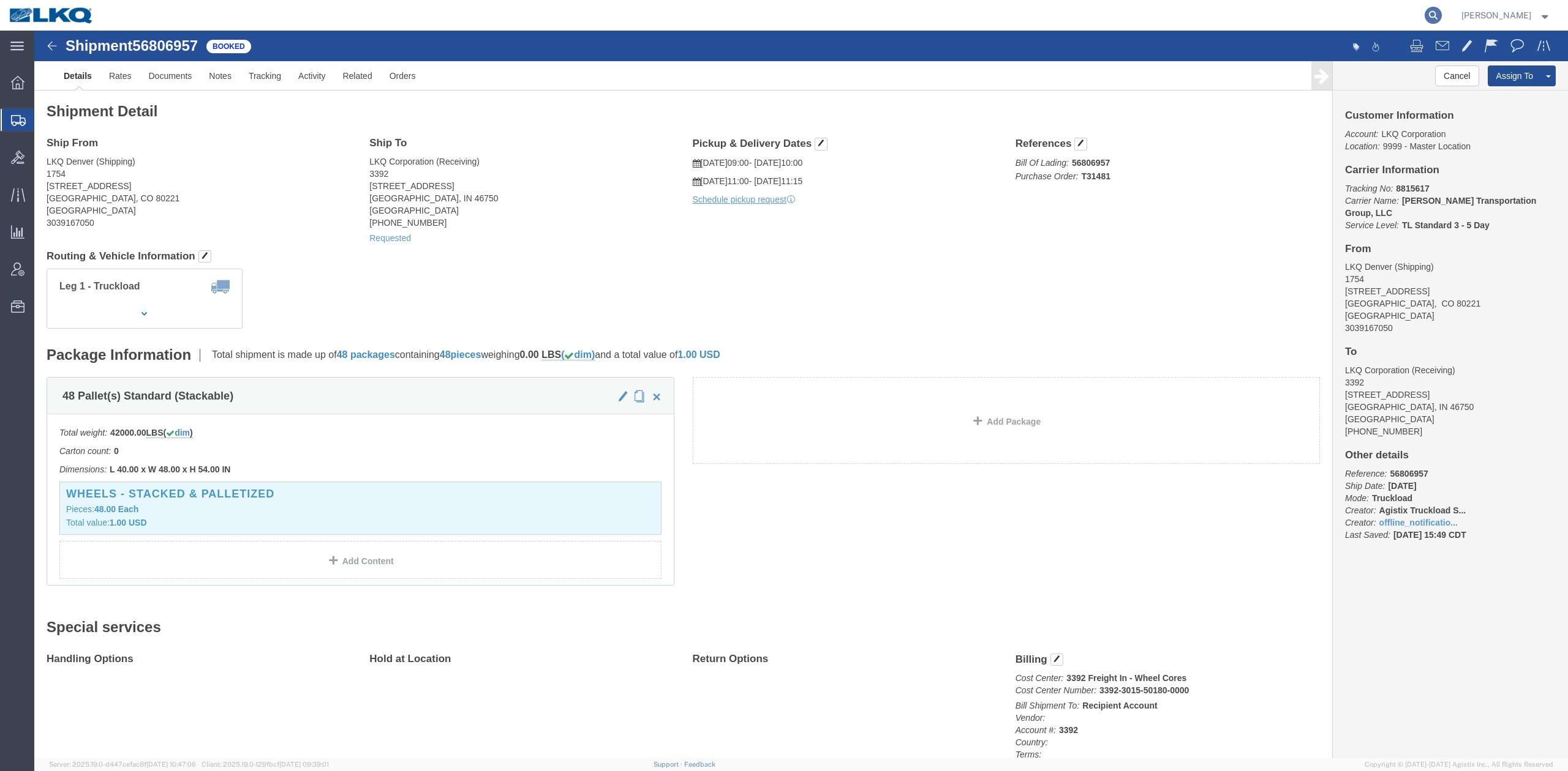
click at [1442, 15] on icon at bounding box center [1434, 15] width 18 height 18
paste input "56860572"
type input "56860572"
click at [1442, 18] on icon at bounding box center [1434, 15] width 18 height 18
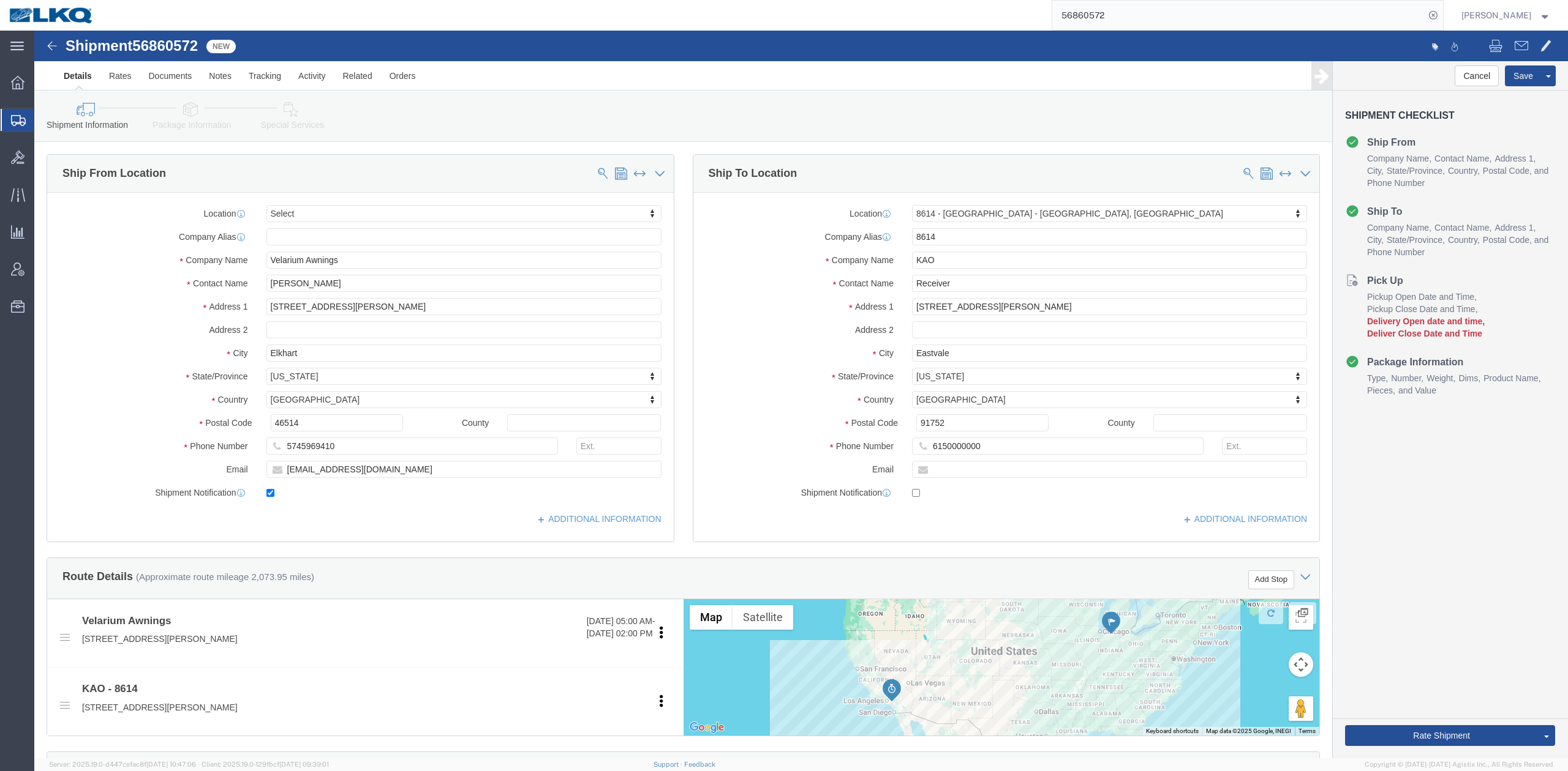
select select
select select "30605"
click label "Company Alias"
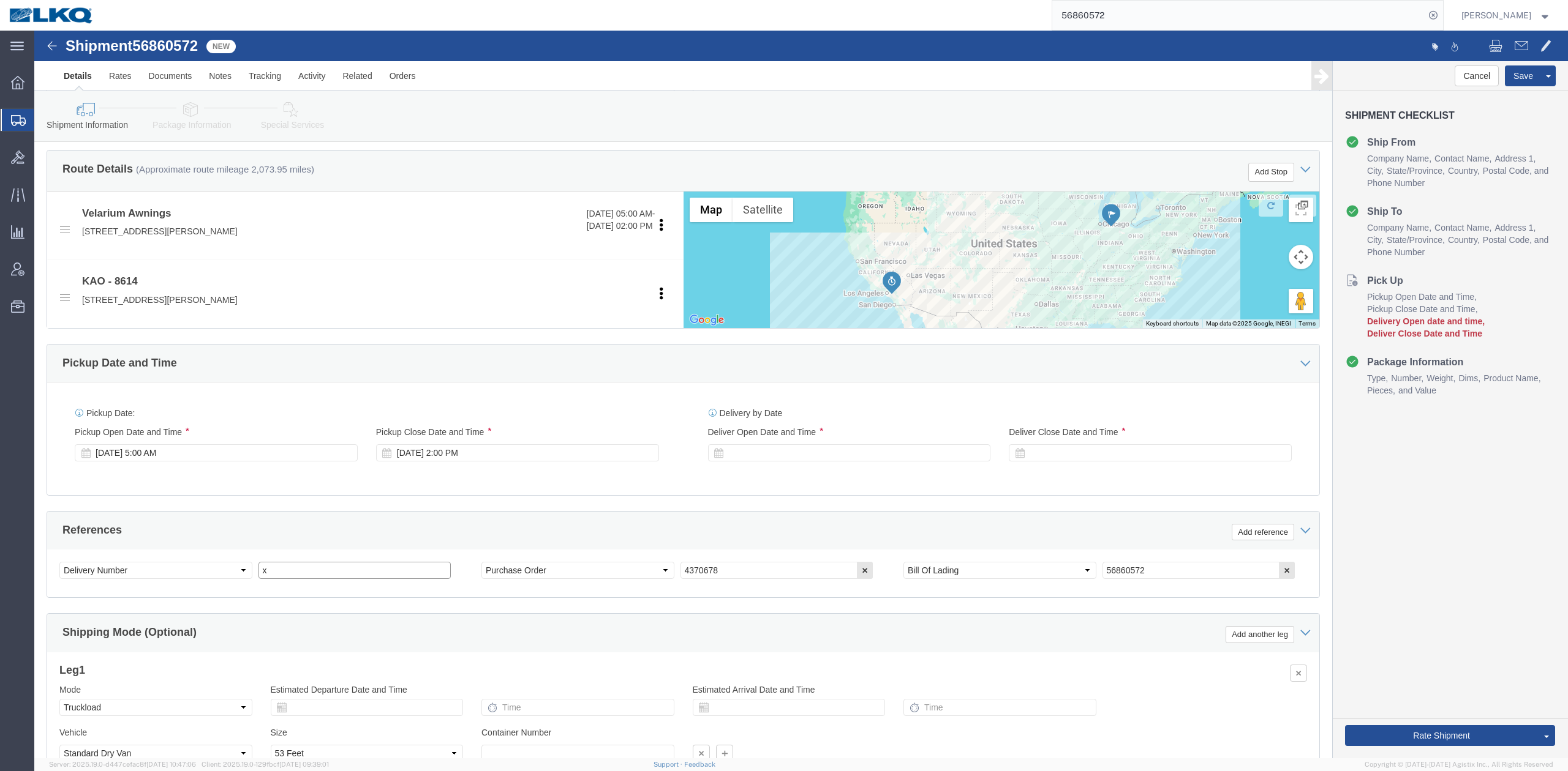
drag, startPoint x: 288, startPoint y: 540, endPoint x: 483, endPoint y: 529, distance: 195.3
click input "x"
paste input "488312"
type input "488312"
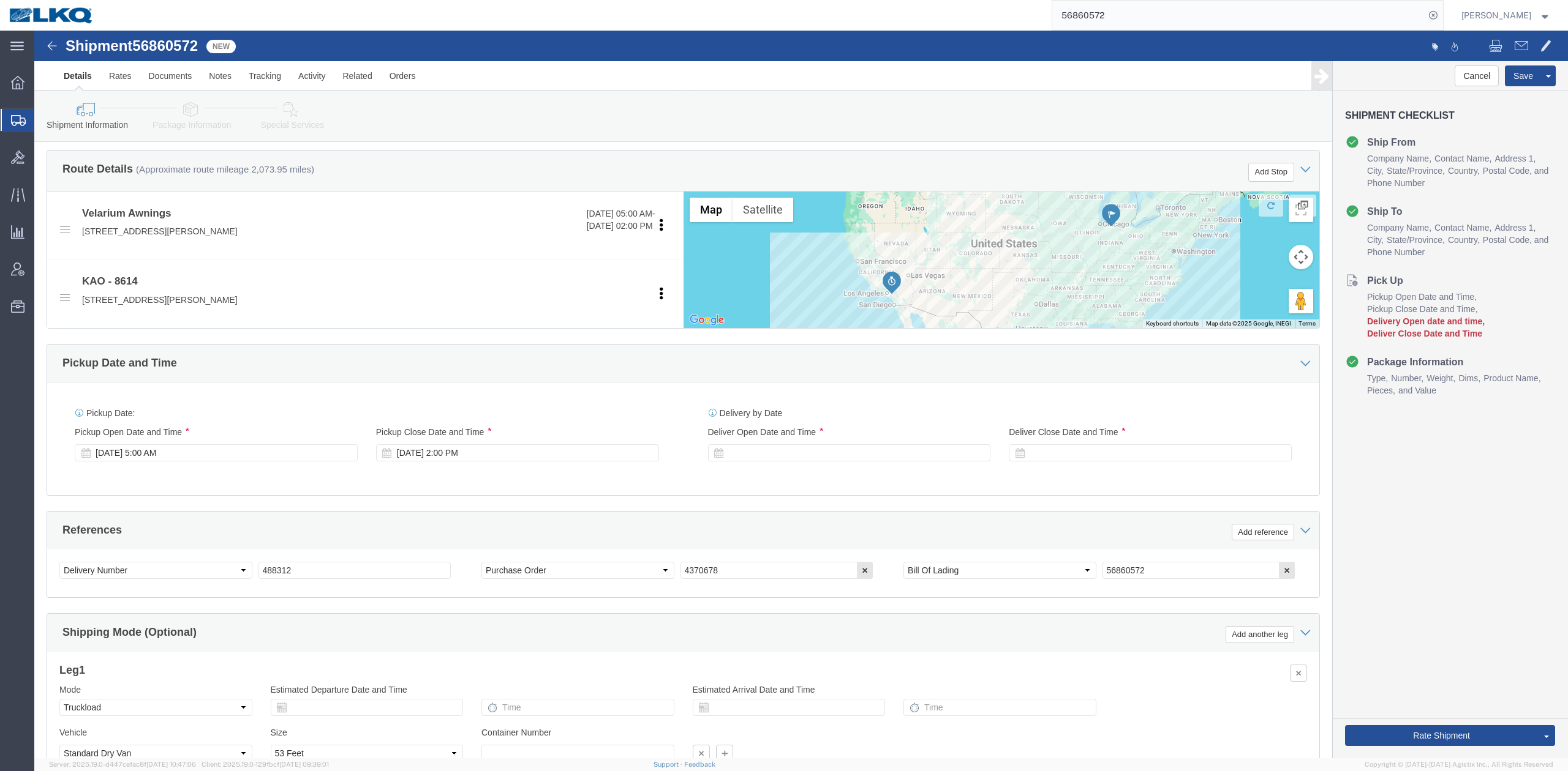
click div "Delivery Start Date Delivery Start Time Deliver Open Date and Time Deliver Clos…"
click div
click div "Open Time 3:00 PM"
click input "3:00 PM"
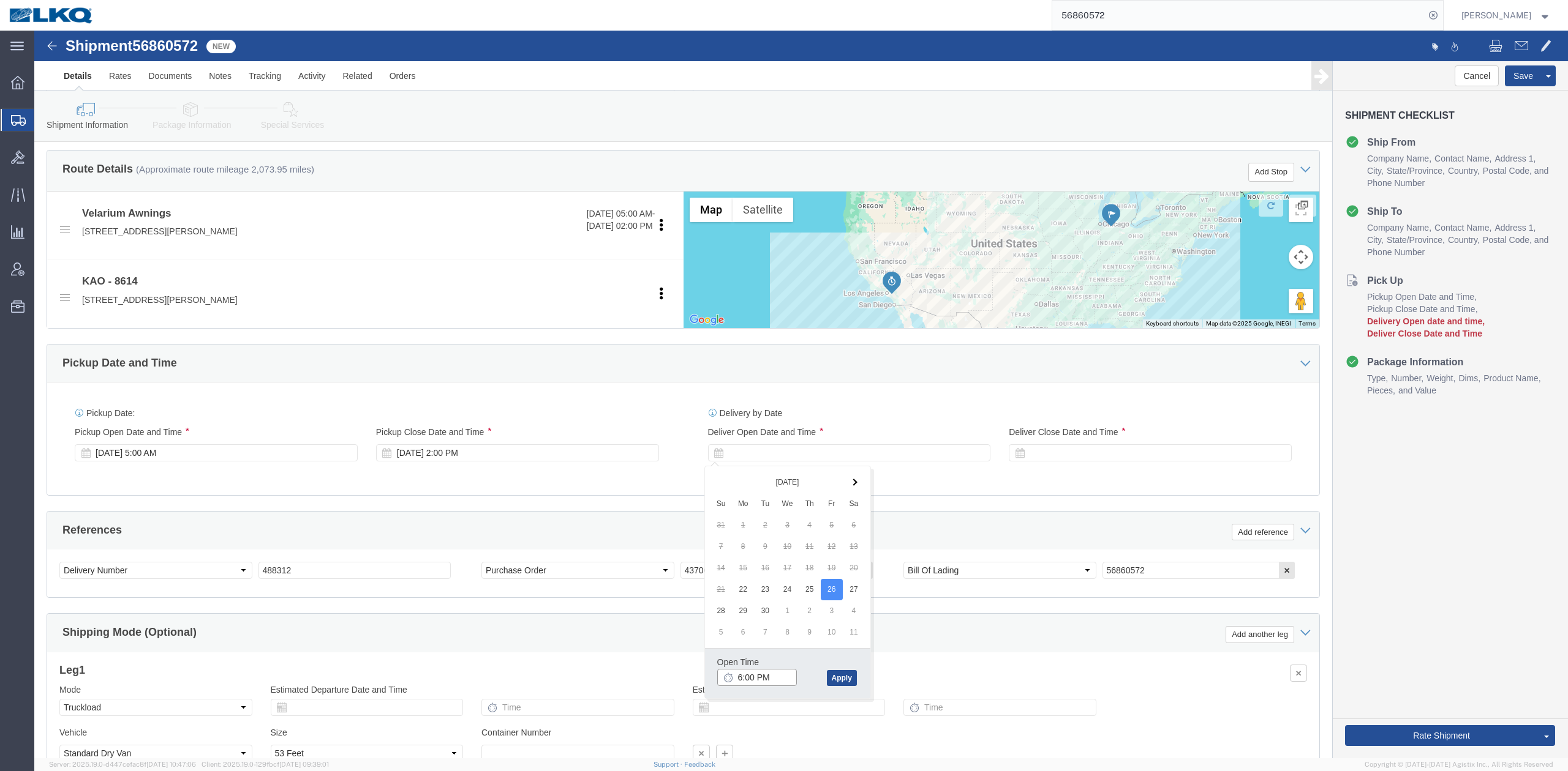
type input "6:00 AM"
click button "Apply"
click div
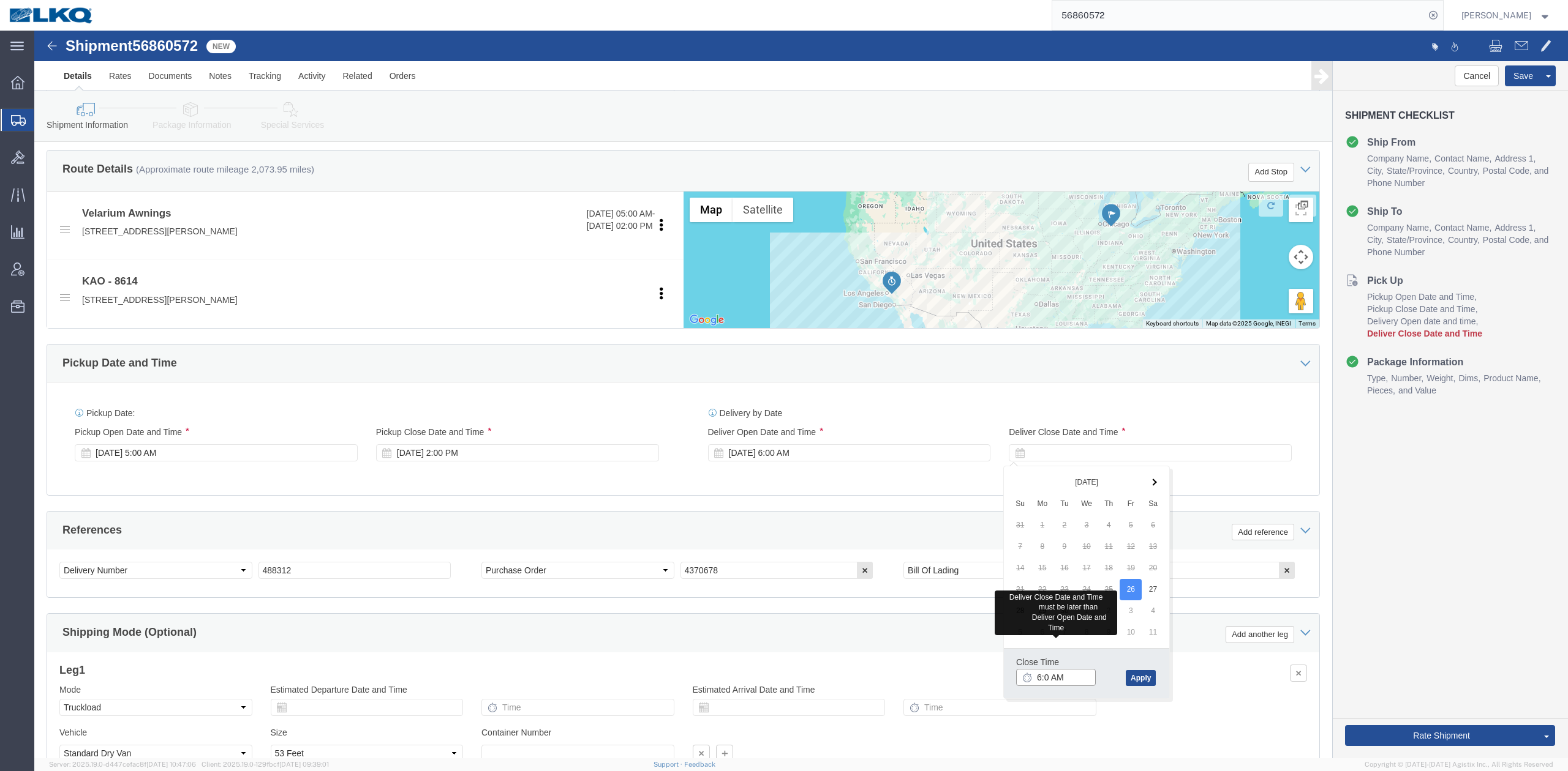
type input "6:01 AM"
click button "Apply"
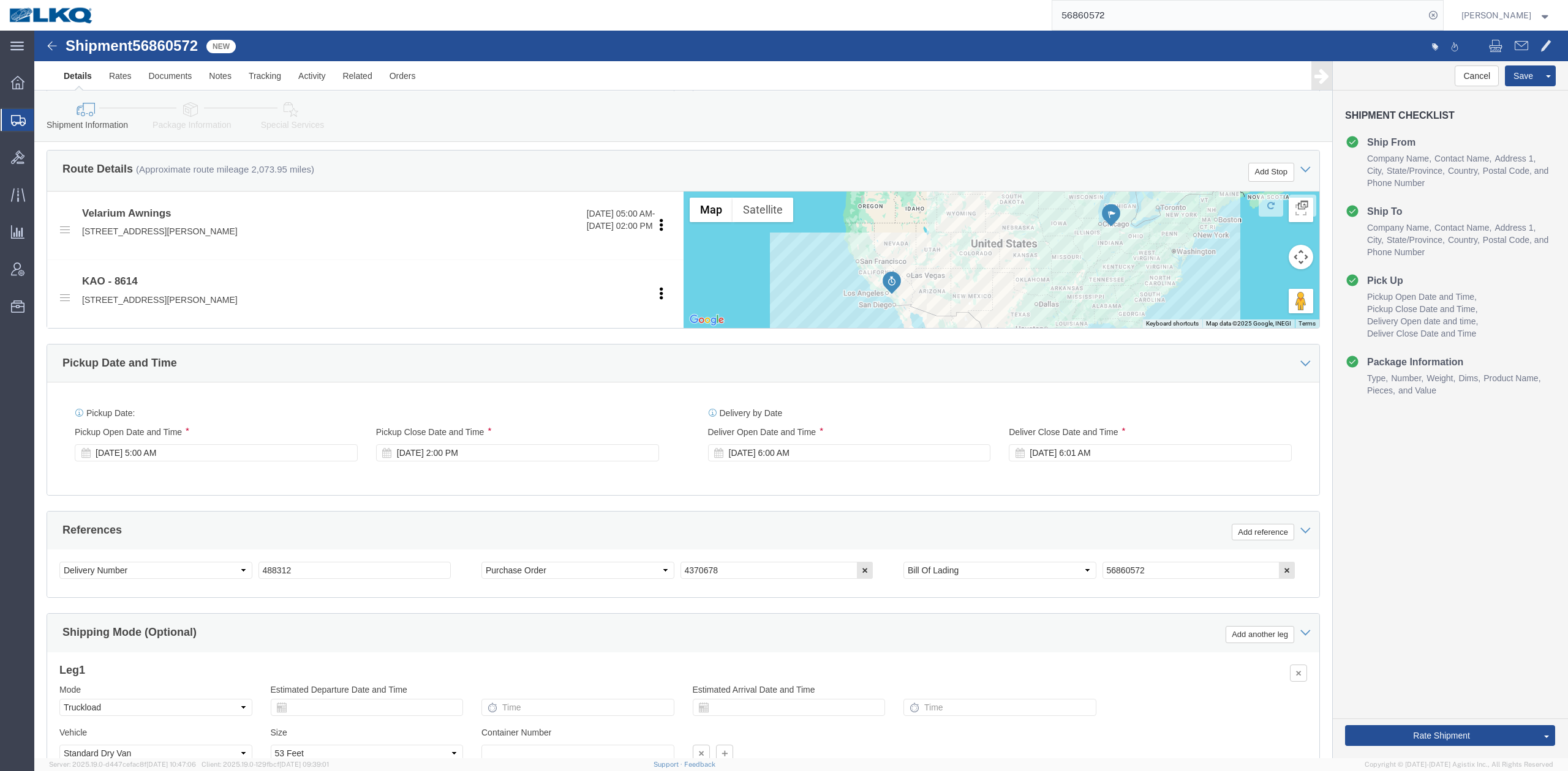
click div "Ship From Location Location My Profile Location 1100 - LKQ Crystal River 1103 -…"
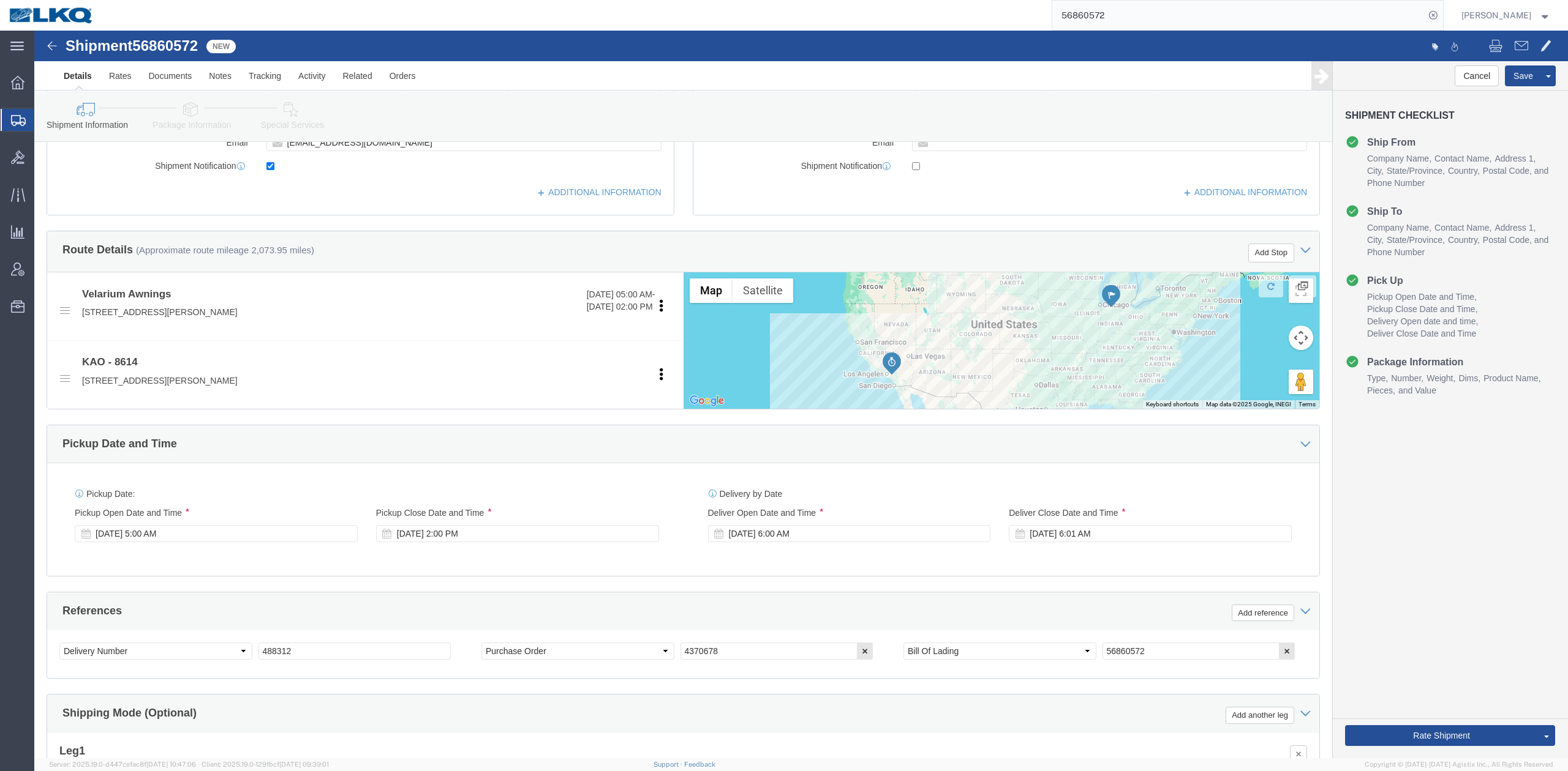
scroll to position [326, 0]
click button "Save"
type button "Save"
click button
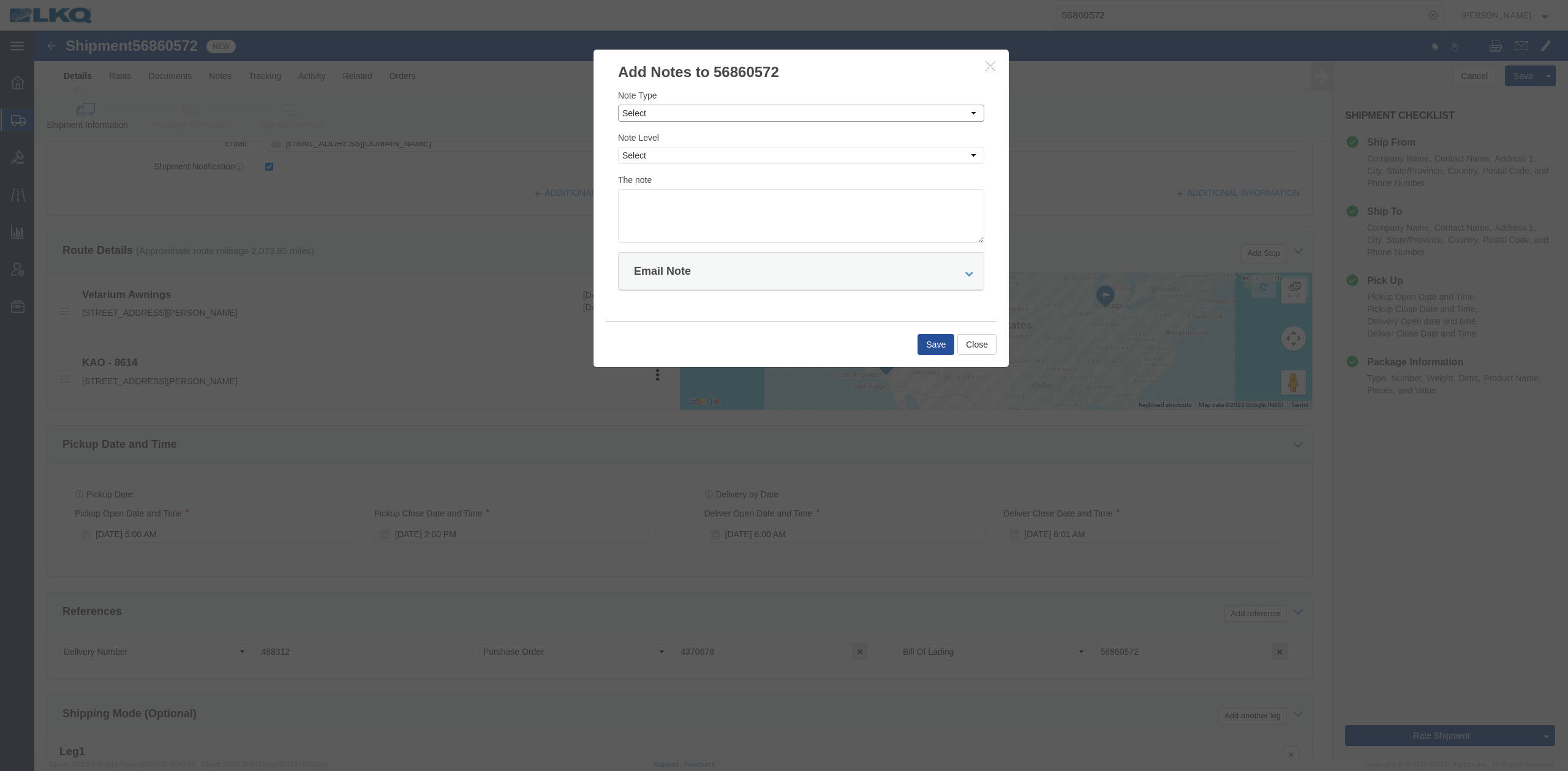
click select "Select Approval Bid Notes Carrier Change Notes Claim Notes Content Hazmat Notes…"
select select "BID_NOTES"
click select "Select Approval Bid Notes Carrier Change Notes Claim Notes Content Hazmat Notes…"
click select "Select Private to Account Private to Vendor Public"
select select "PRIVATE_TO_ACCOUNT"
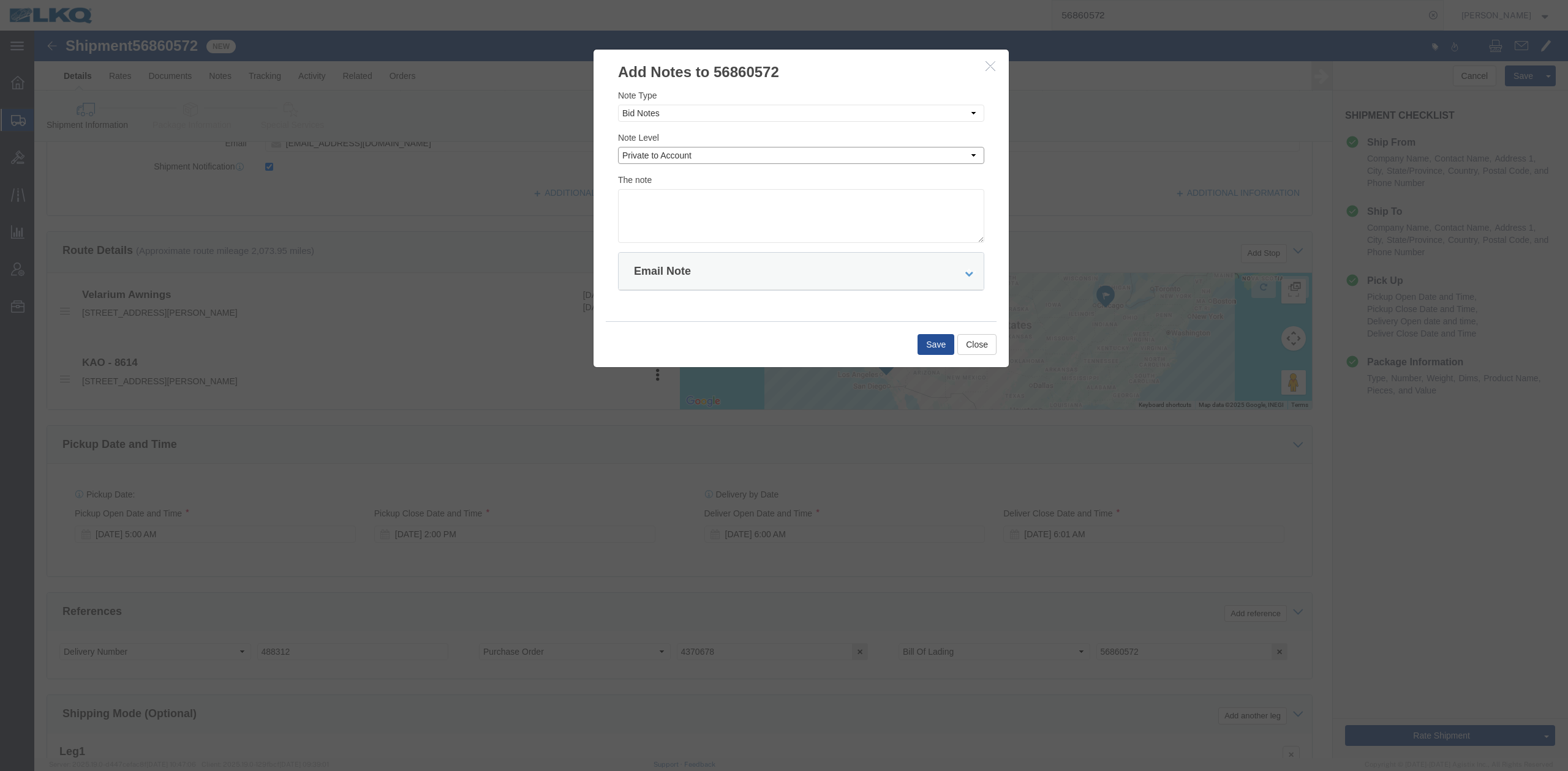
click select "Select Private to Account Private to Vendor Public"
click textarea
type textarea "DAT: $2864"
click button "Save"
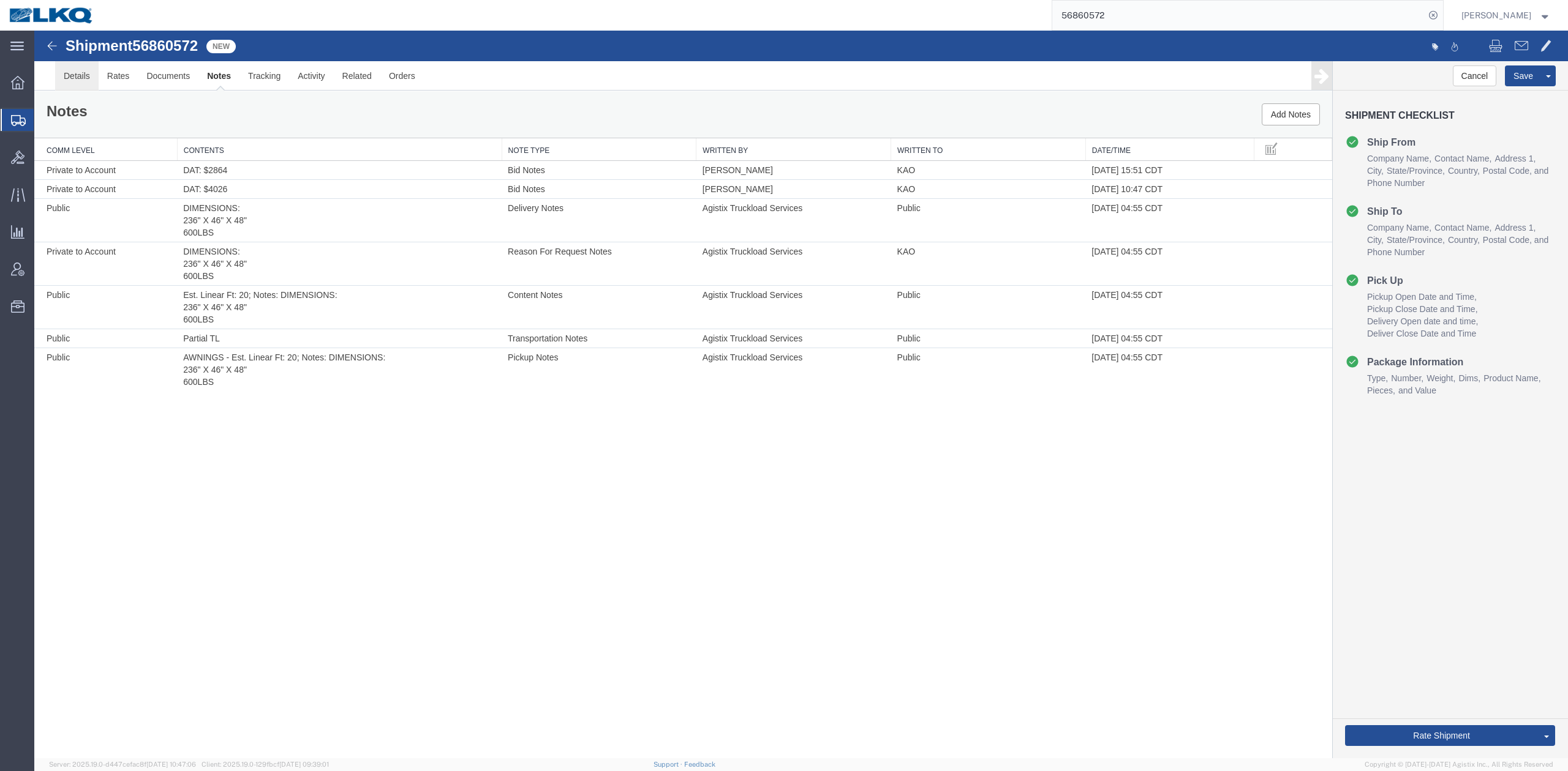
click at [77, 68] on link "Details" at bounding box center [77, 75] width 43 height 29
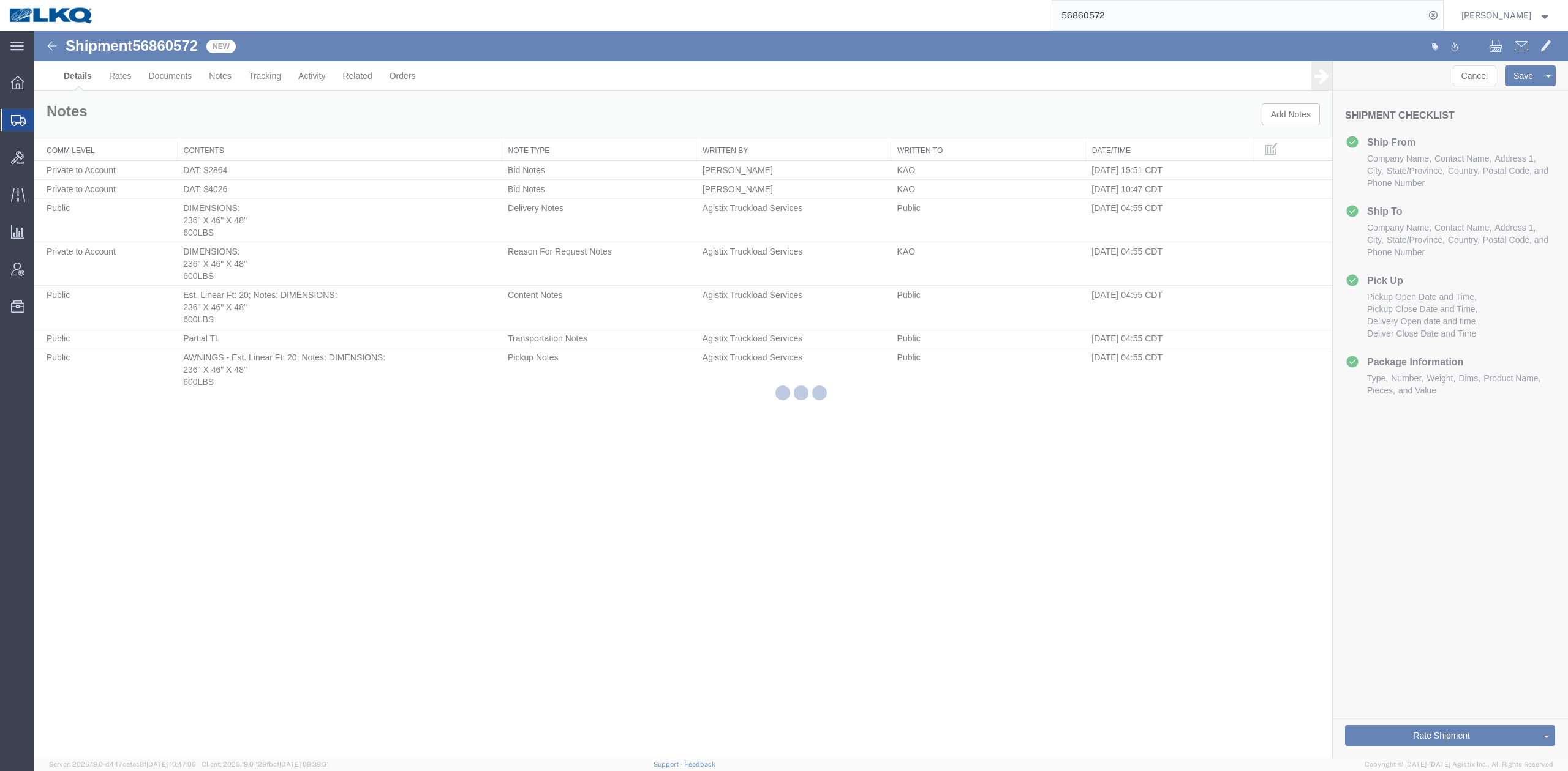
select select "30605"
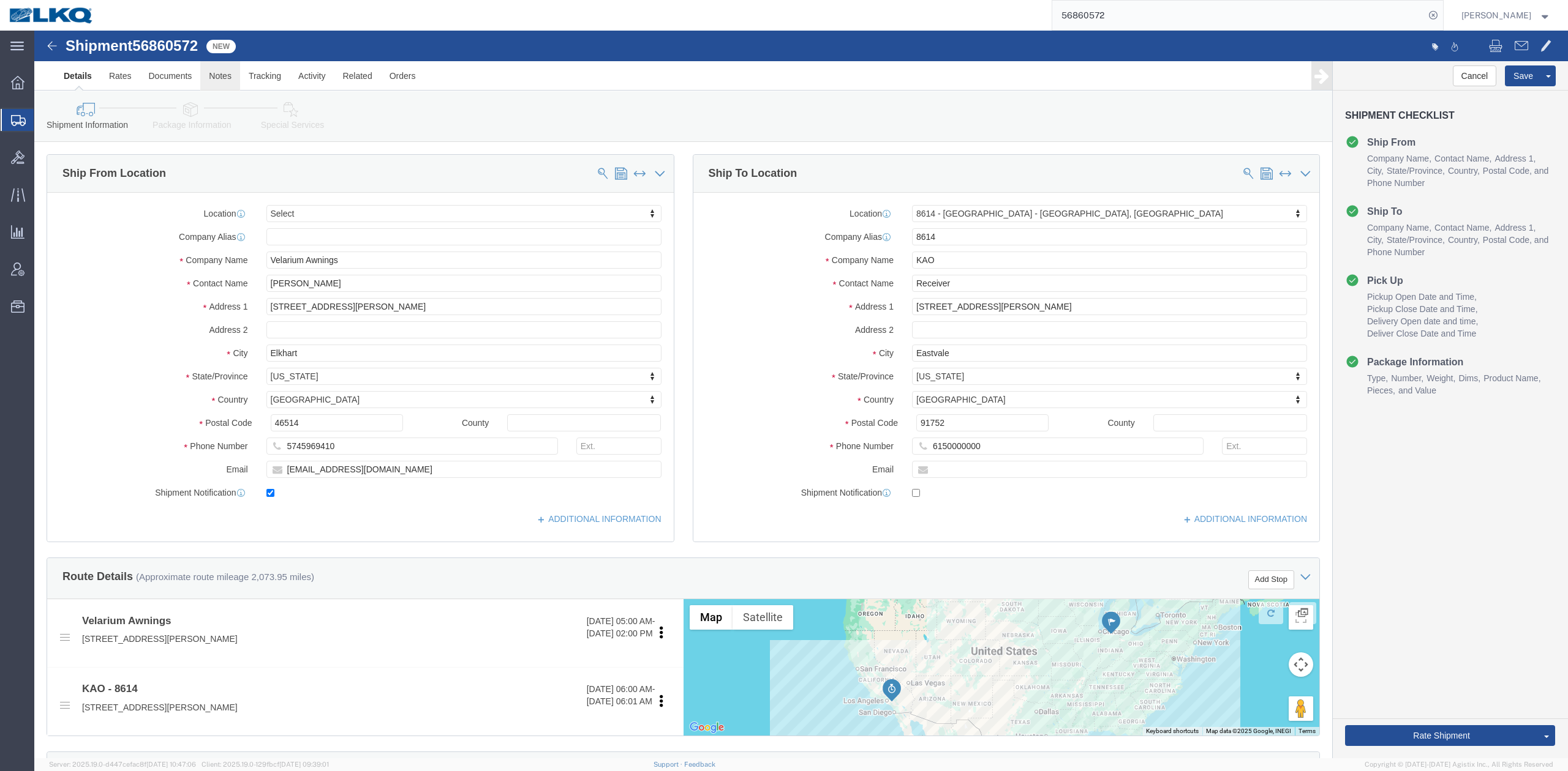
click link "Notes"
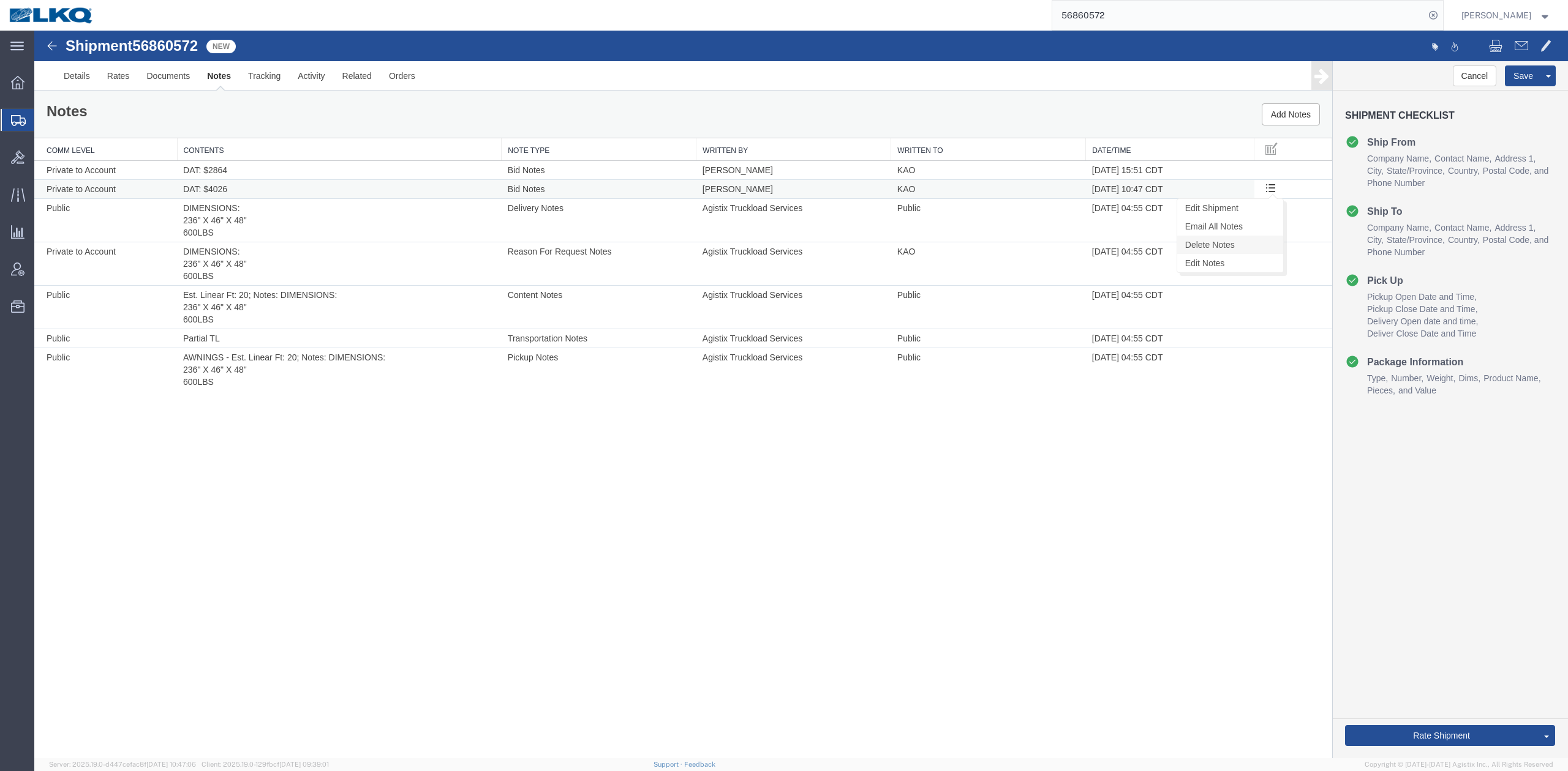
click at [1239, 244] on link "Delete Notes" at bounding box center [1230, 244] width 106 height 18
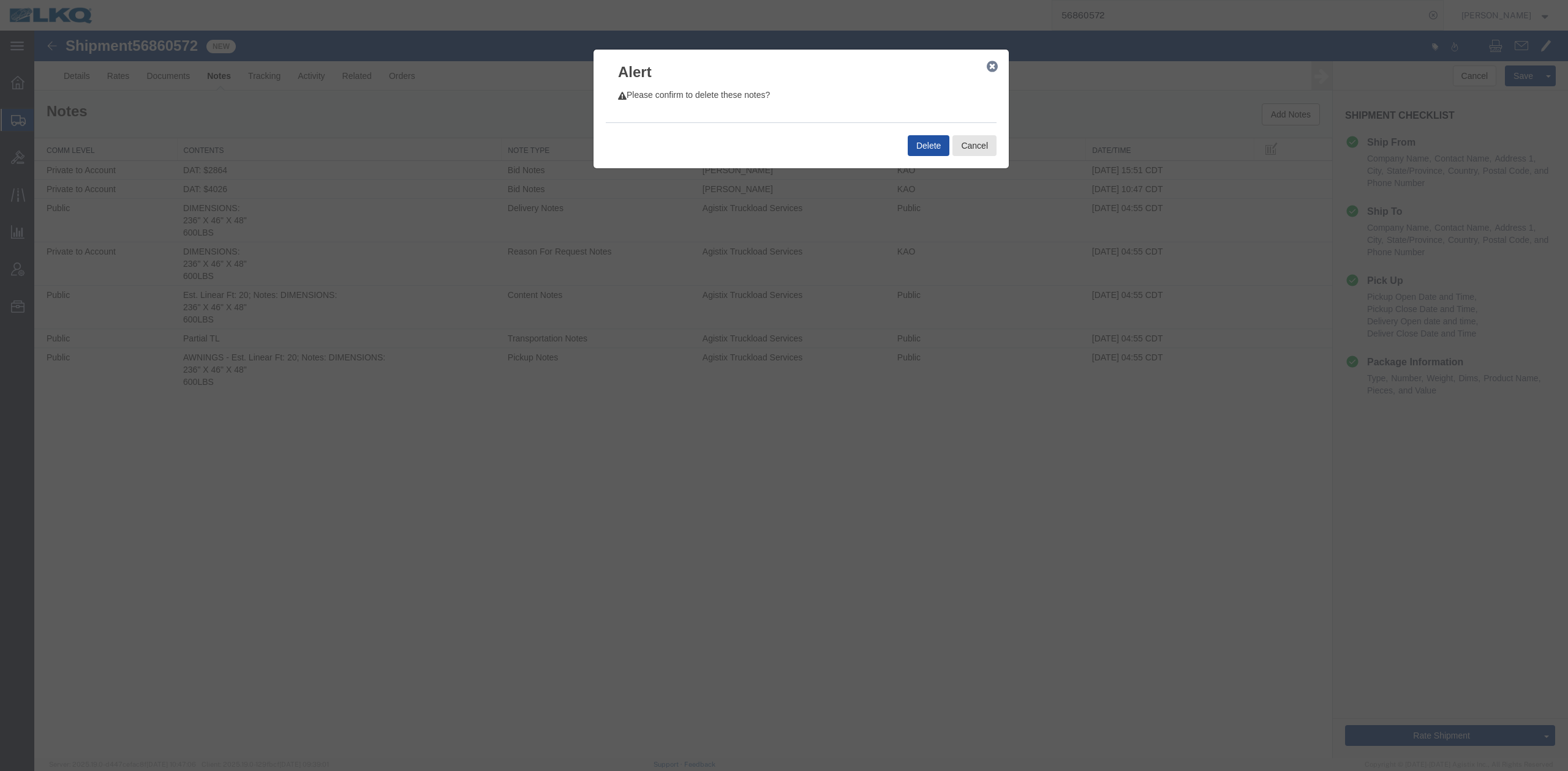
click at [927, 149] on button "Delete" at bounding box center [928, 145] width 42 height 21
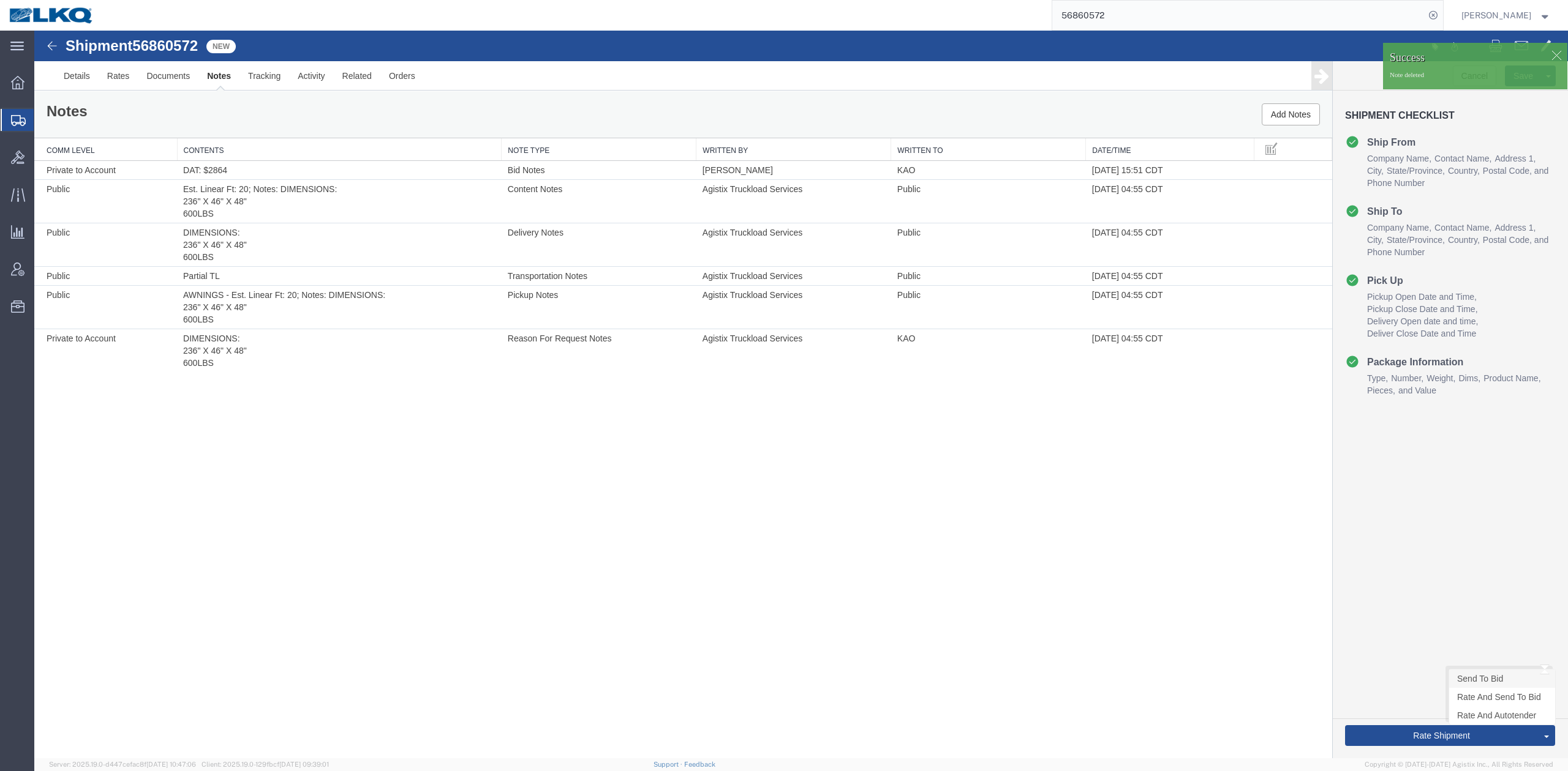
click at [1466, 675] on link "Send To Bid" at bounding box center [1502, 679] width 106 height 18
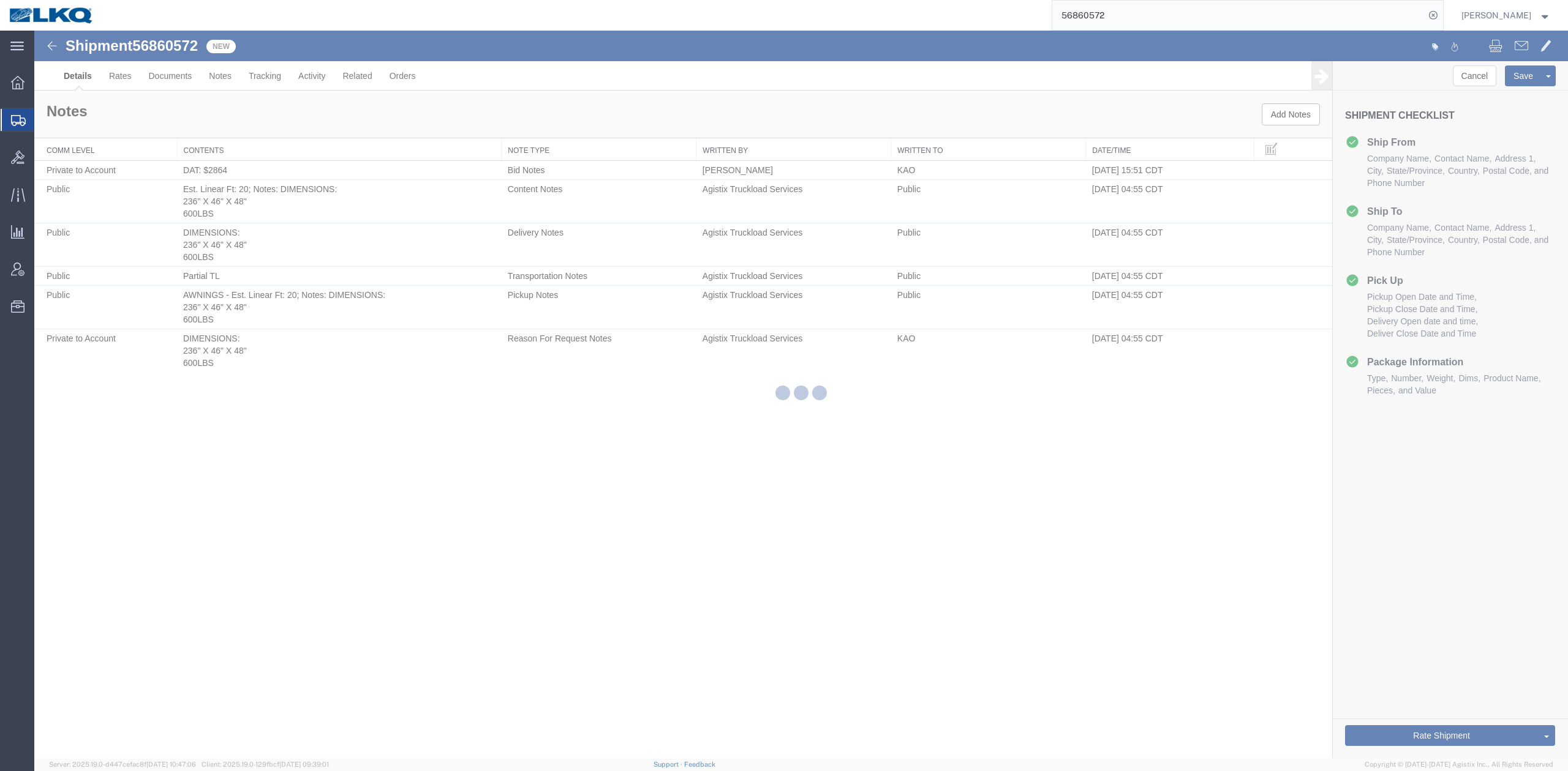
select select "30605"
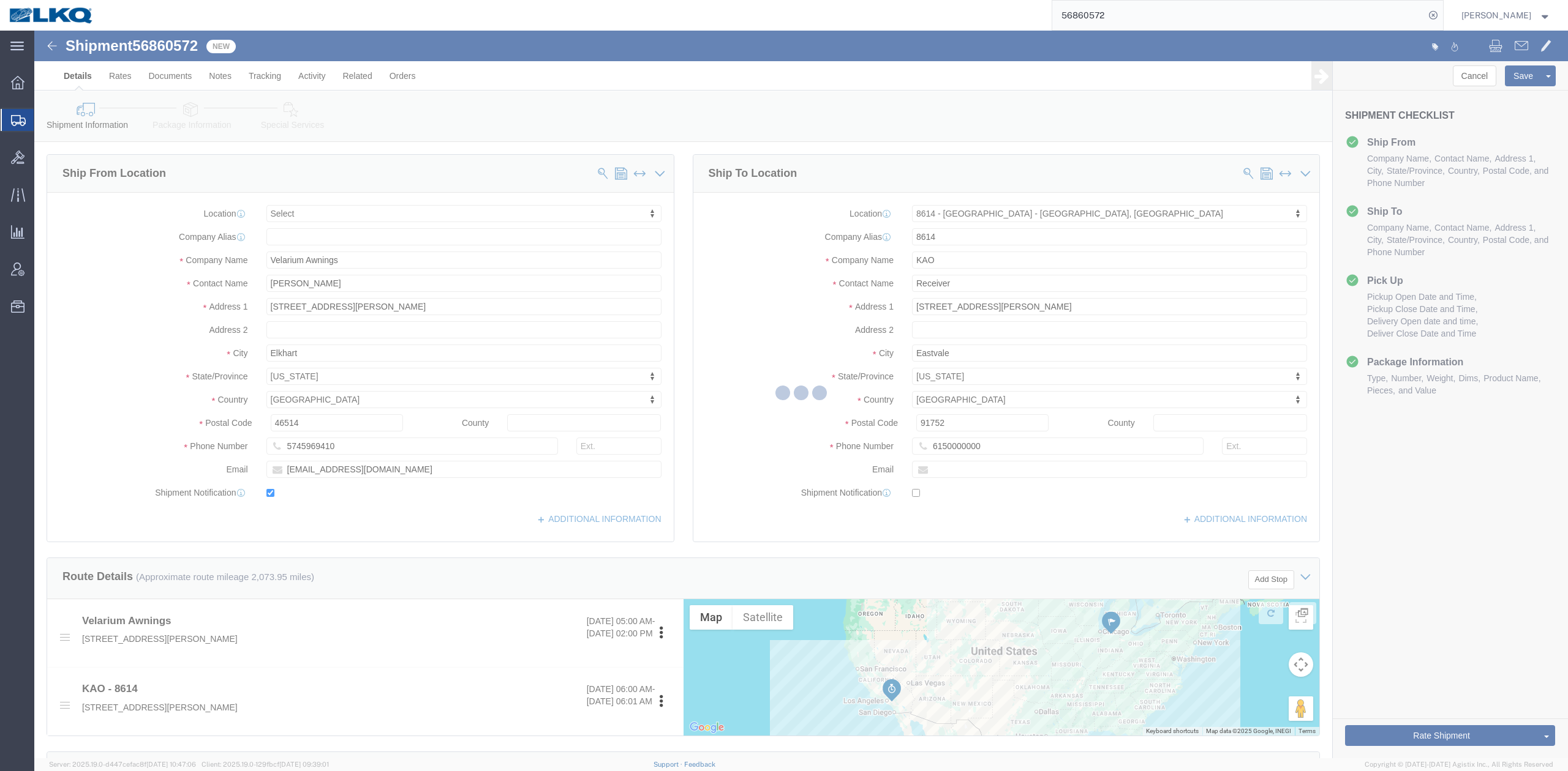
select select "TL"
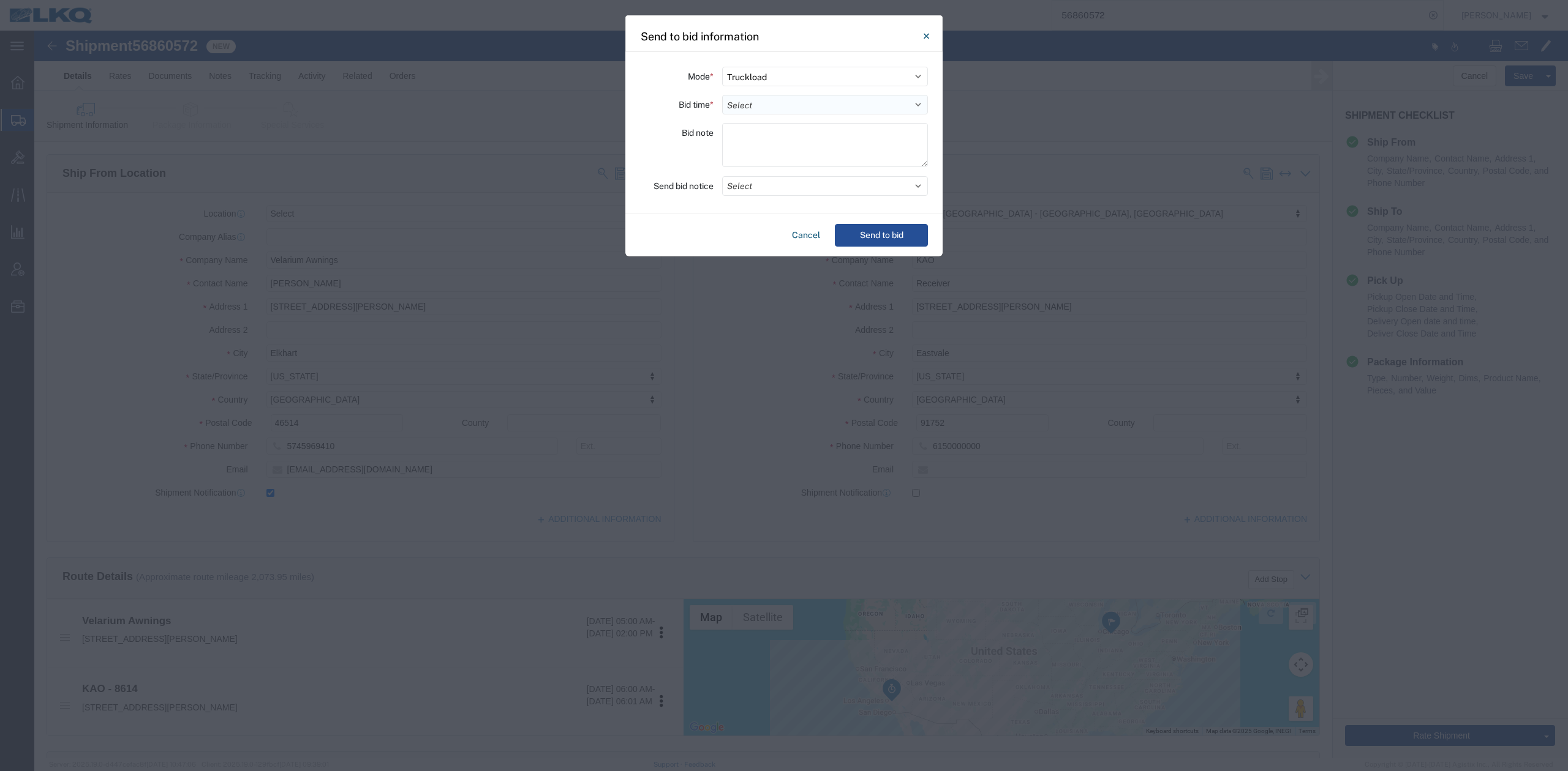
click at [832, 102] on select "Select 30 Min (Rush) 1 Hour (Rush) 2 Hours (Rush) 4 Hours (Rush) 8 Hours (Rush)…" at bounding box center [825, 104] width 206 height 19
select select "24"
click at [722, 95] on select "Select 30 Min (Rush) 1 Hour (Rush) 2 Hours (Rush) 4 Hours (Rush) 8 Hours (Rush)…" at bounding box center [825, 104] width 206 height 19
click at [758, 185] on button "Select" at bounding box center [825, 185] width 206 height 19
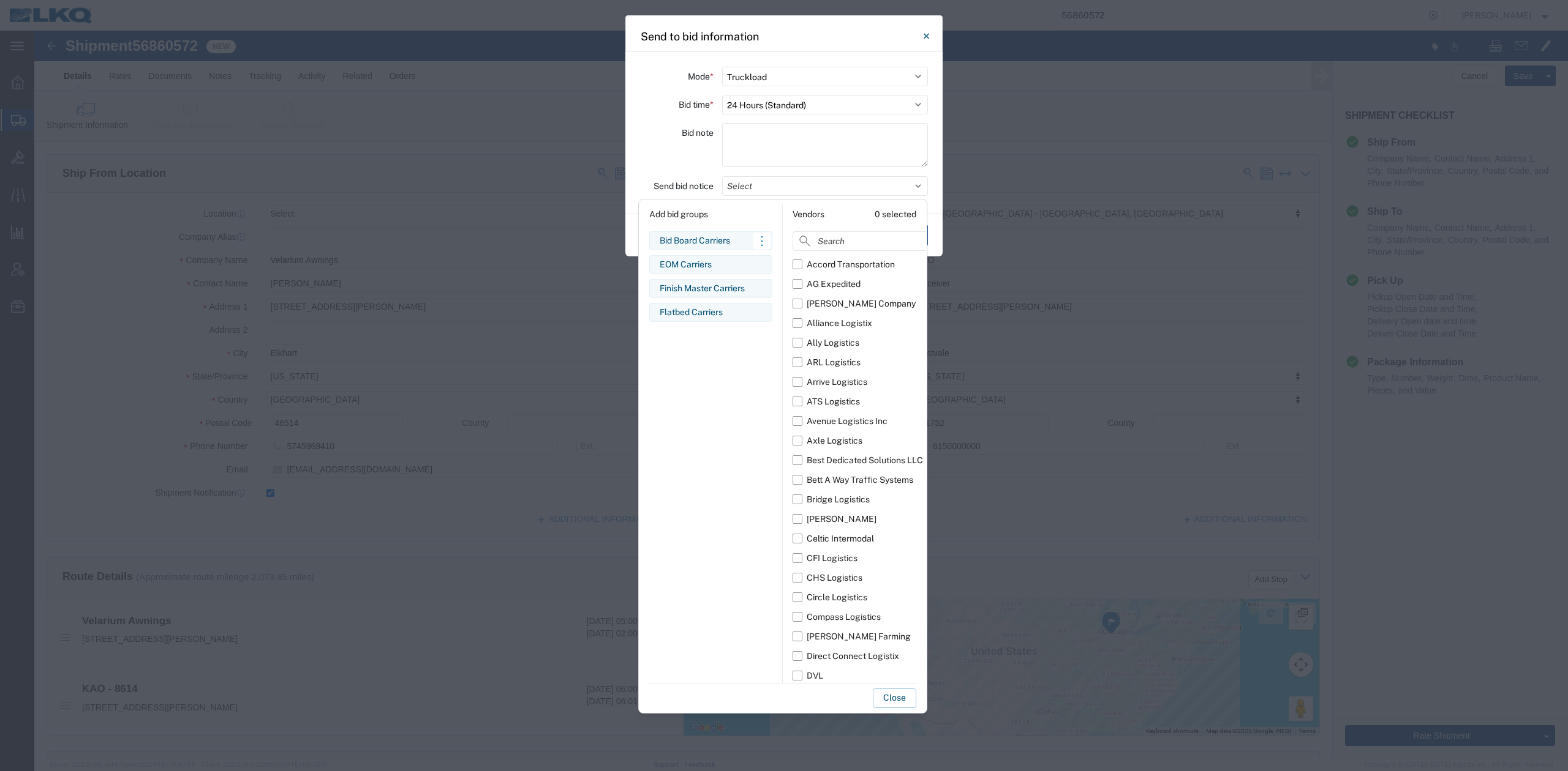
click at [709, 238] on div "Bid Board Carriers" at bounding box center [711, 240] width 103 height 13
drag, startPoint x: 898, startPoint y: 708, endPoint x: 893, endPoint y: 703, distance: 7.1
click at [897, 707] on div "Add bid groups Bid Board Carriers Edit bid group Remove bid group EOM Carriers …" at bounding box center [782, 456] width 289 height 514
drag, startPoint x: 893, startPoint y: 703, endPoint x: 919, endPoint y: 594, distance: 112.1
click at [893, 700] on button "Close" at bounding box center [894, 698] width 43 height 19
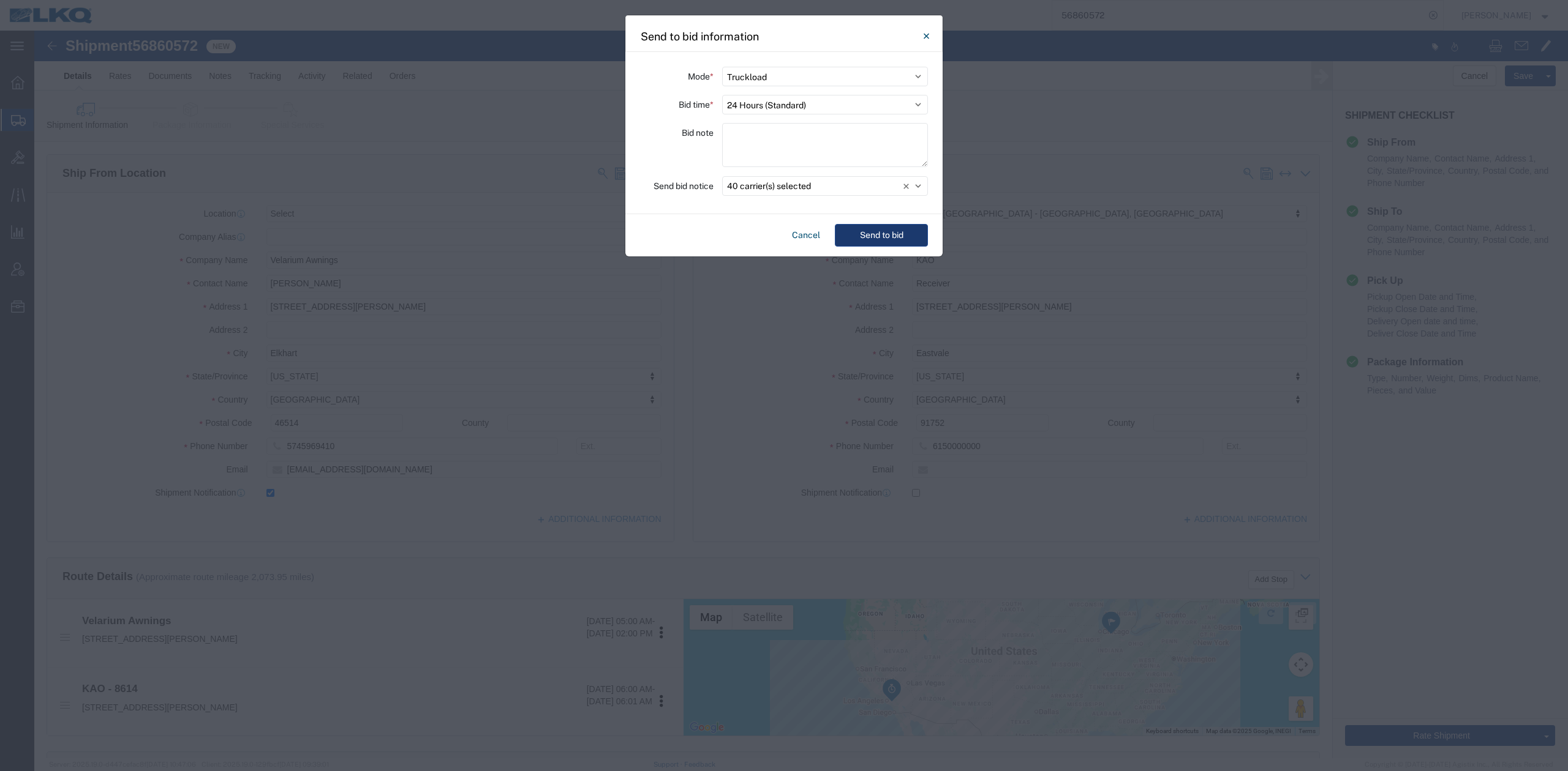
click at [898, 226] on button "Send to bid" at bounding box center [882, 235] width 94 height 23
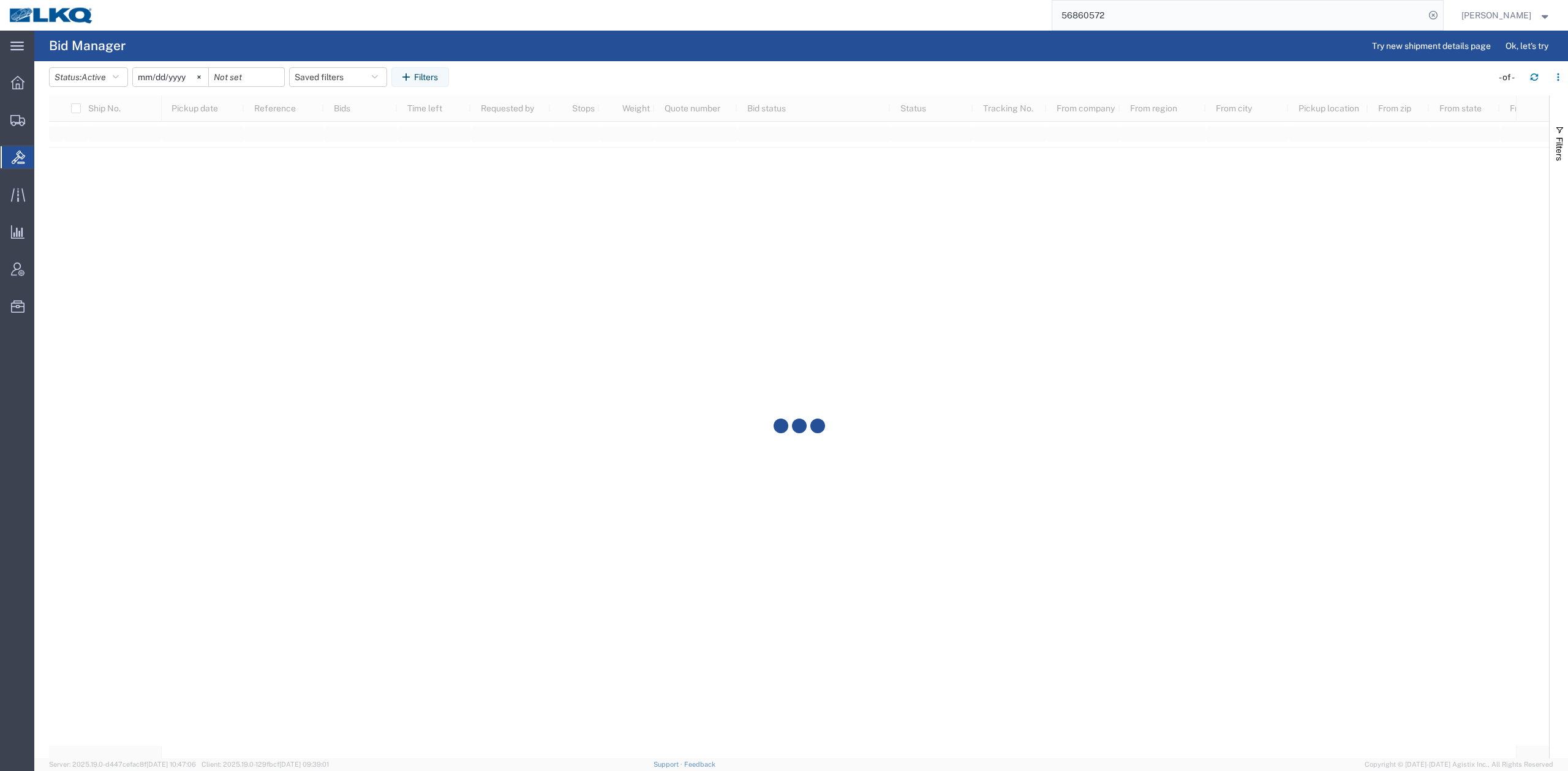
drag, startPoint x: 1103, startPoint y: 23, endPoint x: 1376, endPoint y: 28, distance: 273.0
click at [1103, 23] on input "56860572" at bounding box center [1238, 15] width 372 height 29
paste input "6214"
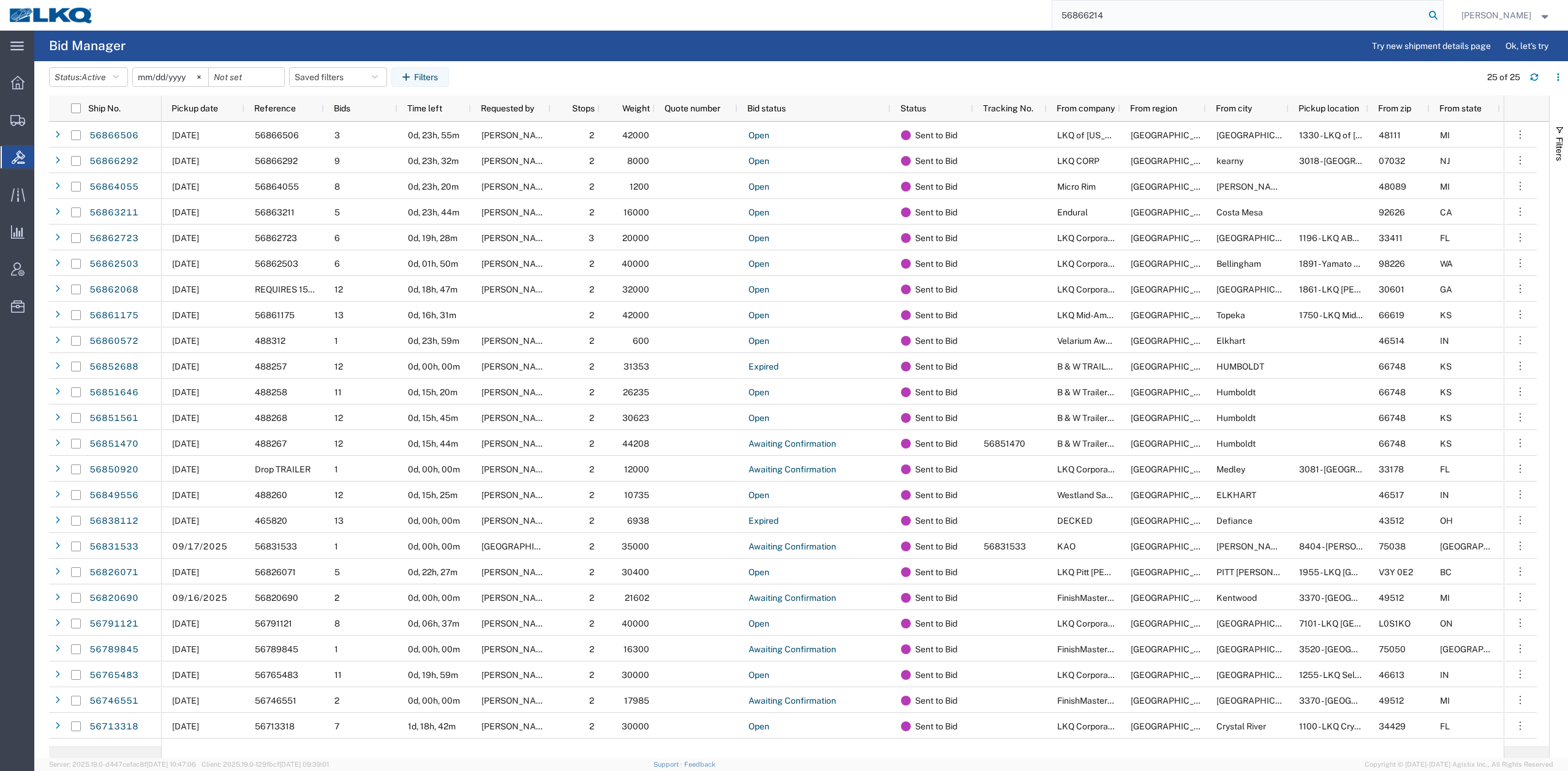
type input "56866214"
click at [1442, 21] on icon at bounding box center [1434, 15] width 18 height 18
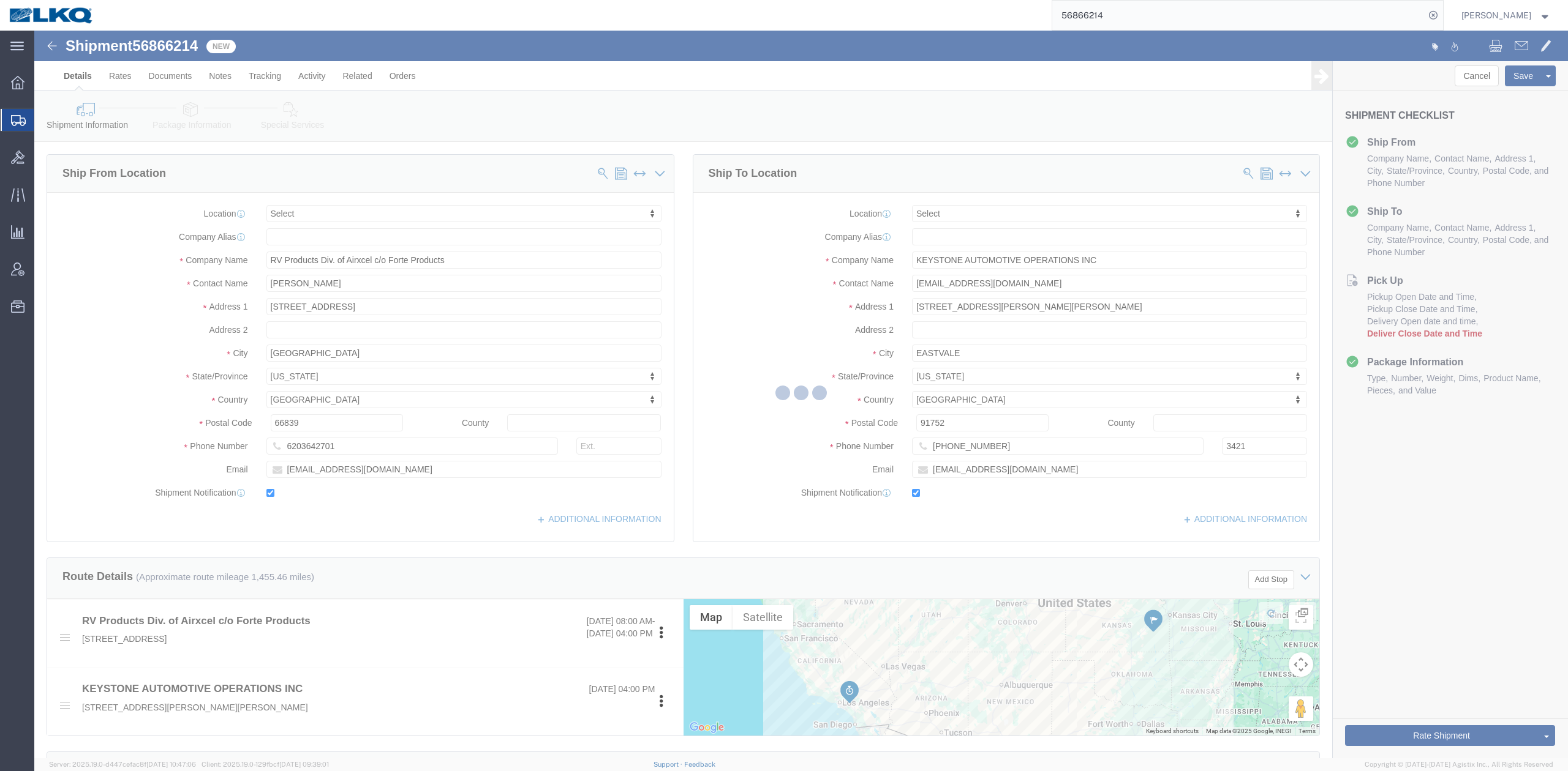
select select
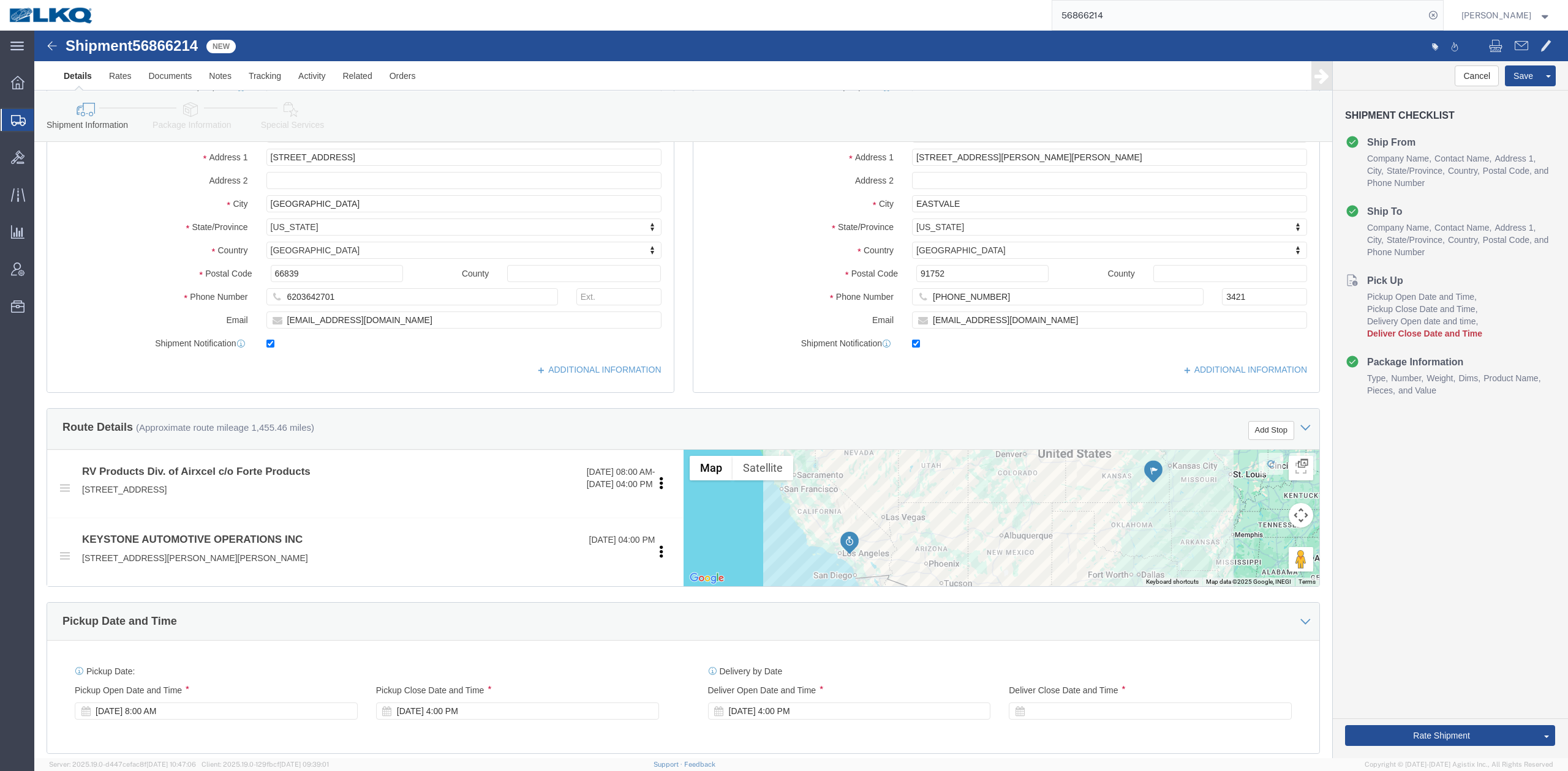
scroll to position [326, 0]
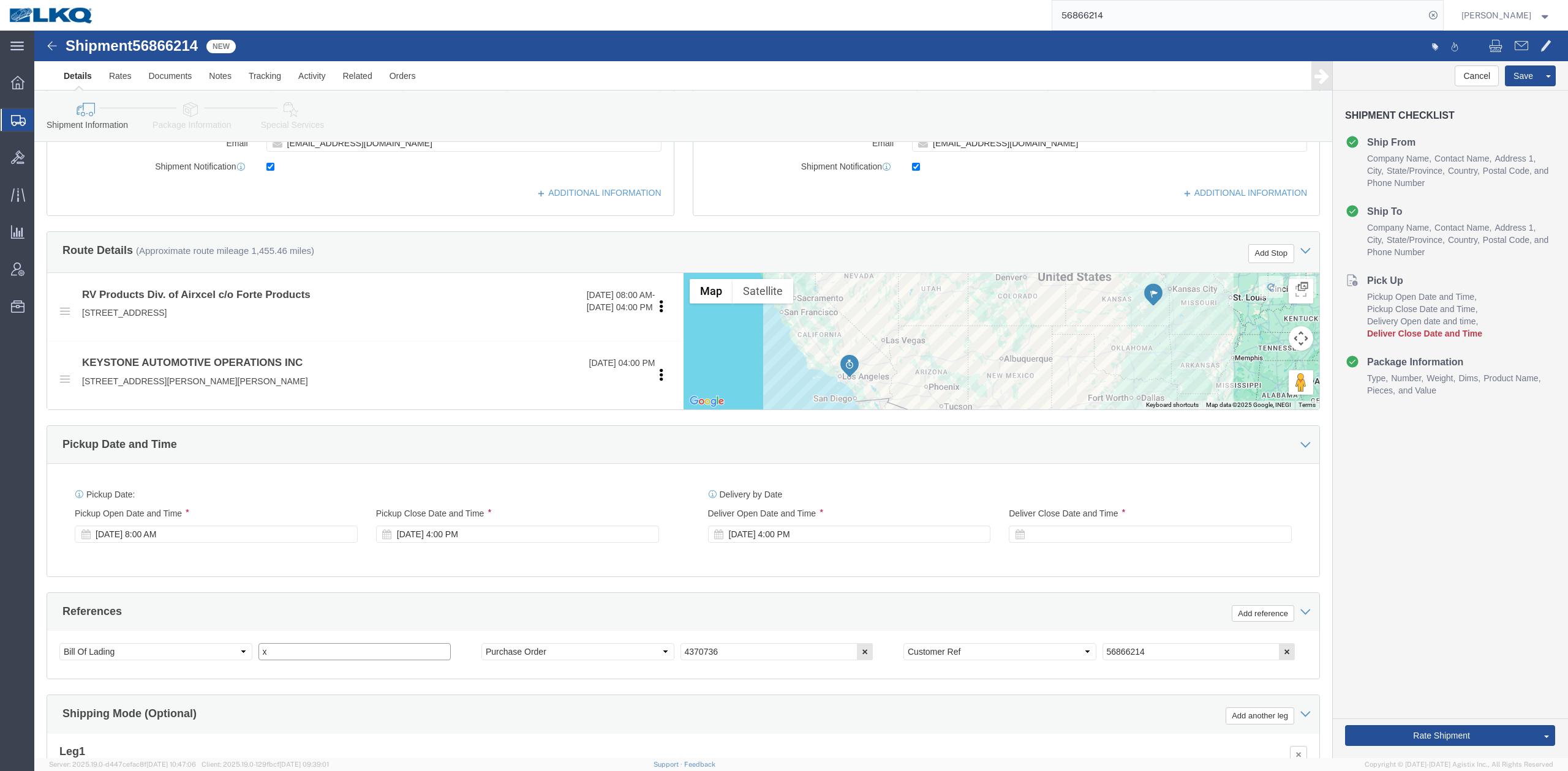
drag, startPoint x: 277, startPoint y: 619, endPoint x: 297, endPoint y: 599, distance: 28.3
click input "x"
paste input "488333"
type input "488333"
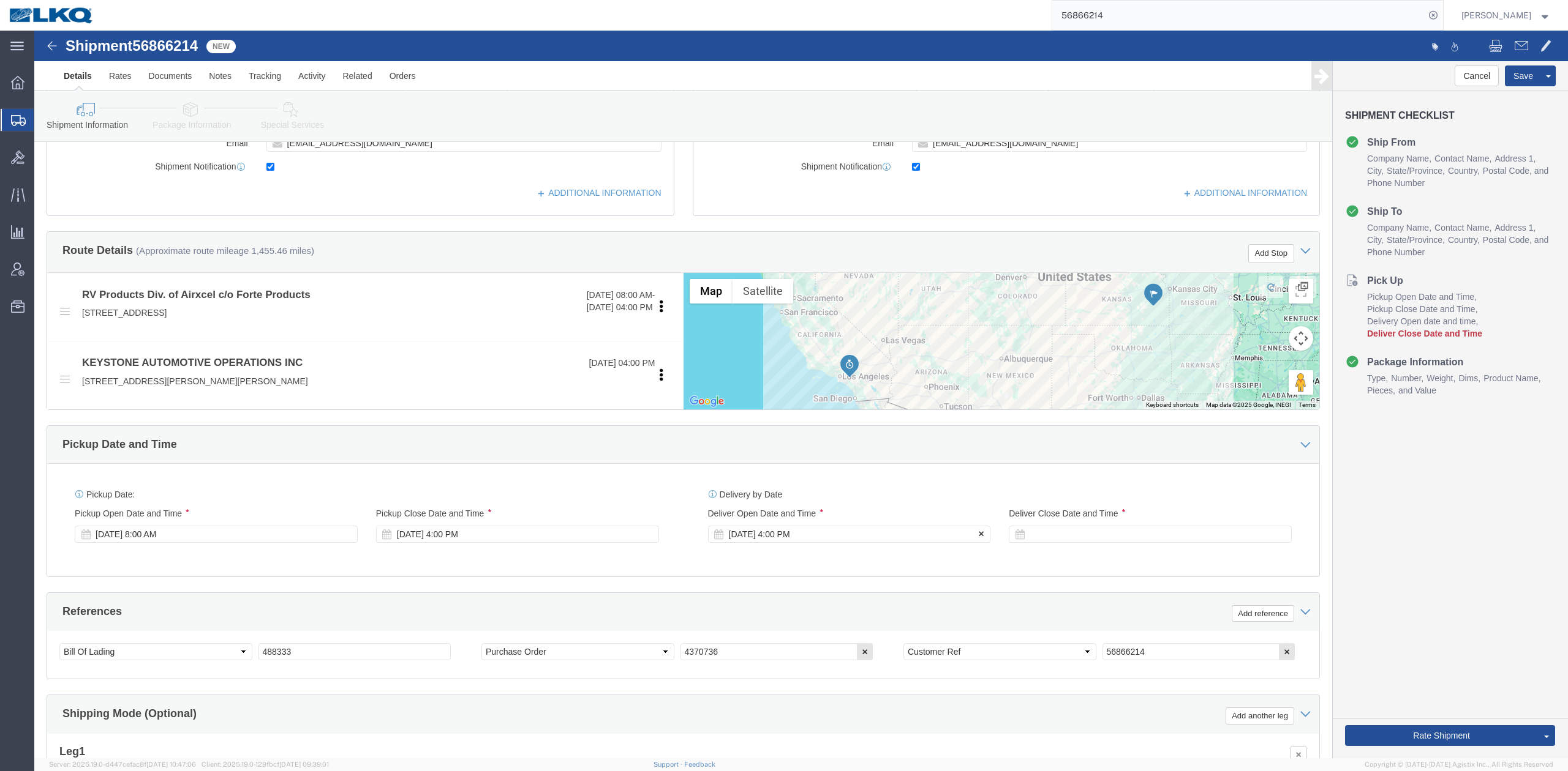
click div "Sep 26 2025 4:00 PM"
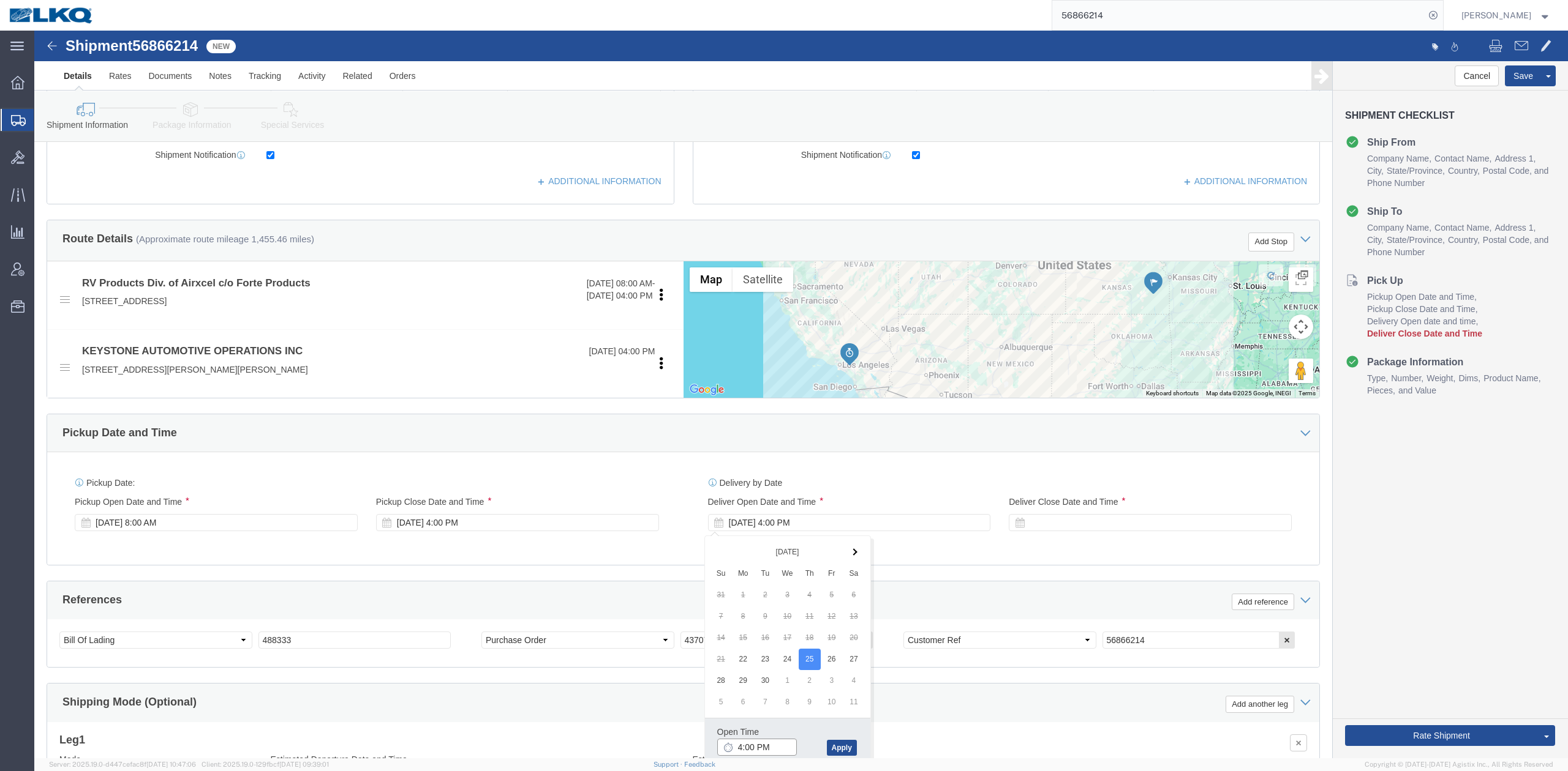
click input "4:00 PM"
type input "9:00 AM"
click button "Apply"
click div
type input "9:01 AM"
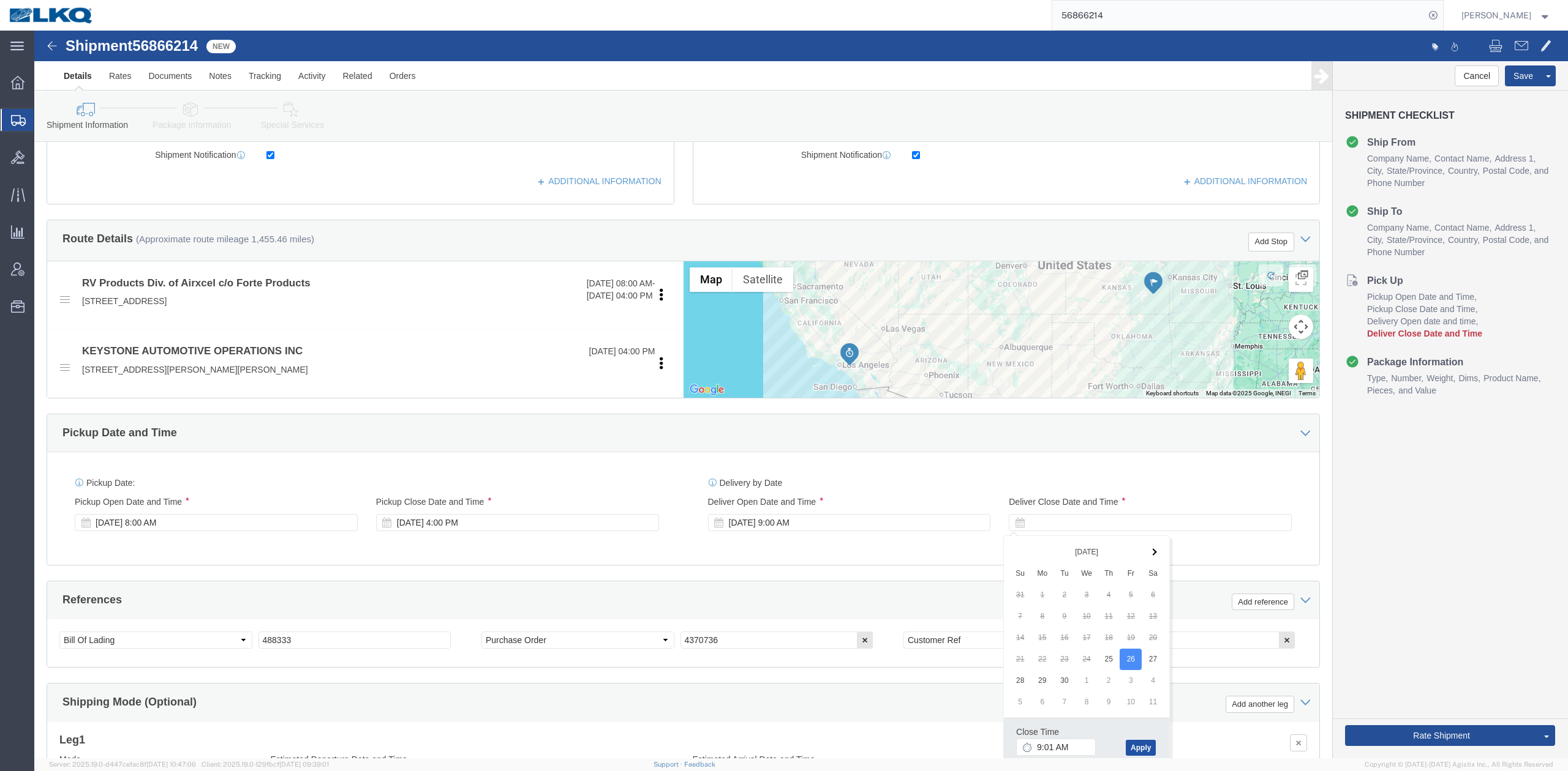
click button "Apply"
click div "Sep 26 2025 9:01 AM"
click div "Pickup Date: Pickup Start Date Pickup Start Time Pickup Open Date and Time Sep …"
click button "Save"
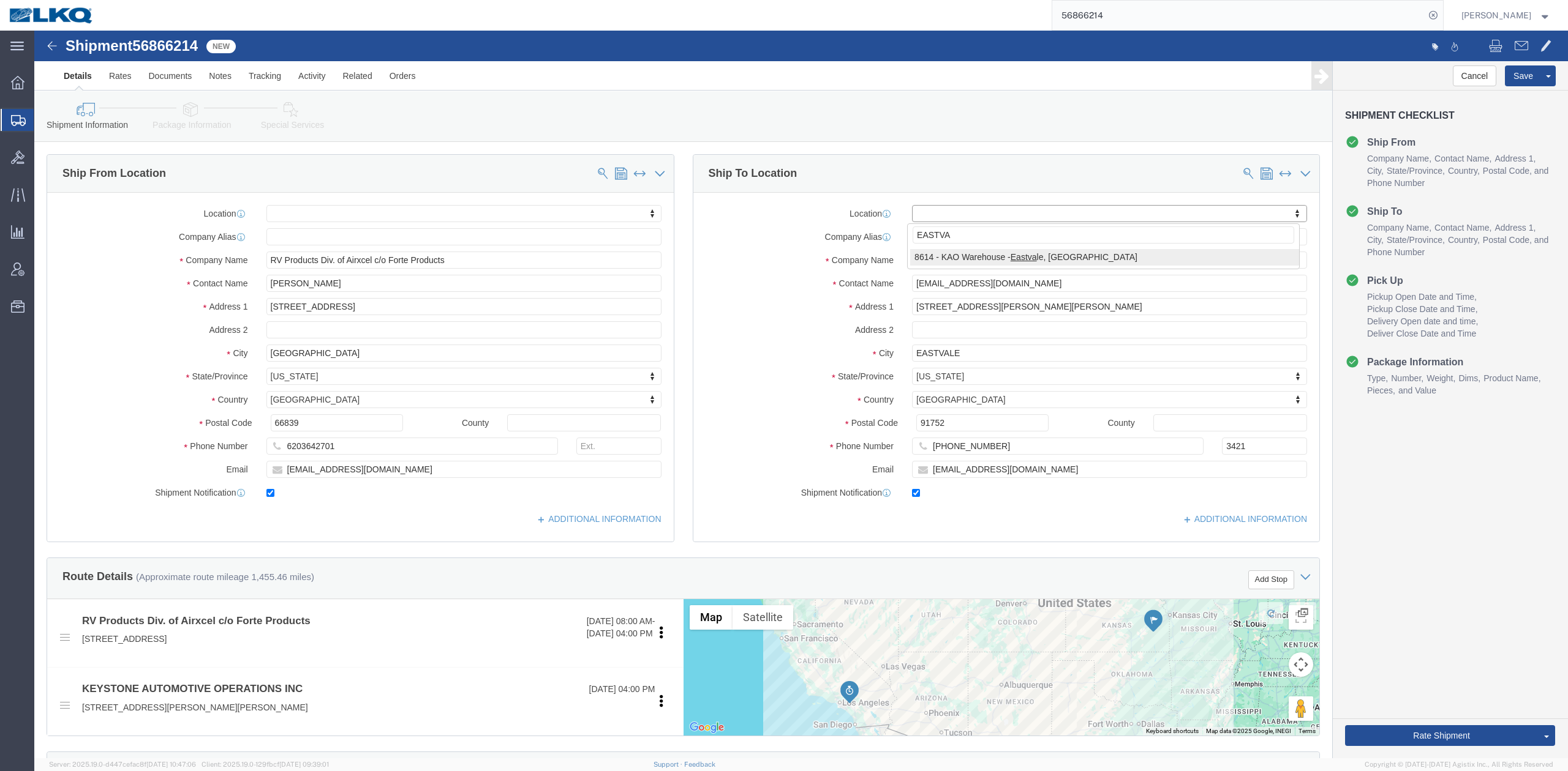
type input "EASTVA"
select select "30605"
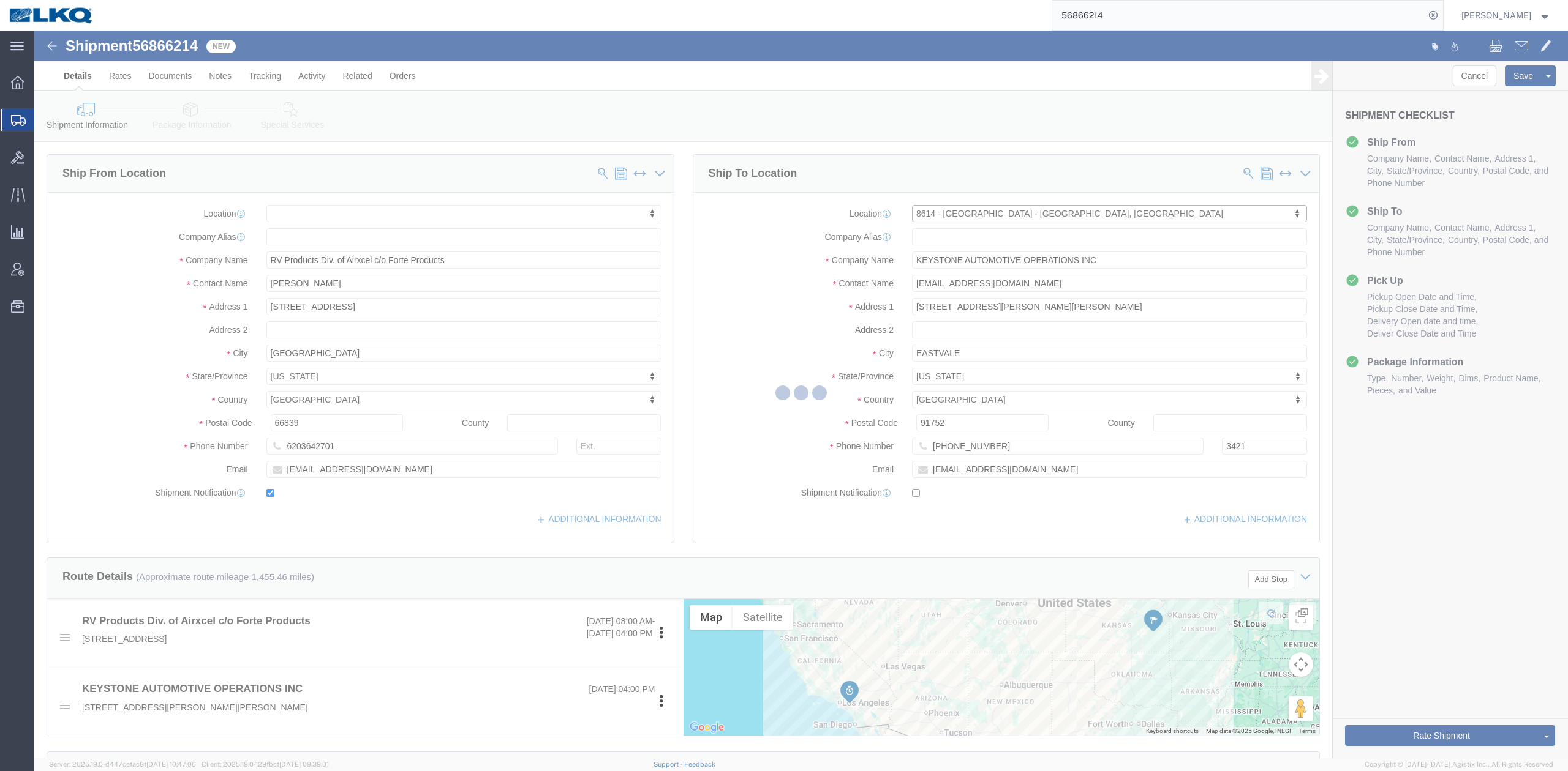
type input "[STREET_ADDRESS][PERSON_NAME]"
checkbox input "false"
type input "8614"
type input "KAO"
type input "Eastvale"
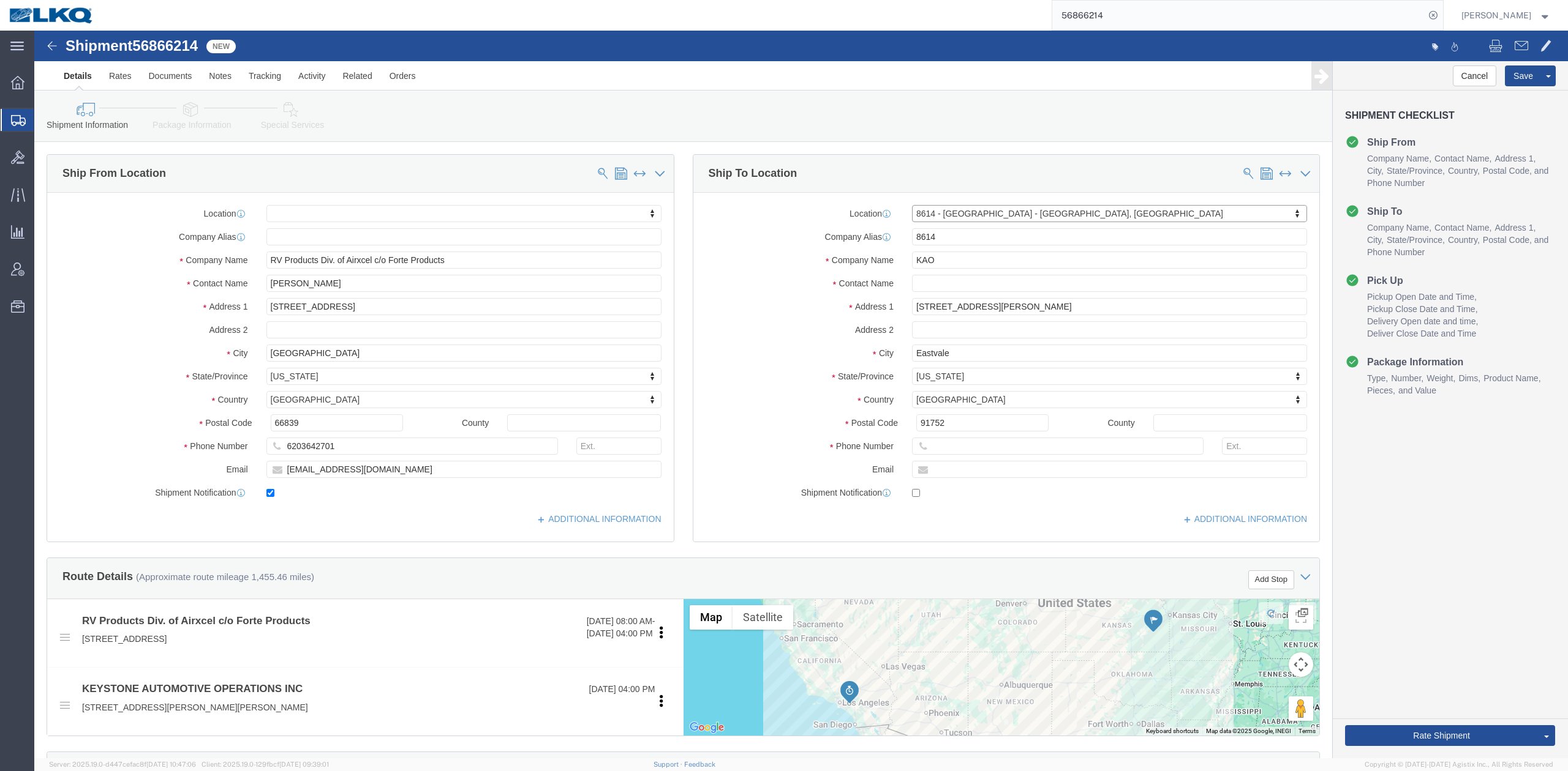
select select "CA"
click input "text"
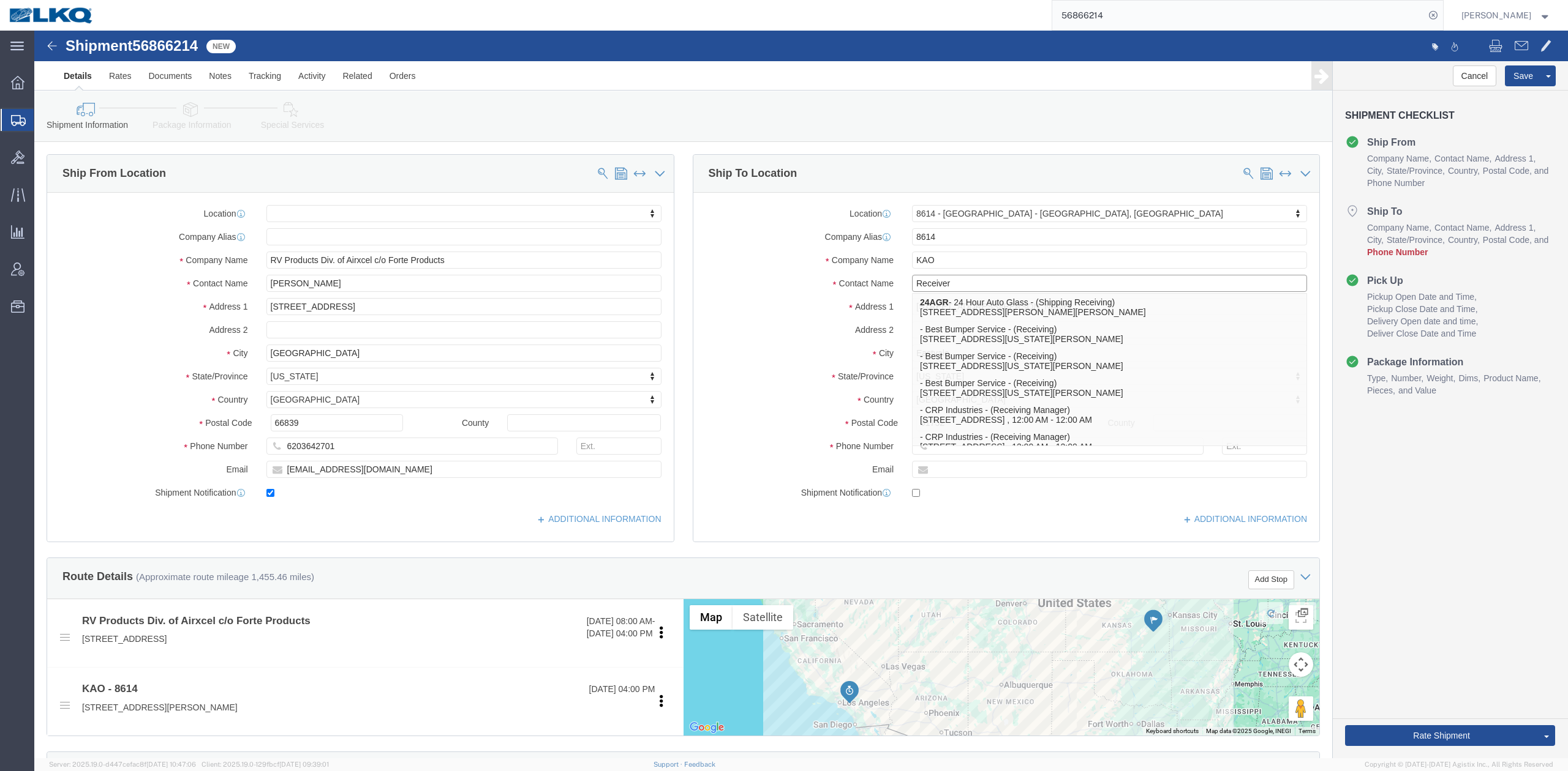
type input "Receiver"
click div "Location 8614 - KAO Warehouse - Eastvale, CA My Profile Location 1100 - LKQ Cry…"
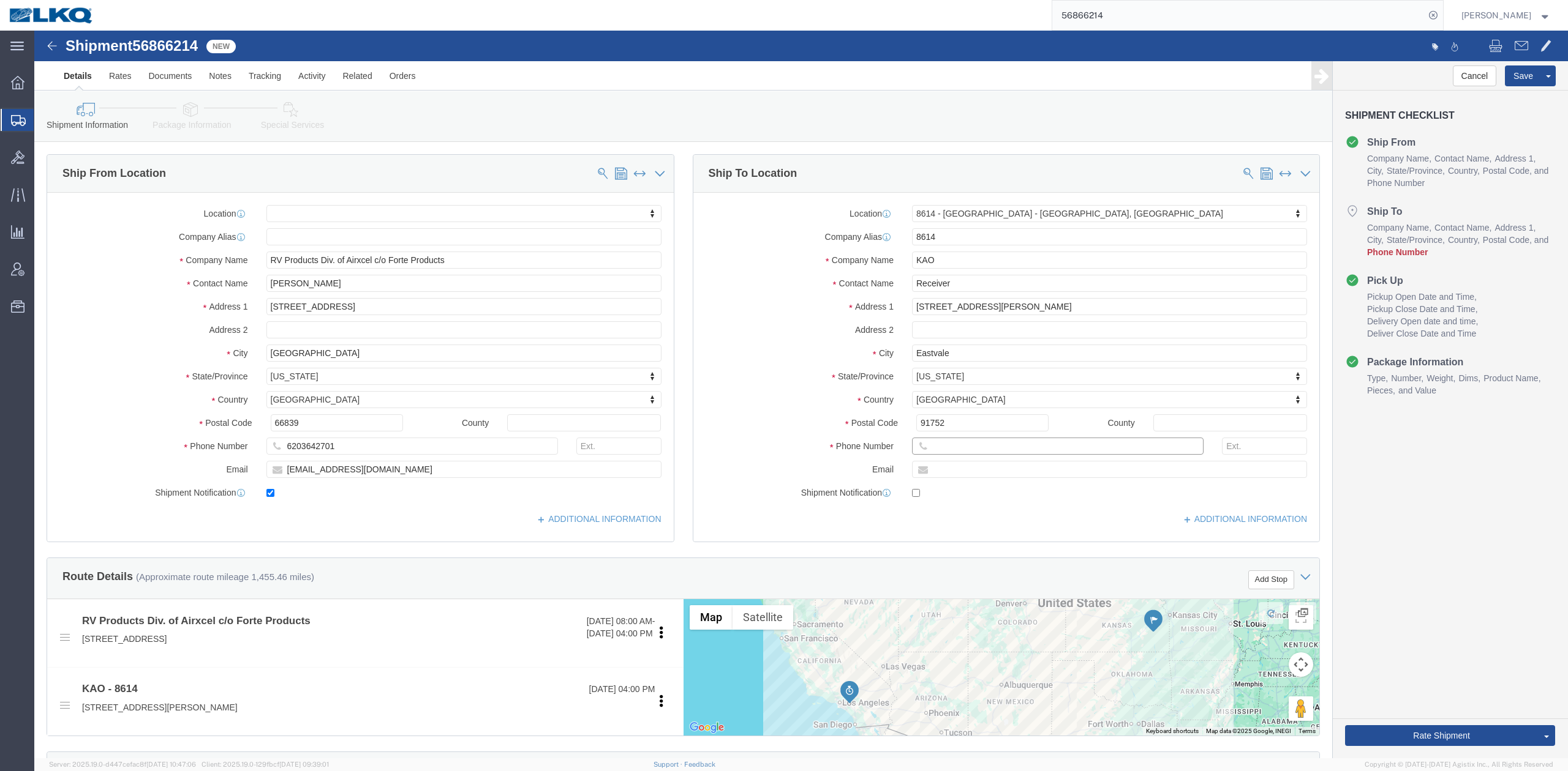
click input "text"
type input "6150000000"
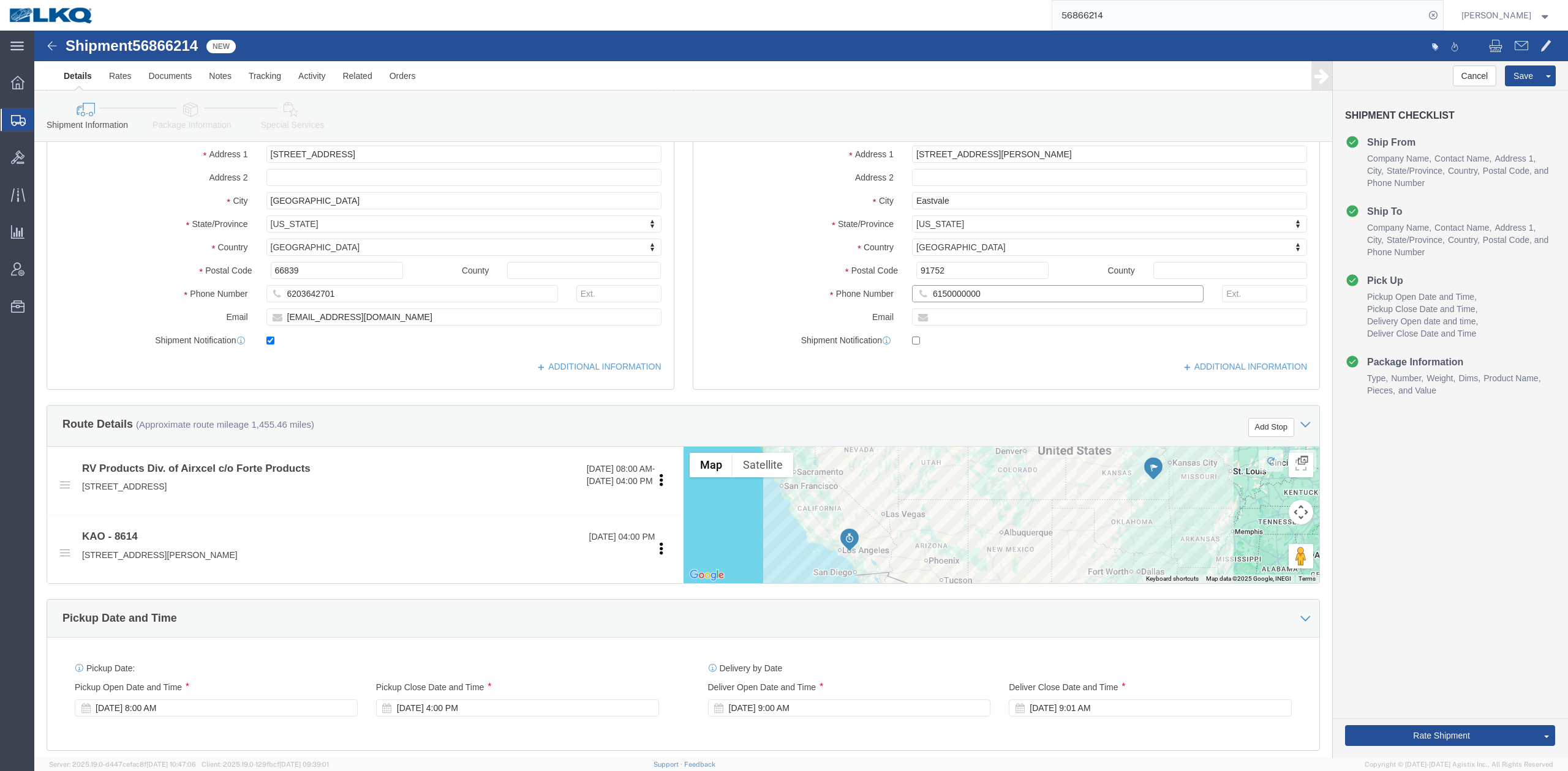
scroll to position [408, 0]
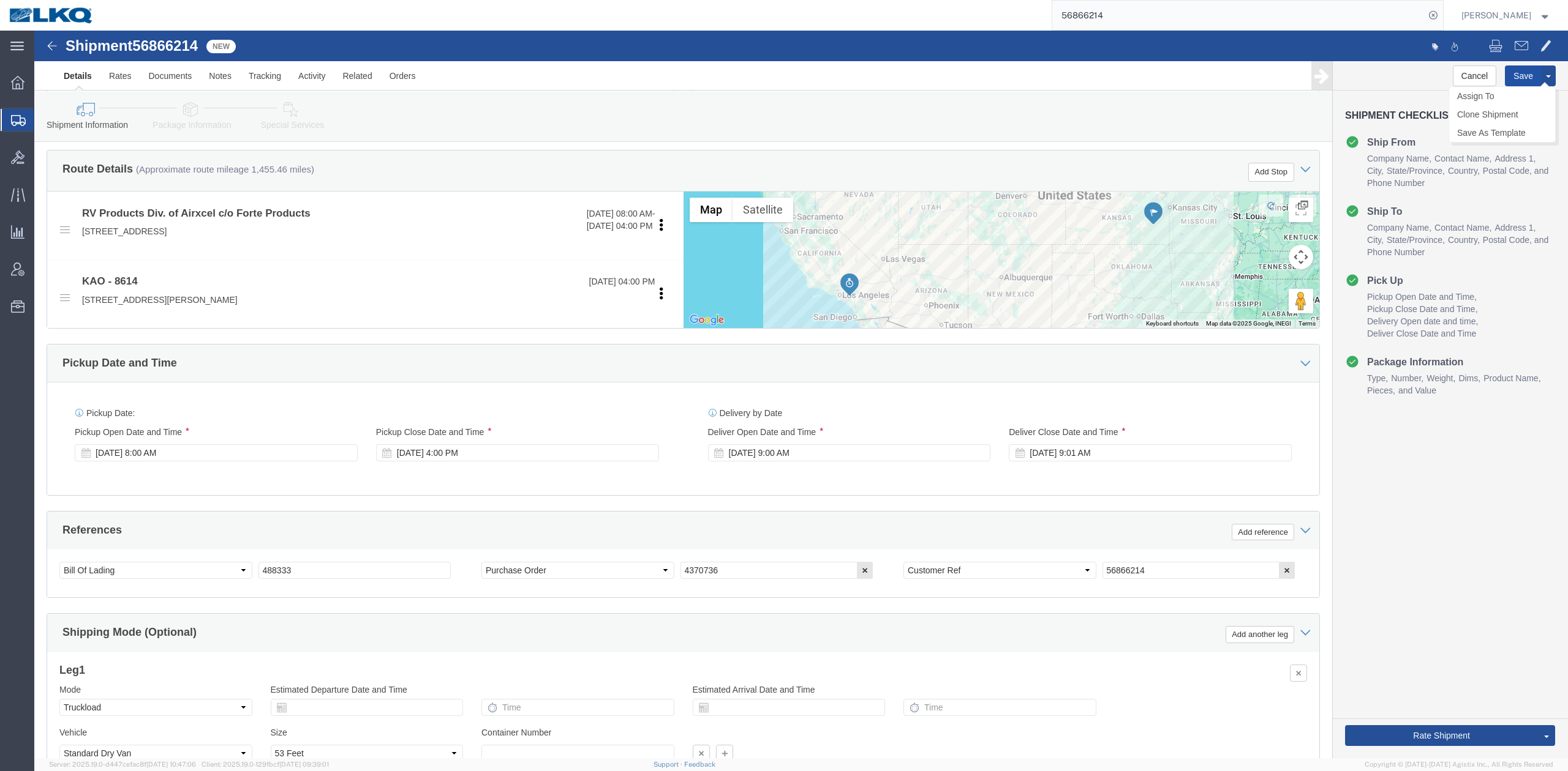
click button "Save"
click span
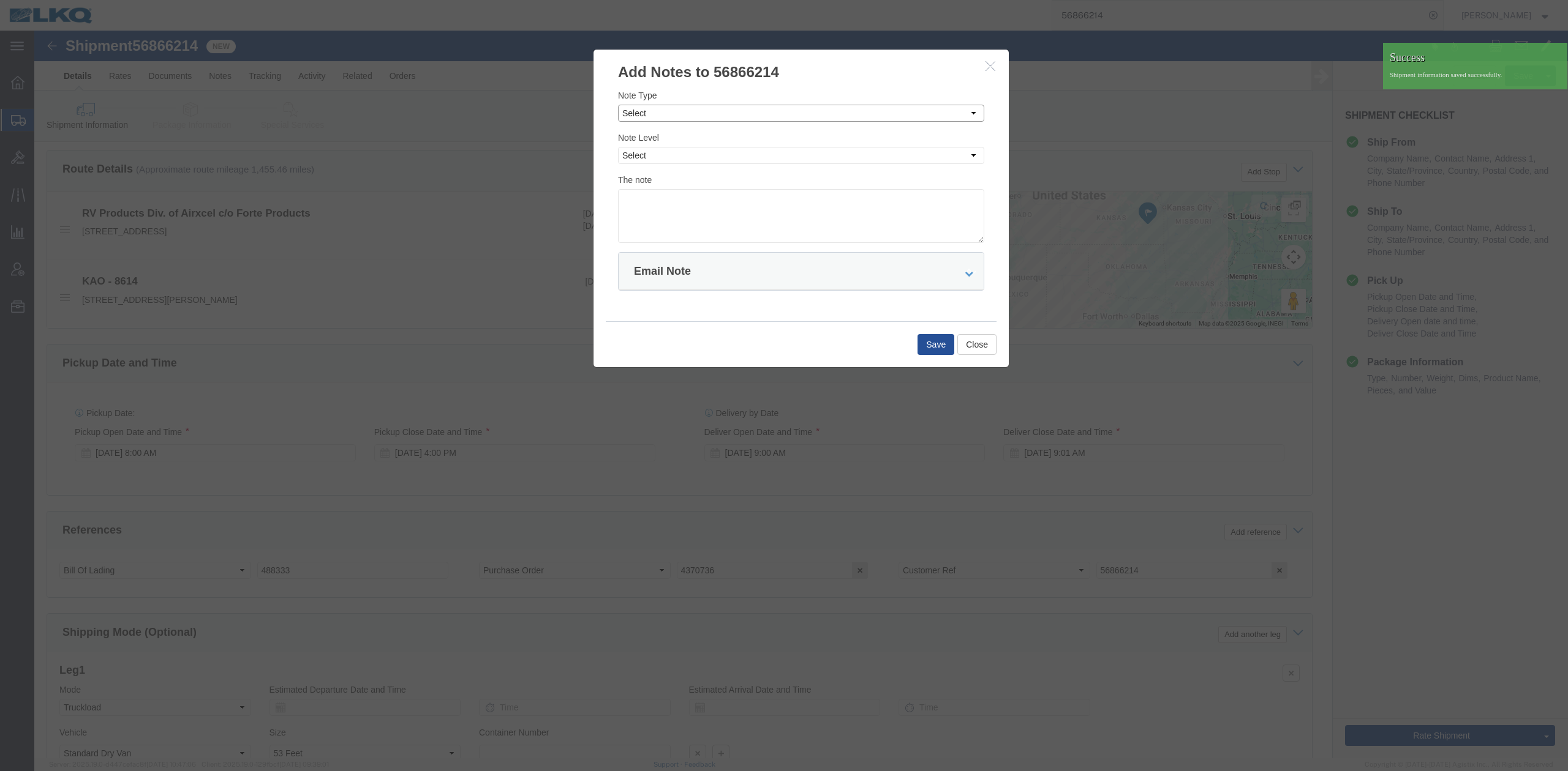
click select "Select Approval Bid Notes Carrier Change Notes Claim Notes Content Hazmat Notes…"
select select "BID_NOTES"
click select "Select Approval Bid Notes Carrier Change Notes Claim Notes Content Hazmat Notes…"
click select "Select Private to Account Private to Vendor Public"
select select "PRIVATE_TO_ACCOUNT"
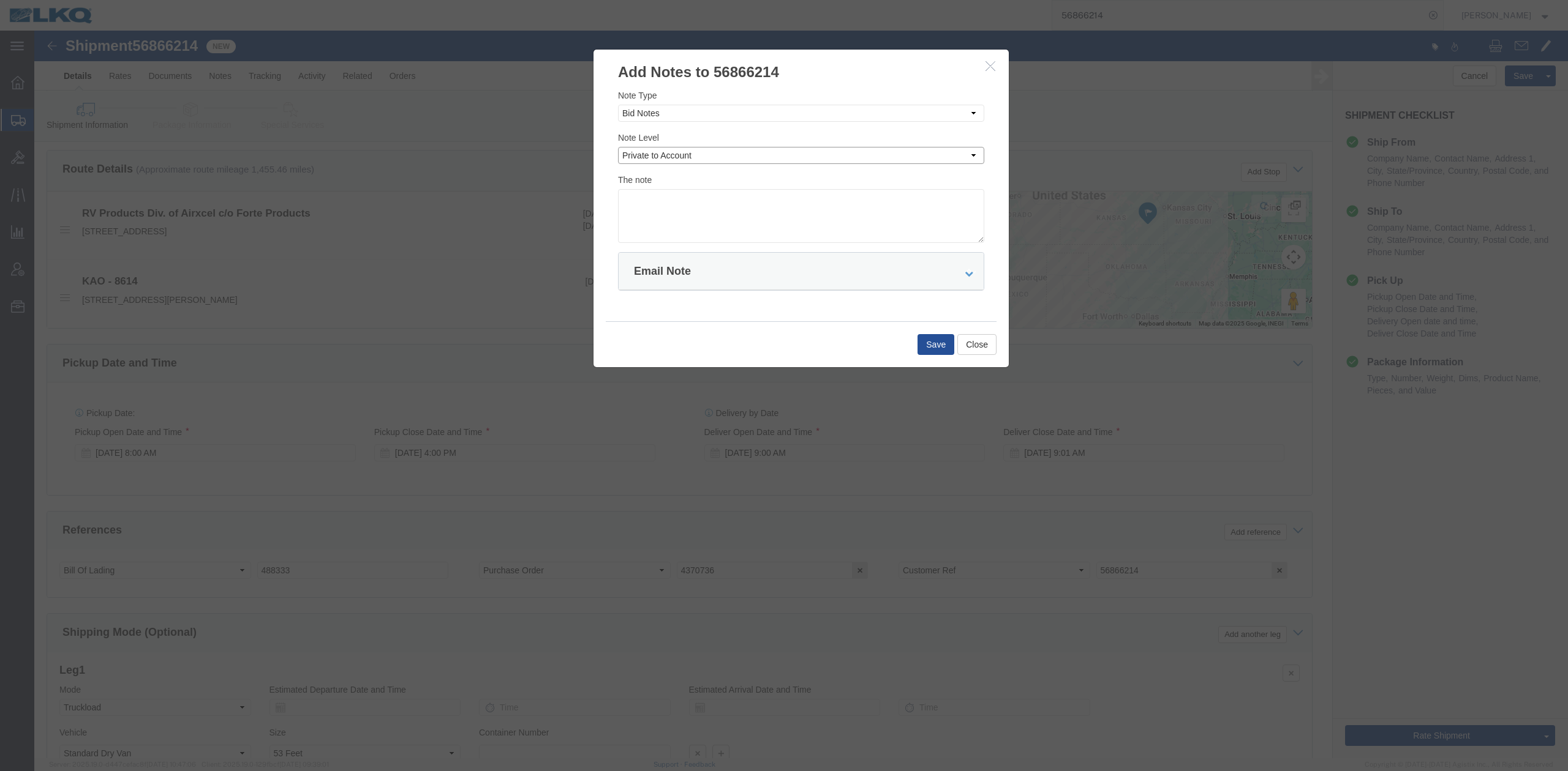
click select "Select Private to Account Private to Vendor Public"
click textarea "D"
type textarea "DAT: $2132"
click button "Save"
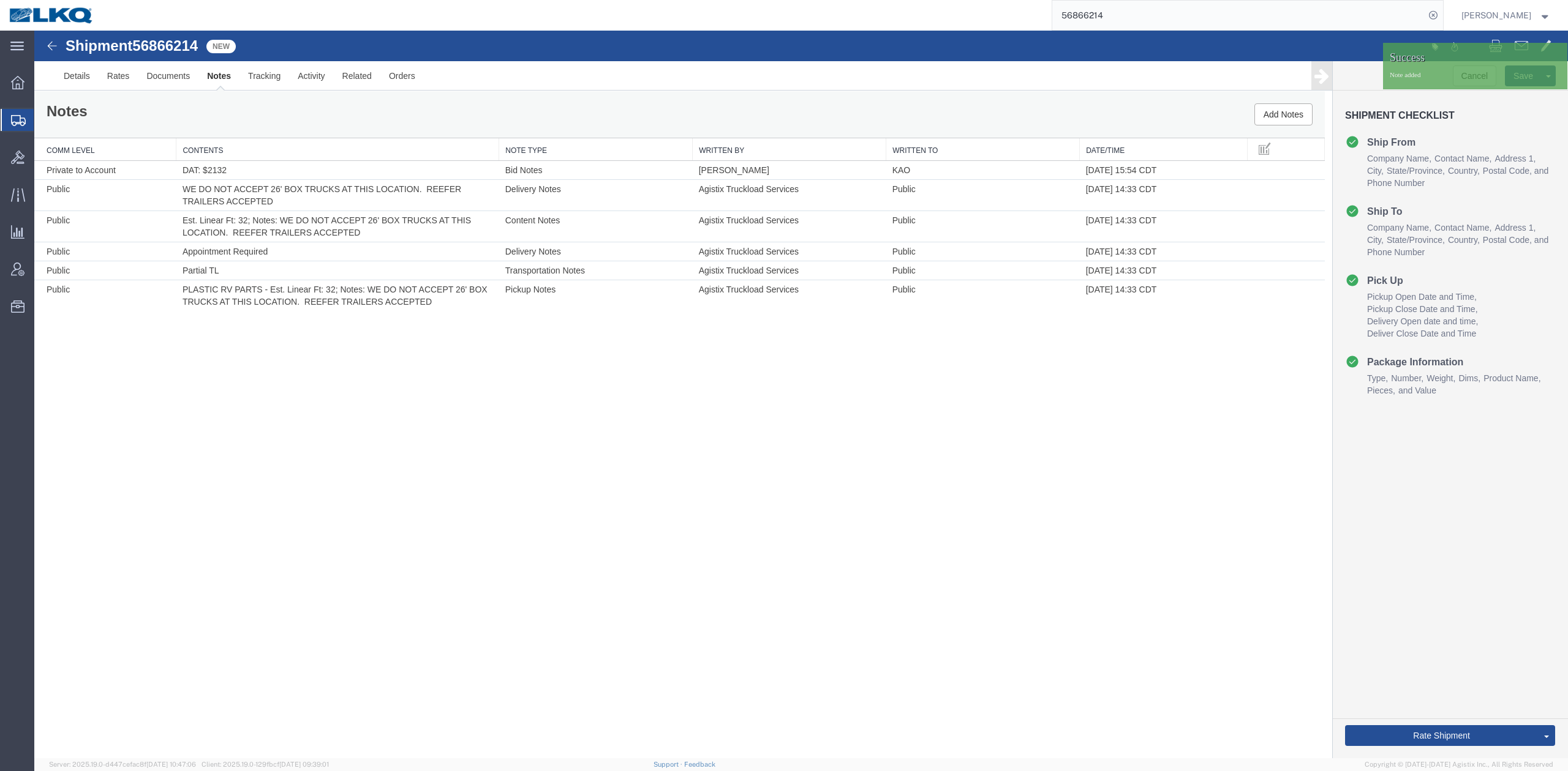
scroll to position [0, 0]
click at [34, 31] on link "Send To Bid" at bounding box center [34, 31] width 0 height 0
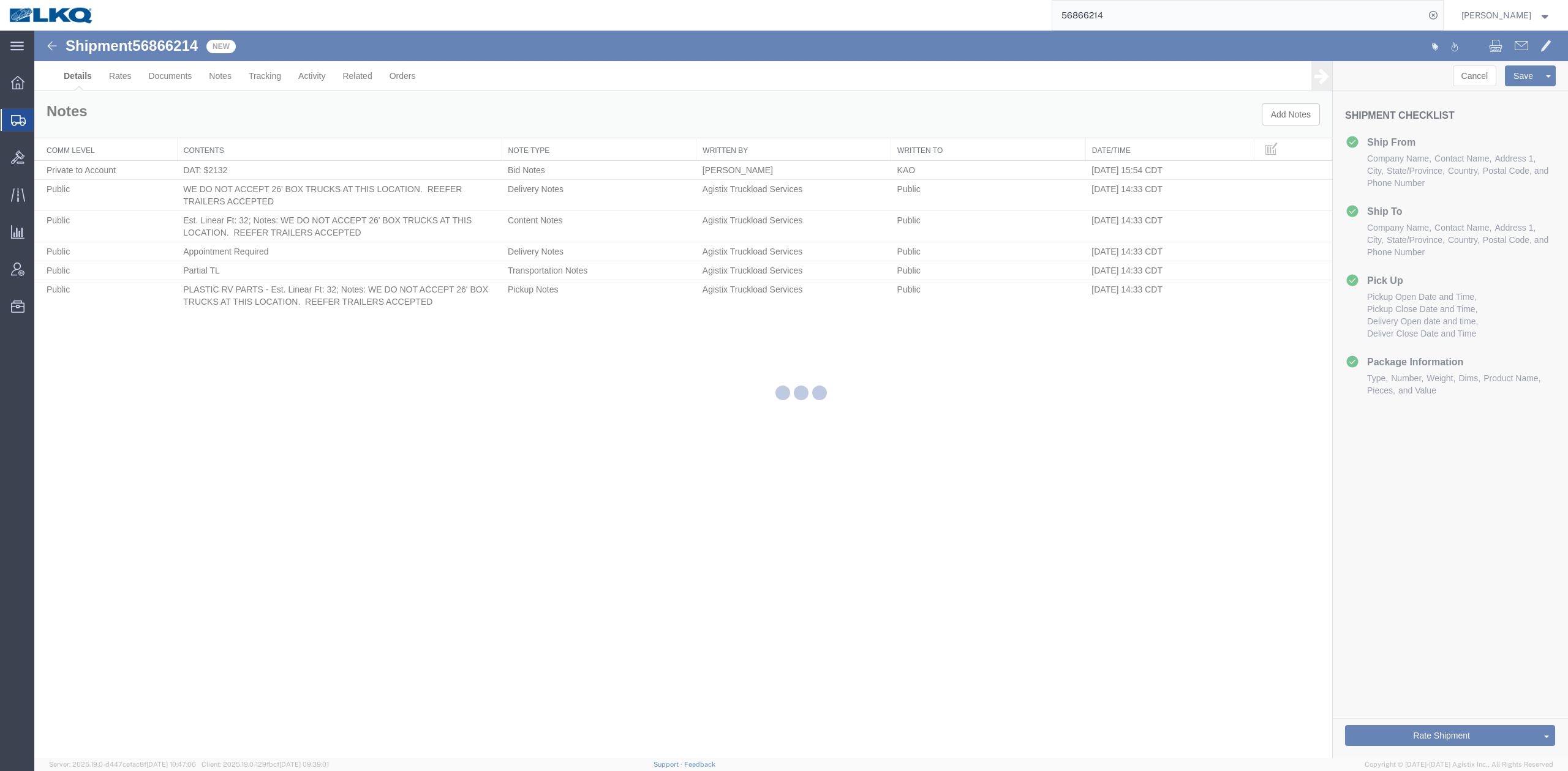
select select "30605"
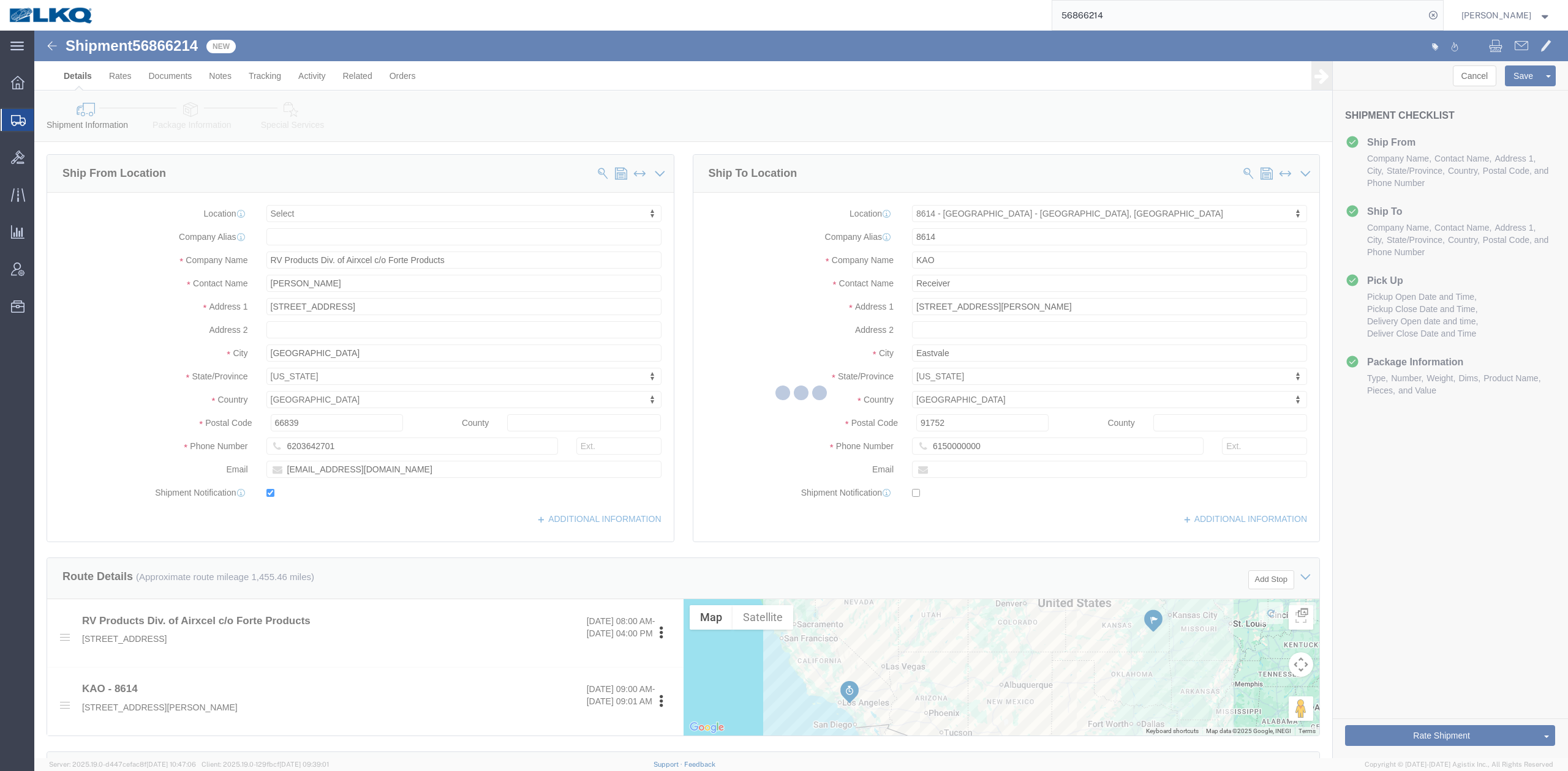
select select "TL"
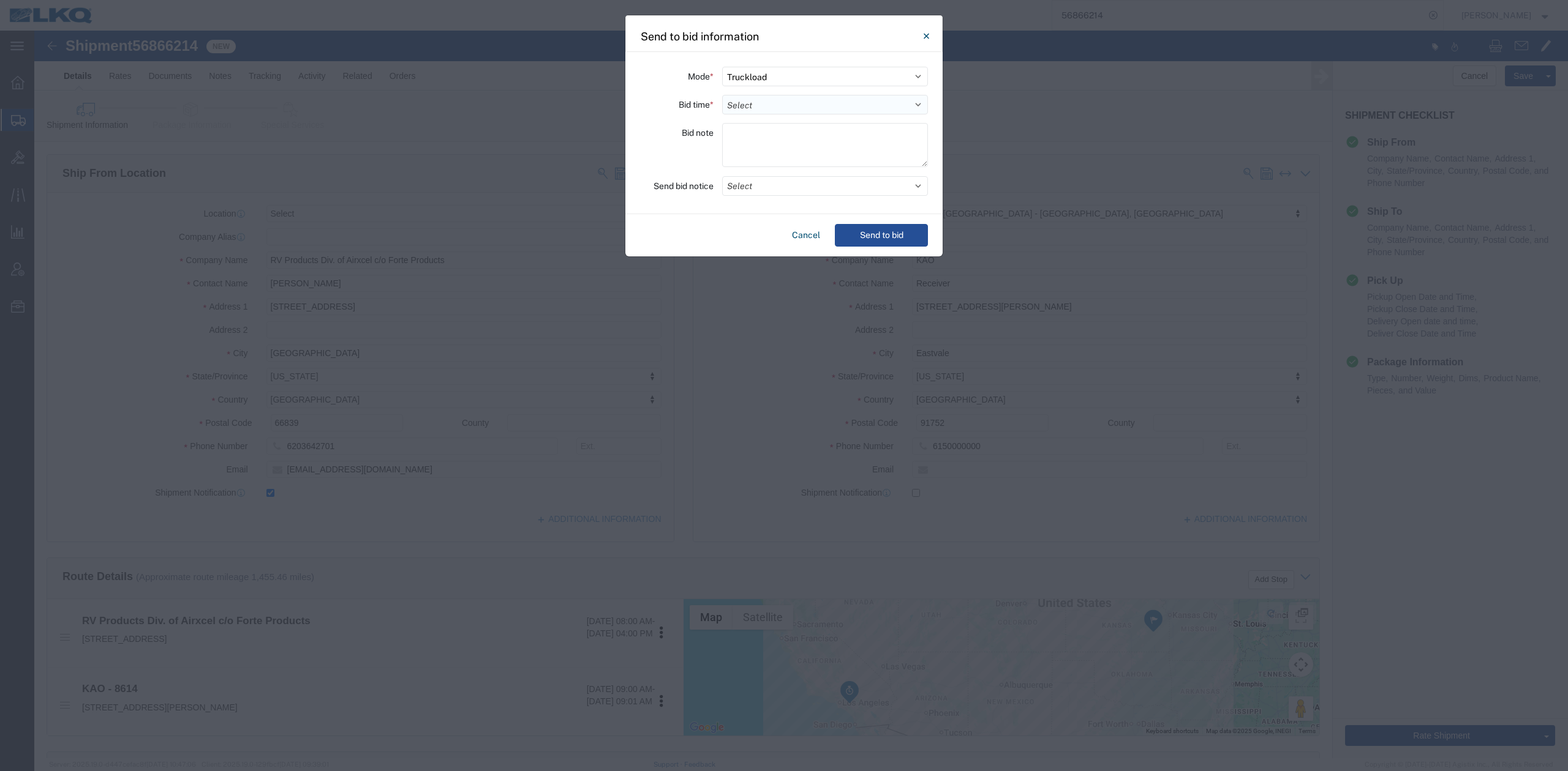
click at [778, 110] on select "Select 30 Min (Rush) 1 Hour (Rush) 2 Hours (Rush) 4 Hours (Rush) 8 Hours (Rush)…" at bounding box center [825, 104] width 206 height 19
select select "24"
click at [722, 95] on select "Select 30 Min (Rush) 1 Hour (Rush) 2 Hours (Rush) 4 Hours (Rush) 8 Hours (Rush)…" at bounding box center [825, 104] width 206 height 19
click at [761, 182] on button "Select" at bounding box center [825, 185] width 206 height 19
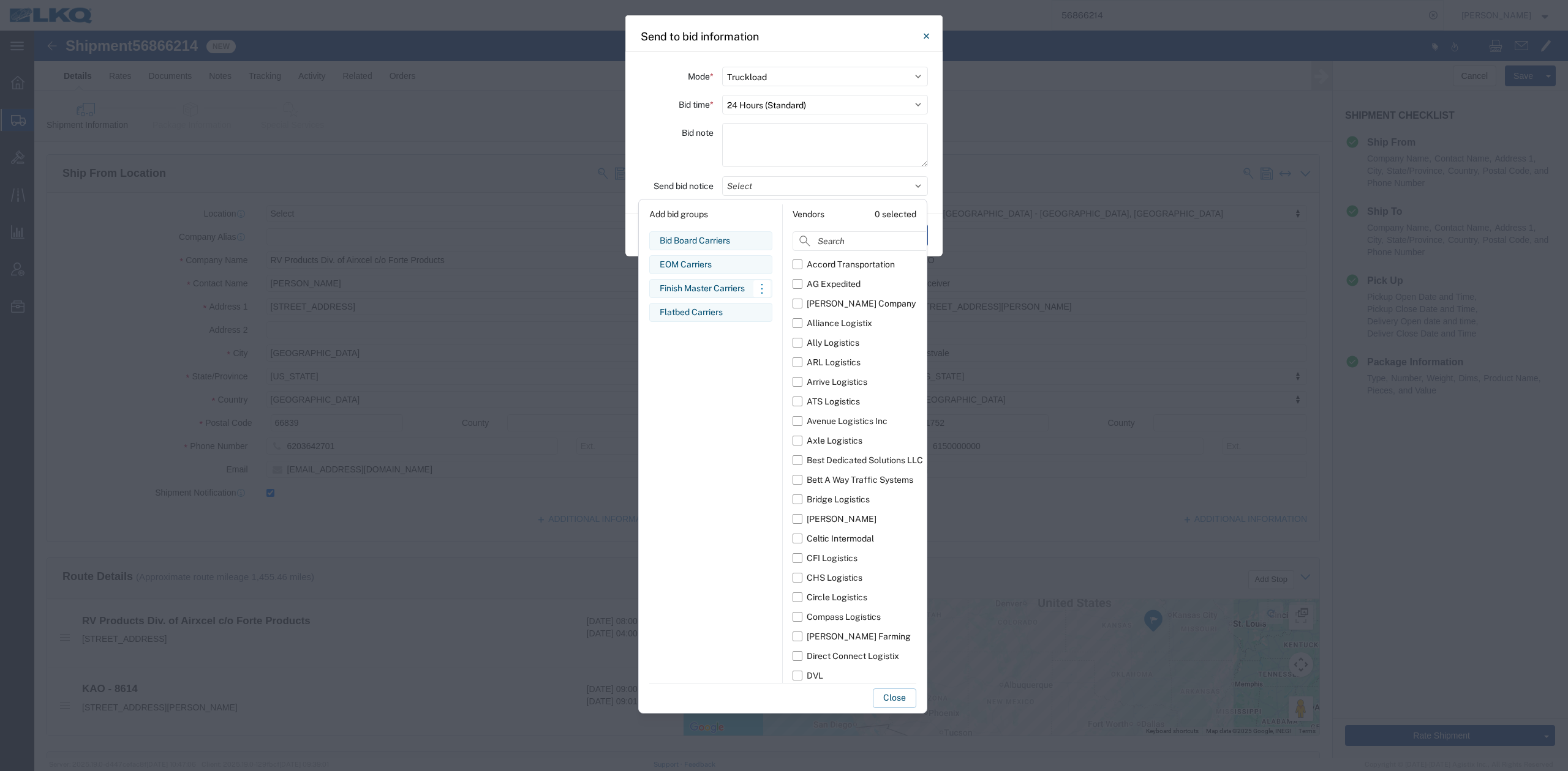
drag, startPoint x: 719, startPoint y: 240, endPoint x: 714, endPoint y: 290, distance: 50.2
click at [718, 240] on div "Bid Board Carriers" at bounding box center [711, 240] width 103 height 13
drag, startPoint x: 905, startPoint y: 698, endPoint x: 890, endPoint y: 496, distance: 202.6
click at [905, 698] on button "Close" at bounding box center [894, 698] width 43 height 19
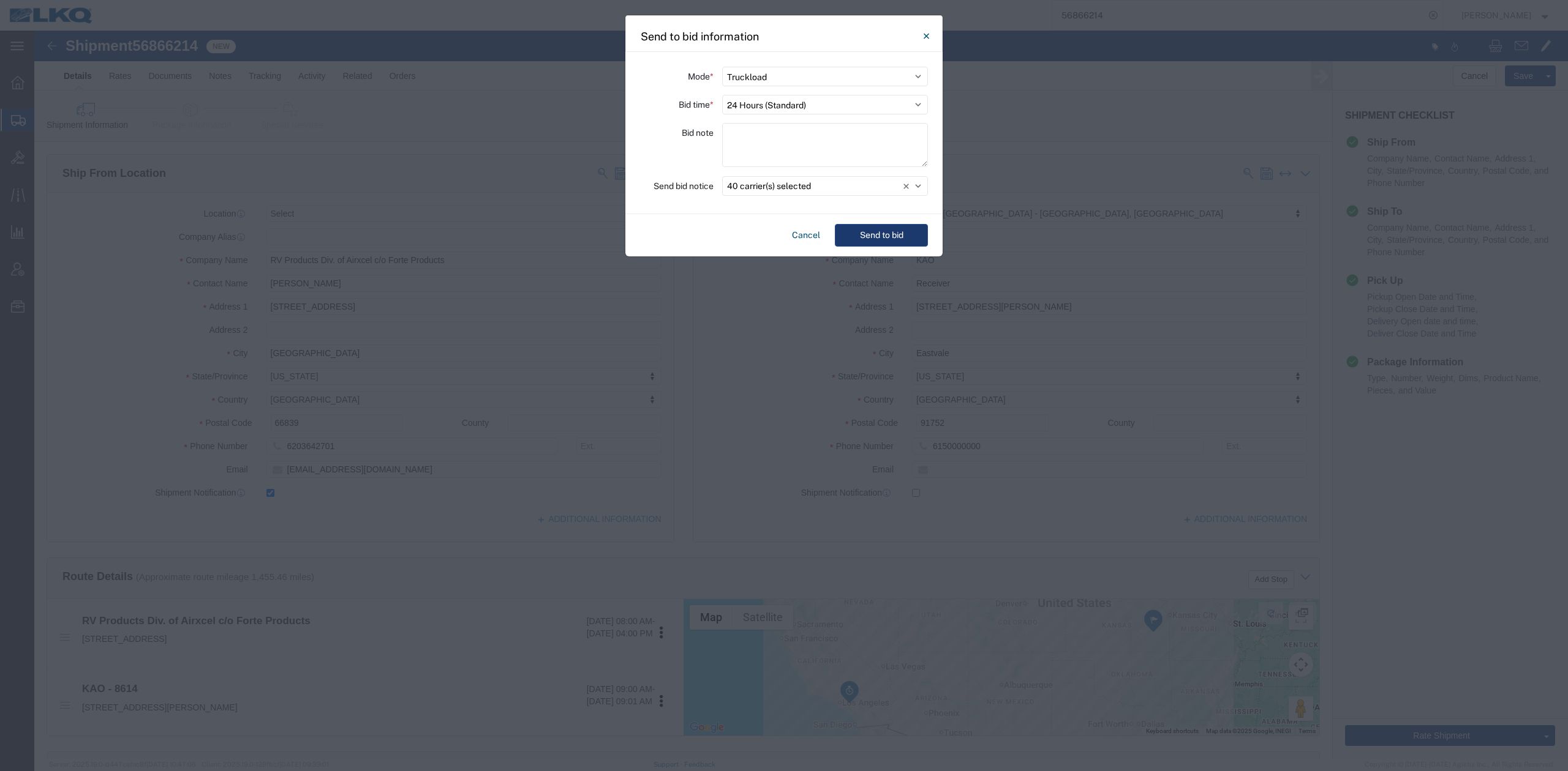
drag, startPoint x: 885, startPoint y: 220, endPoint x: 875, endPoint y: 245, distance: 26.9
click at [883, 225] on div "Cancel Send to bid" at bounding box center [784, 235] width 317 height 43
click at [875, 245] on button "Send to bid" at bounding box center [882, 235] width 94 height 23
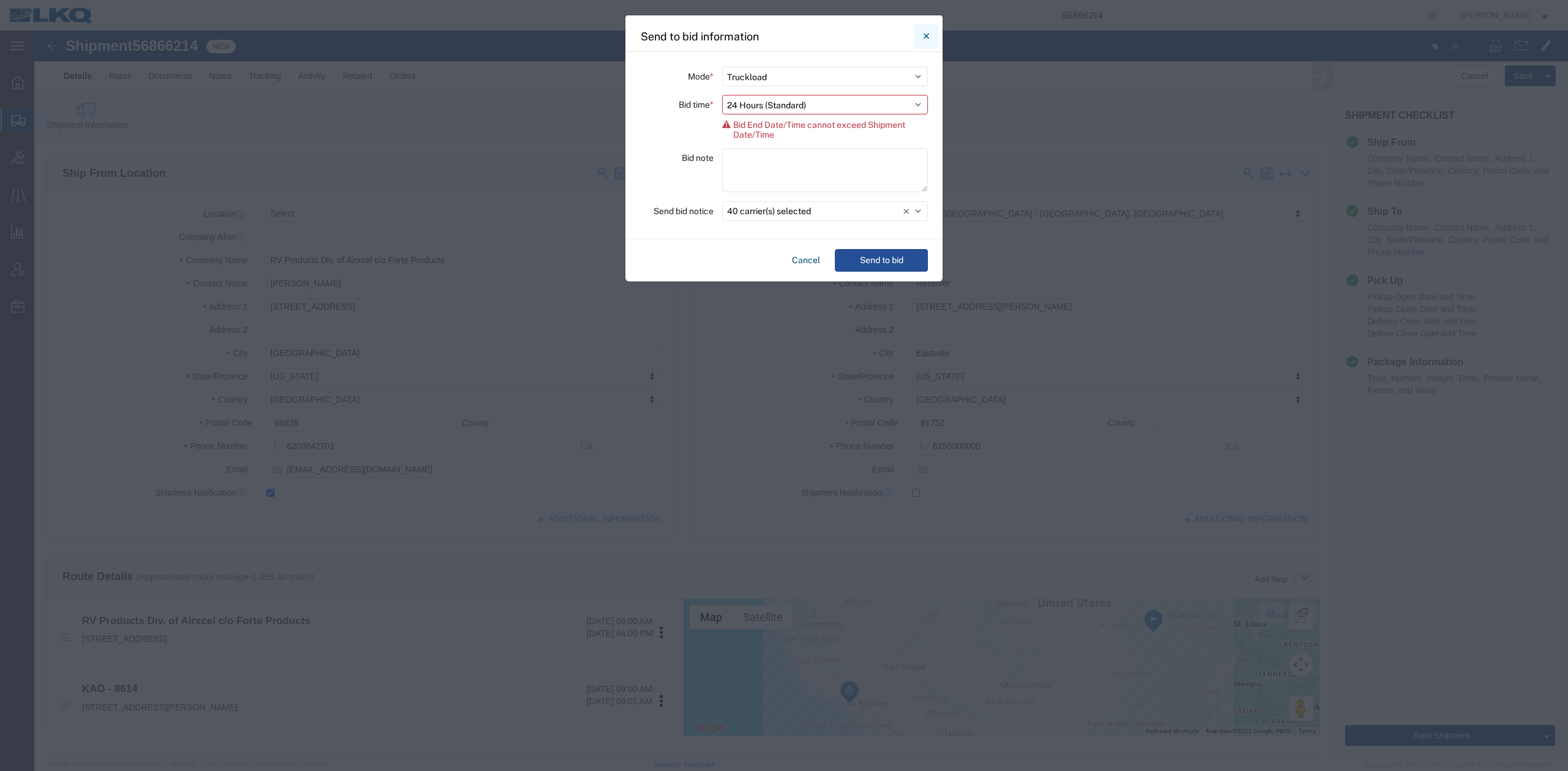
click at [928, 35] on icon "Close" at bounding box center [926, 36] width 6 height 15
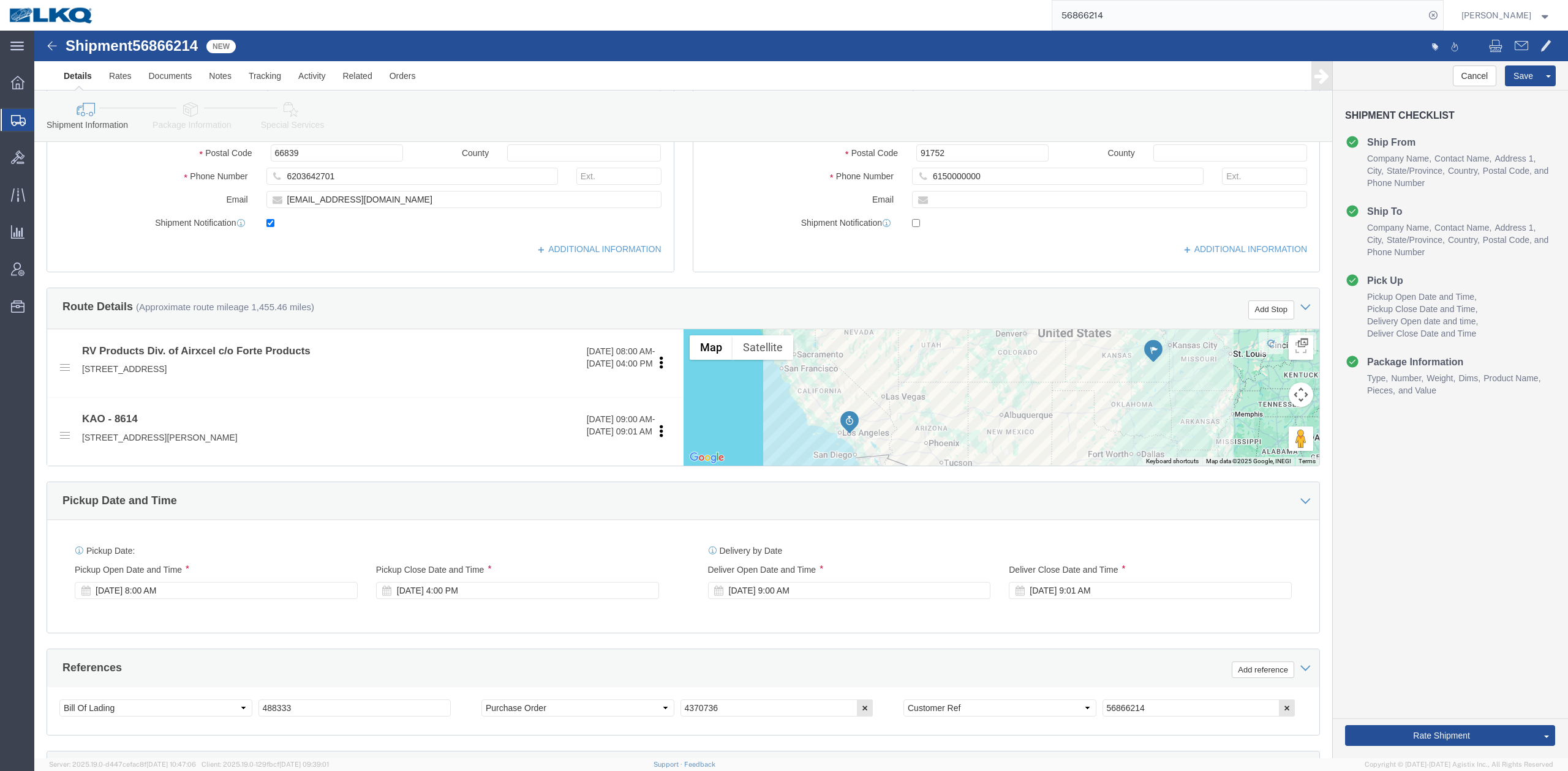
scroll to position [490, 0]
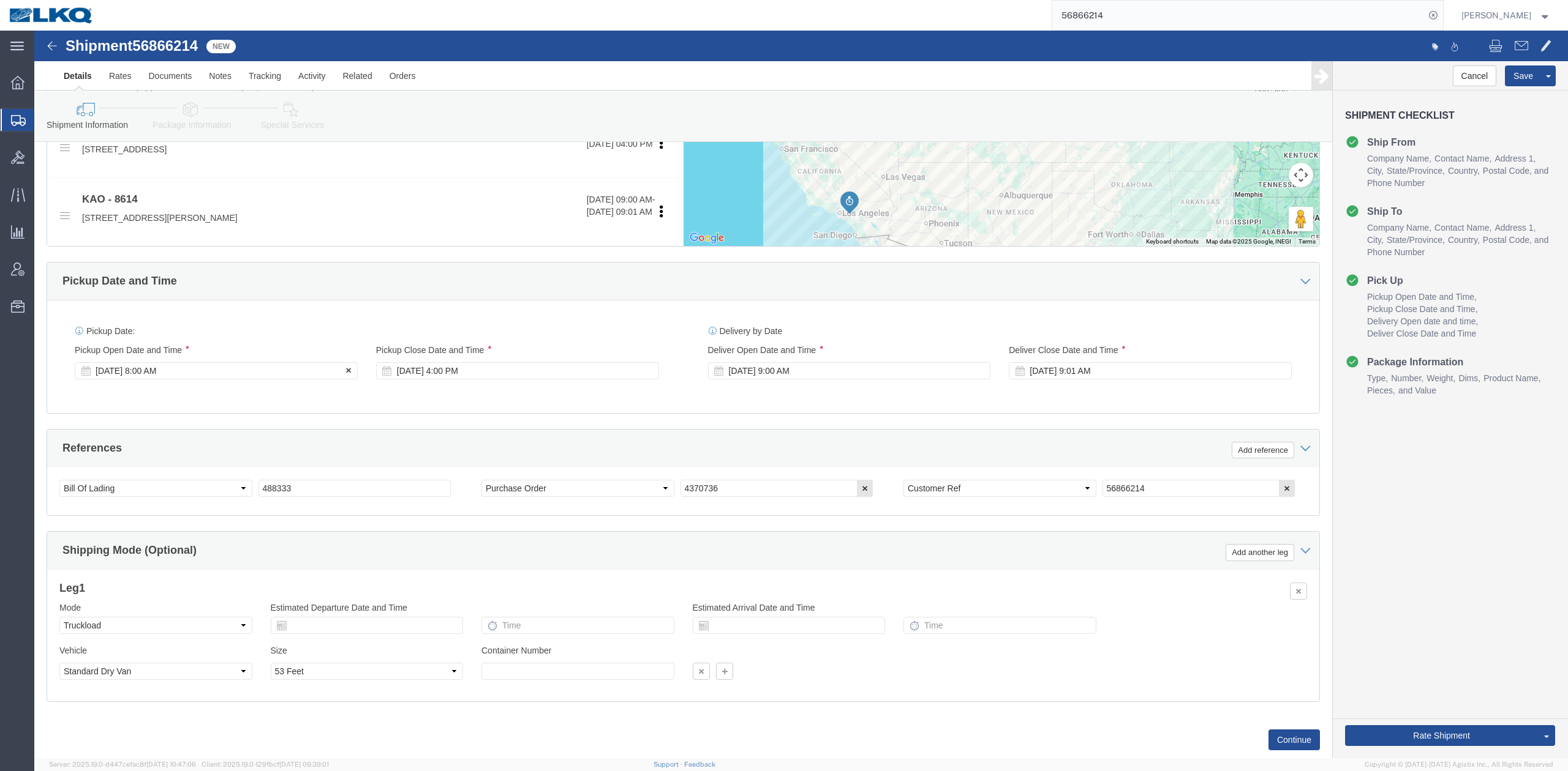
click div "Sep 19 2025 8:00 AM"
click div "References Add reference"
click button "Save"
click link "Send To Bid"
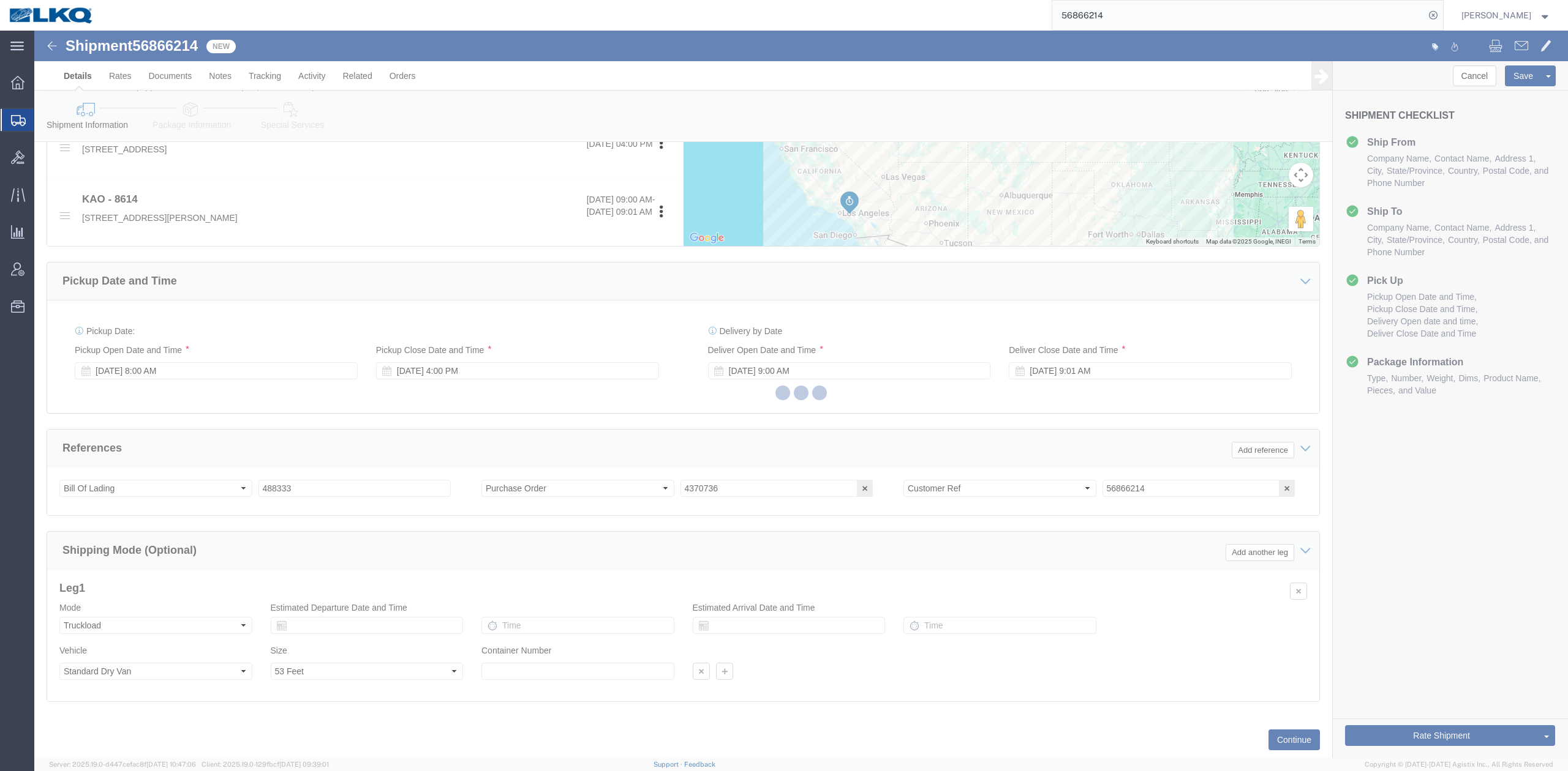
select select "TL"
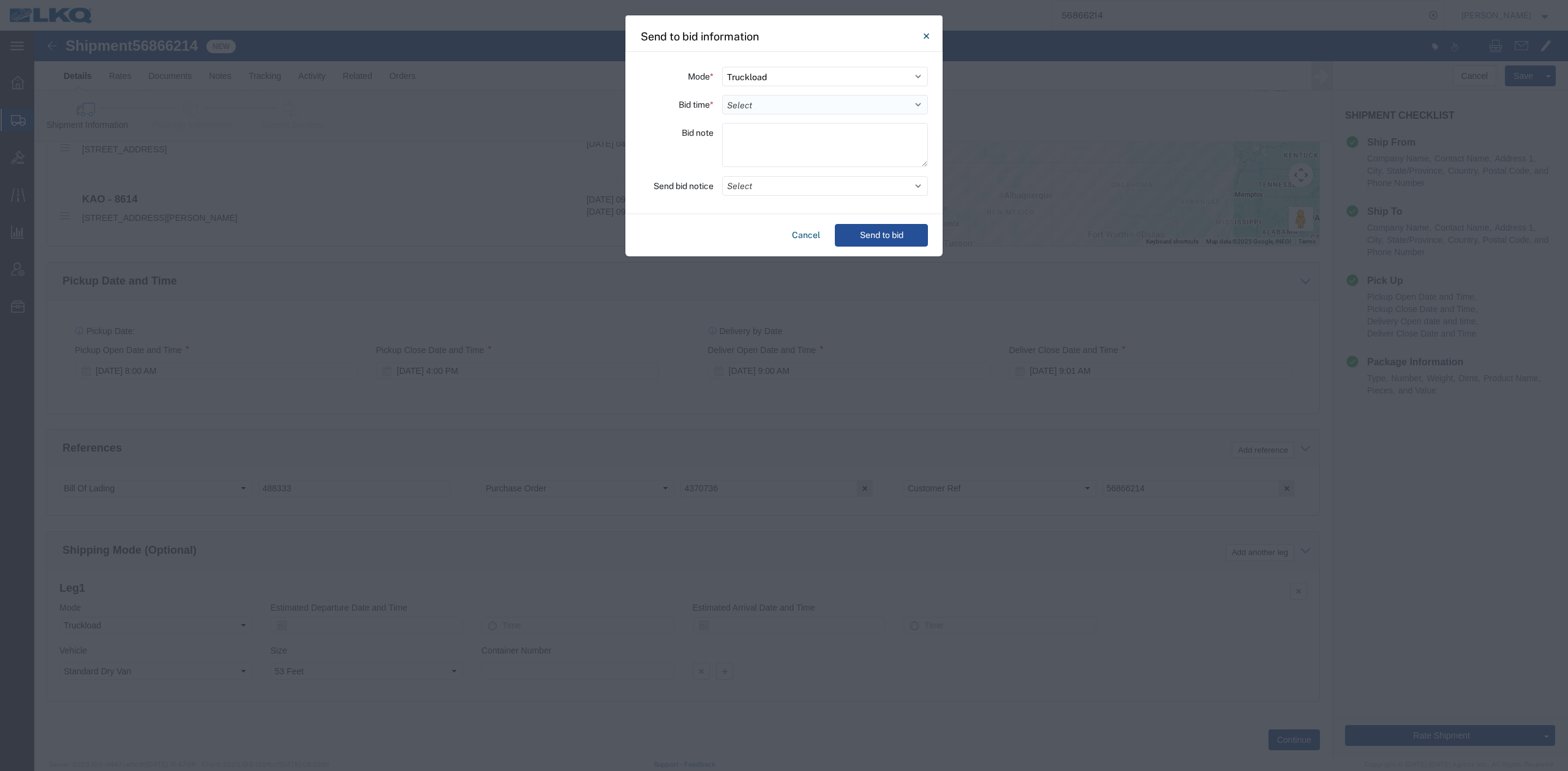
click at [753, 112] on select "Select 30 Min (Rush) 1 Hour (Rush) 2 Hours (Rush) 4 Hours (Rush) 8 Hours (Rush)…" at bounding box center [825, 104] width 206 height 19
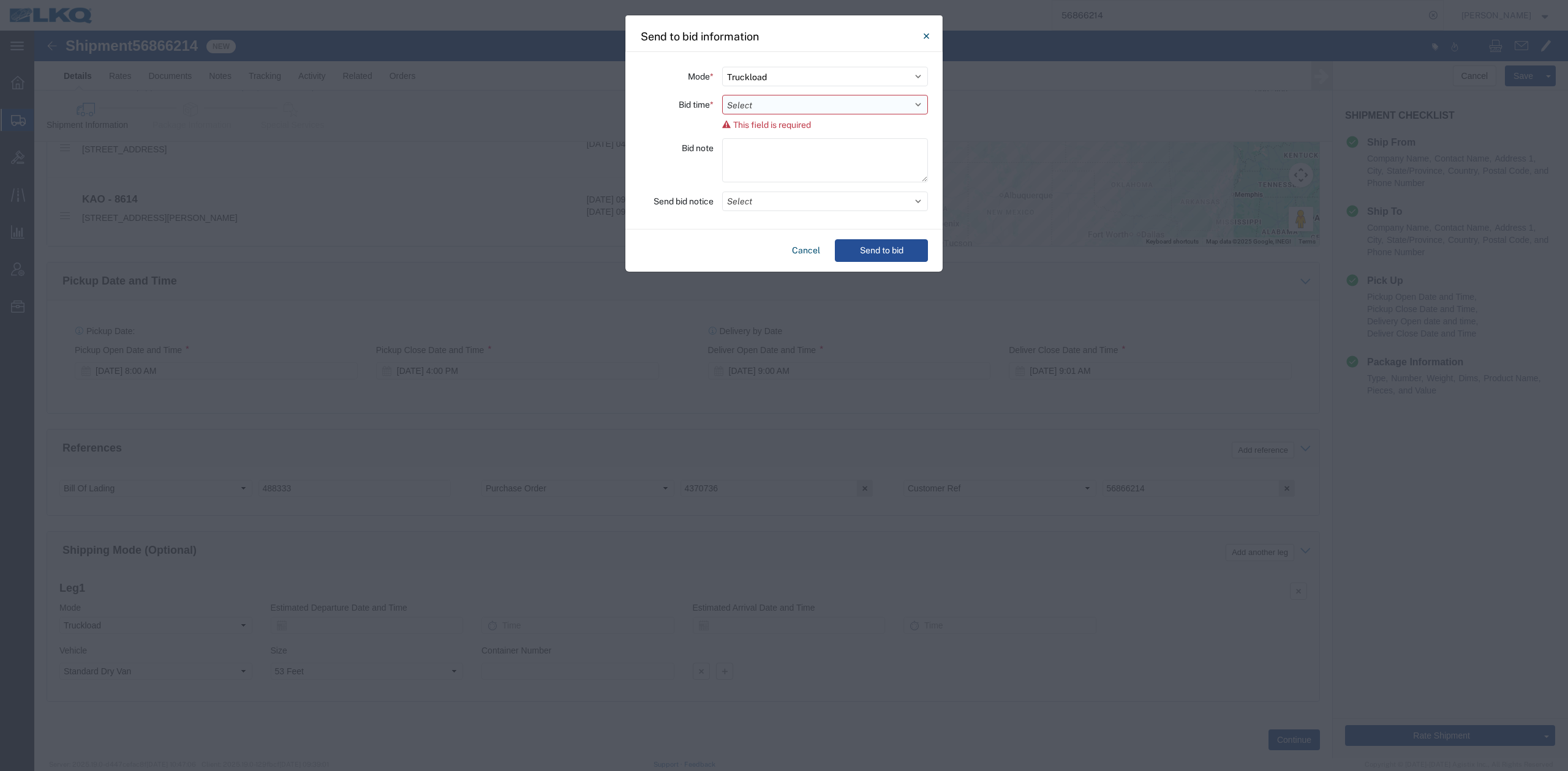
click at [761, 103] on select "Select 30 Min (Rush) 1 Hour (Rush) 2 Hours (Rush) 4 Hours (Rush) 8 Hours (Rush)…" at bounding box center [825, 104] width 206 height 19
select select "24"
click at [722, 95] on select "Select 30 Min (Rush) 1 Hour (Rush) 2 Hours (Rush) 4 Hours (Rush) 8 Hours (Rush)…" at bounding box center [825, 104] width 206 height 19
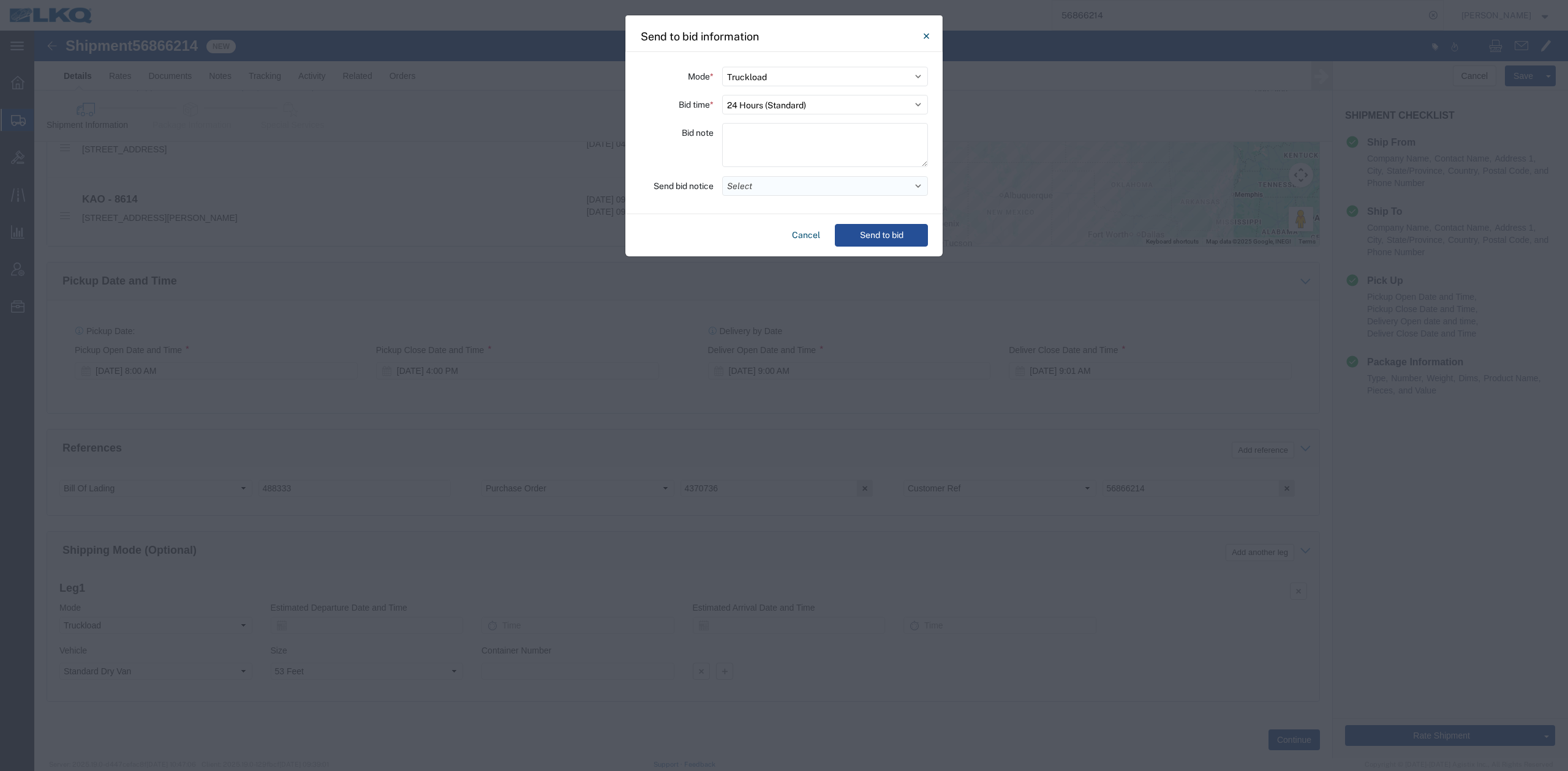
click at [768, 185] on button "Select" at bounding box center [825, 185] width 206 height 19
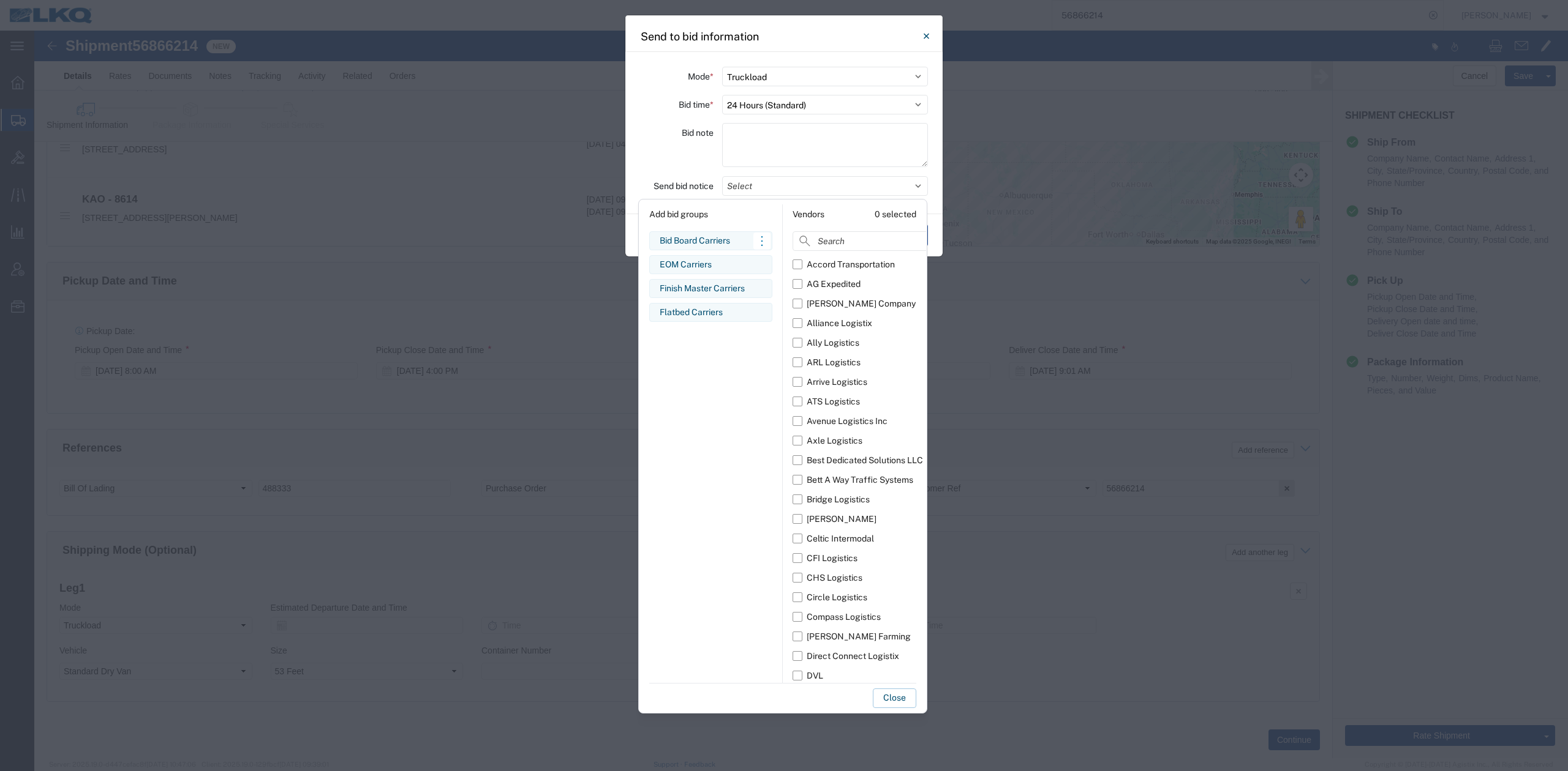
click at [706, 235] on div "Bid Board Carriers" at bounding box center [711, 240] width 103 height 13
click at [899, 701] on button "Close" at bounding box center [894, 698] width 43 height 19
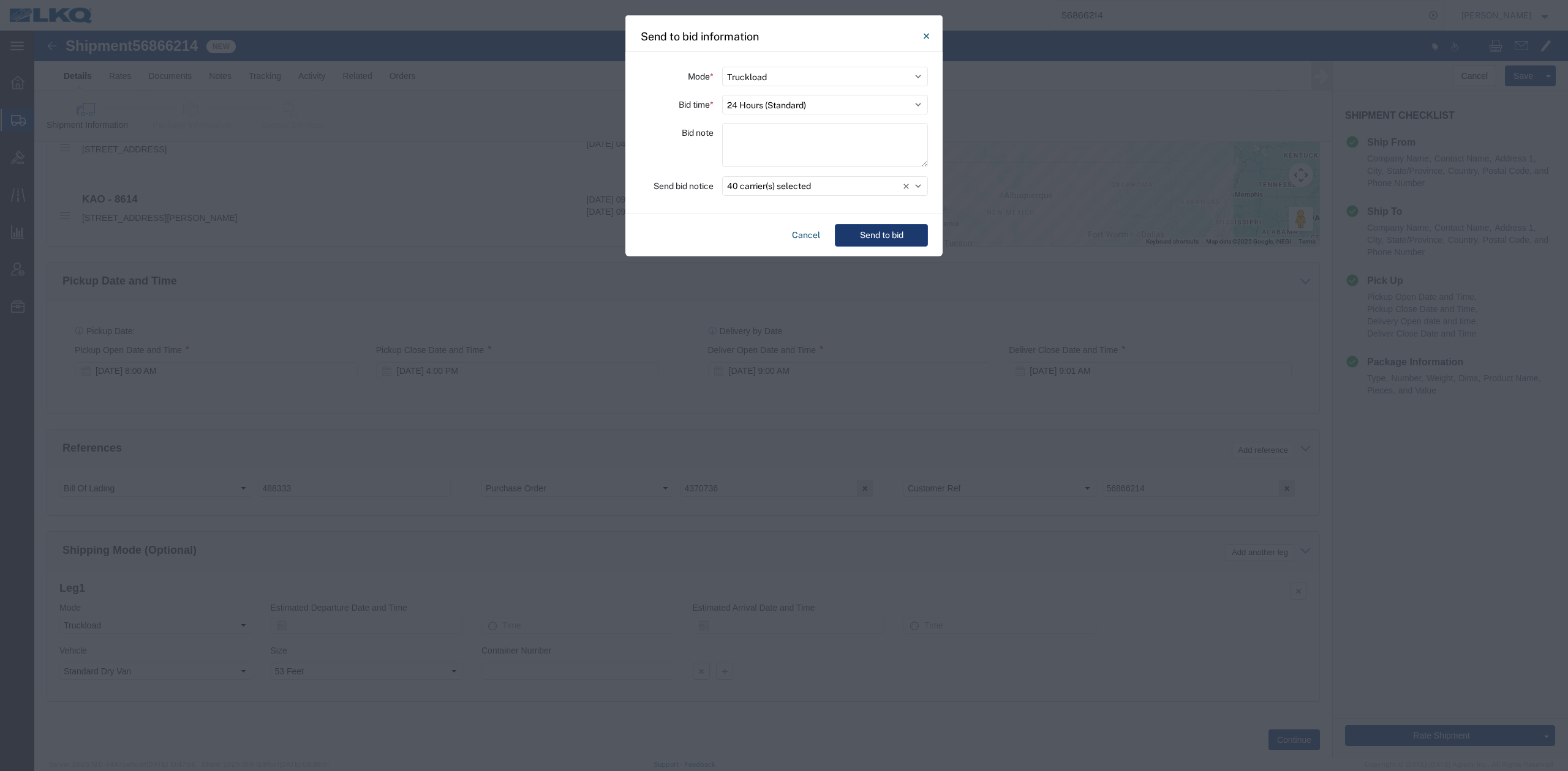
click at [913, 238] on button "Send to bid" at bounding box center [882, 235] width 94 height 23
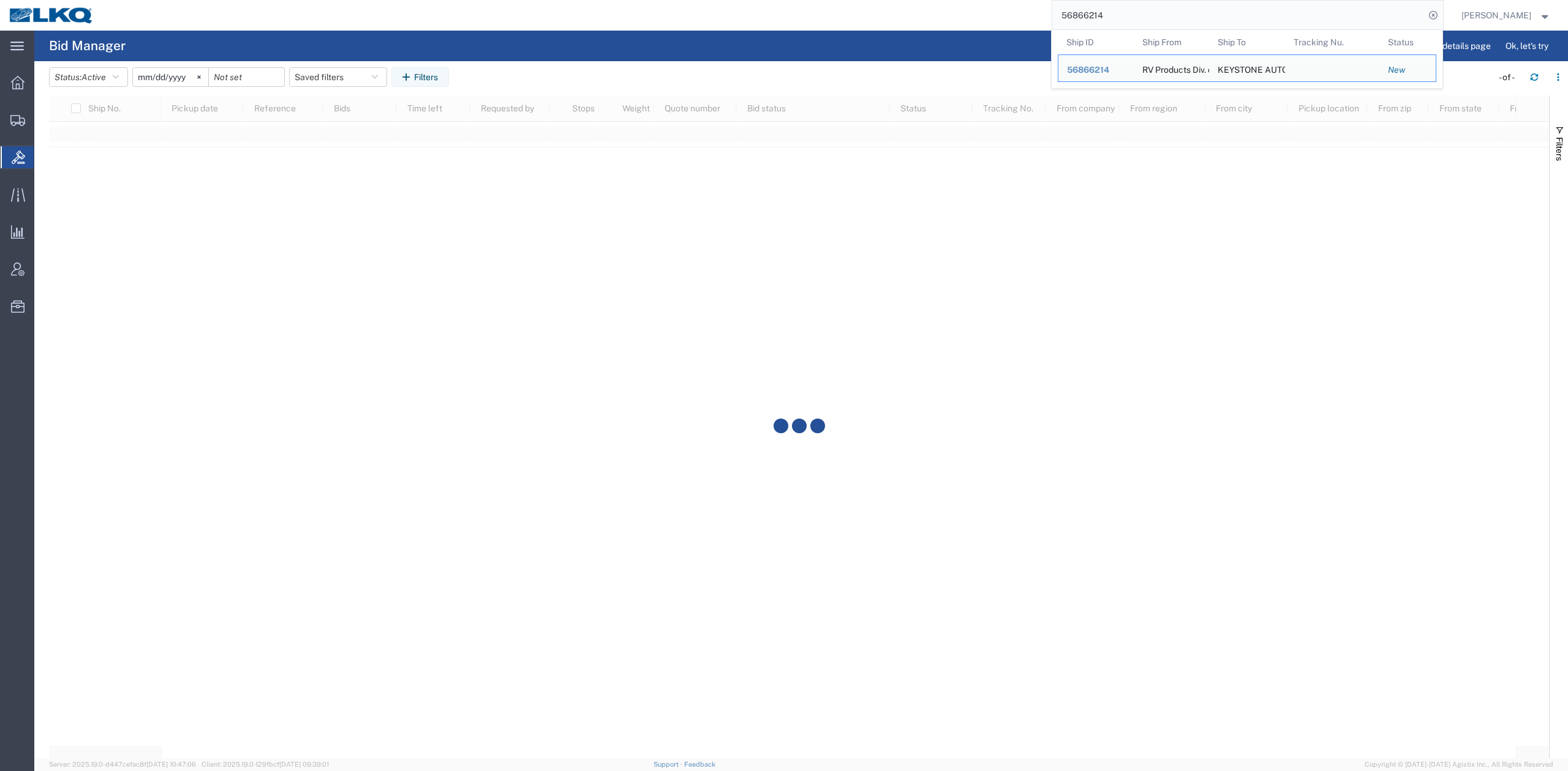
click at [1105, 13] on input "56866214" at bounding box center [1238, 15] width 372 height 29
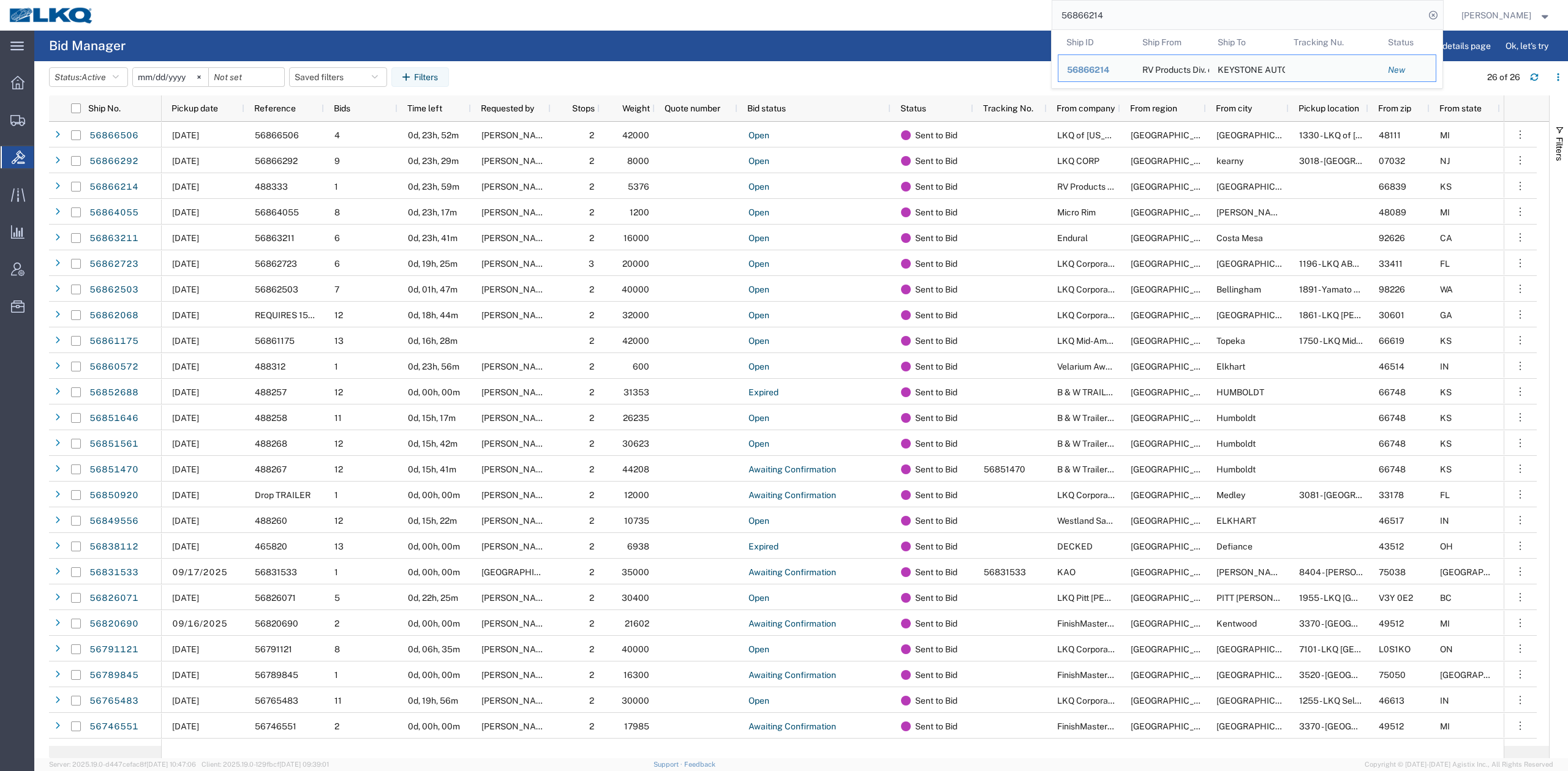
paste input "2503"
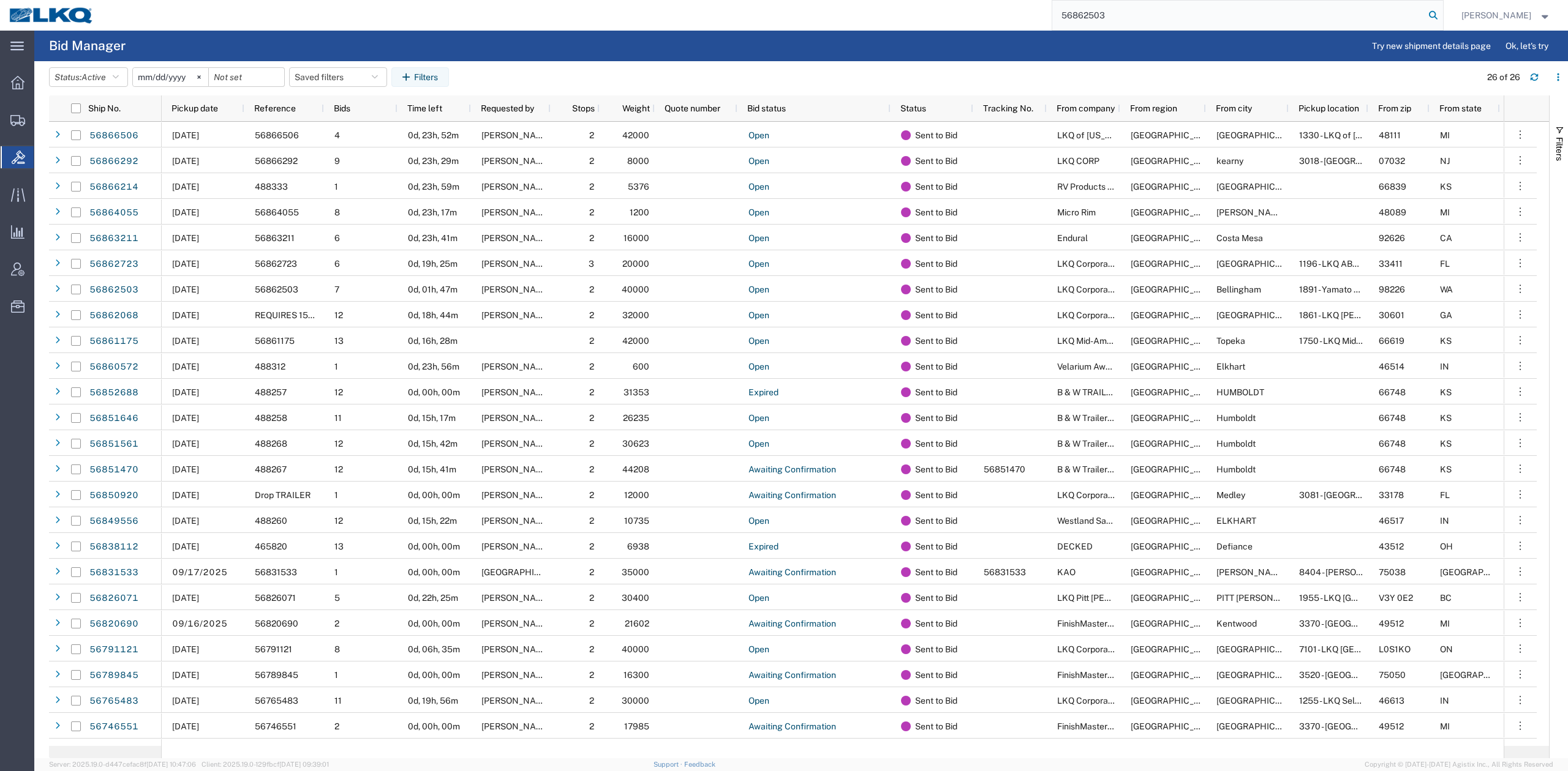
click at [1442, 8] on icon at bounding box center [1434, 15] width 18 height 18
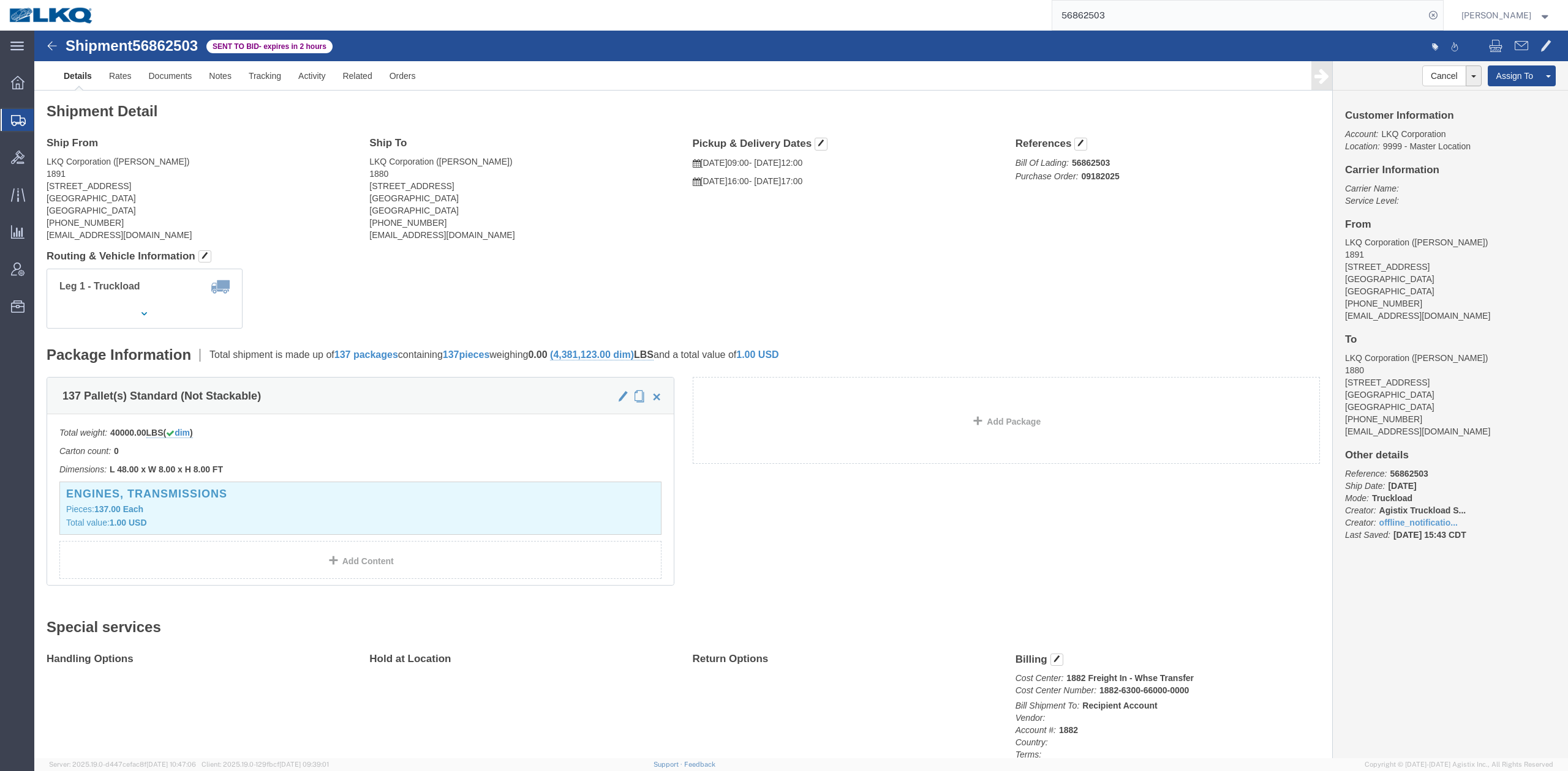
click address "LKQ Corporation (Marlon Johnson) 1891 2020 E. Bakerview Road Bellingham, WA 982…"
click at [1079, 20] on input "56862503" at bounding box center [1238, 15] width 372 height 29
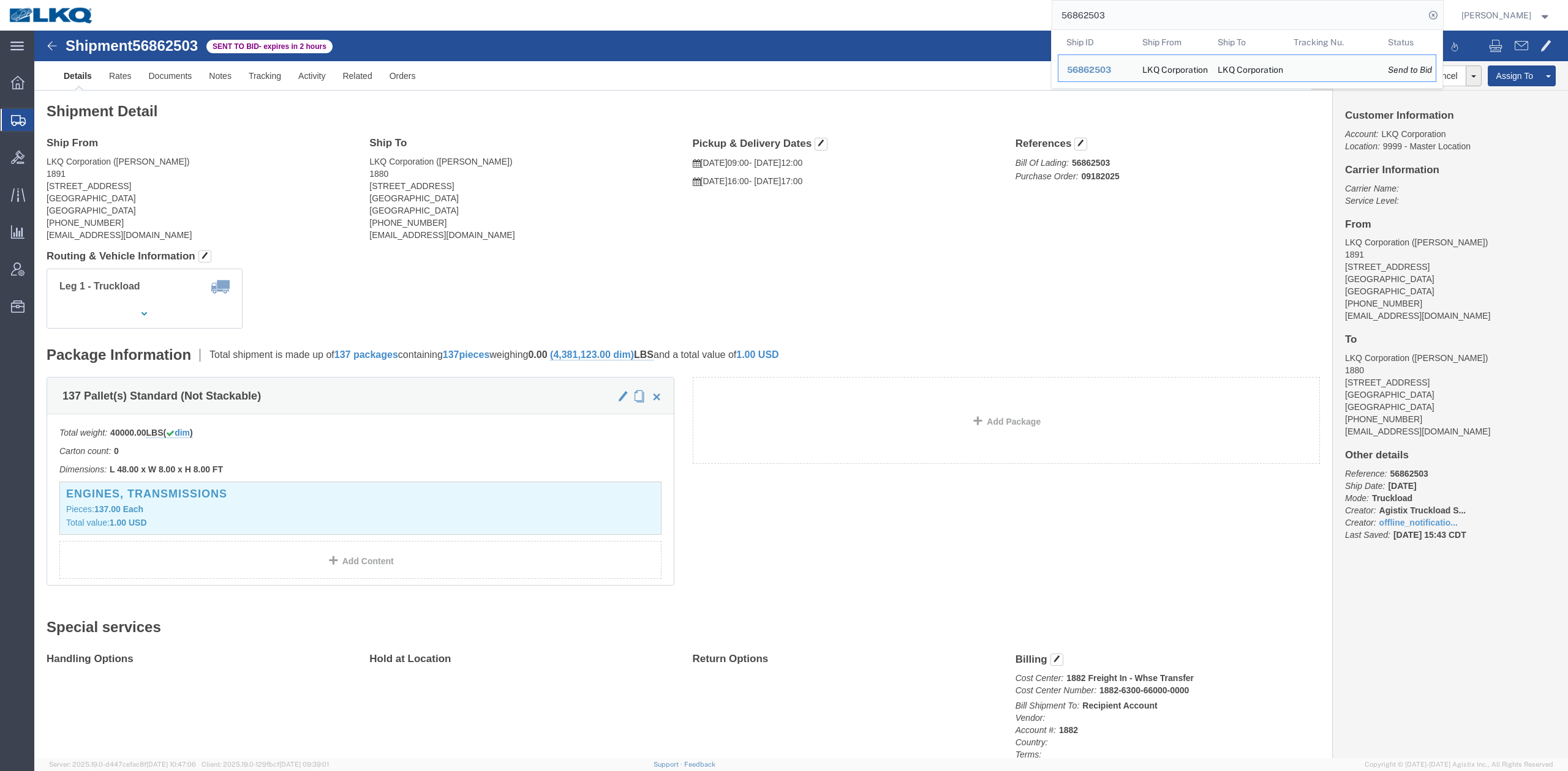
click at [1079, 20] on input "56862503" at bounding box center [1238, 15] width 372 height 29
paste input "194342"
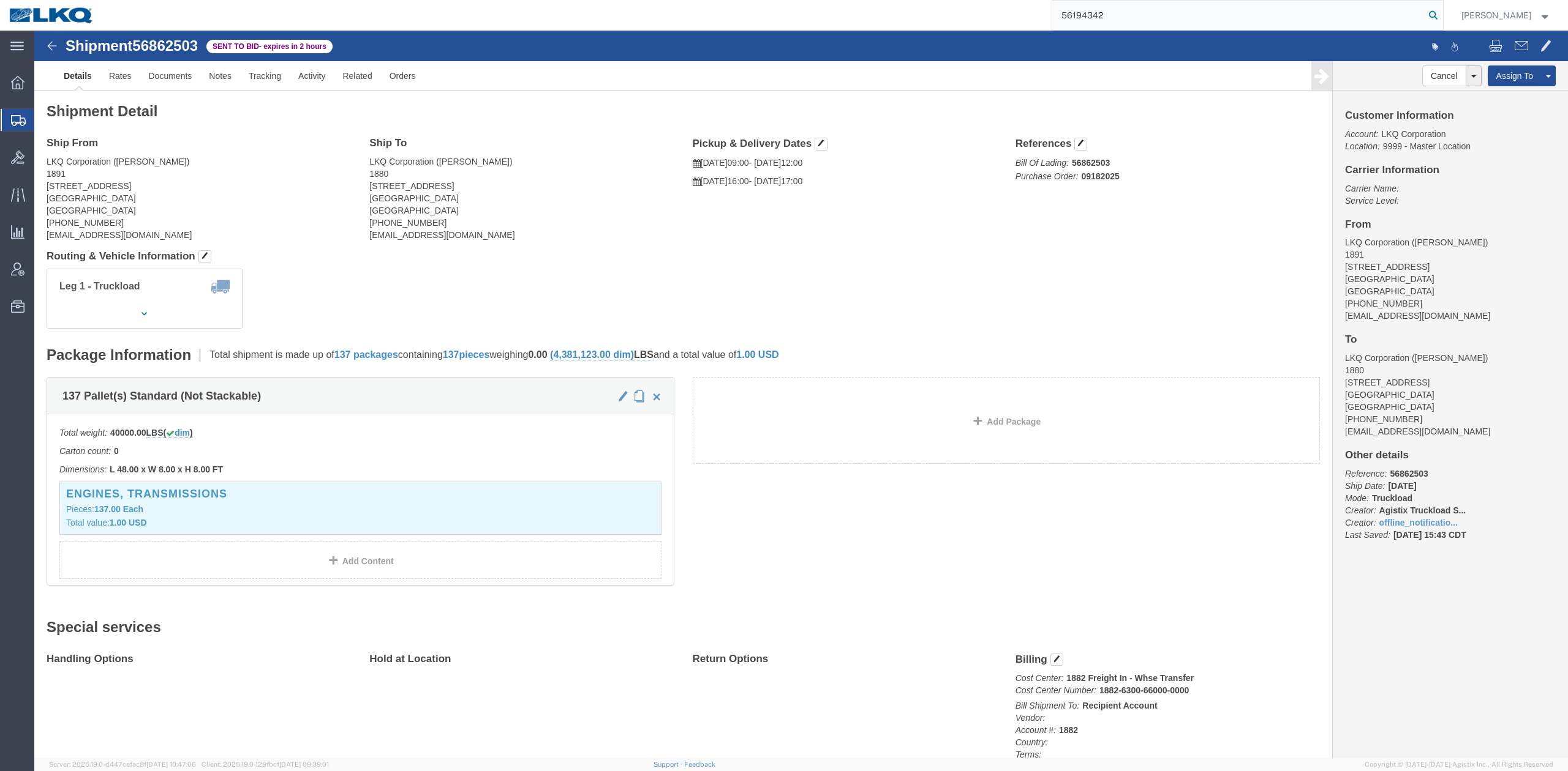
click at [1442, 10] on icon at bounding box center [1434, 15] width 18 height 18
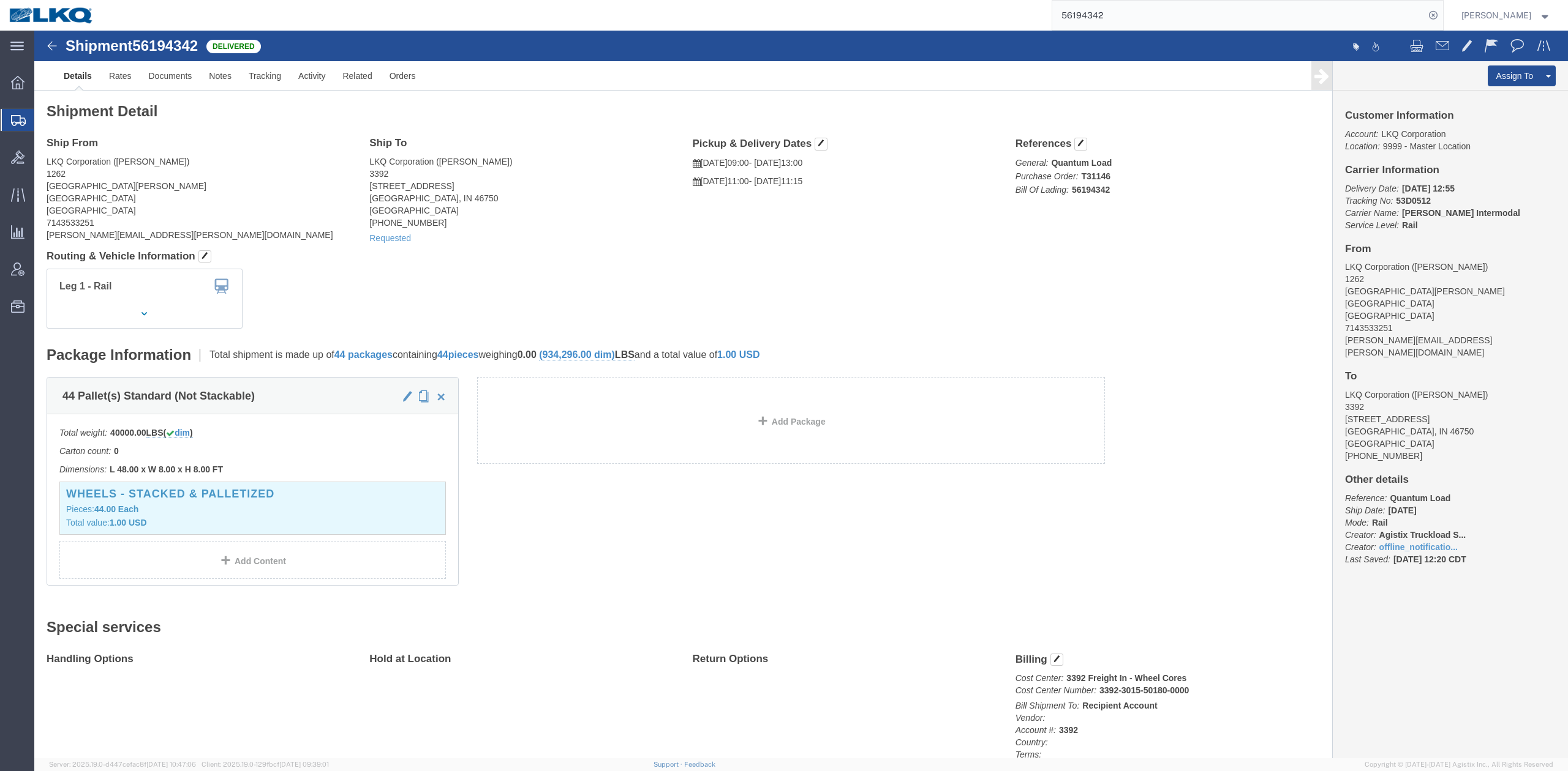
click address "LKQ Corporation (Matt Harvey) 3392 1750 Riverfork Dr Huntington, IN 46750 Unite…"
click at [1098, 8] on input "56194342" at bounding box center [1238, 15] width 372 height 29
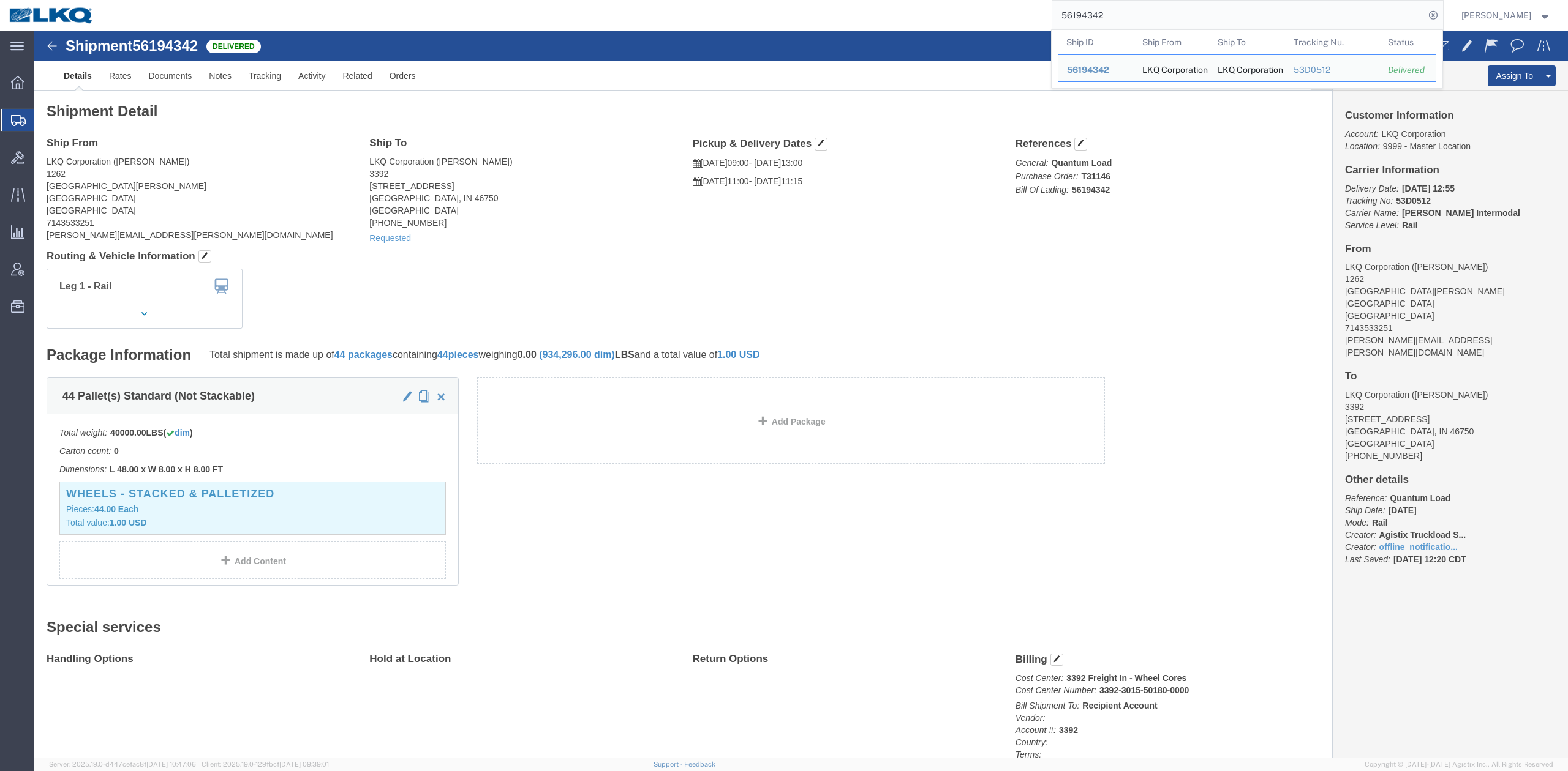
paste input "759873"
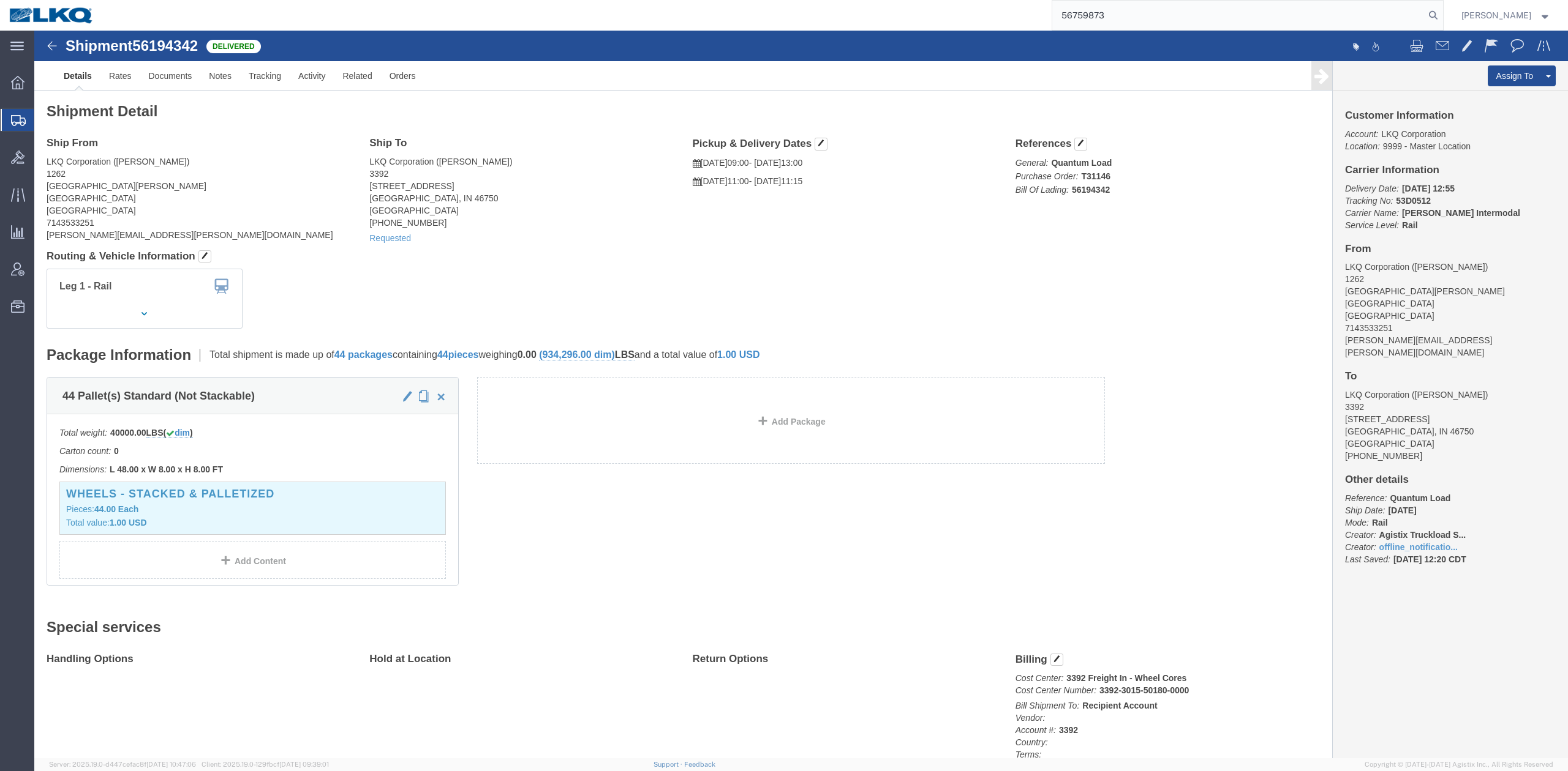
click at [1444, 10] on form "56759873" at bounding box center [1248, 15] width 392 height 31
click at [1442, 13] on icon at bounding box center [1434, 15] width 18 height 18
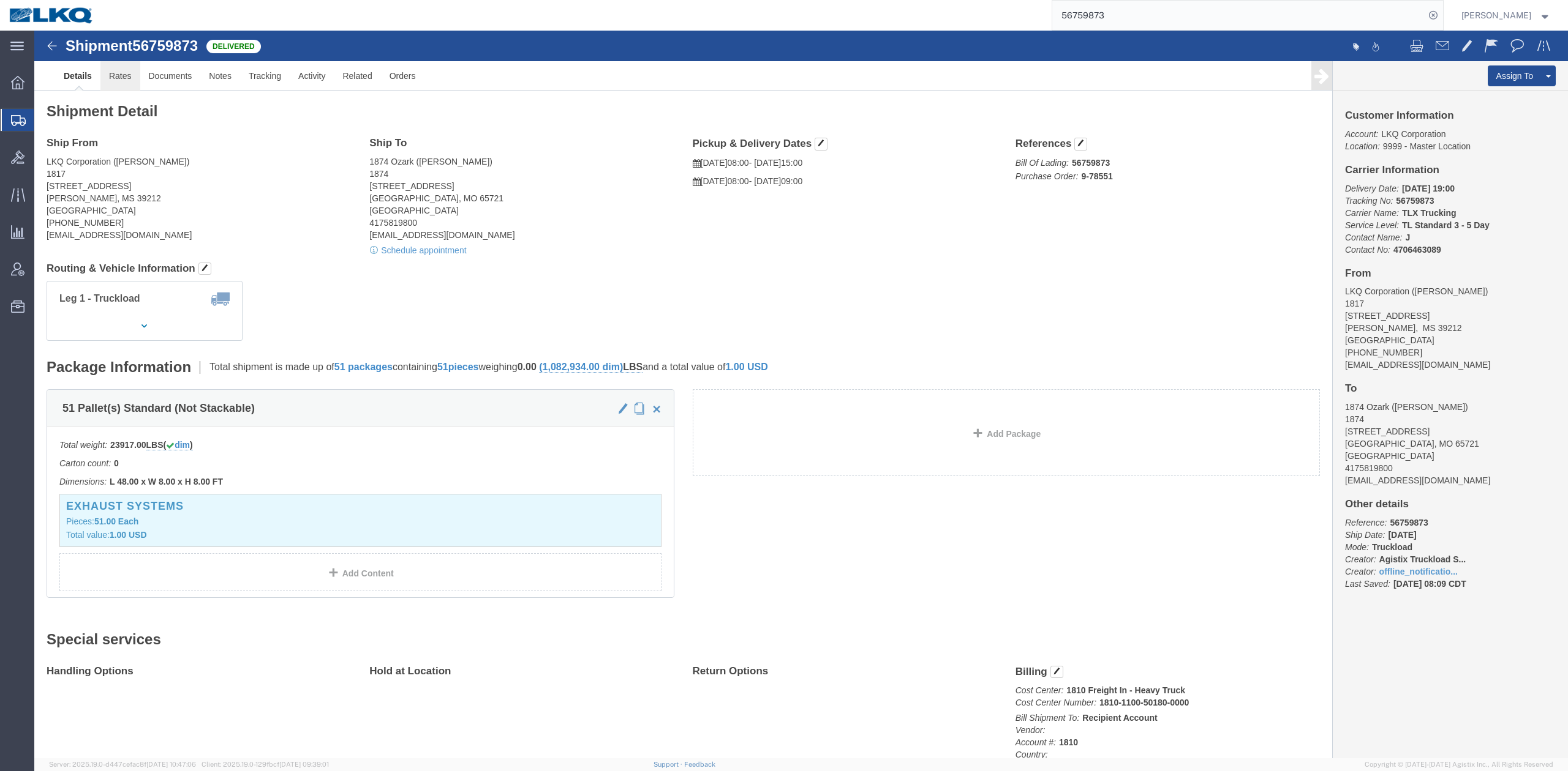
click link "Rates"
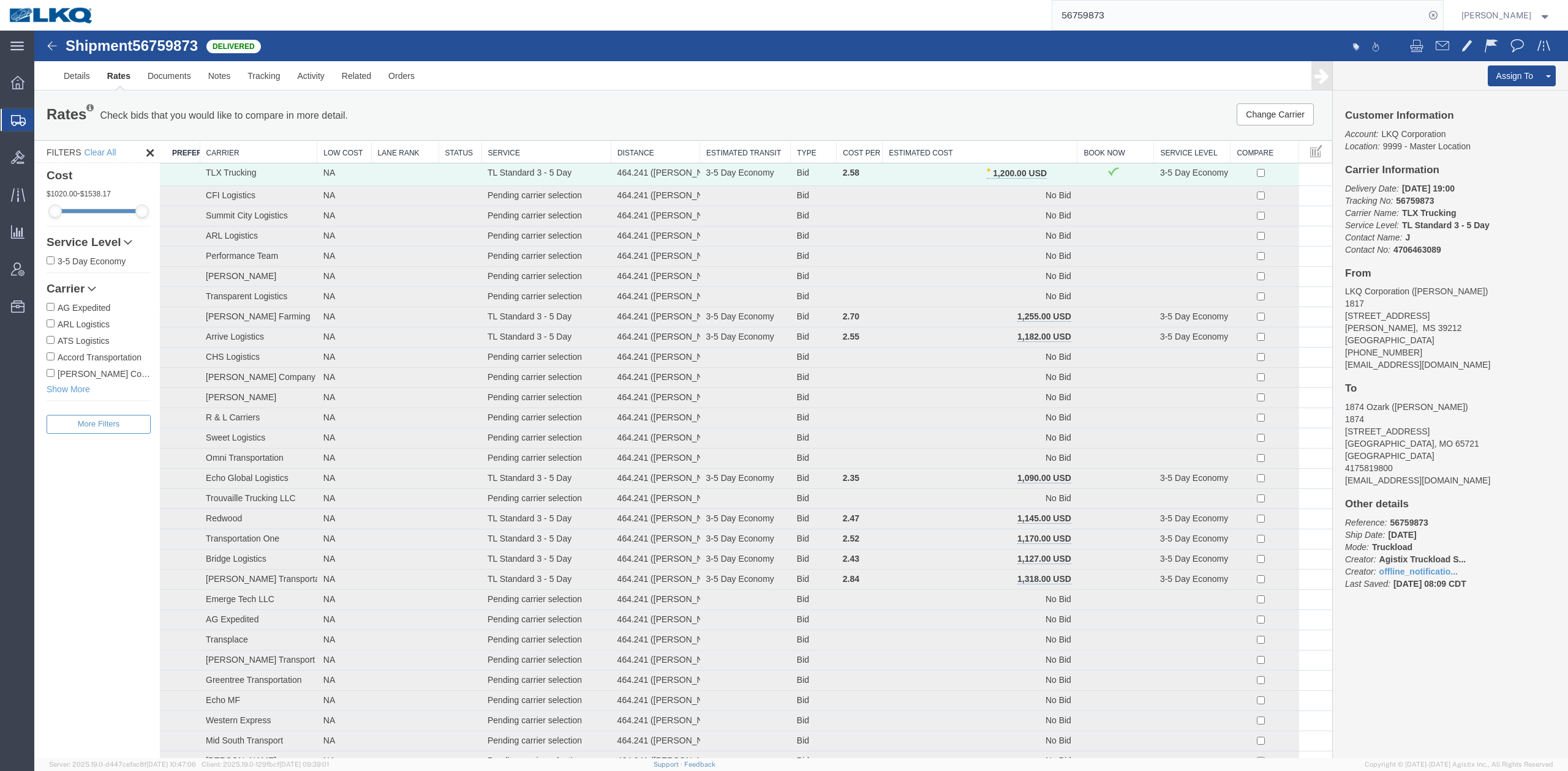
click at [1130, 8] on input "56759873" at bounding box center [1238, 15] width 372 height 29
click at [1128, 8] on input "56759873" at bounding box center [1238, 15] width 372 height 29
click at [1442, 20] on icon at bounding box center [1434, 15] width 18 height 18
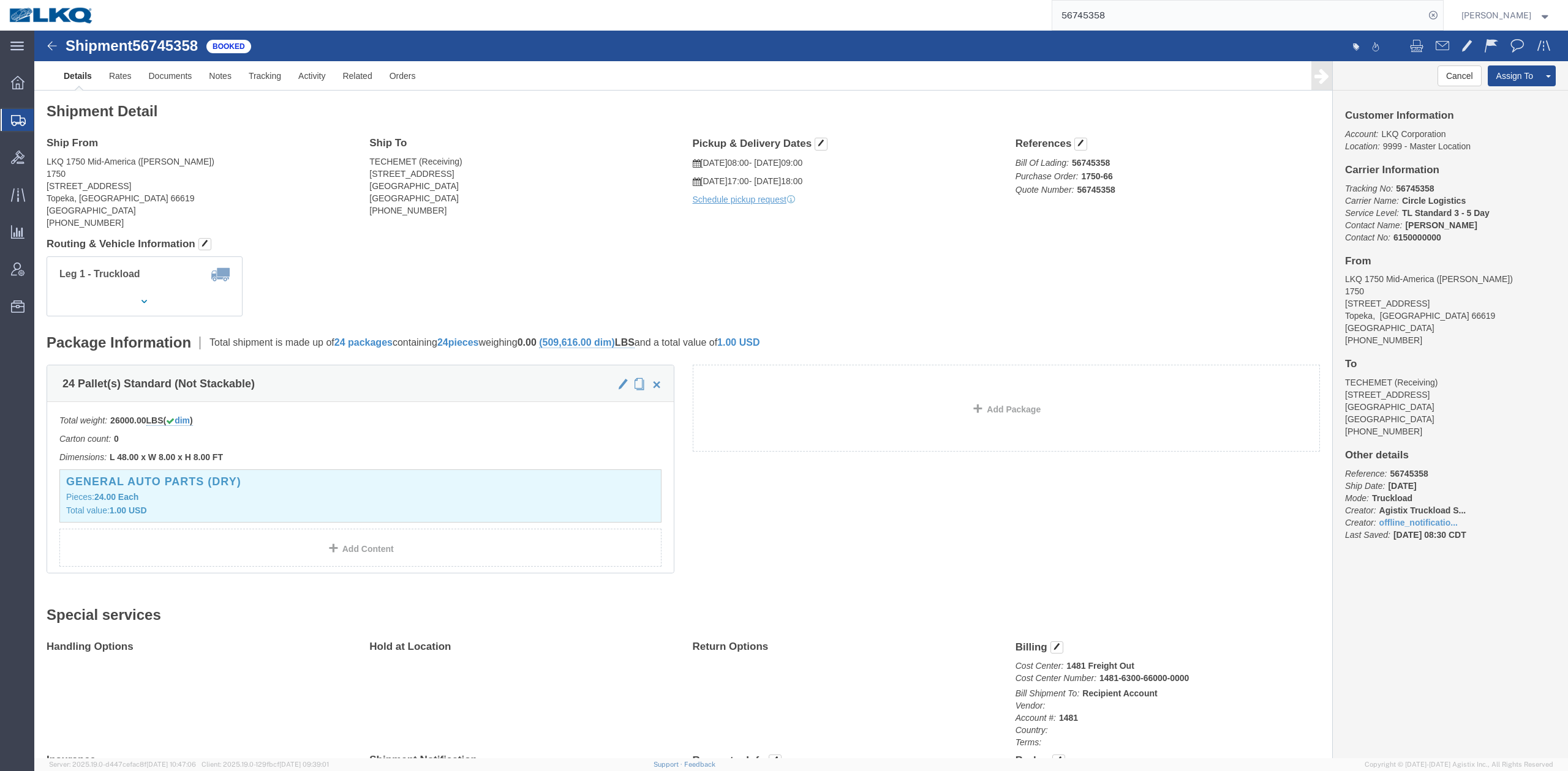
click at [1098, 25] on input "56745358" at bounding box center [1238, 15] width 372 height 29
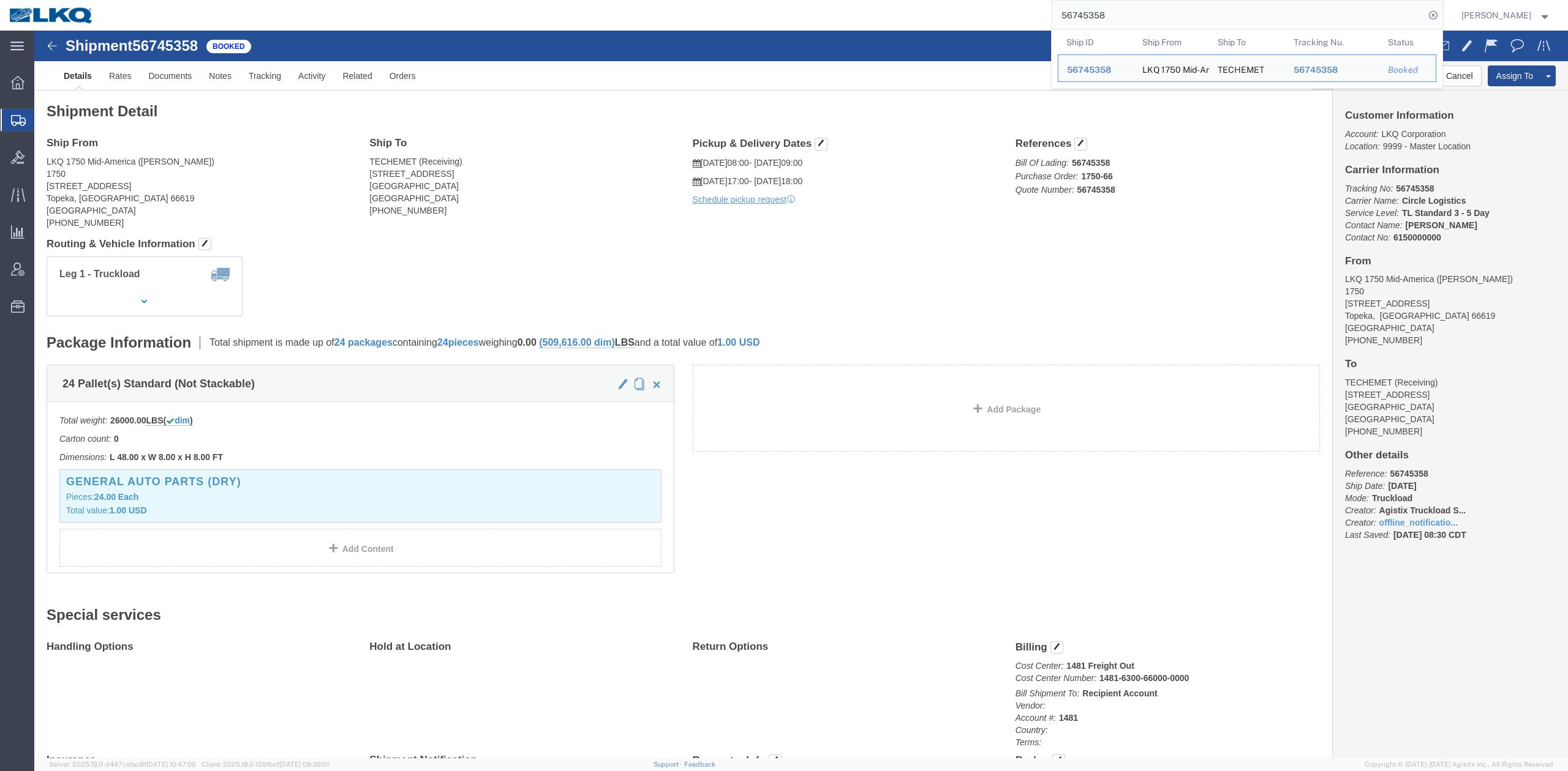
paste input "865016"
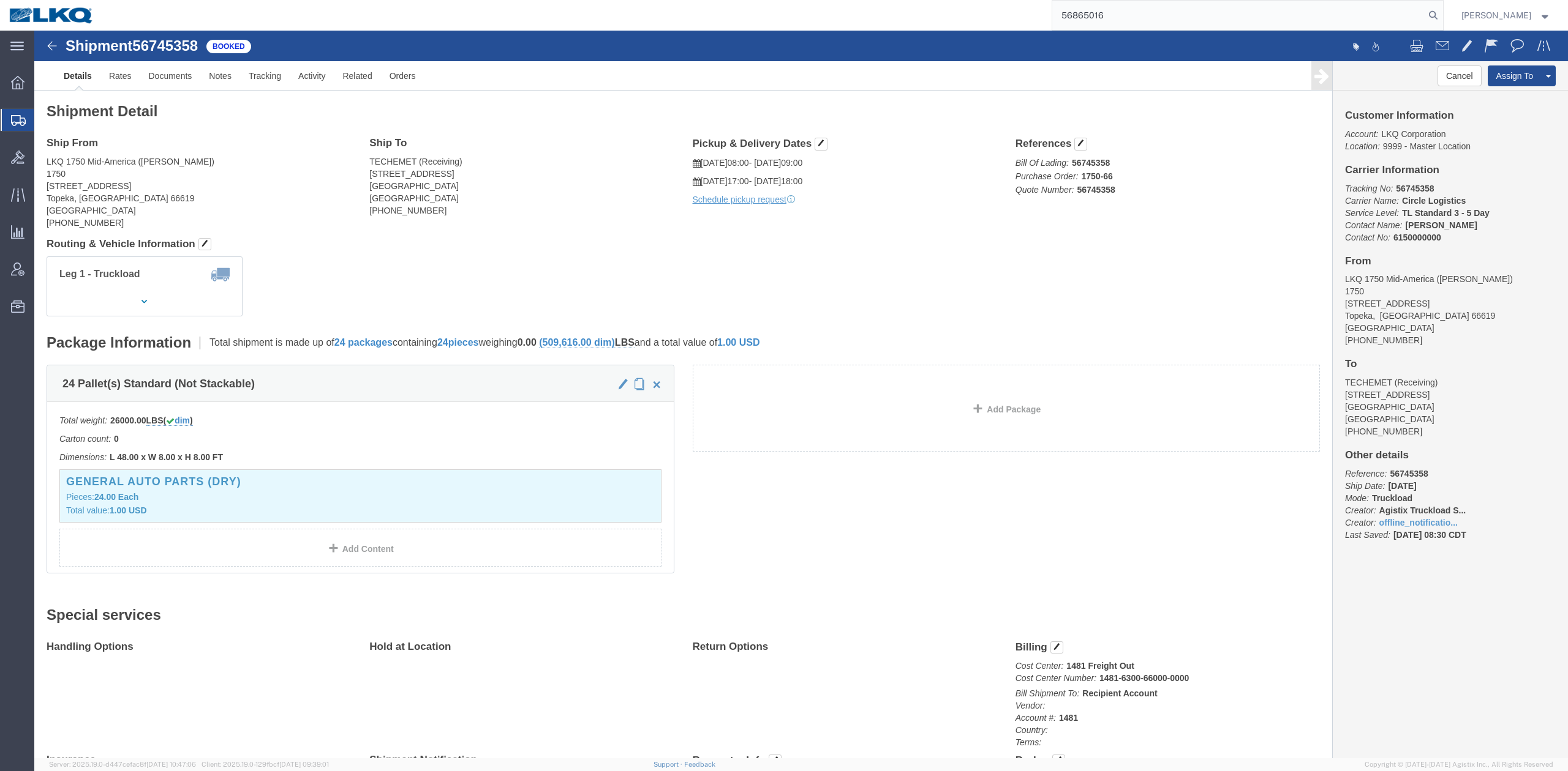
type input "56865016"
drag, startPoint x: 1454, startPoint y: 3, endPoint x: 1453, endPoint y: 13, distance: 10.0
click at [1444, 3] on form "56865016" at bounding box center [1248, 15] width 392 height 31
click at [1442, 13] on icon at bounding box center [1434, 15] width 18 height 18
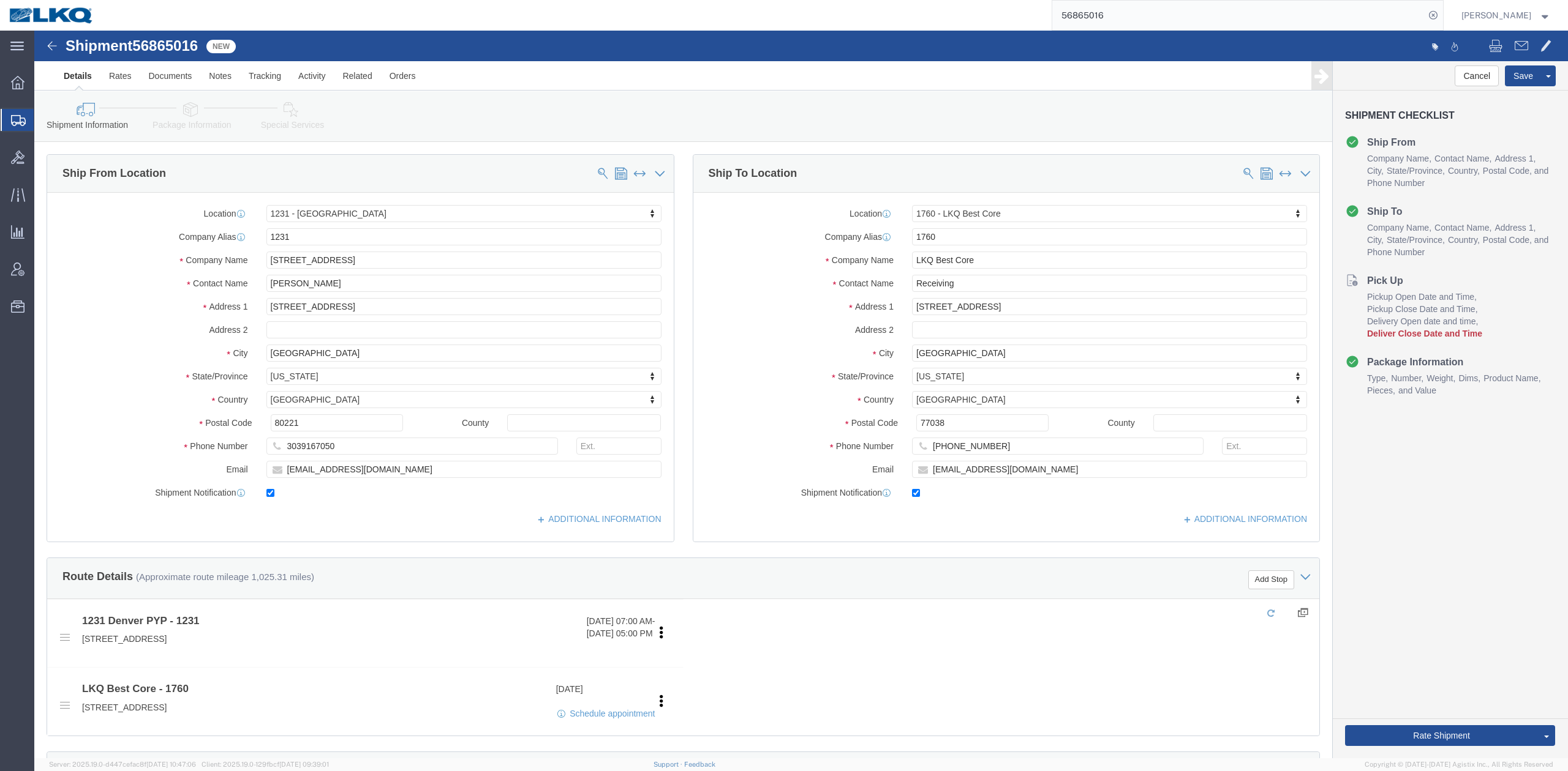
select select "27632"
select select "27634"
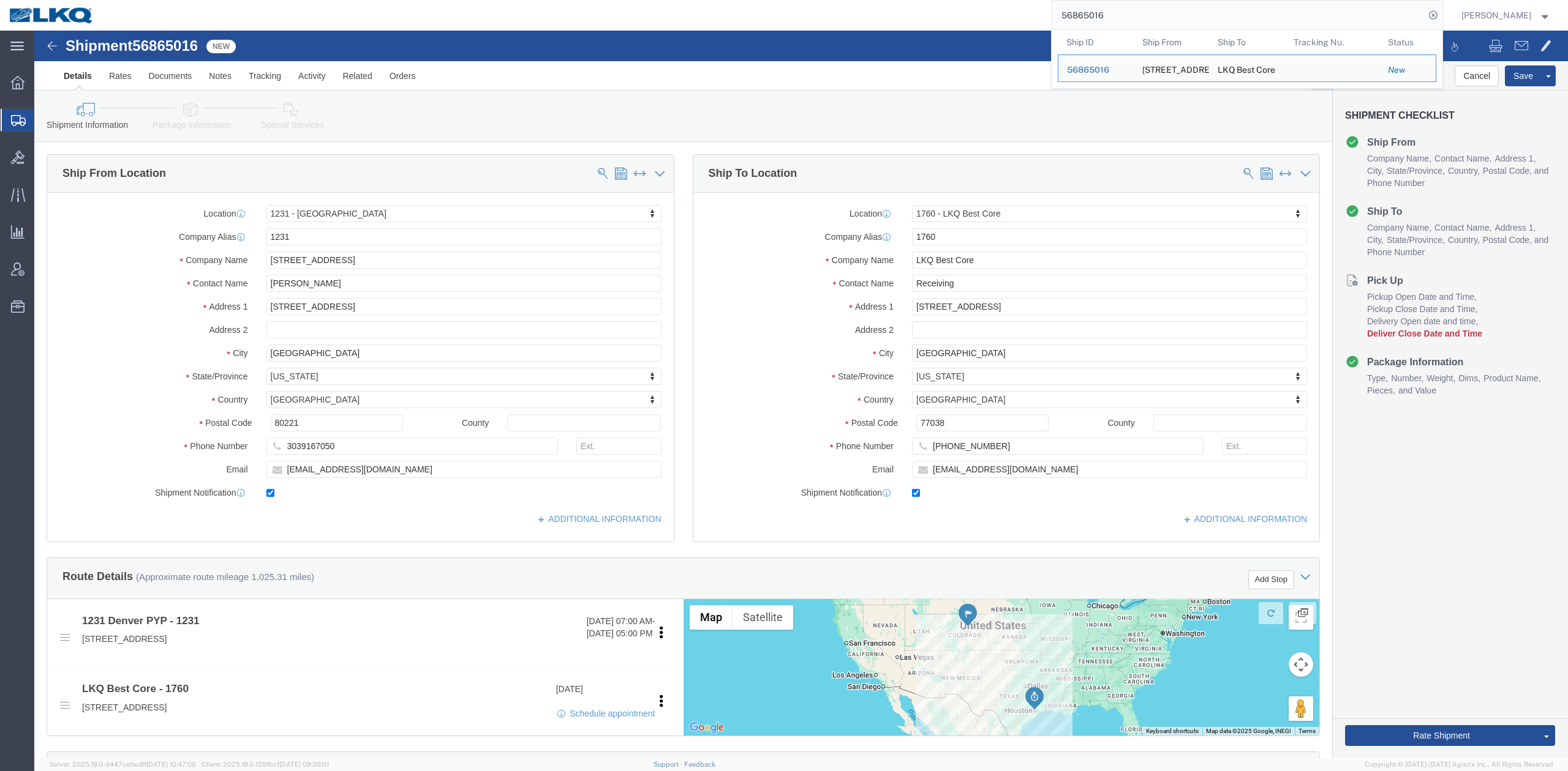
click div "Ship To Location Location 1760 - LKQ Best Core My Profile Location 1100 - LKQ C…"
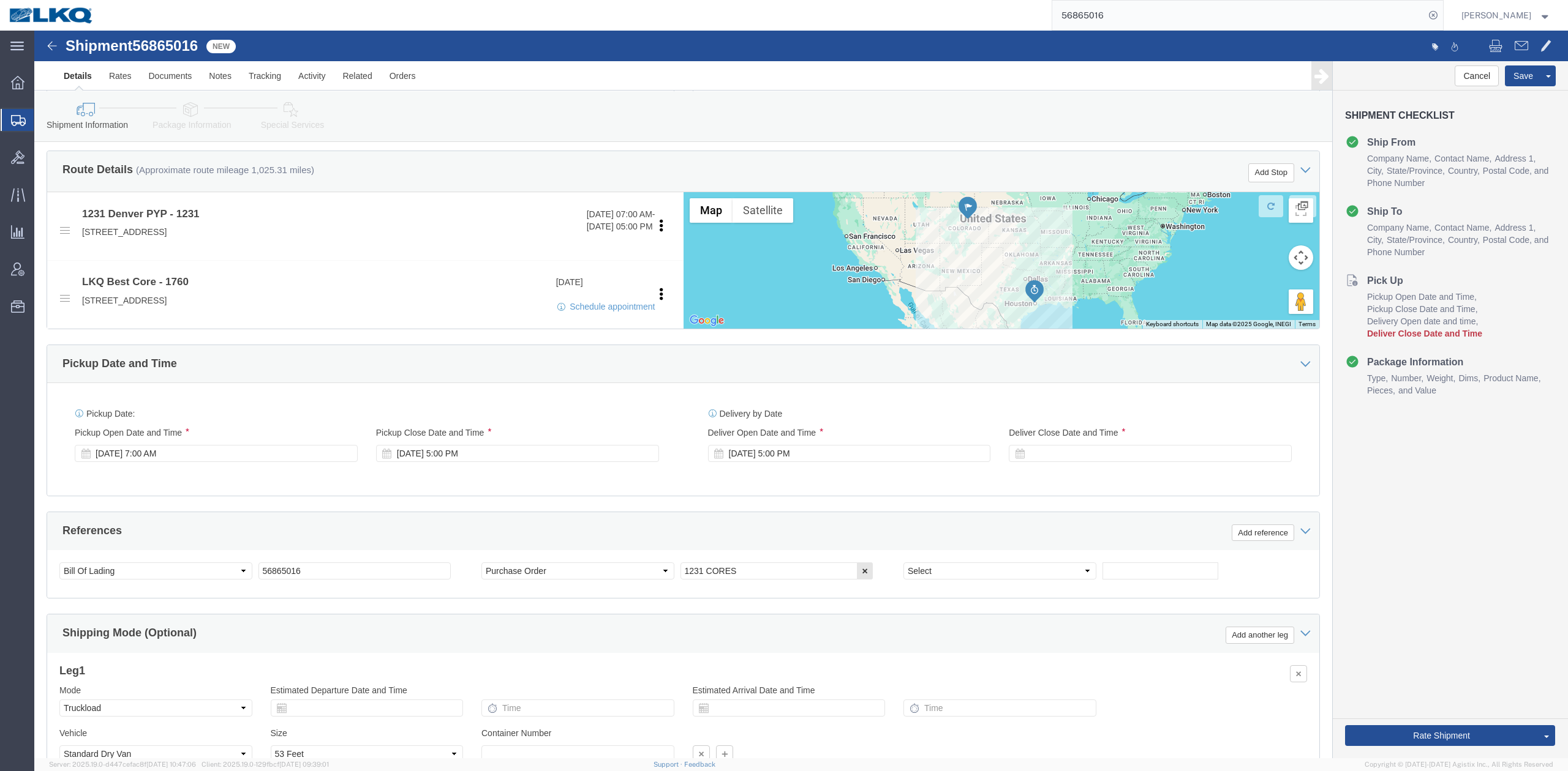
scroll to position [408, 0]
click div "Sep 26 2025 5:00 PM"
click div "Pickup Date: Pickup Start Date Pickup Start Time Pickup Open Date and Time Sep …"
click div "Sep 25 2025 7:00 AM"
click div "Ship From Location Location 1231 - Denver My Profile Location 1100 - LKQ Crysta…"
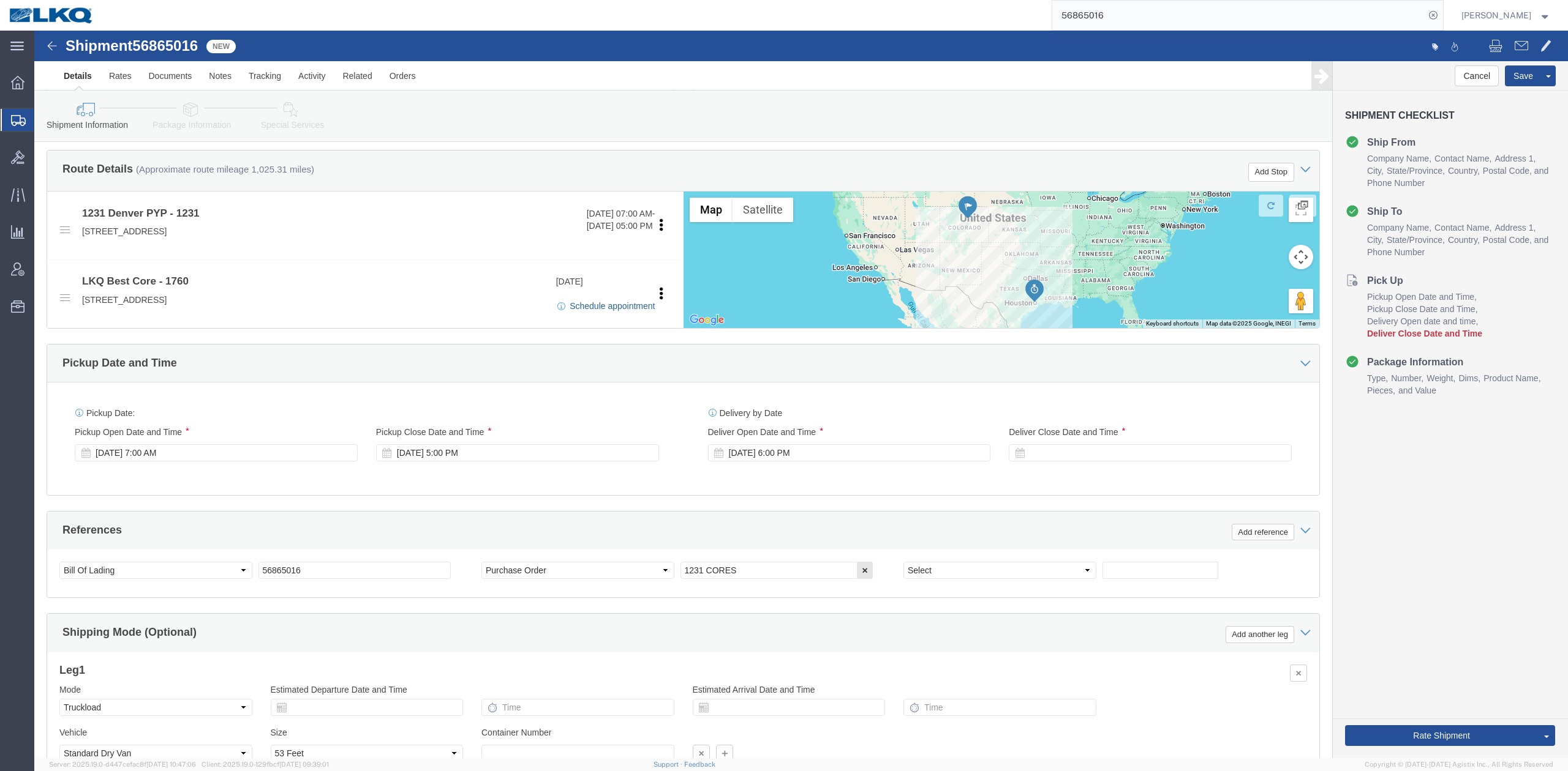
click link "Schedule appointment"
select select
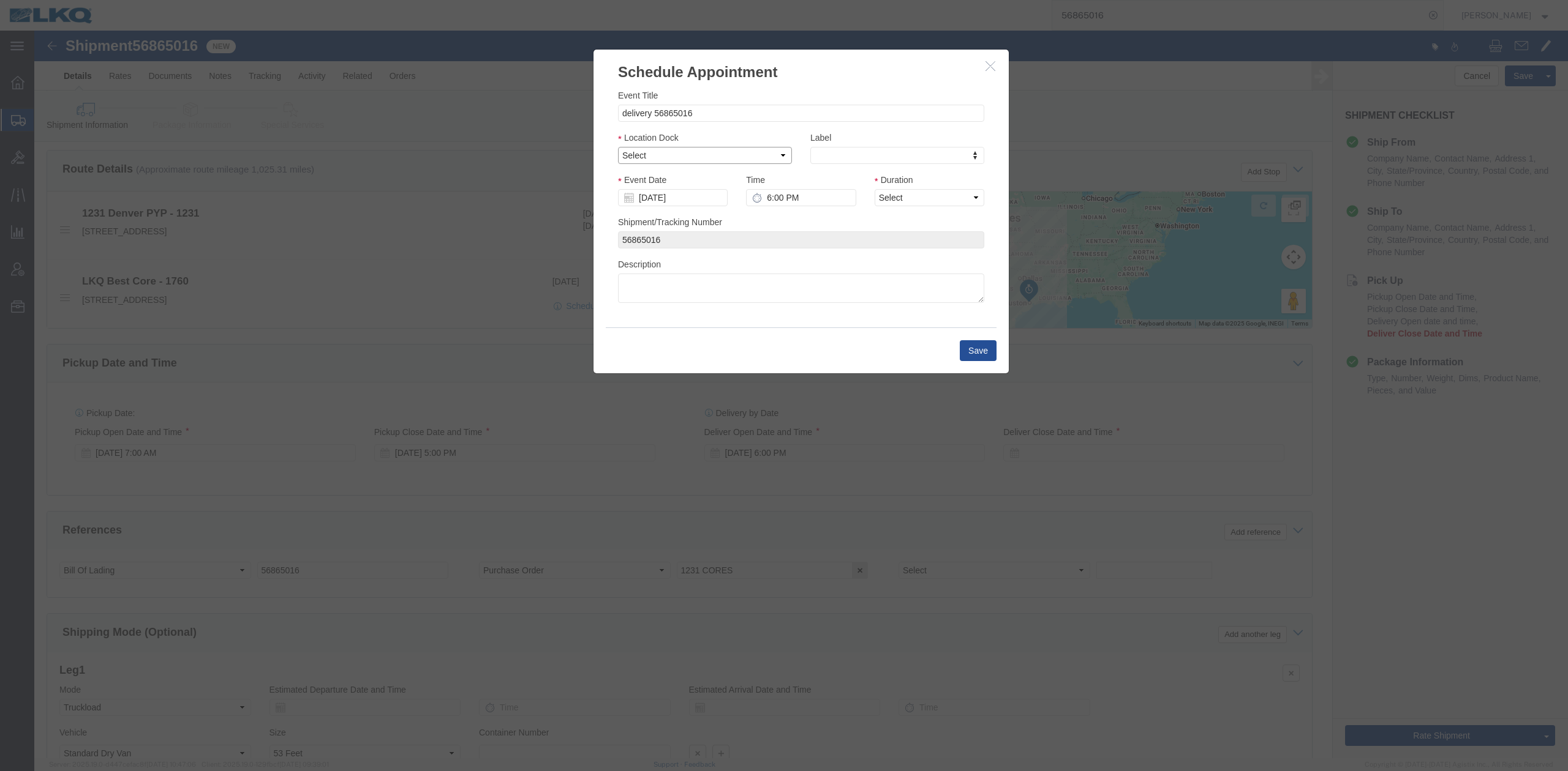
click select "Select 1760 - LKQ Best Core 1760 - Outbound Loads"
select select "1"
click select "Select 1760 - LKQ Best Core 1760 - Outbound Loads"
click input "09/26/2025"
click td "29"
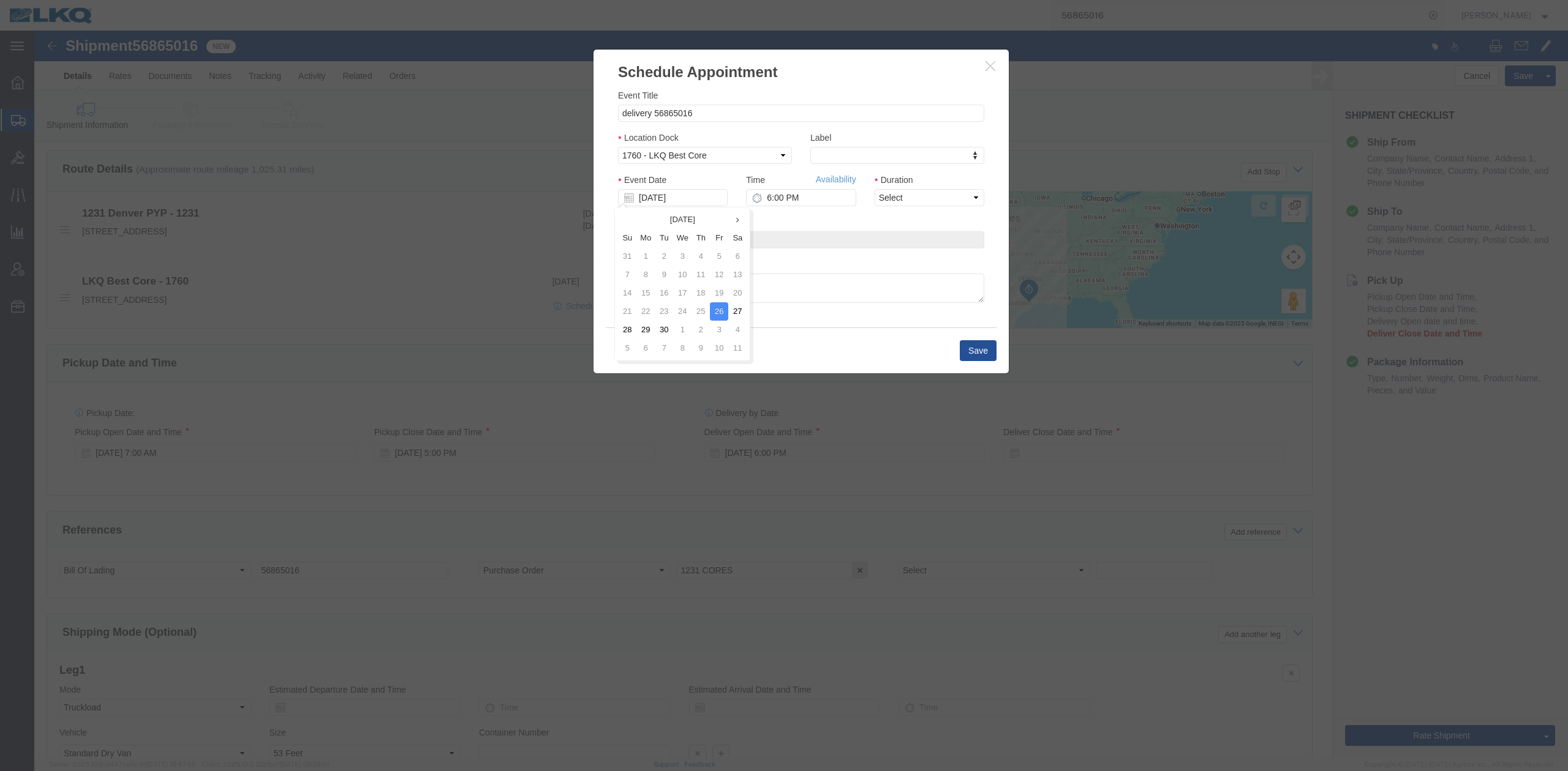
type input "09/29/2025"
drag, startPoint x: 909, startPoint y: 201, endPoint x: 875, endPoint y: 171, distance: 45.3
click select "Select 15 min 30 min 45 min 1 hr 2 hr 3 hr 4 hr"
select select "15"
click select "Select 15 min 30 min 45 min 1 hr 2 hr 3 hr 4 hr"
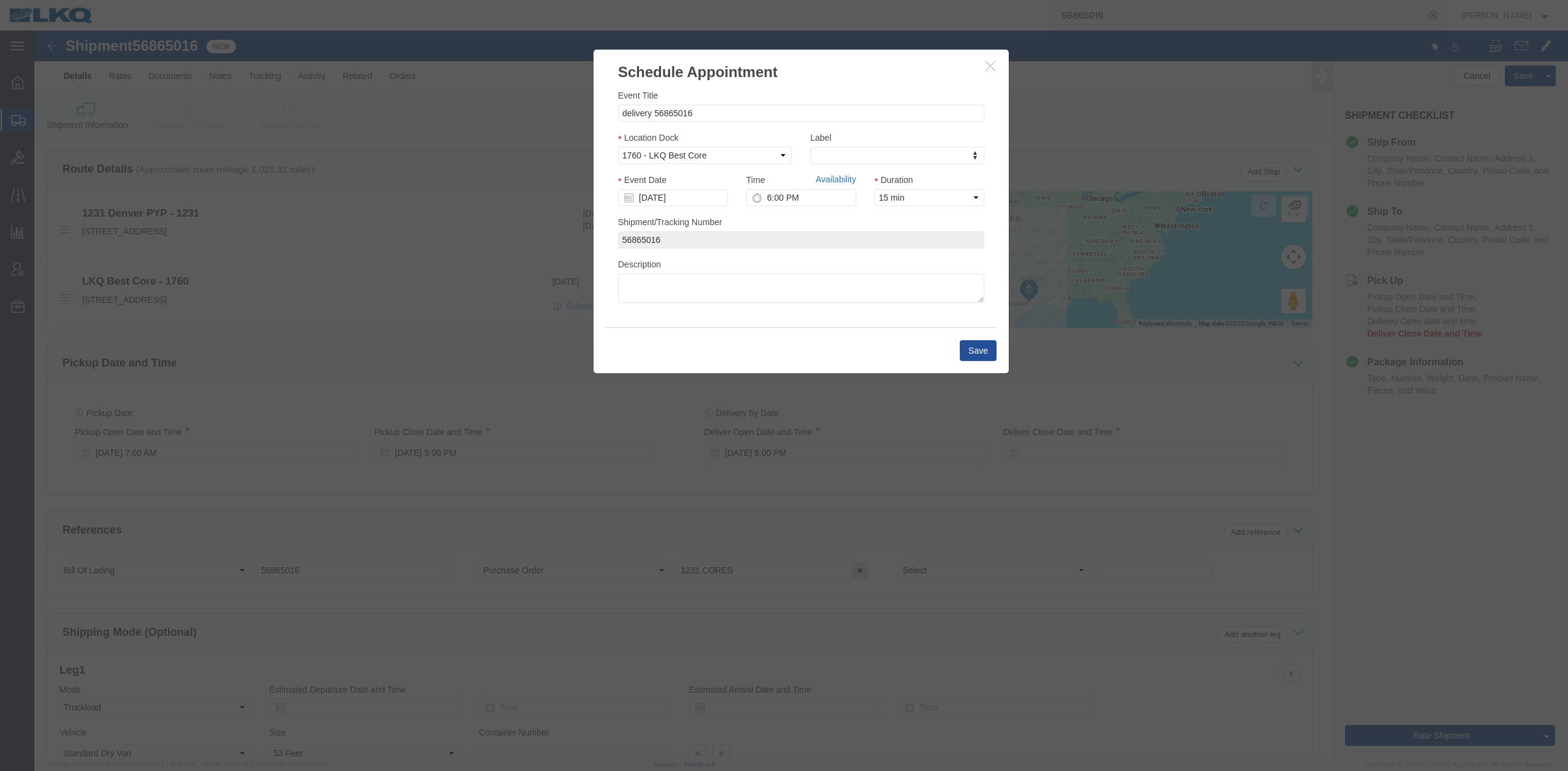
click link "Availability"
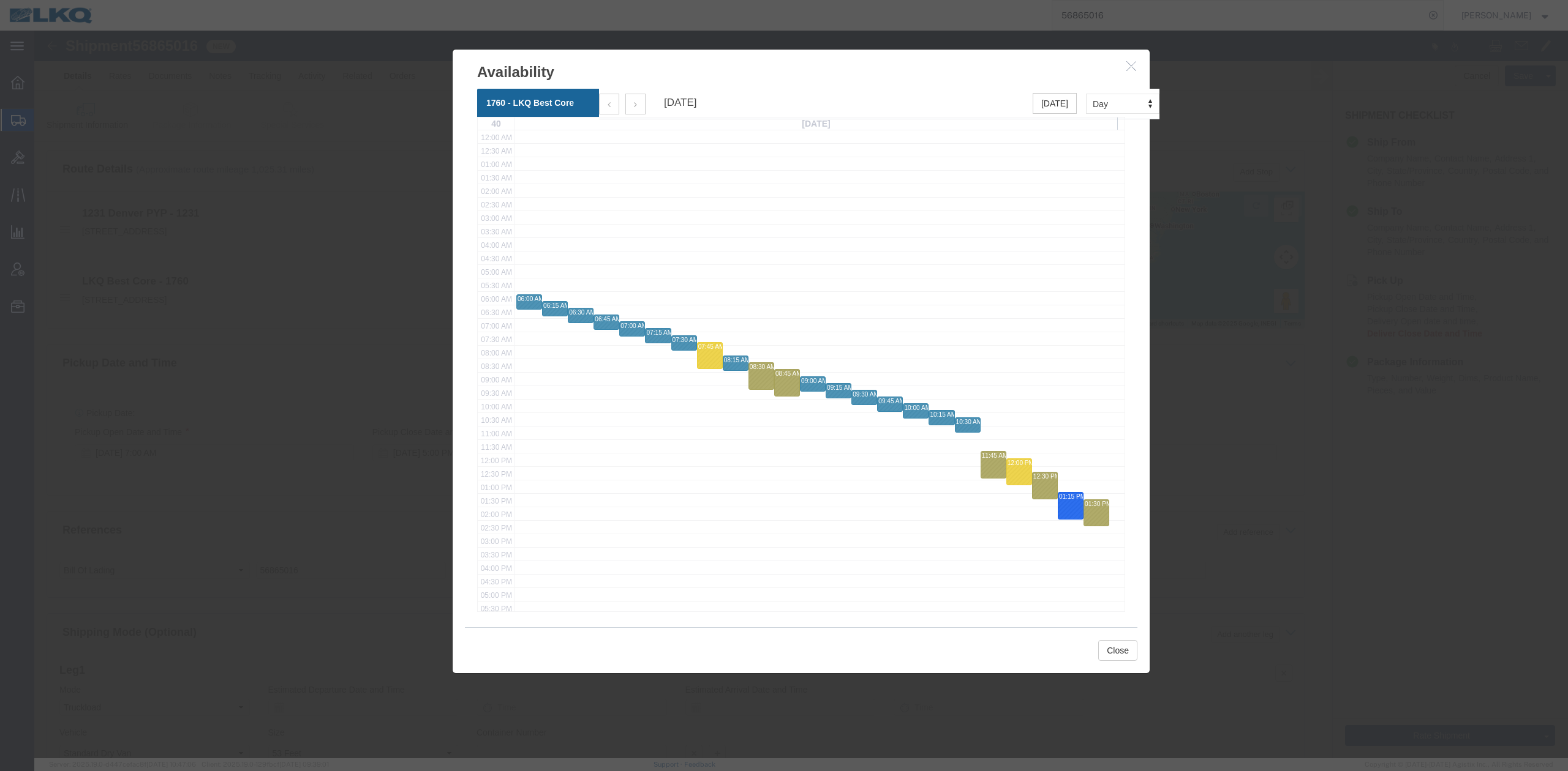
click button "button"
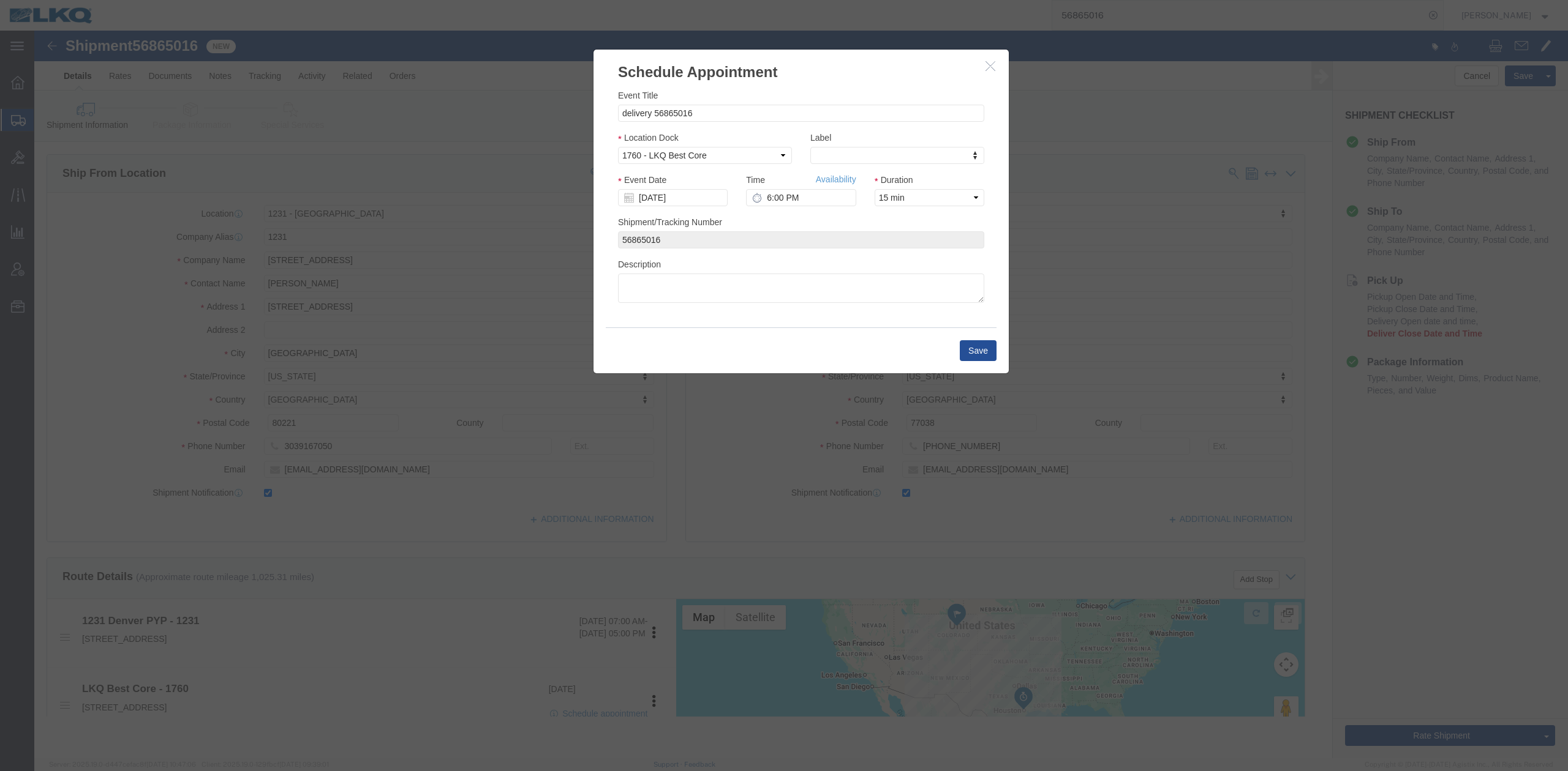
scroll to position [0, 0]
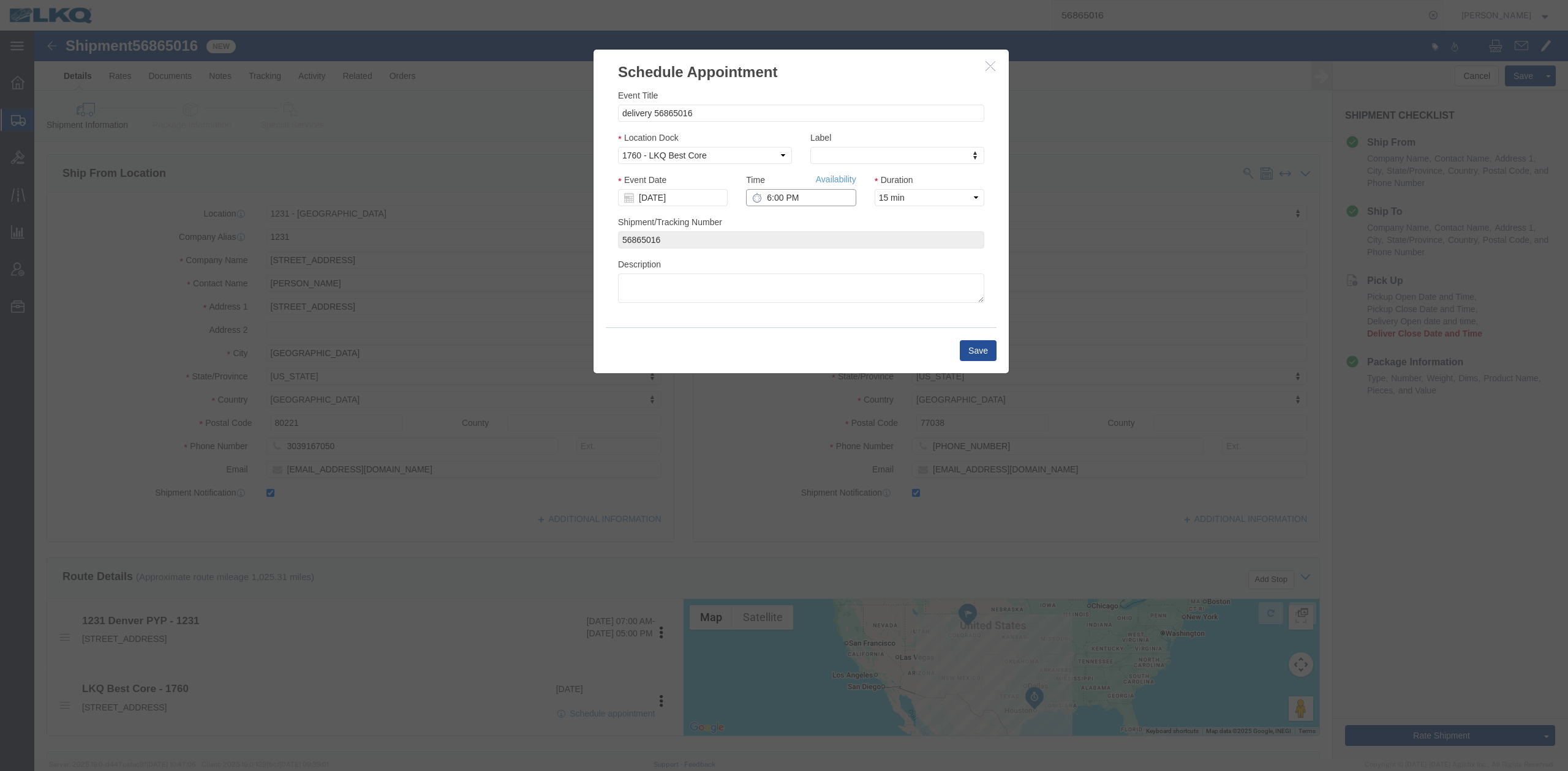
click input "6:00 PM"
type input "11:30 AM"
click button "Save"
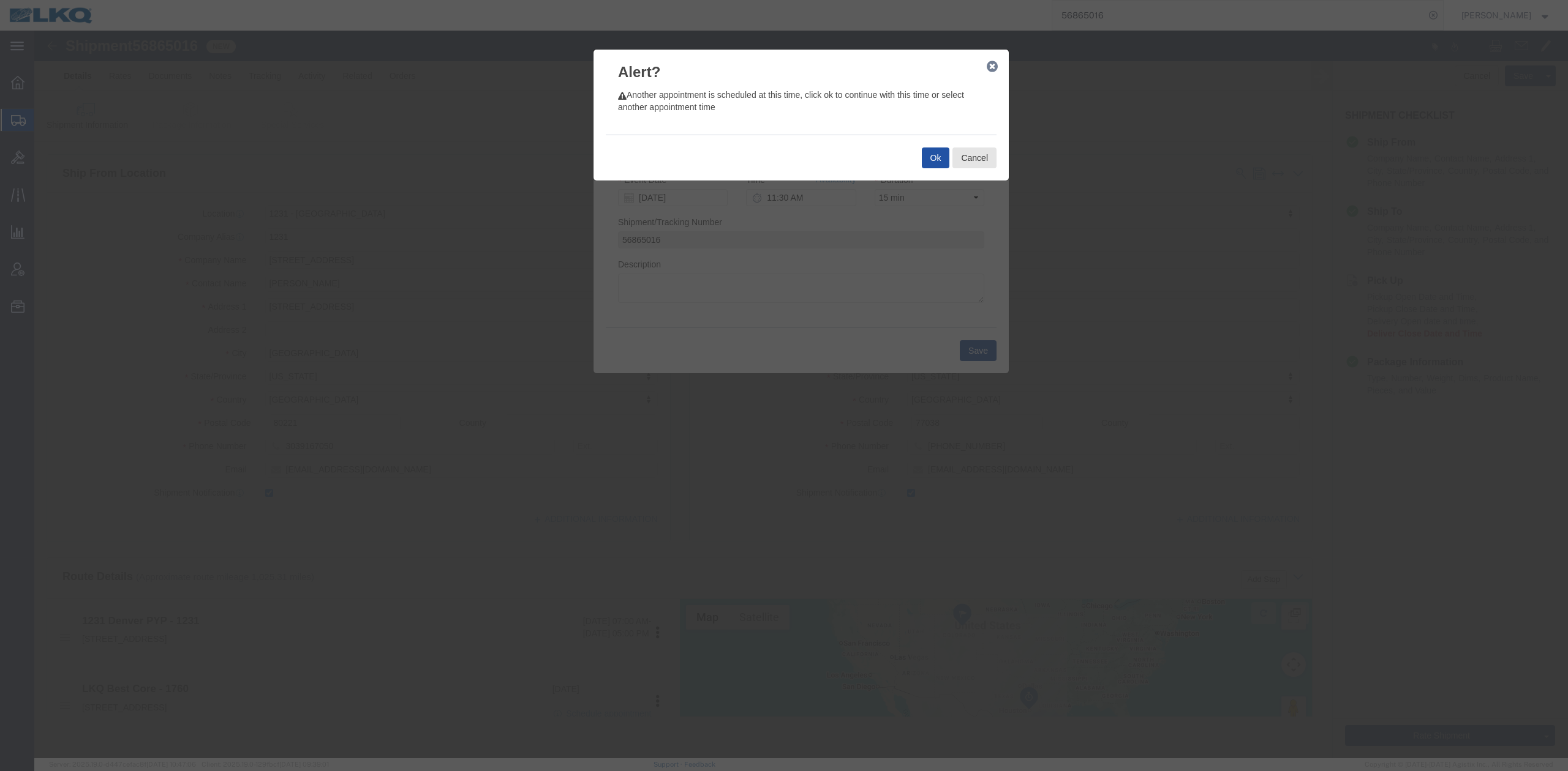
click button "Ok"
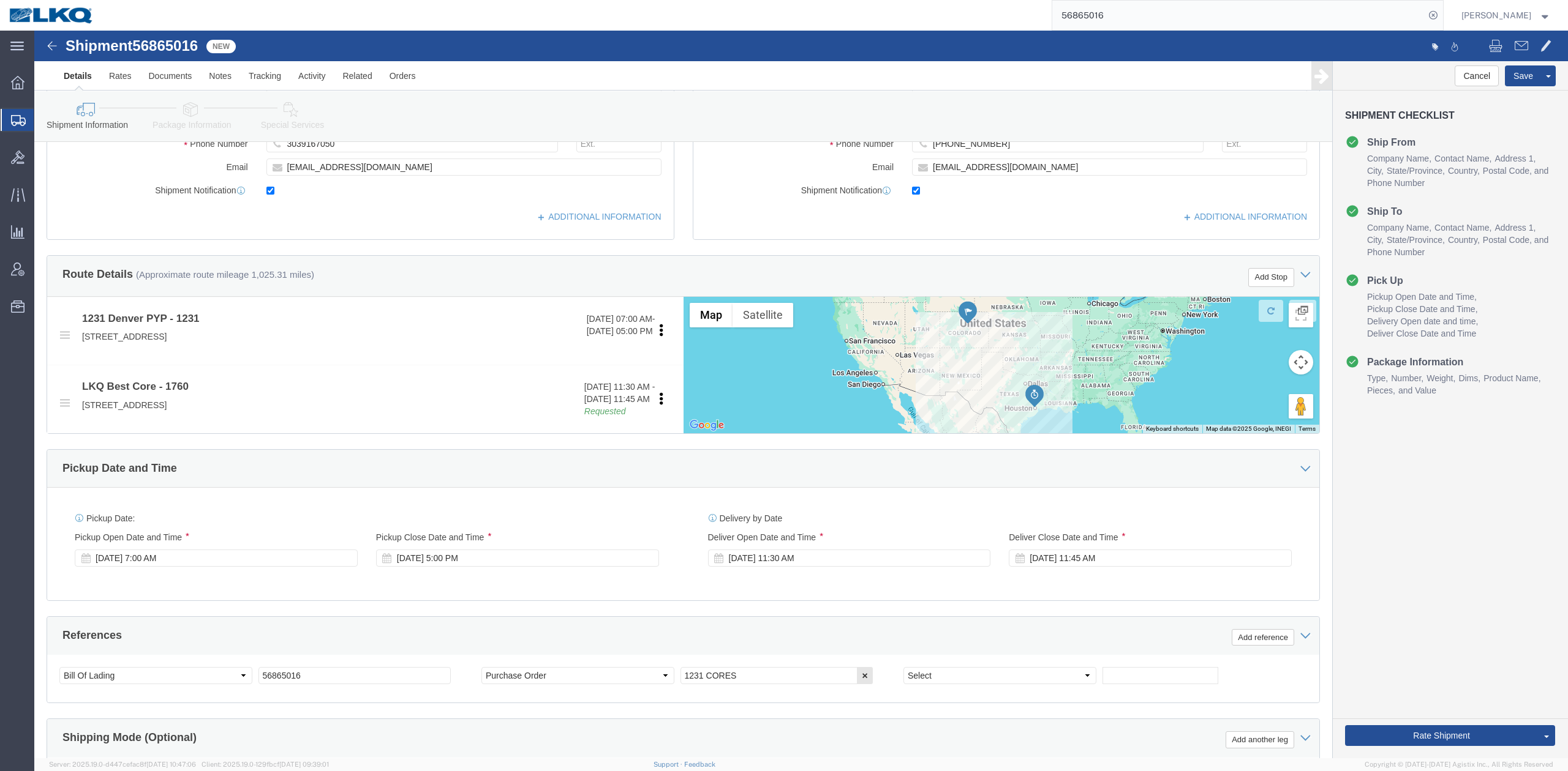
scroll to position [490, 0]
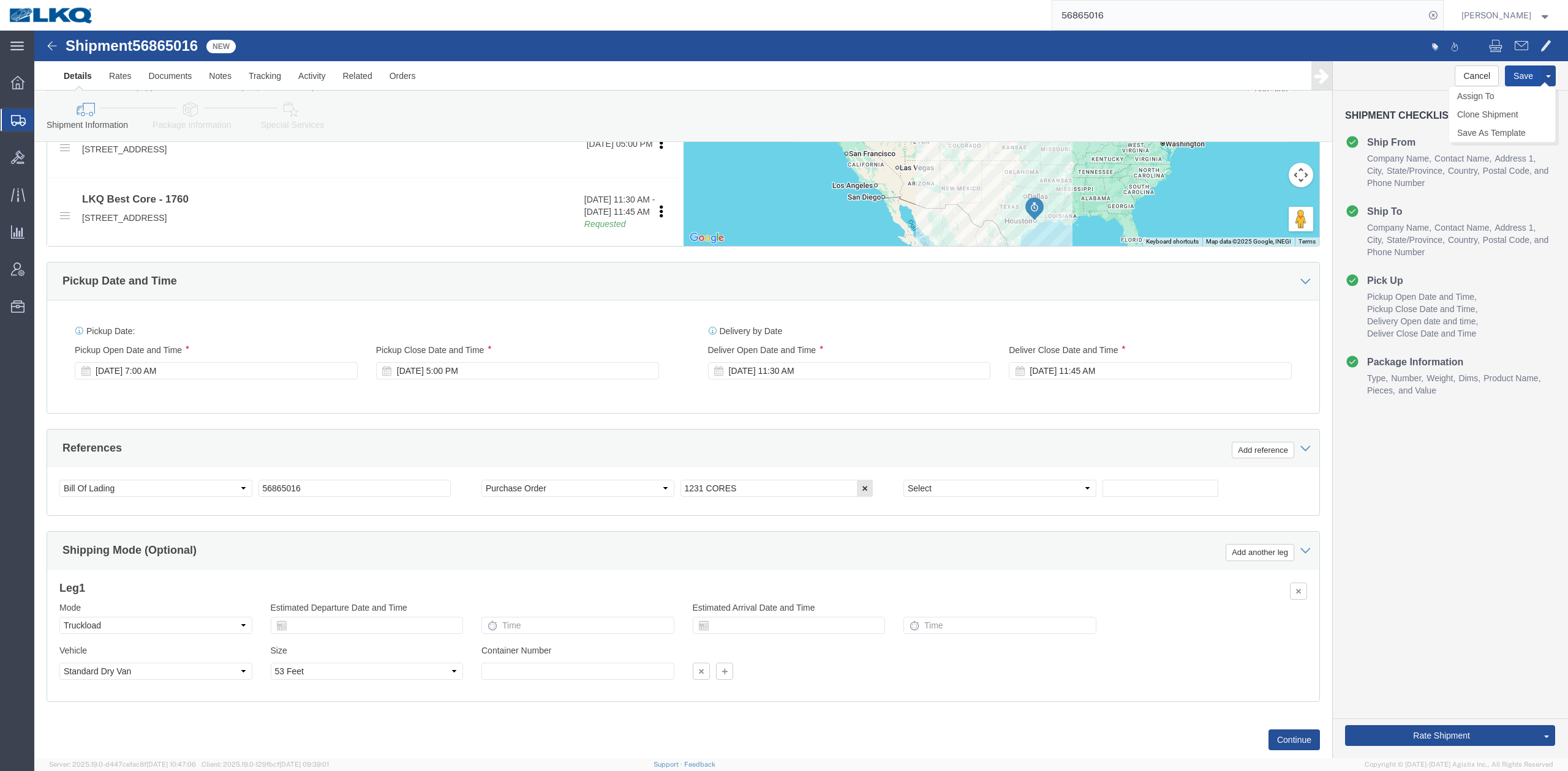
drag, startPoint x: 1474, startPoint y: 51, endPoint x: 1076, endPoint y: 1, distance: 401.1
click button "Save"
click button "Rate Shipment"
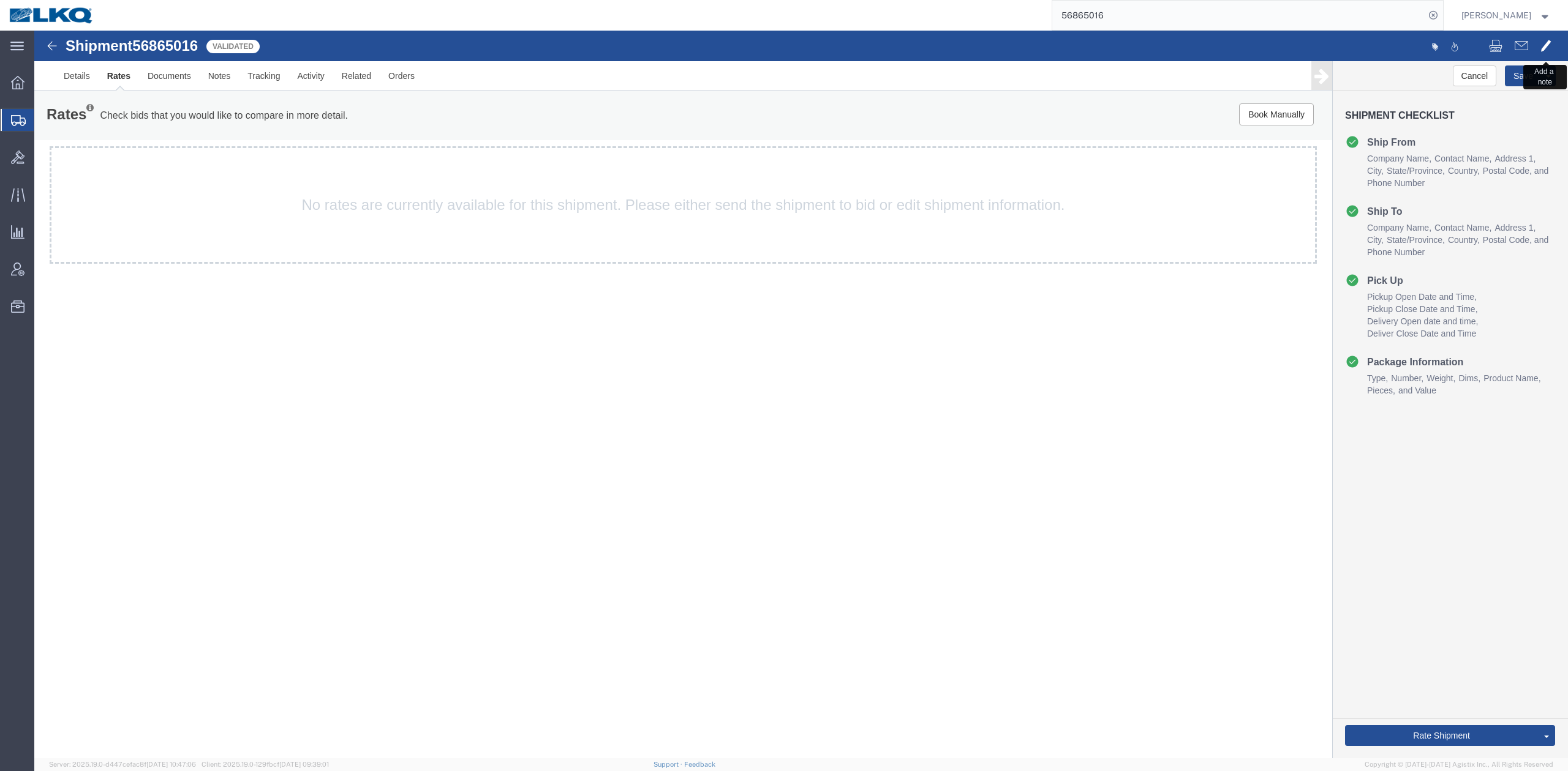
click at [1551, 54] on button at bounding box center [1546, 47] width 23 height 26
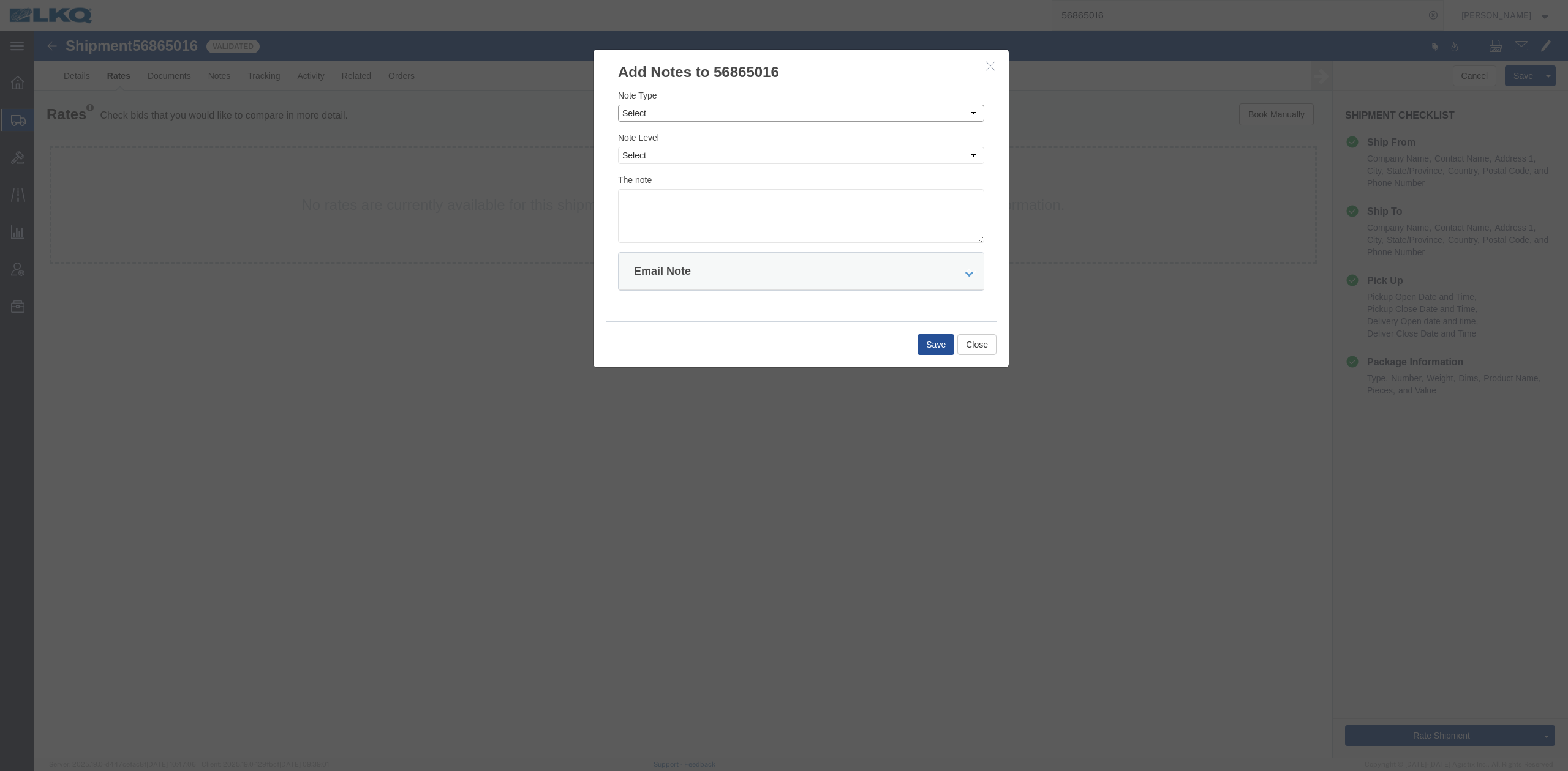
drag, startPoint x: 704, startPoint y: 113, endPoint x: 696, endPoint y: 120, distance: 10.6
click at [703, 113] on select "Select Approval Bid Notes Carrier Change Notes Claim Notes Content Hazmat Notes…" at bounding box center [801, 113] width 367 height 18
select select "BID_NOTES"
click at [618, 104] on select "Select Approval Bid Notes Carrier Change Notes Claim Notes Content Hazmat Notes…" at bounding box center [801, 113] width 367 height 18
click at [648, 155] on select "Select Private to Account Private to Vendor Public" at bounding box center [801, 155] width 367 height 18
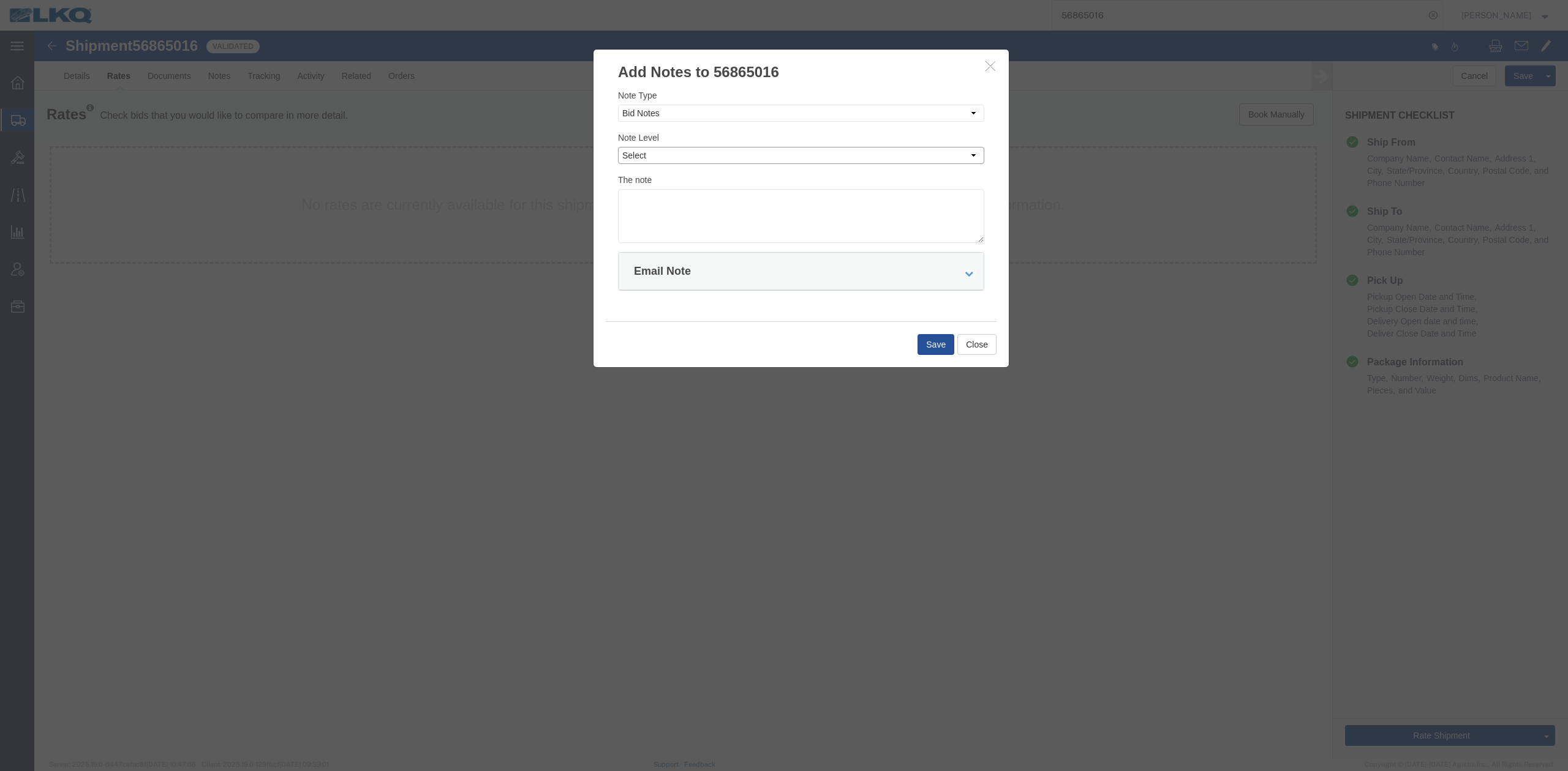
select select "PRIVATE_TO_ACCOUNT"
click at [618, 147] on select "Select Private to Account Private to Vendor Public" at bounding box center [801, 155] width 367 height 18
click at [660, 199] on textarea "D" at bounding box center [801, 216] width 367 height 54
type textarea "DAT: $1092"
click at [933, 341] on button "Save" at bounding box center [936, 345] width 37 height 21
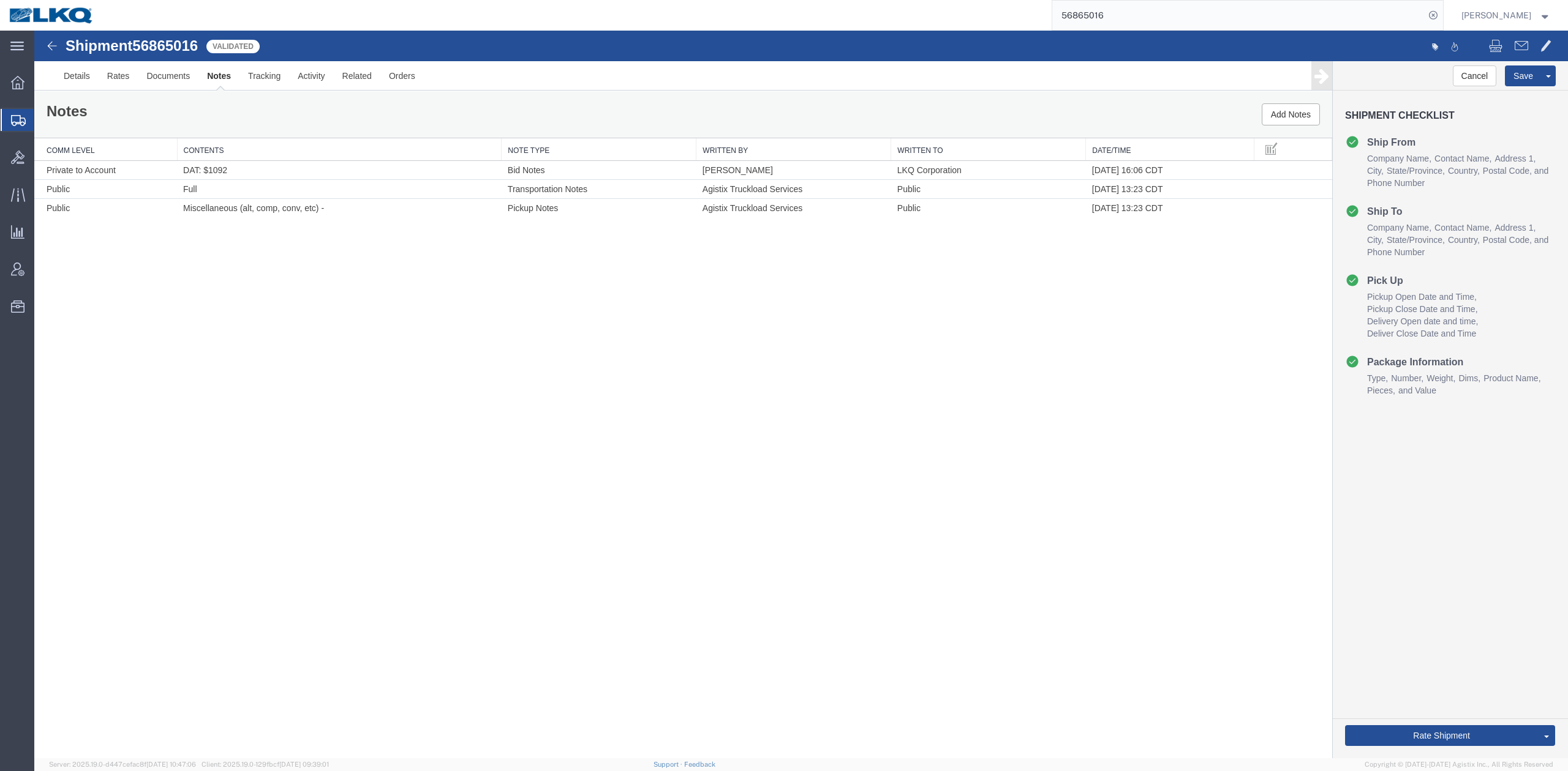
drag, startPoint x: 1483, startPoint y: 679, endPoint x: 469, endPoint y: 507, distance: 1028.5
click at [34, 31] on link "Send To Bid" at bounding box center [34, 31] width 0 height 0
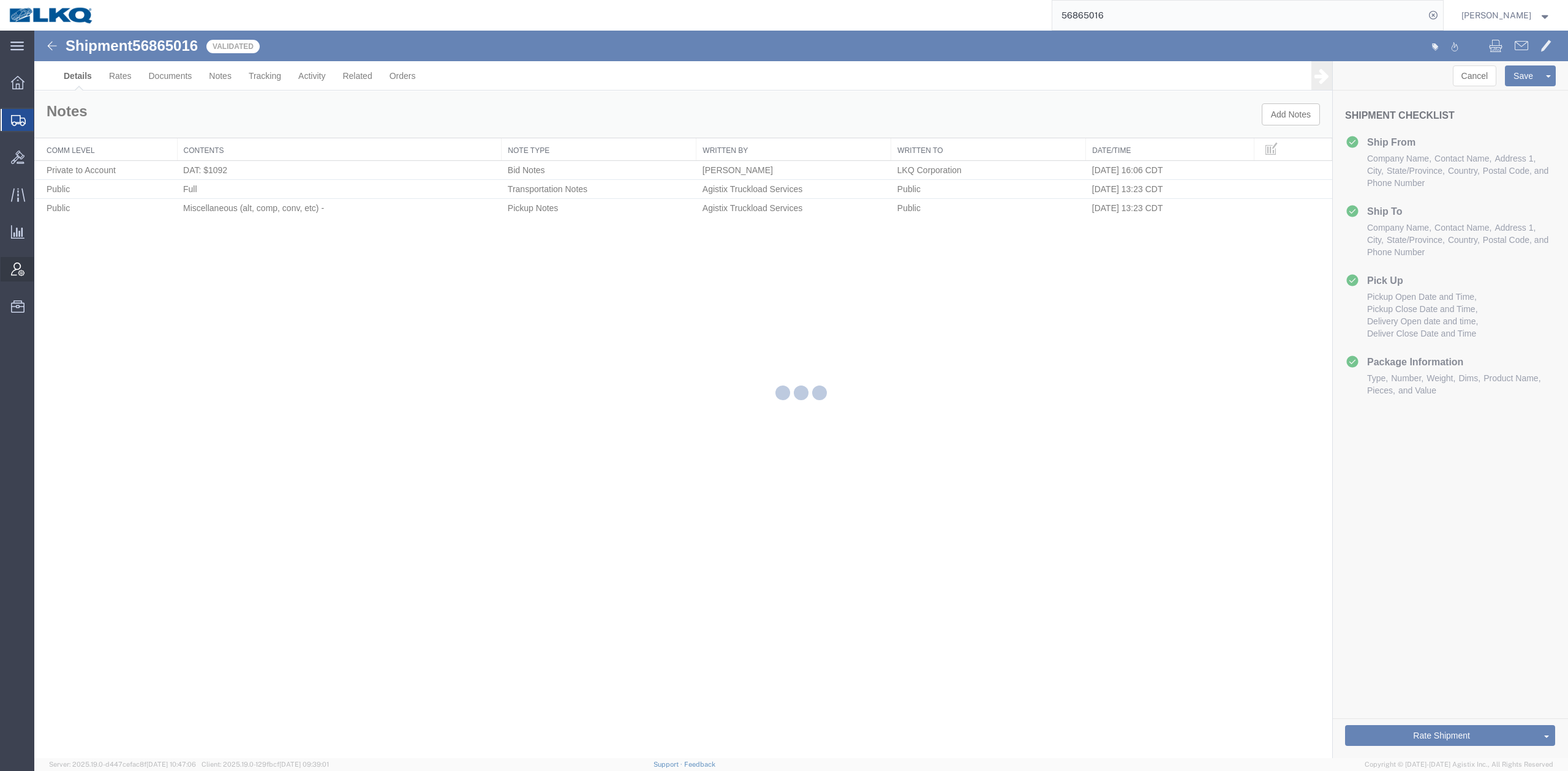
select select "27632"
select select "27634"
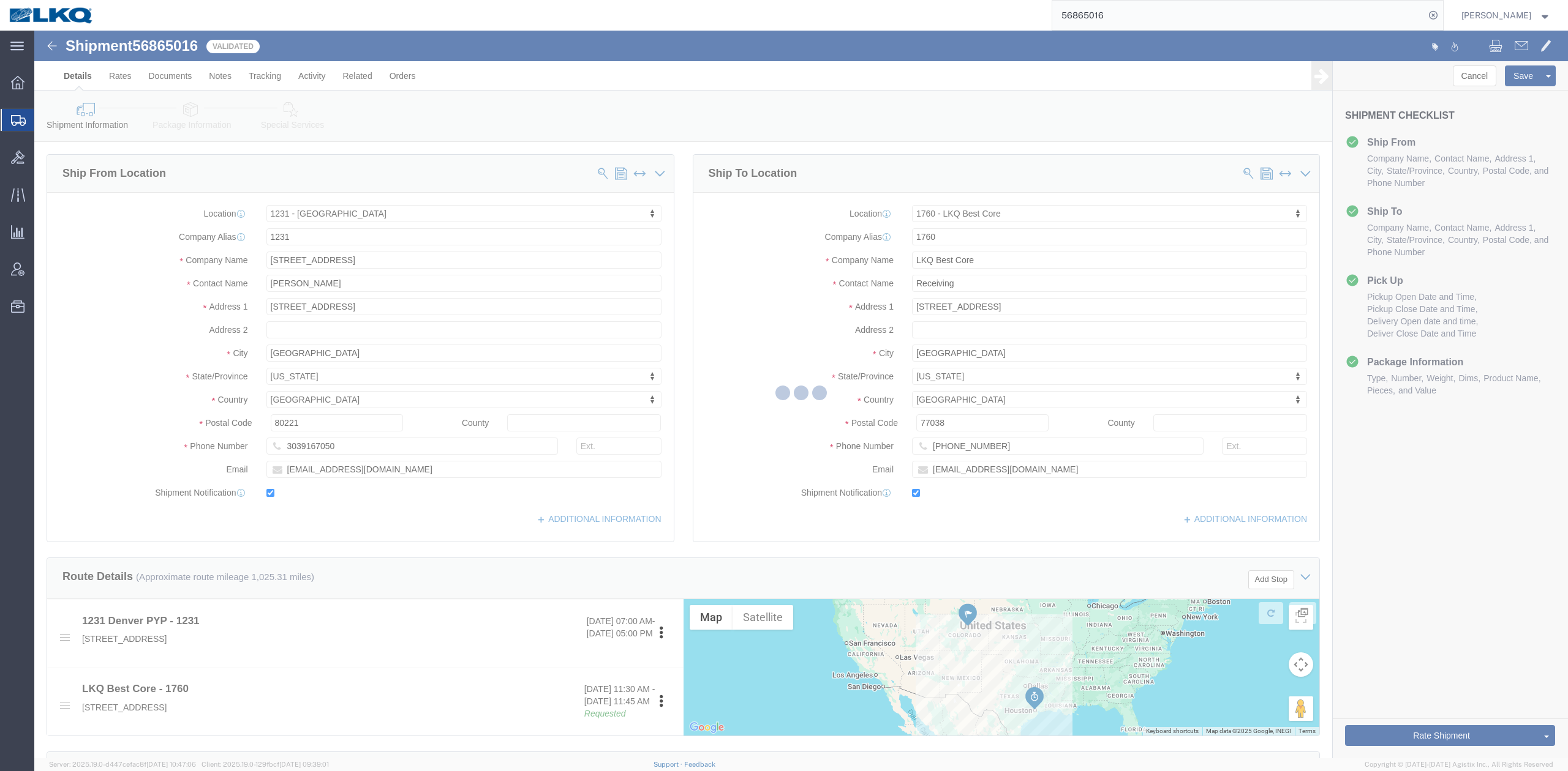
select select "TL"
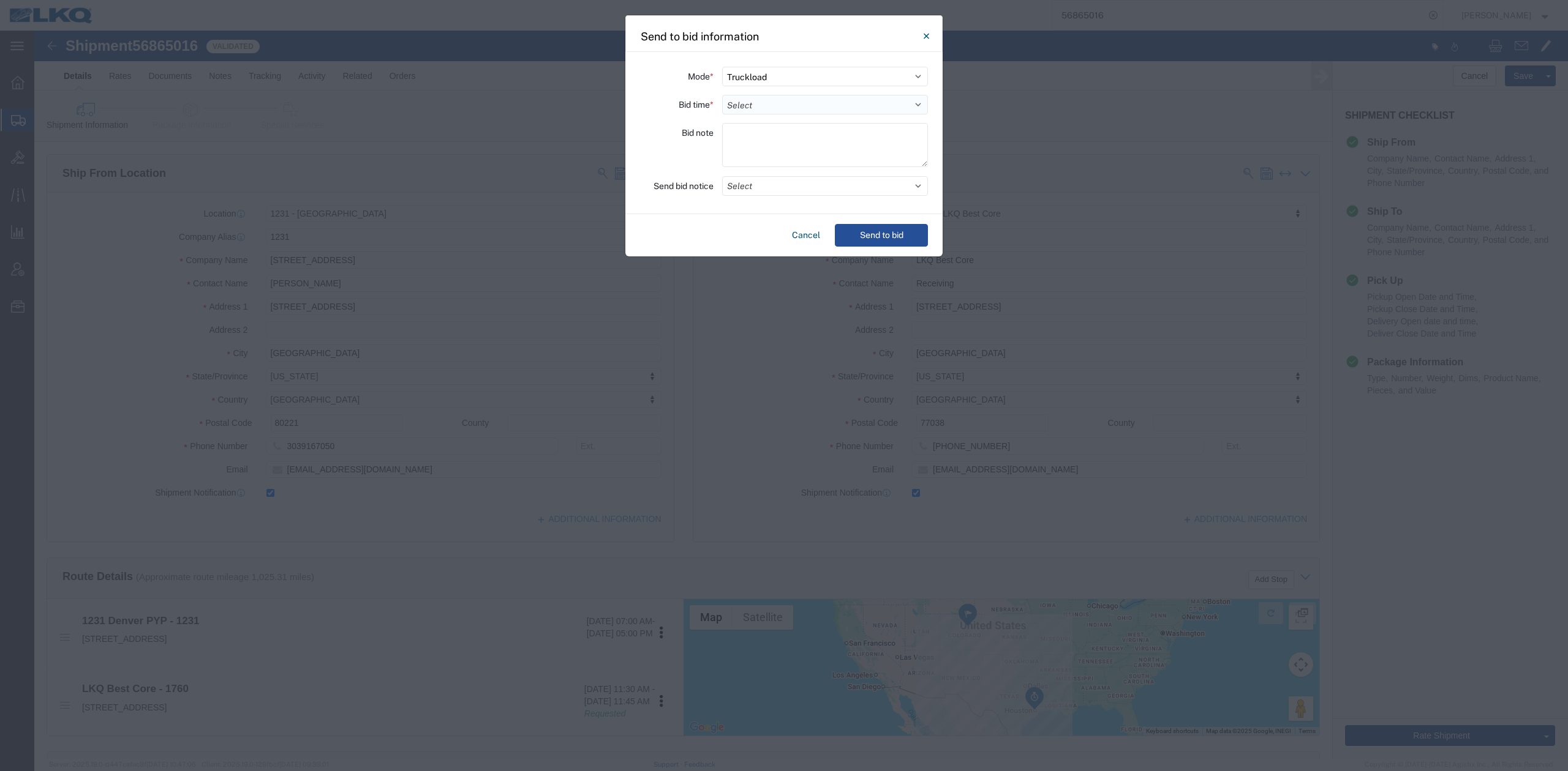
click at [740, 95] on select "Select 30 Min (Rush) 1 Hour (Rush) 2 Hours (Rush) 4 Hours (Rush) 8 Hours (Rush)…" at bounding box center [825, 104] width 206 height 19
select select "24"
click at [722, 95] on select "Select 30 Min (Rush) 1 Hour (Rush) 2 Hours (Rush) 4 Hours (Rush) 8 Hours (Rush)…" at bounding box center [825, 104] width 206 height 19
click at [767, 176] on div "Mode * Select Small Parcel Truckload Air Rail Less than Truckload Ocean Freight…" at bounding box center [784, 133] width 317 height 162
click at [763, 184] on button "Select" at bounding box center [825, 185] width 206 height 19
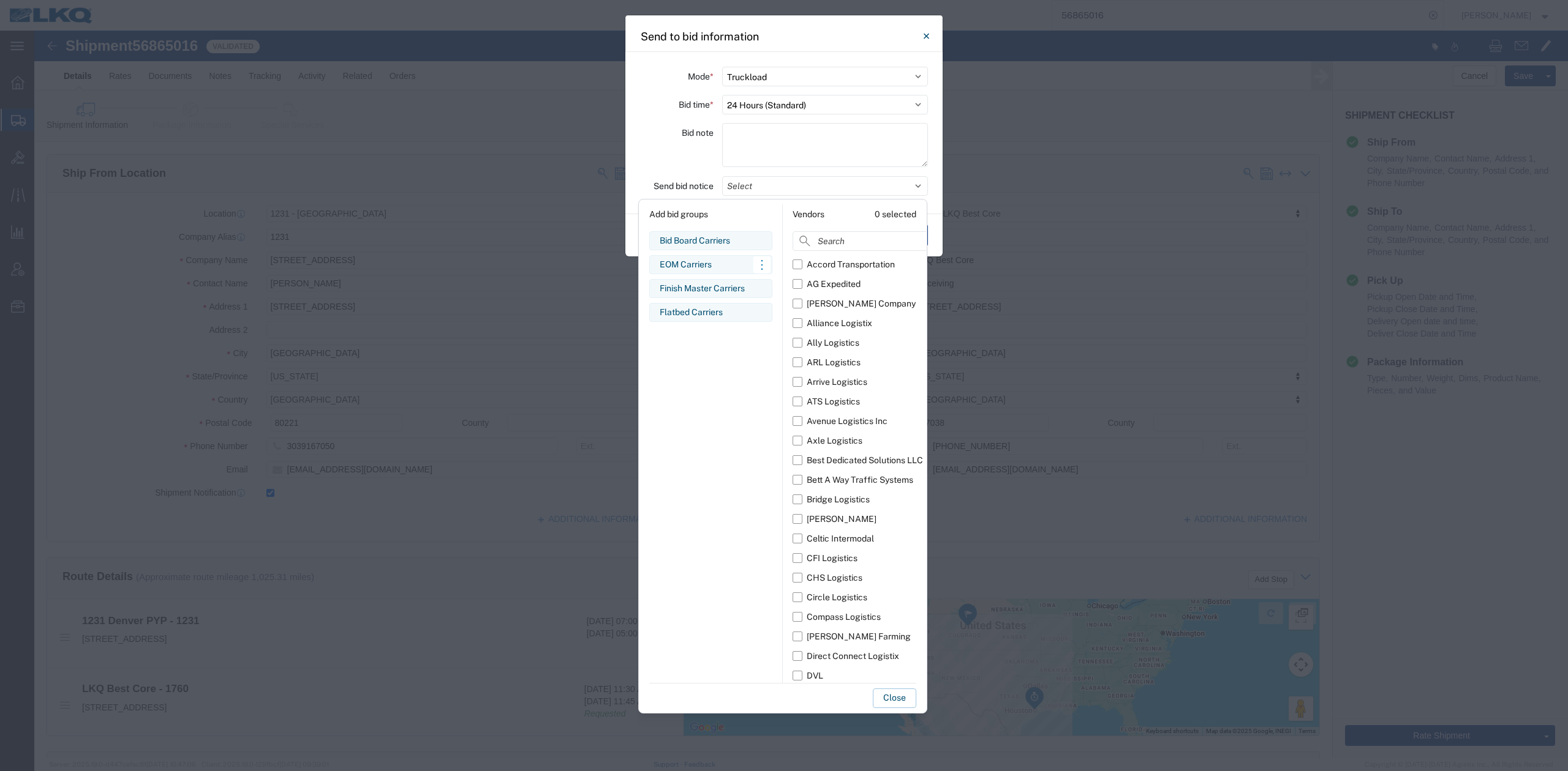
click at [684, 268] on div "EOM Carriers" at bounding box center [711, 265] width 103 height 13
click at [900, 700] on button "Close" at bounding box center [894, 698] width 43 height 19
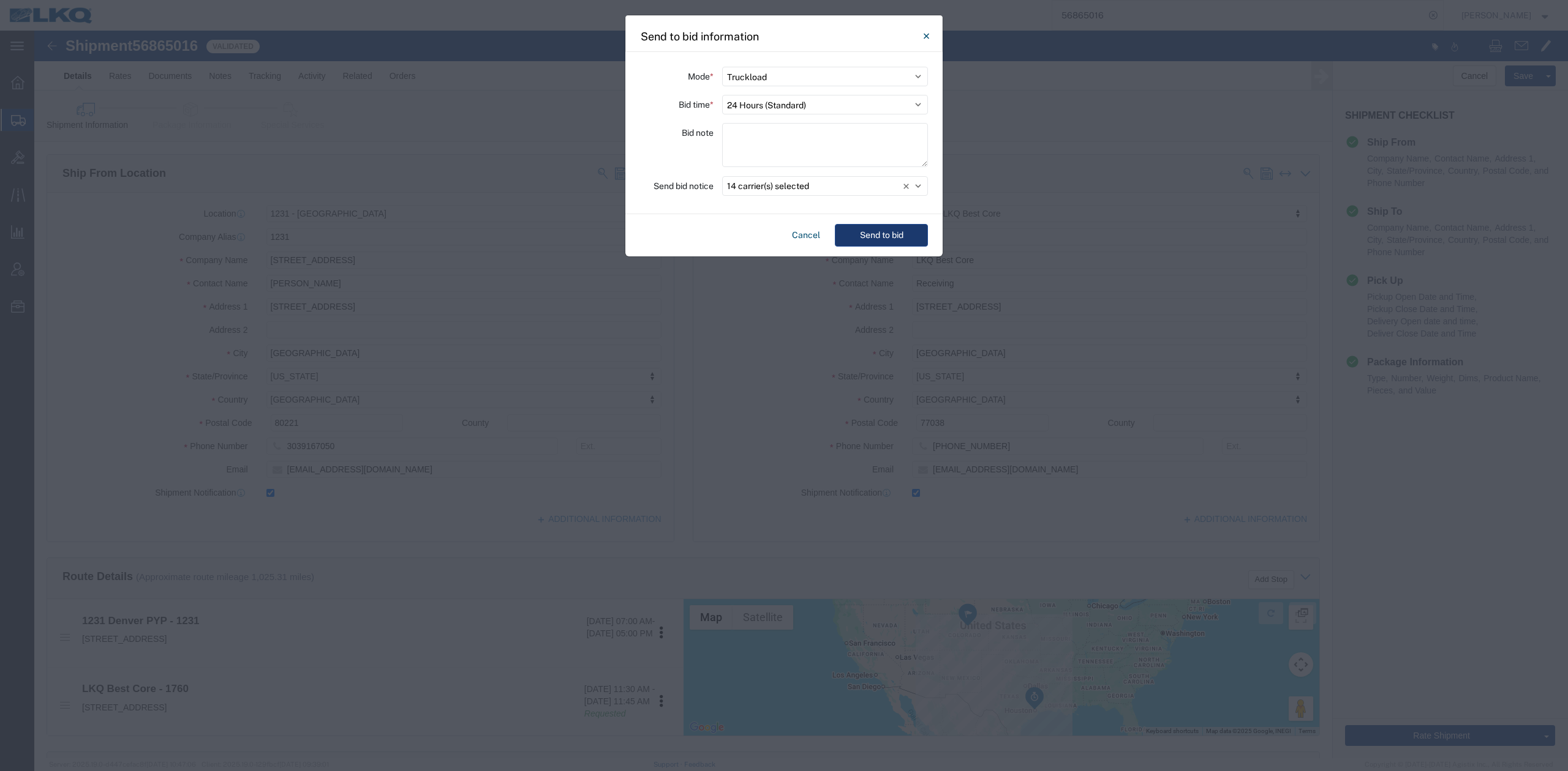
click at [921, 231] on button "Send to bid" at bounding box center [882, 235] width 94 height 23
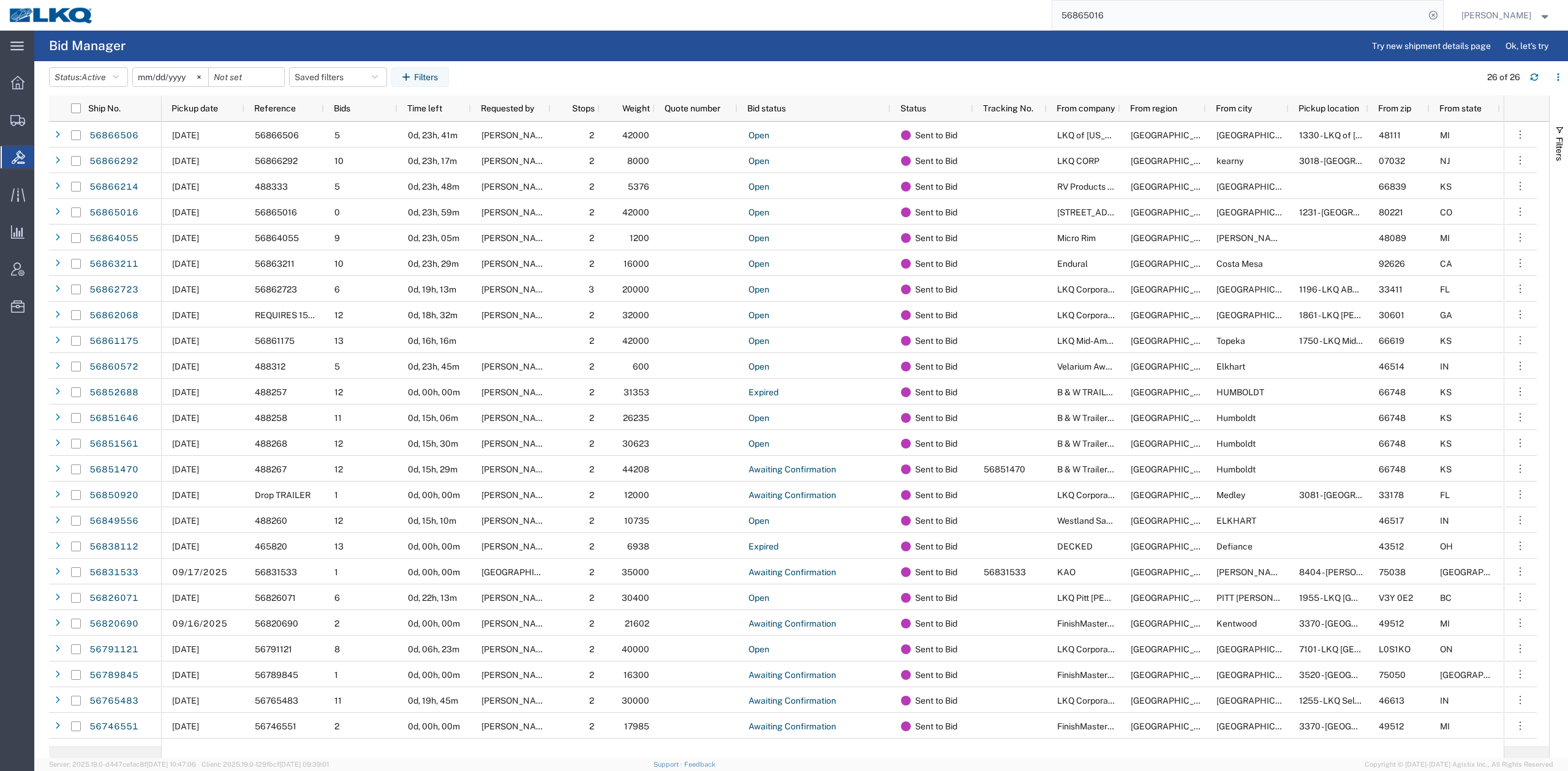
click at [1098, 16] on input "56865016" at bounding box center [1238, 15] width 372 height 29
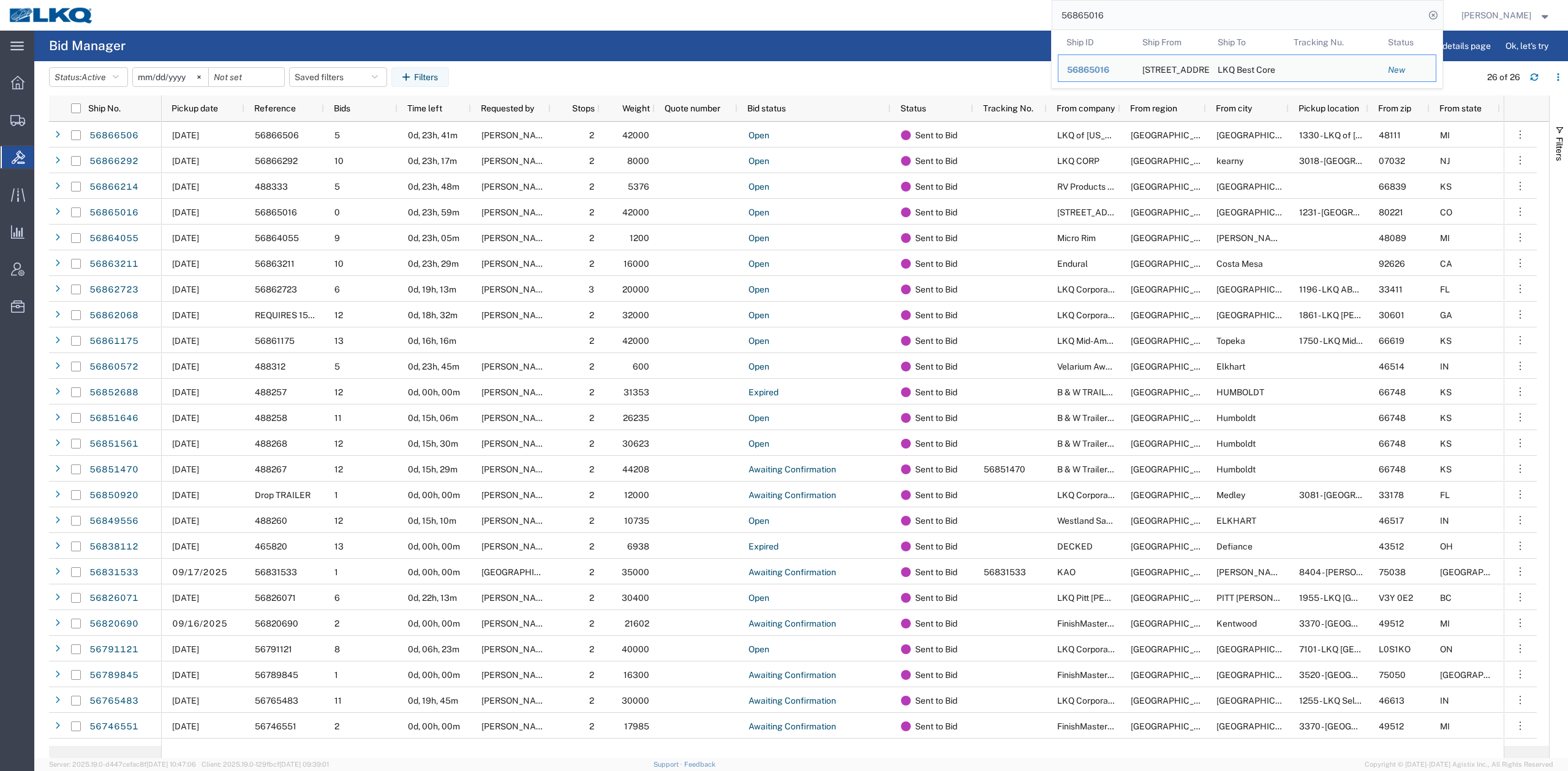
click at [1098, 16] on input "56865016" at bounding box center [1238, 15] width 372 height 29
paste input "3211"
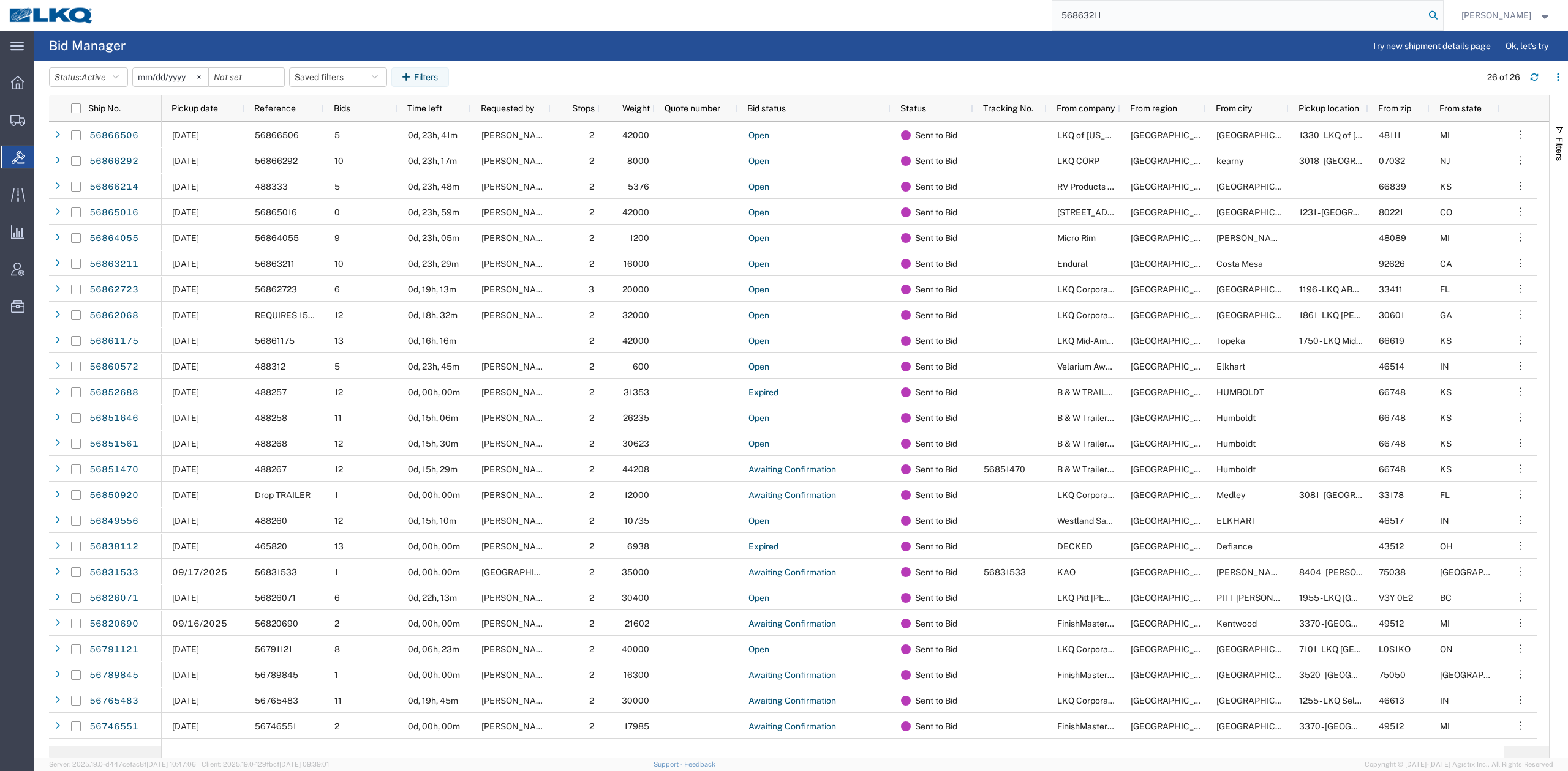
click at [1442, 13] on icon at bounding box center [1434, 15] width 18 height 18
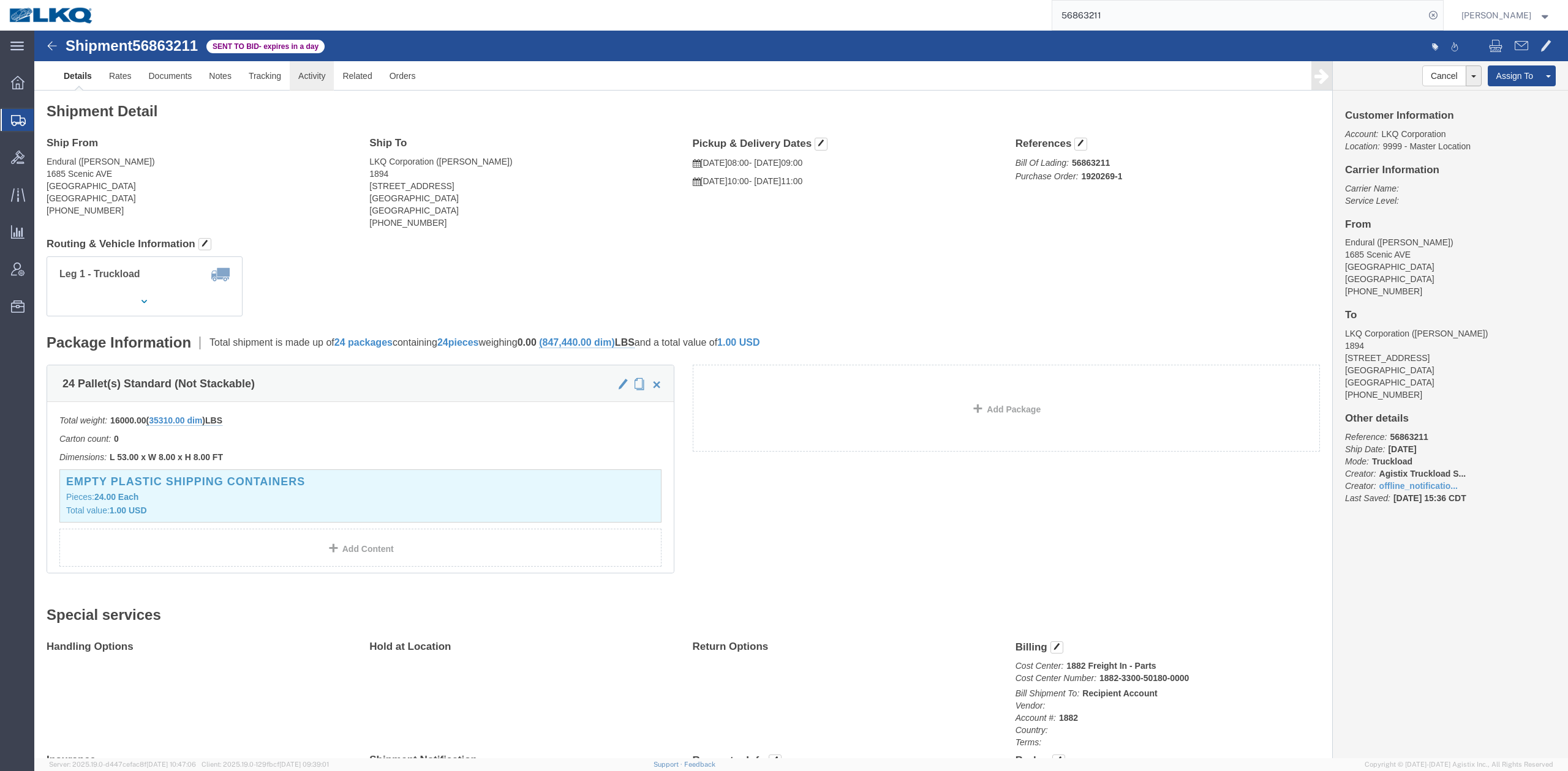
click link "Activity"
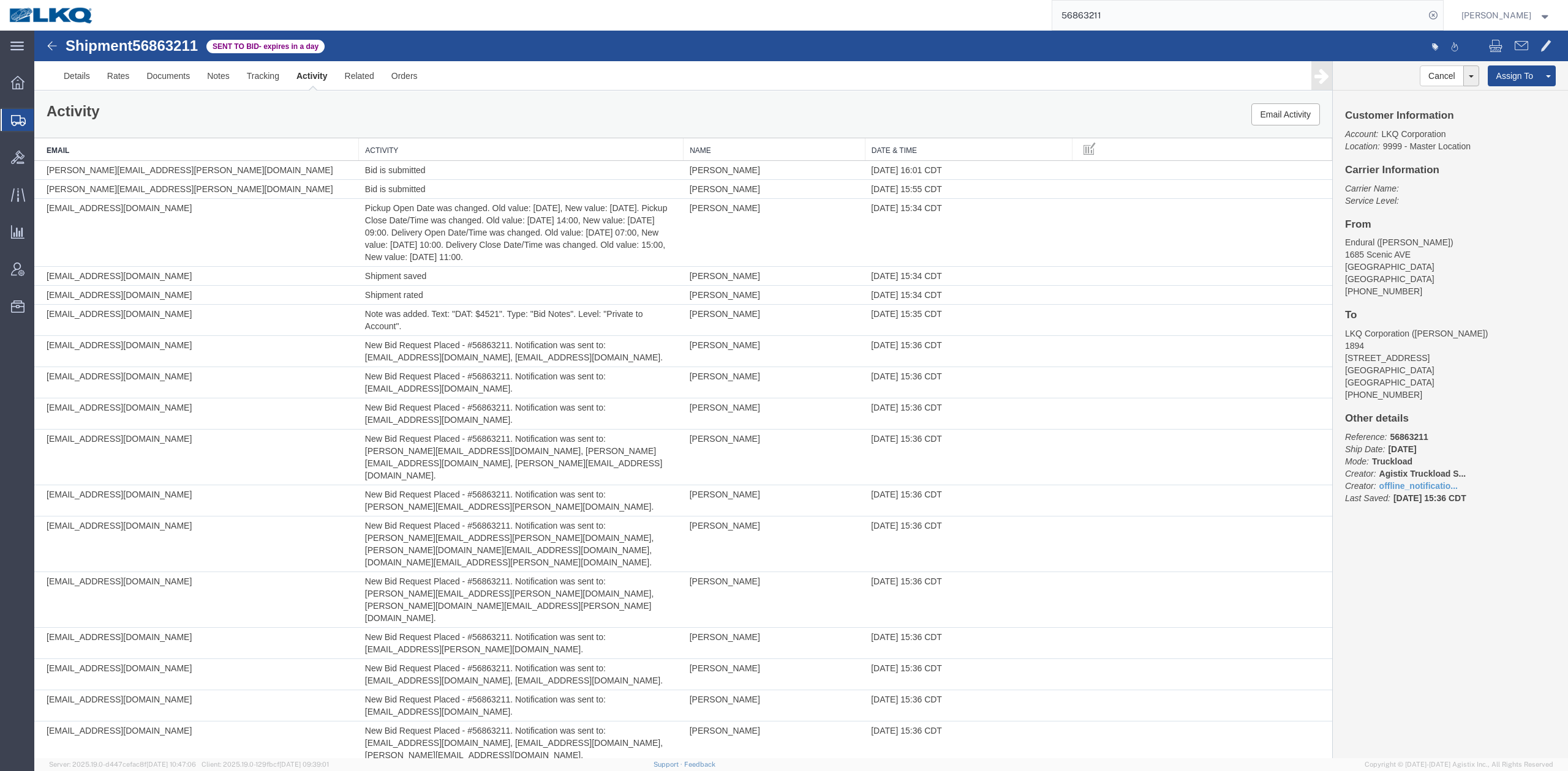
click at [899, 153] on th "Date & Time" at bounding box center [969, 149] width 208 height 23
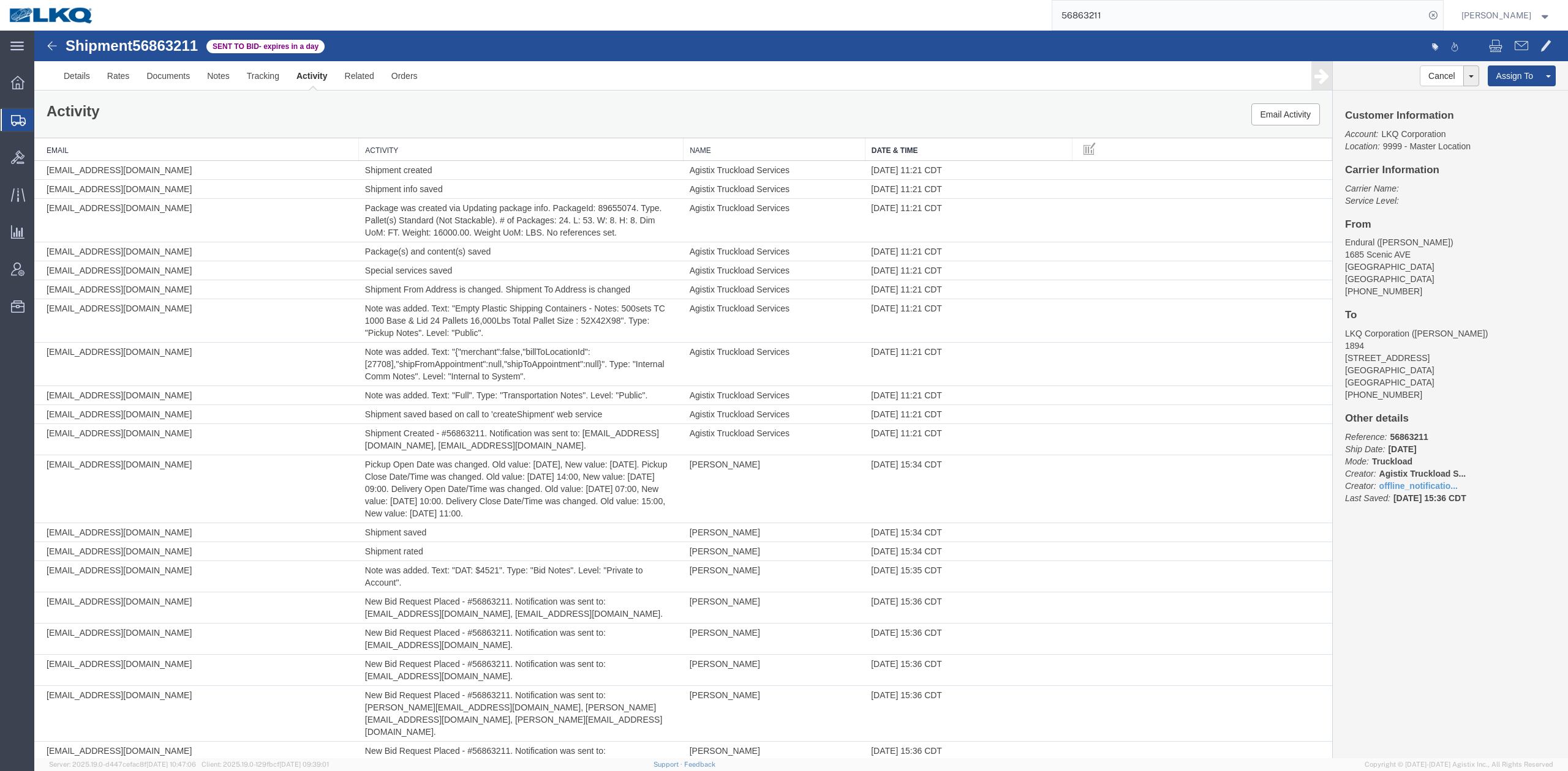
click at [1115, 8] on input "56863211" at bounding box center [1238, 15] width 372 height 29
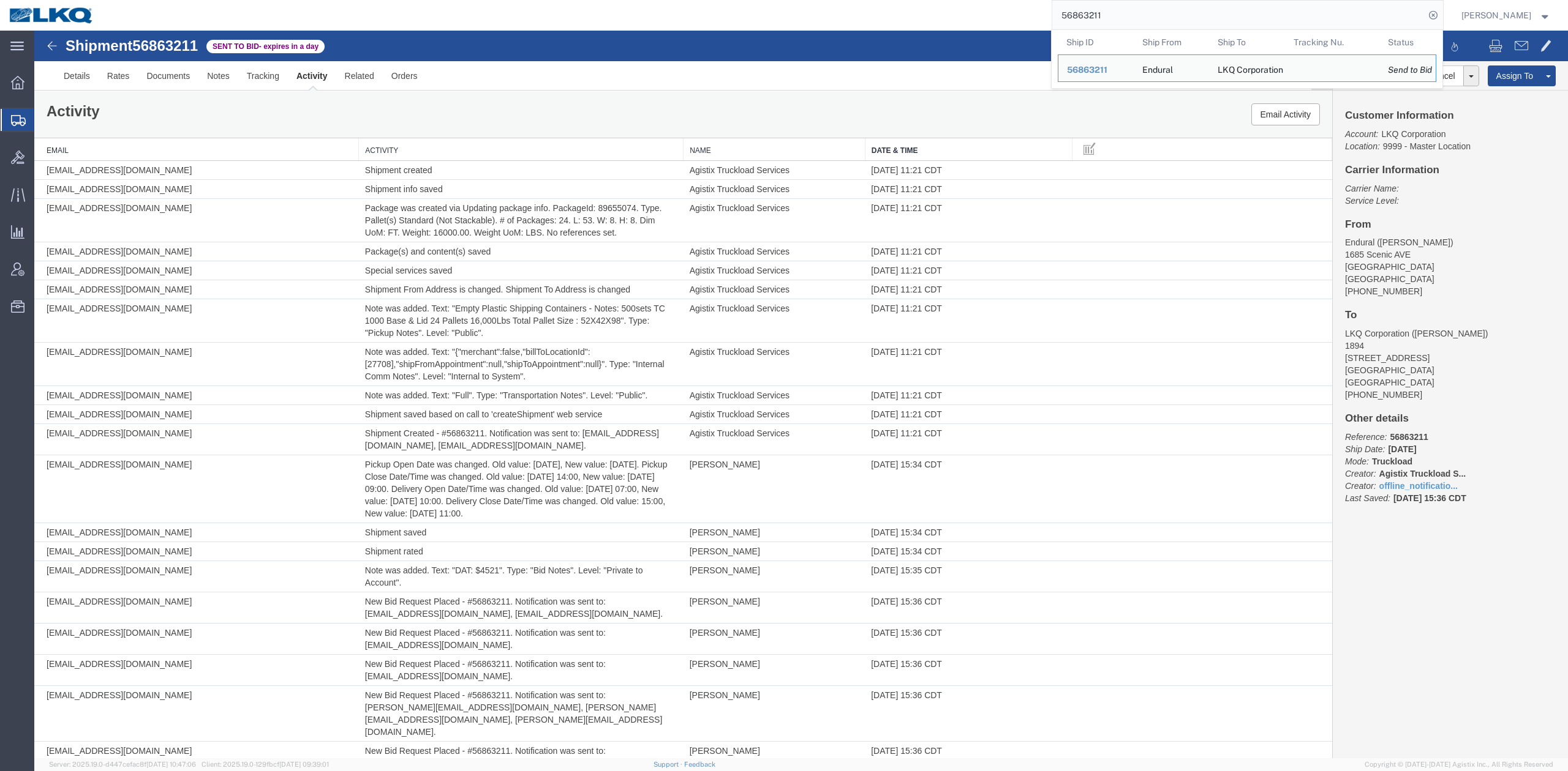
click at [1116, 8] on input "56863211" at bounding box center [1238, 15] width 372 height 29
paste input "691185"
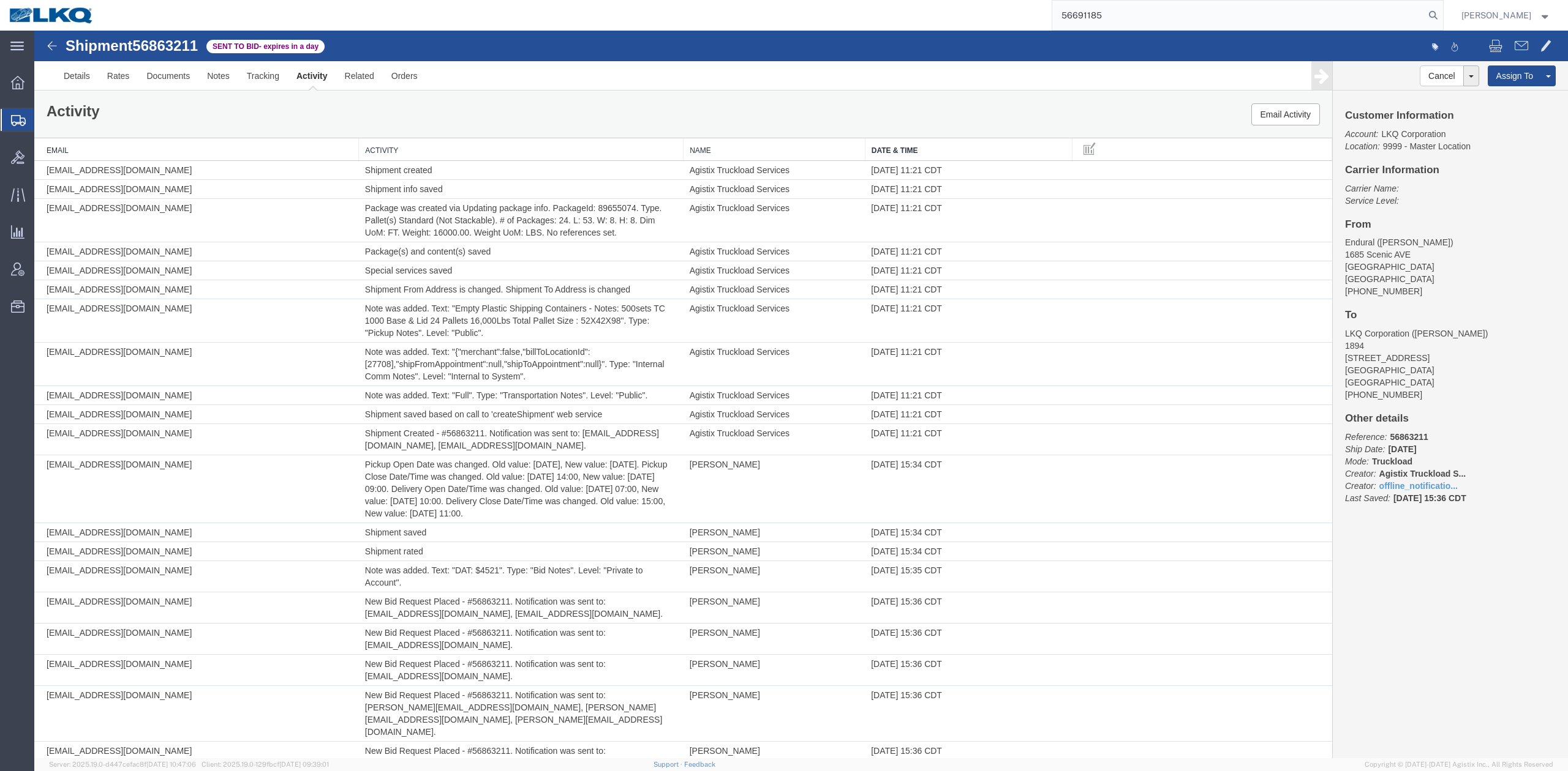
type input "56691185"
click at [1468, 10] on nav "56691185 Matt Harvey" at bounding box center [788, 15] width 1560 height 31
click at [1442, 13] on icon at bounding box center [1434, 15] width 18 height 18
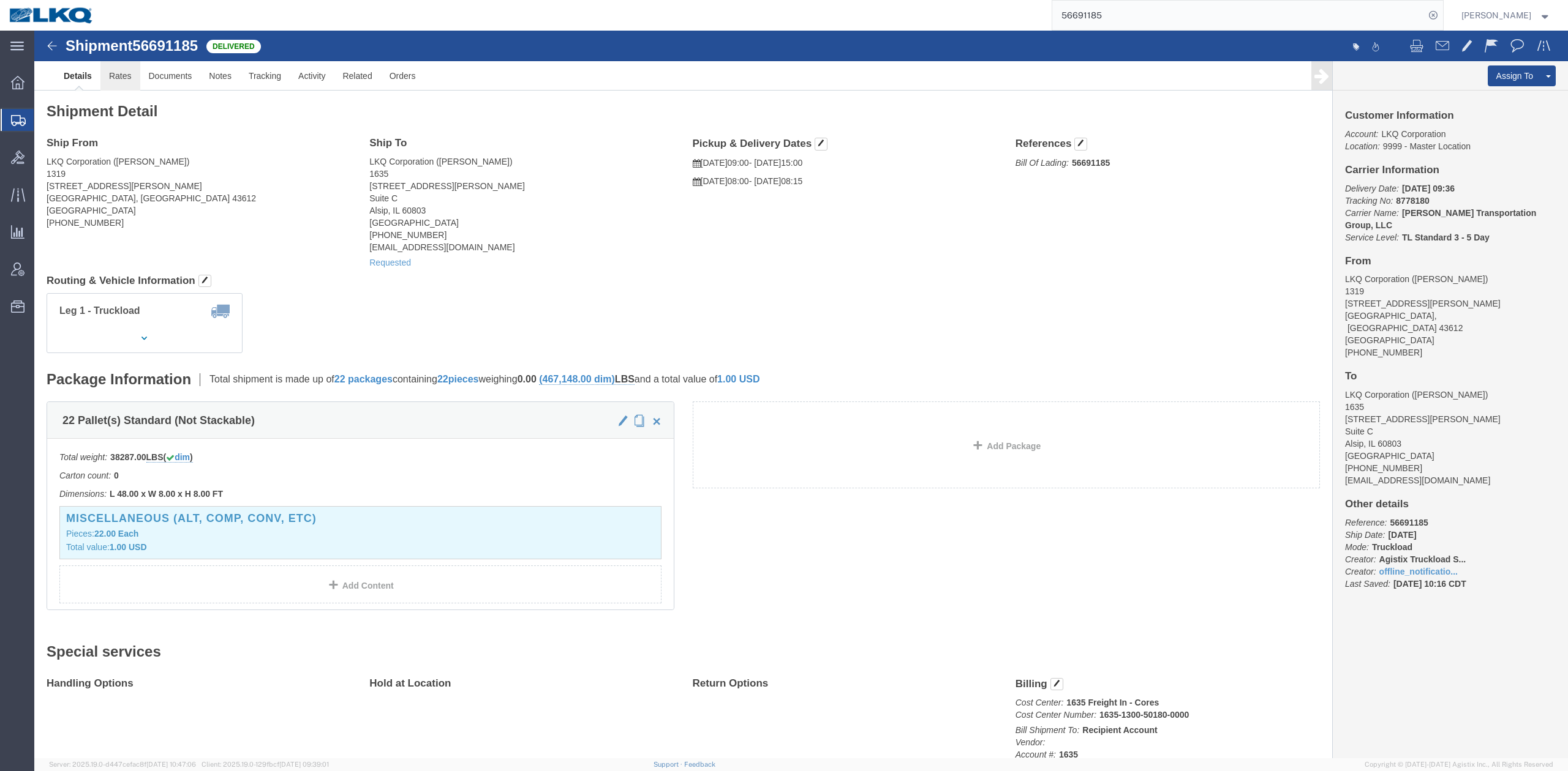
drag, startPoint x: 92, startPoint y: 40, endPoint x: 79, endPoint y: 68, distance: 30.9
click link "Rates"
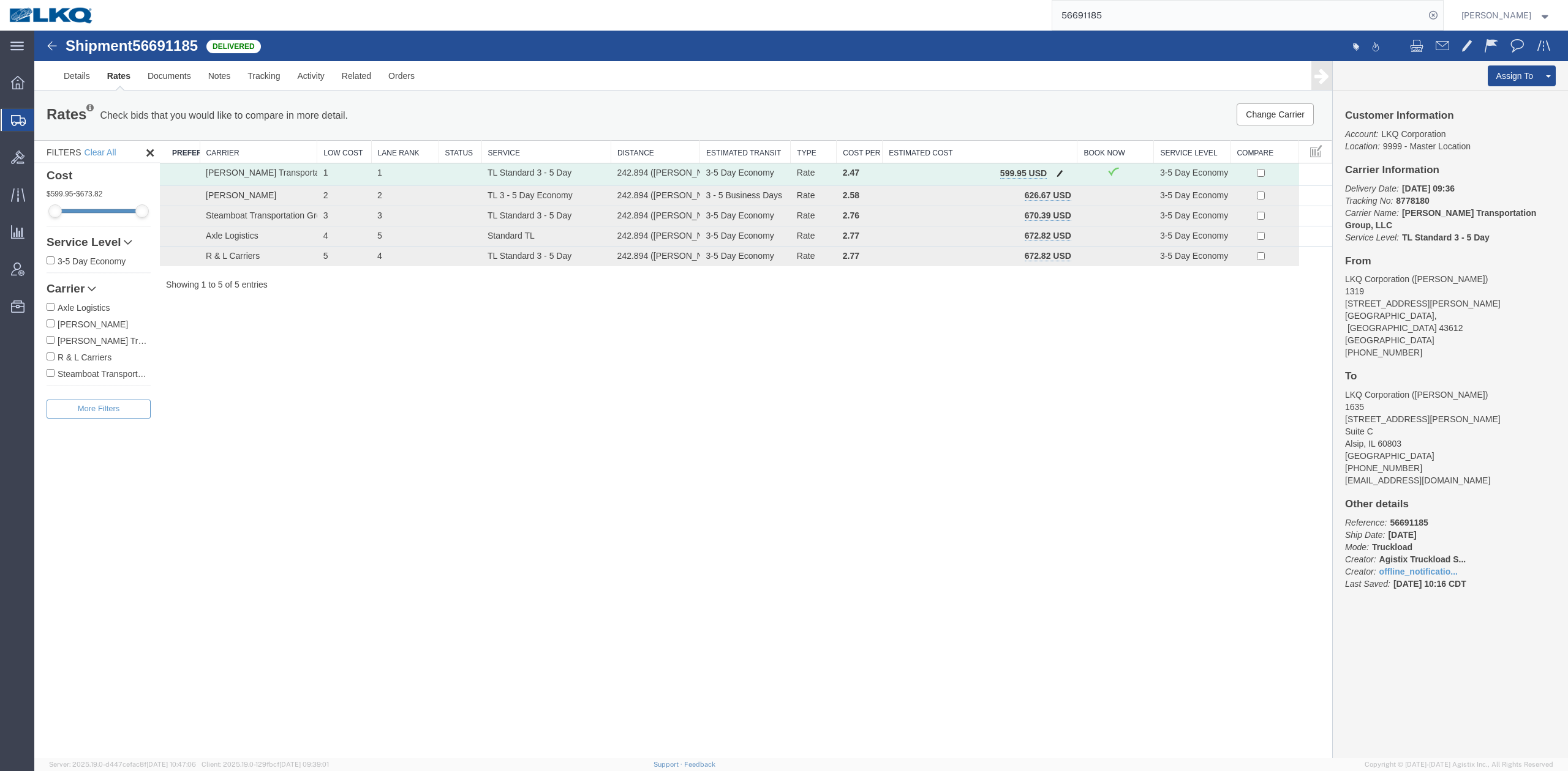
click at [1064, 169] on button "button" at bounding box center [1060, 174] width 17 height 16
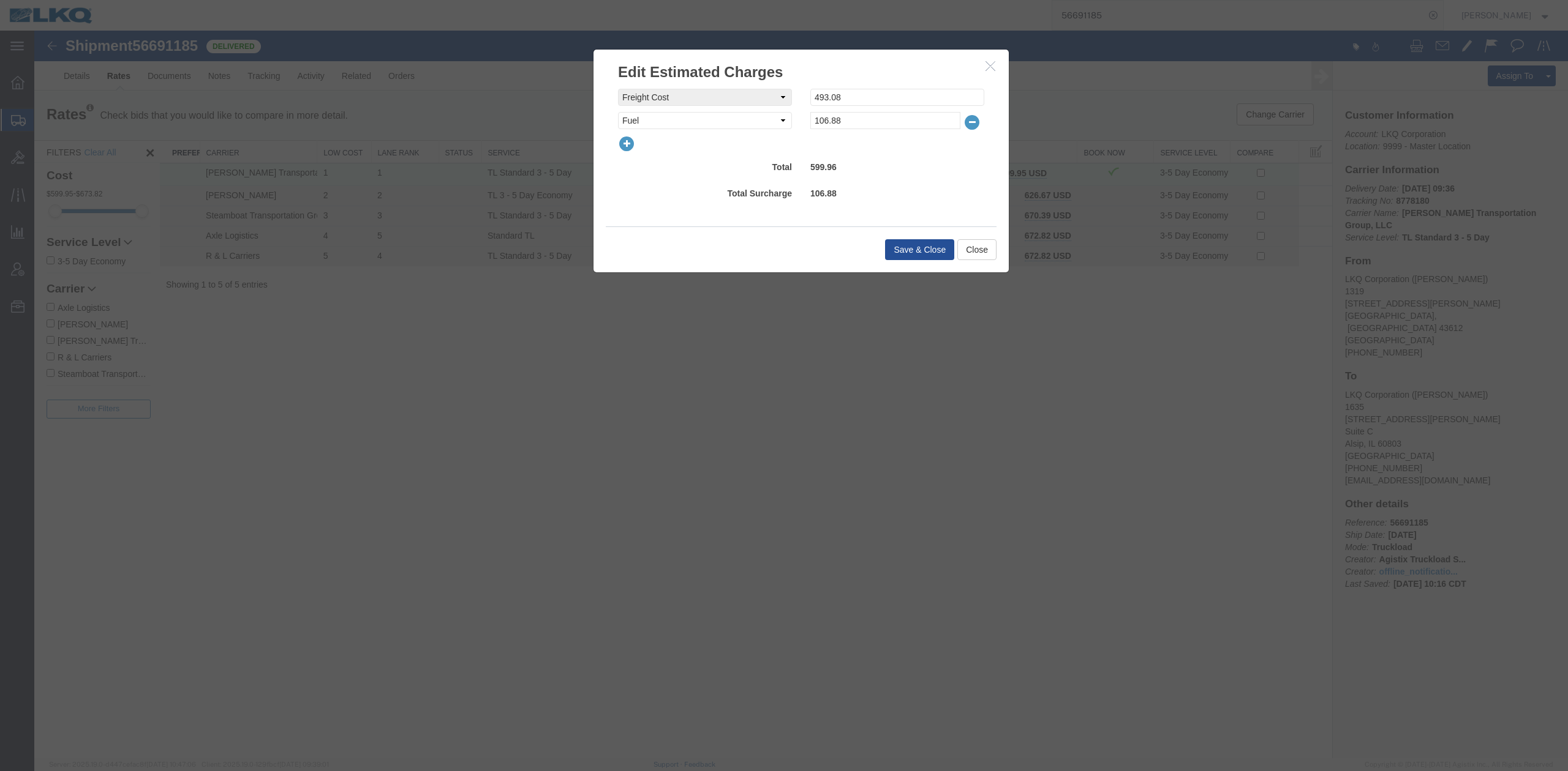
click at [1052, 167] on button "button" at bounding box center [1060, 174] width 17 height 16
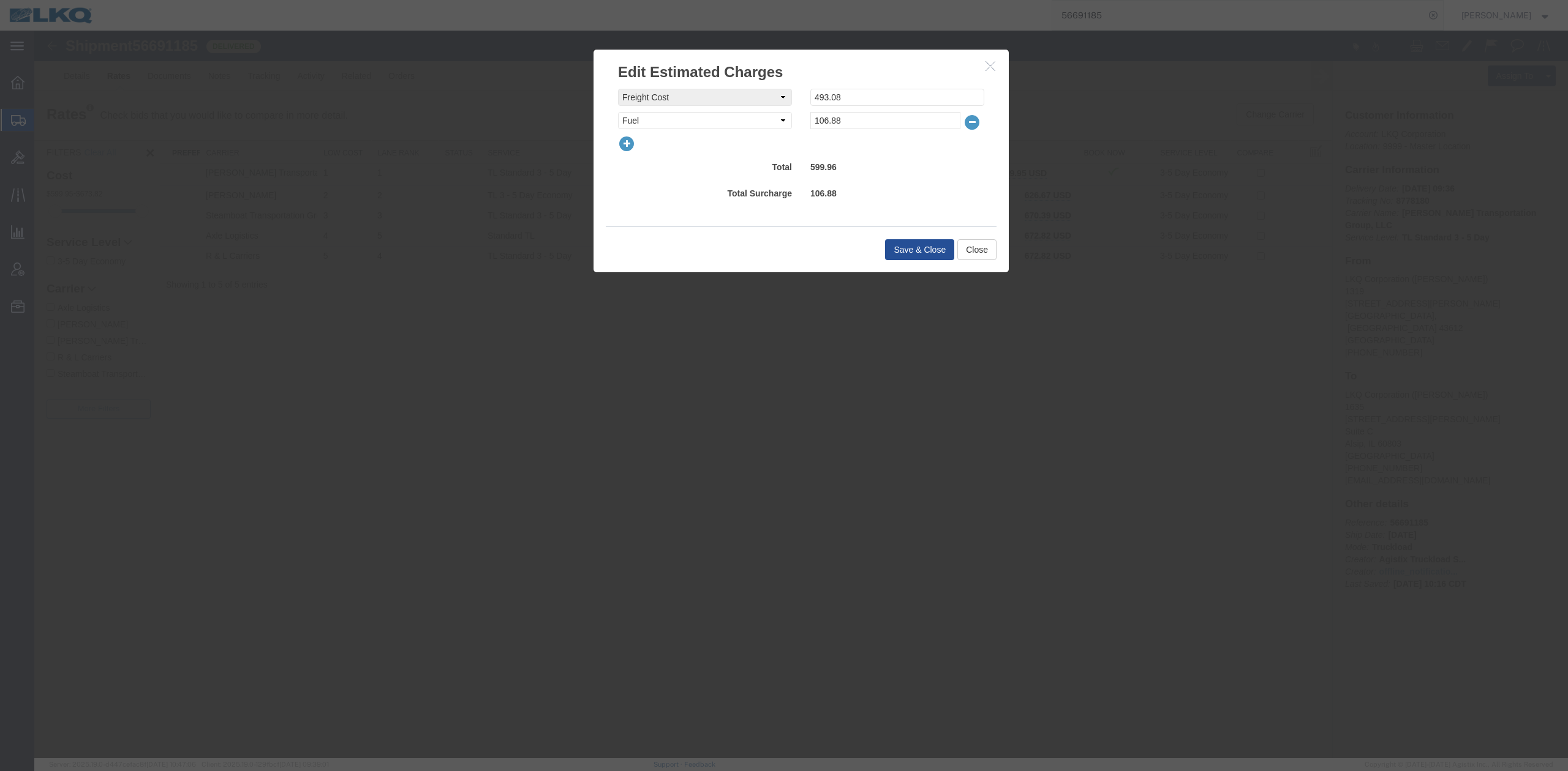
click at [627, 148] on div "freightCost Select AES Filing Accessorial Delivery Charge Additional Invoice De…" at bounding box center [801, 146] width 367 height 116
drag, startPoint x: 990, startPoint y: 71, endPoint x: 925, endPoint y: 98, distance: 70.4
click at [990, 70] on button "button" at bounding box center [992, 66] width 15 height 15
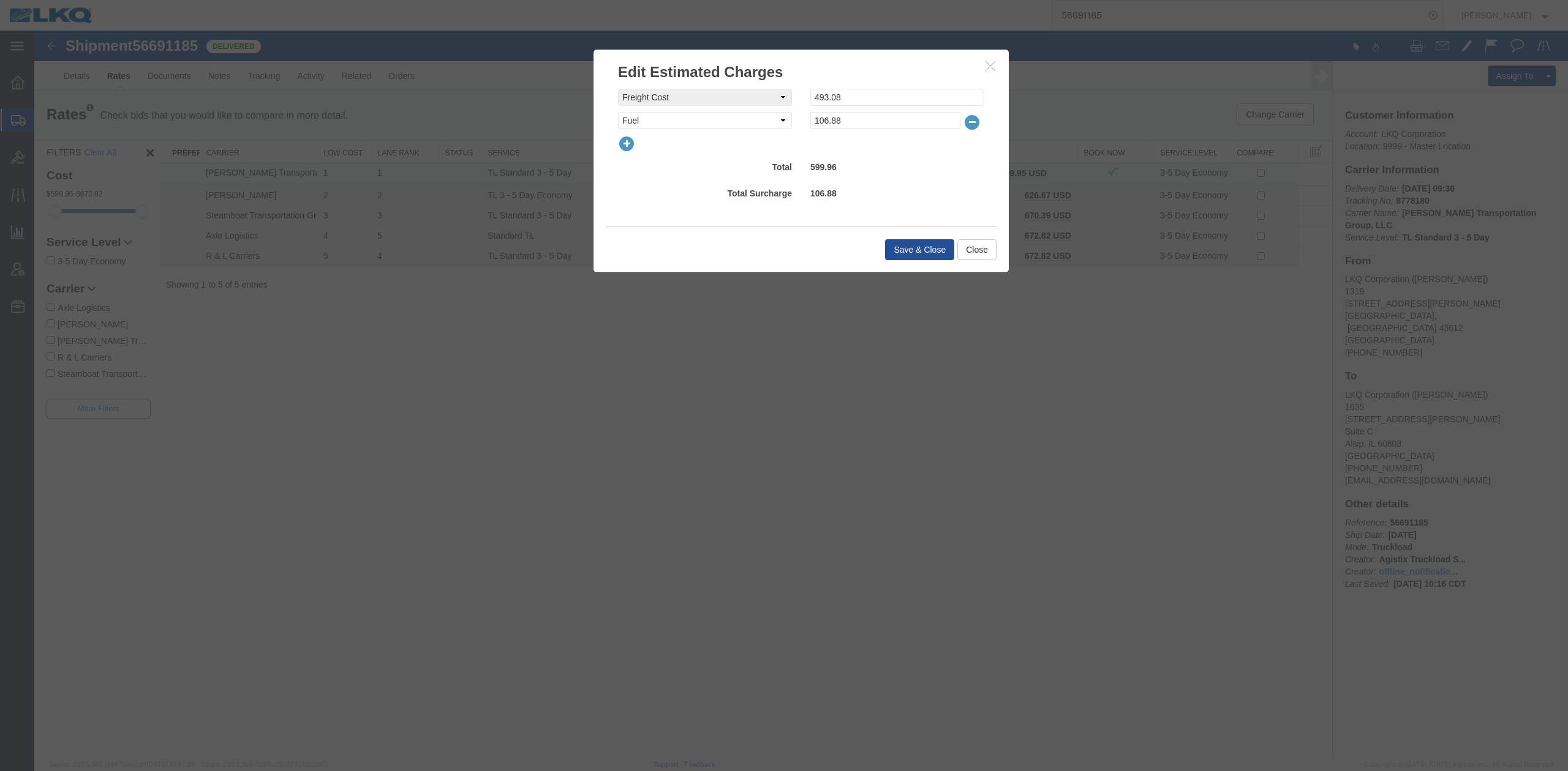
click at [635, 148] on icon "button" at bounding box center [626, 144] width 18 height 18
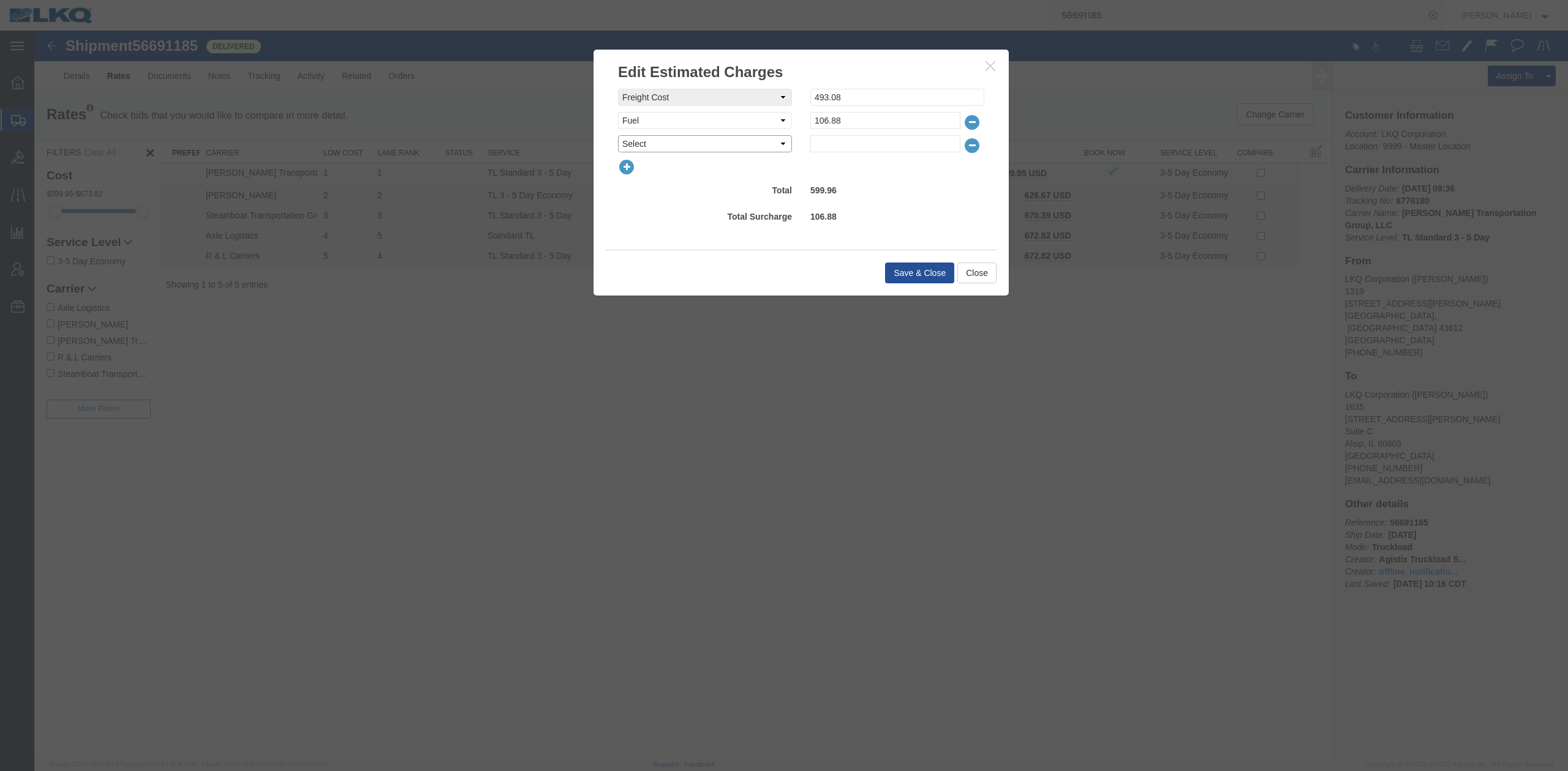
click at [638, 145] on select "Select AES Filing Accessorial Delivery Charge Additional Invoice Details Addres…" at bounding box center [705, 144] width 174 height 18
select select "OTHR"
click at [618, 135] on select "Select AES Filing Accessorial Delivery Charge Additional Invoice Details Addres…" at bounding box center [705, 144] width 174 height 18
type input "50"
click at [903, 267] on button "Save & Close" at bounding box center [919, 273] width 69 height 21
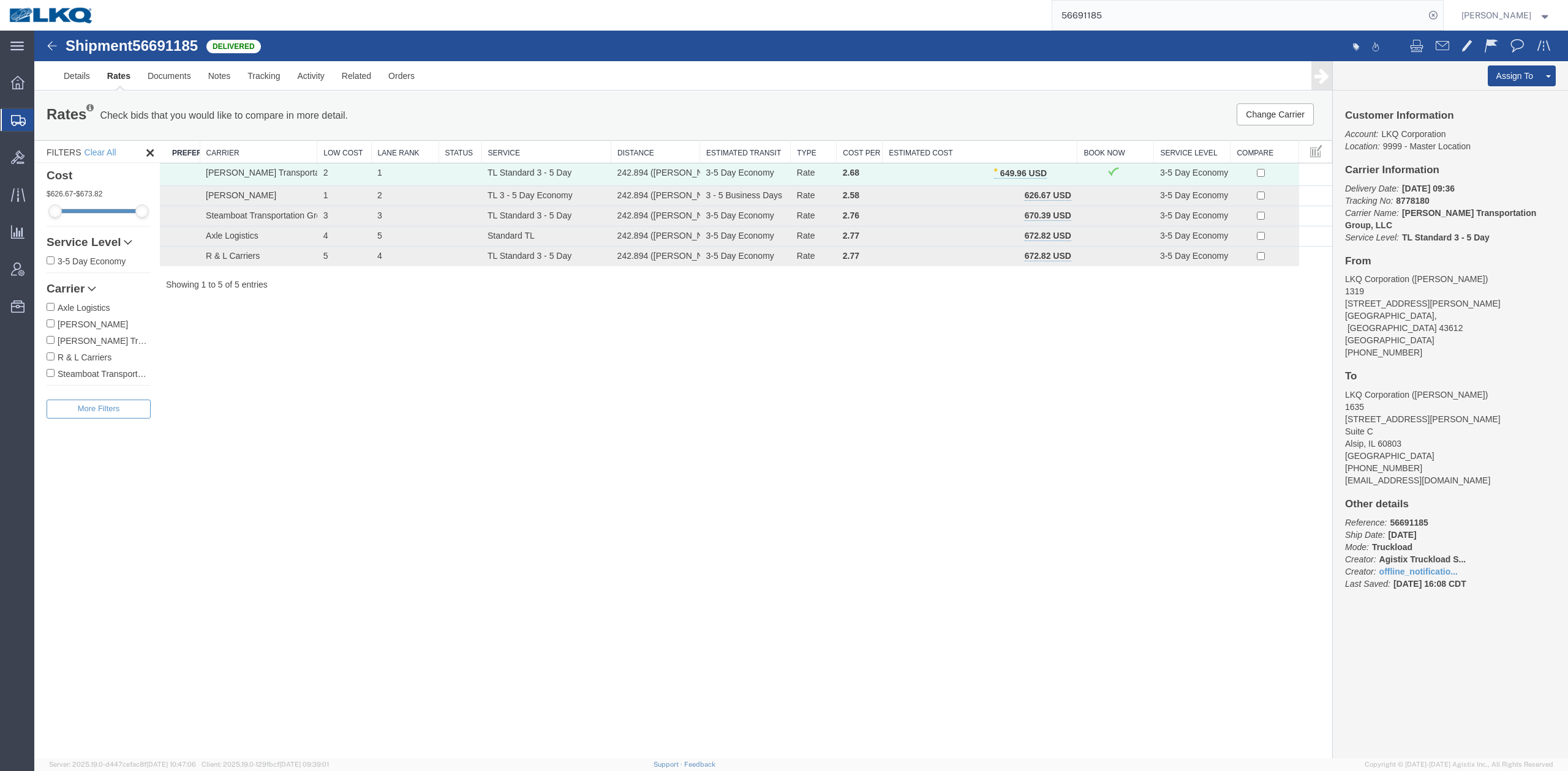
drag, startPoint x: 1142, startPoint y: 24, endPoint x: 1193, endPoint y: 18, distance: 51.4
click at [1142, 24] on input "56691185" at bounding box center [1238, 15] width 372 height 29
paste input "866292"
click at [1444, 15] on form "56866292" at bounding box center [1248, 15] width 392 height 31
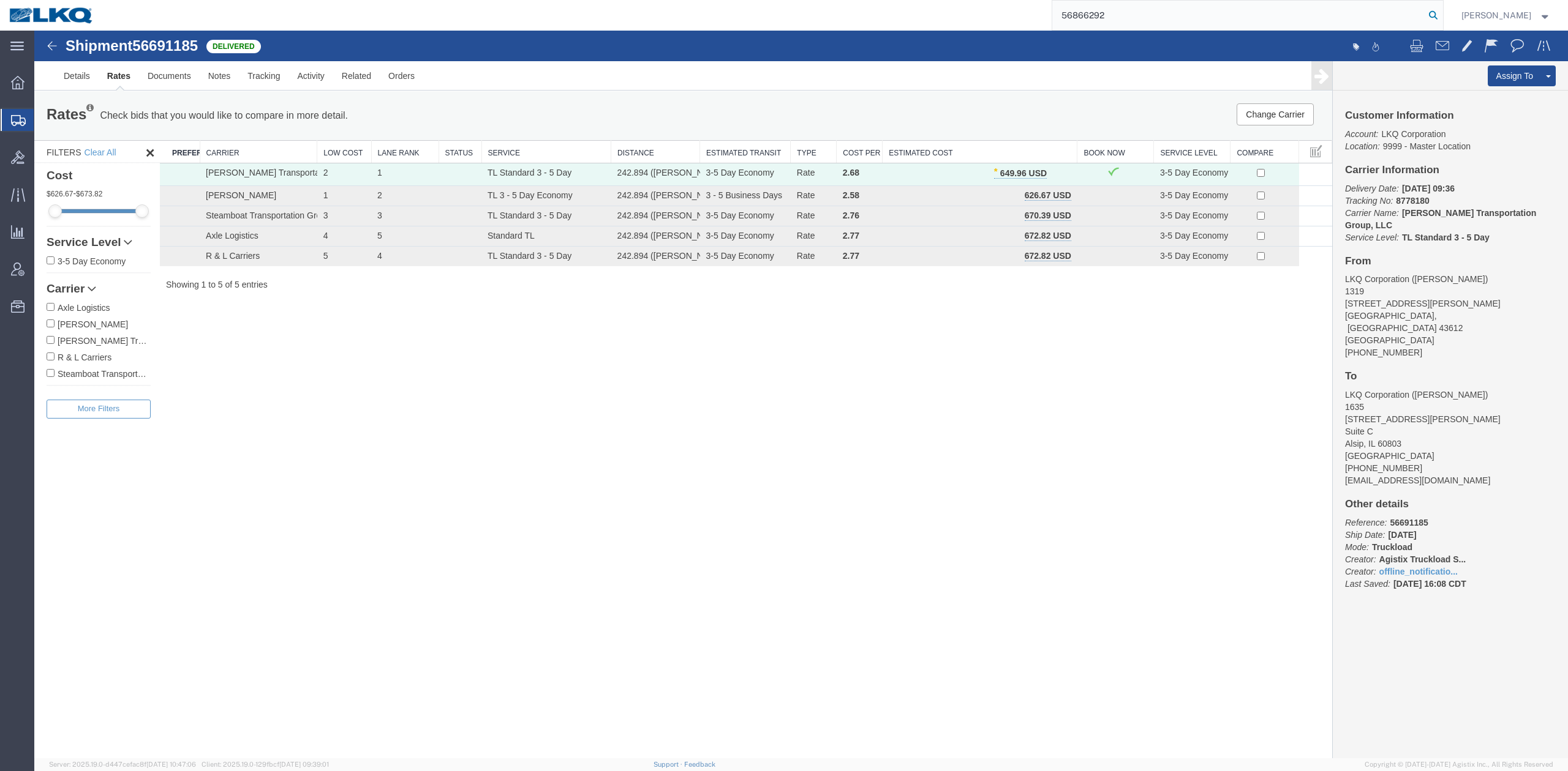
type input "56866292"
click at [1442, 15] on icon at bounding box center [1434, 15] width 18 height 18
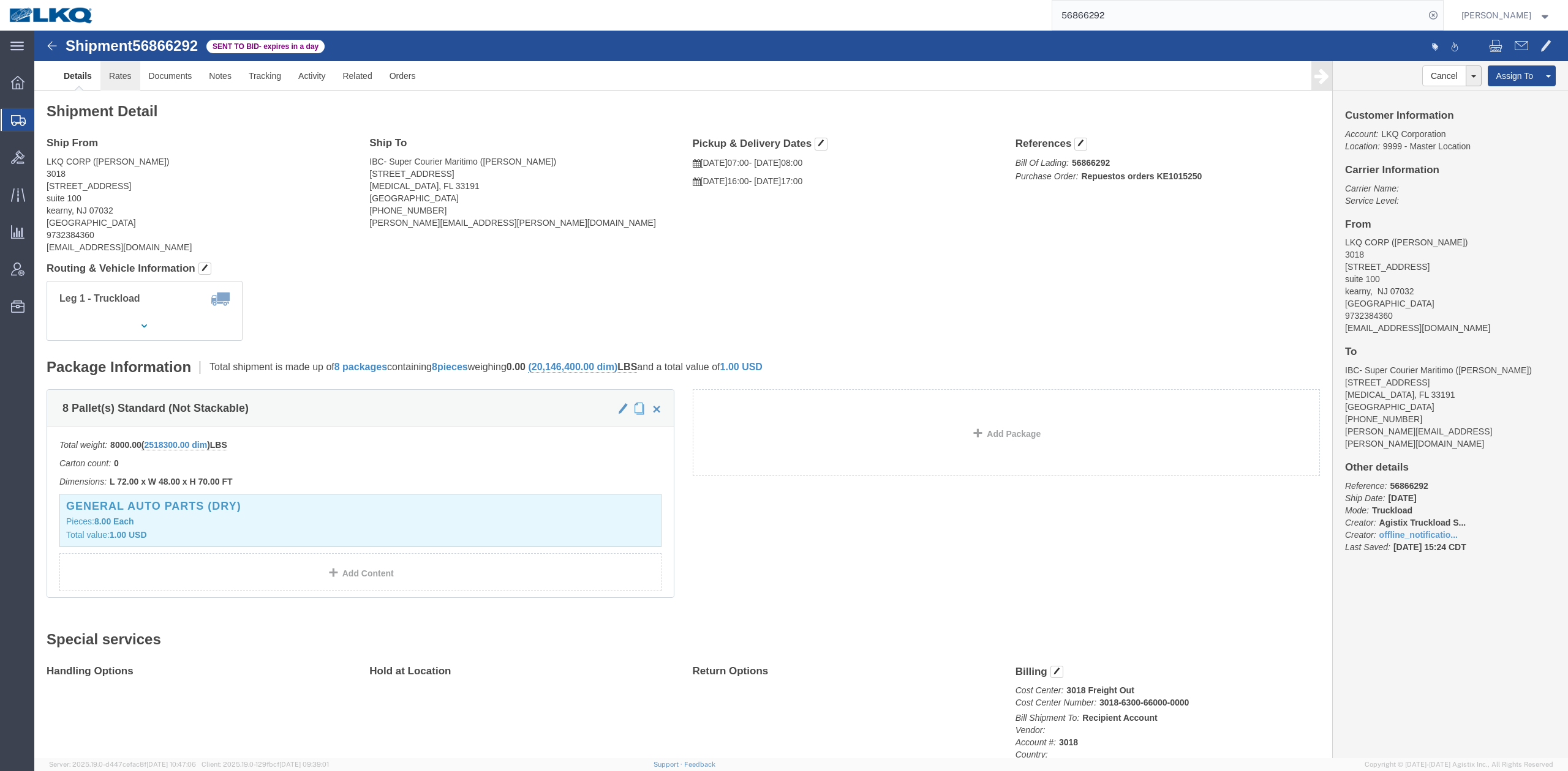
click link "Rates"
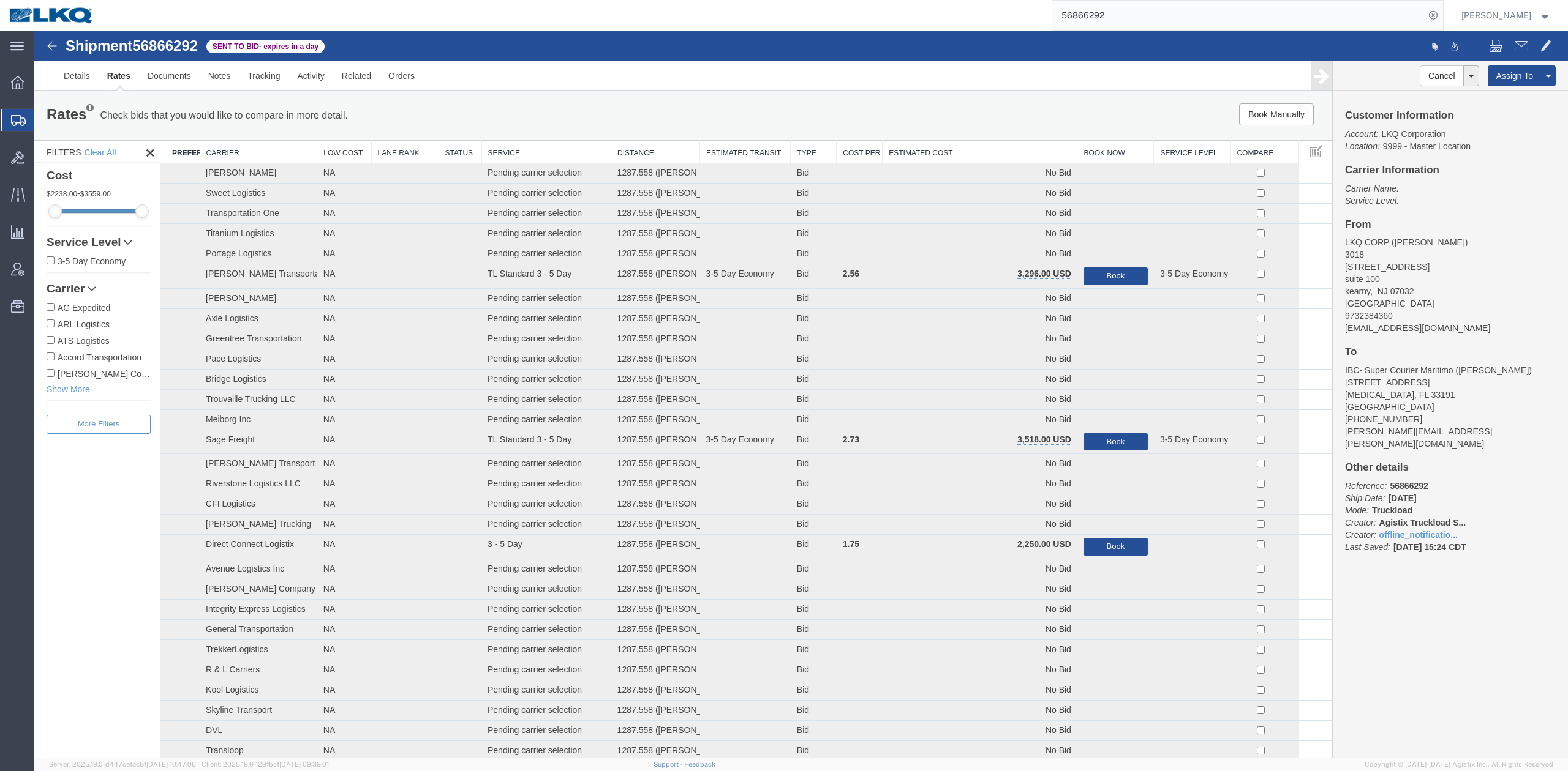
click at [1005, 154] on th "Estimated Cost" at bounding box center [979, 152] width 195 height 23
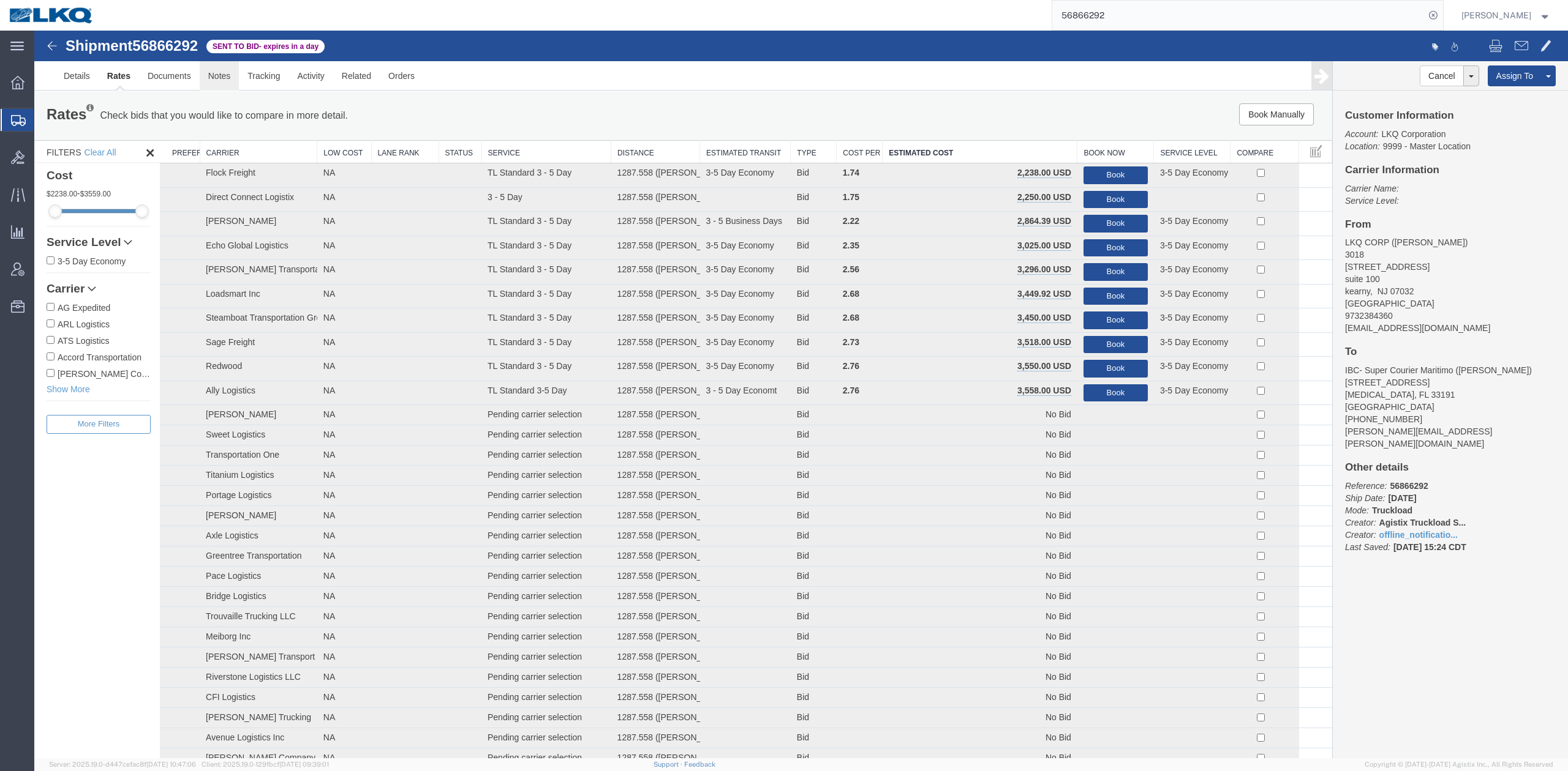
click at [226, 69] on link "Notes" at bounding box center [220, 75] width 40 height 29
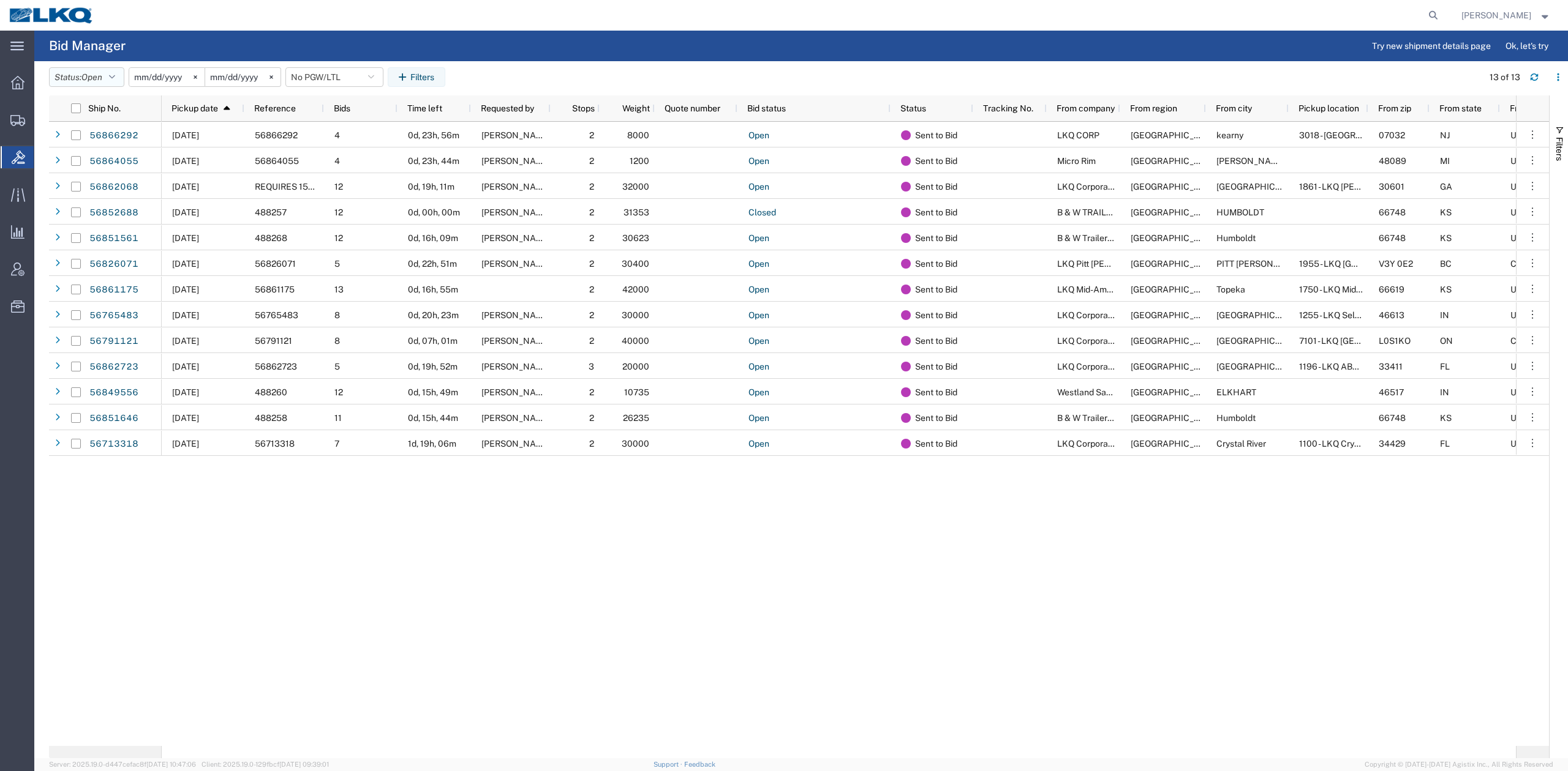
click at [111, 81] on button "Status: Open" at bounding box center [87, 77] width 75 height 19
click at [82, 217] on span "Open" at bounding box center [120, 217] width 143 height 19
click at [333, 76] on button "No PGW/LTL" at bounding box center [334, 77] width 98 height 19
drag, startPoint x: 326, startPoint y: 141, endPoint x: 332, endPoint y: 130, distance: 12.5
click at [332, 133] on span "No PGW/LTL" at bounding box center [367, 130] width 160 height 23
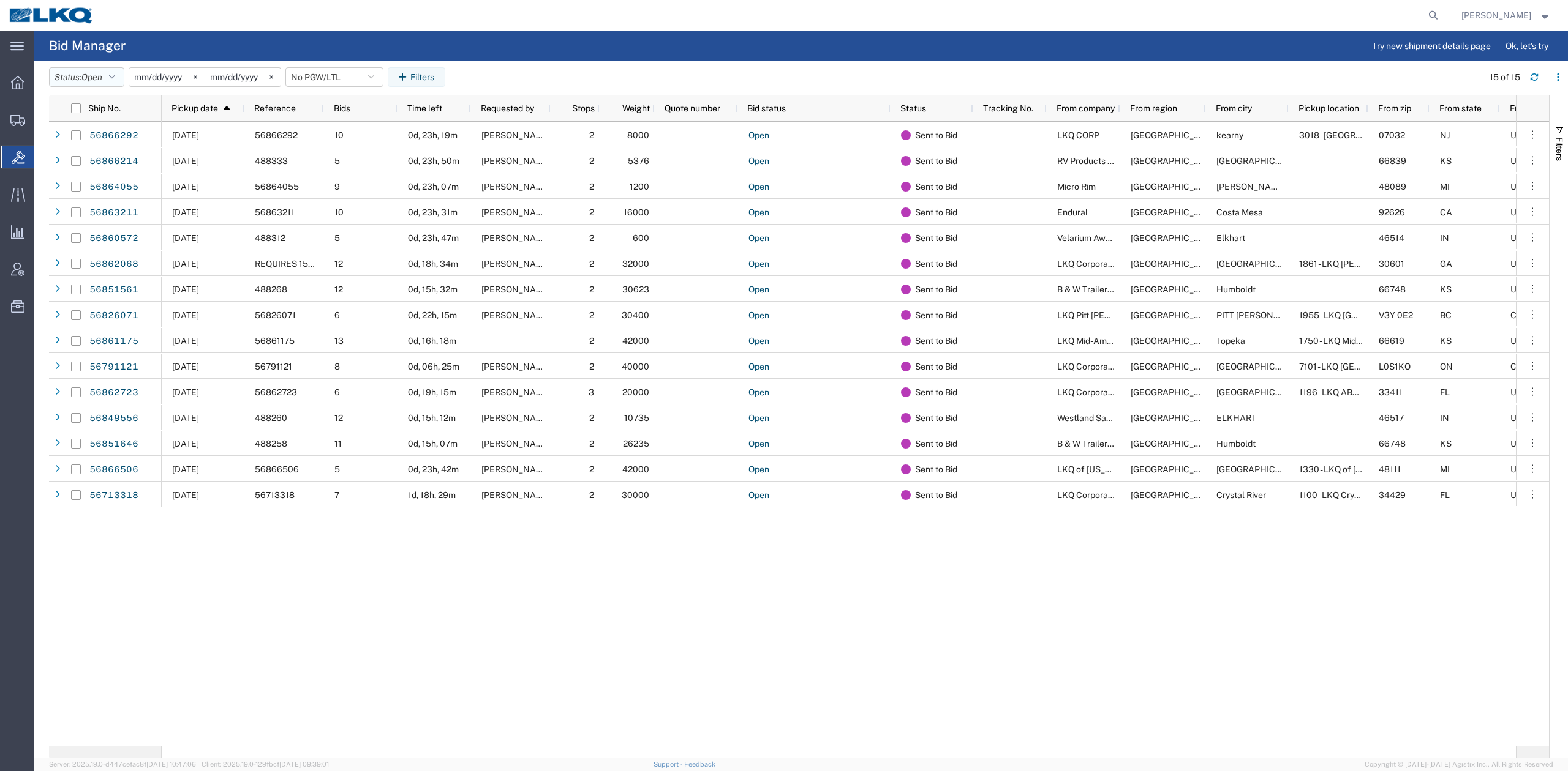
click at [102, 82] on span "Open" at bounding box center [92, 78] width 21 height 12
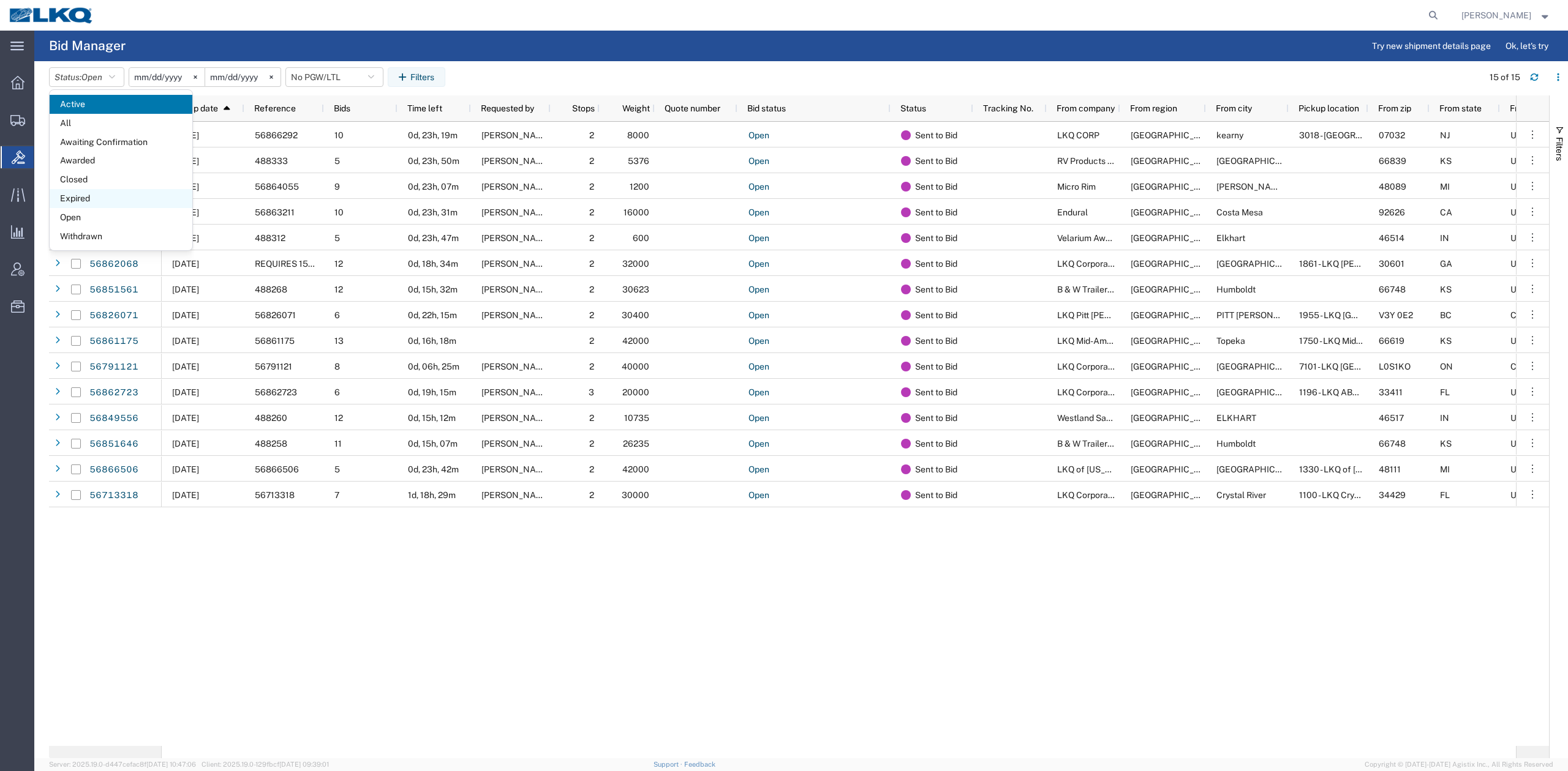
click at [94, 201] on span "Expired" at bounding box center [120, 199] width 143 height 19
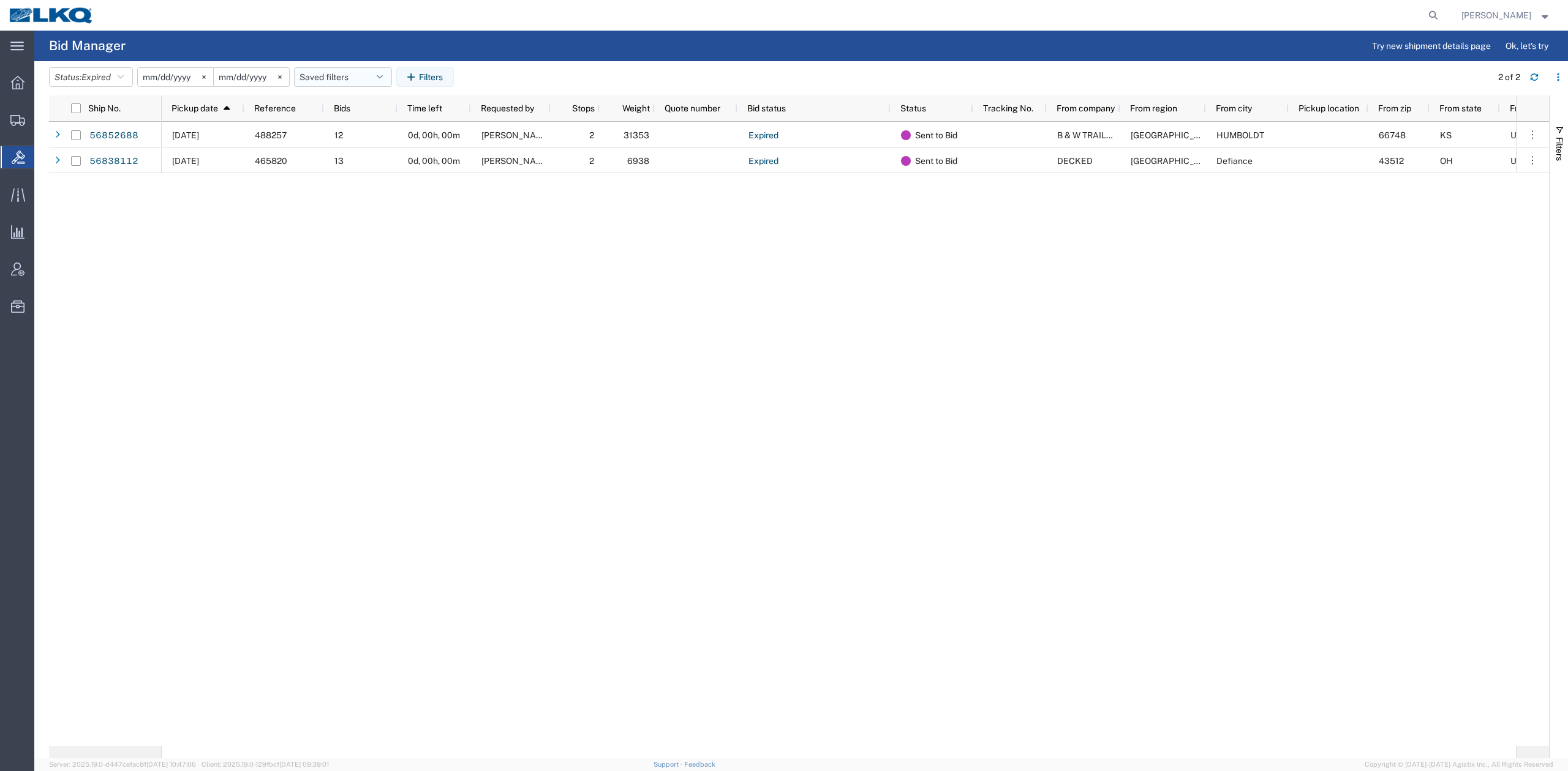
click at [351, 82] on button "Saved filters" at bounding box center [342, 77] width 98 height 19
click at [357, 128] on span "No PGW/LTL" at bounding box center [376, 130] width 160 height 23
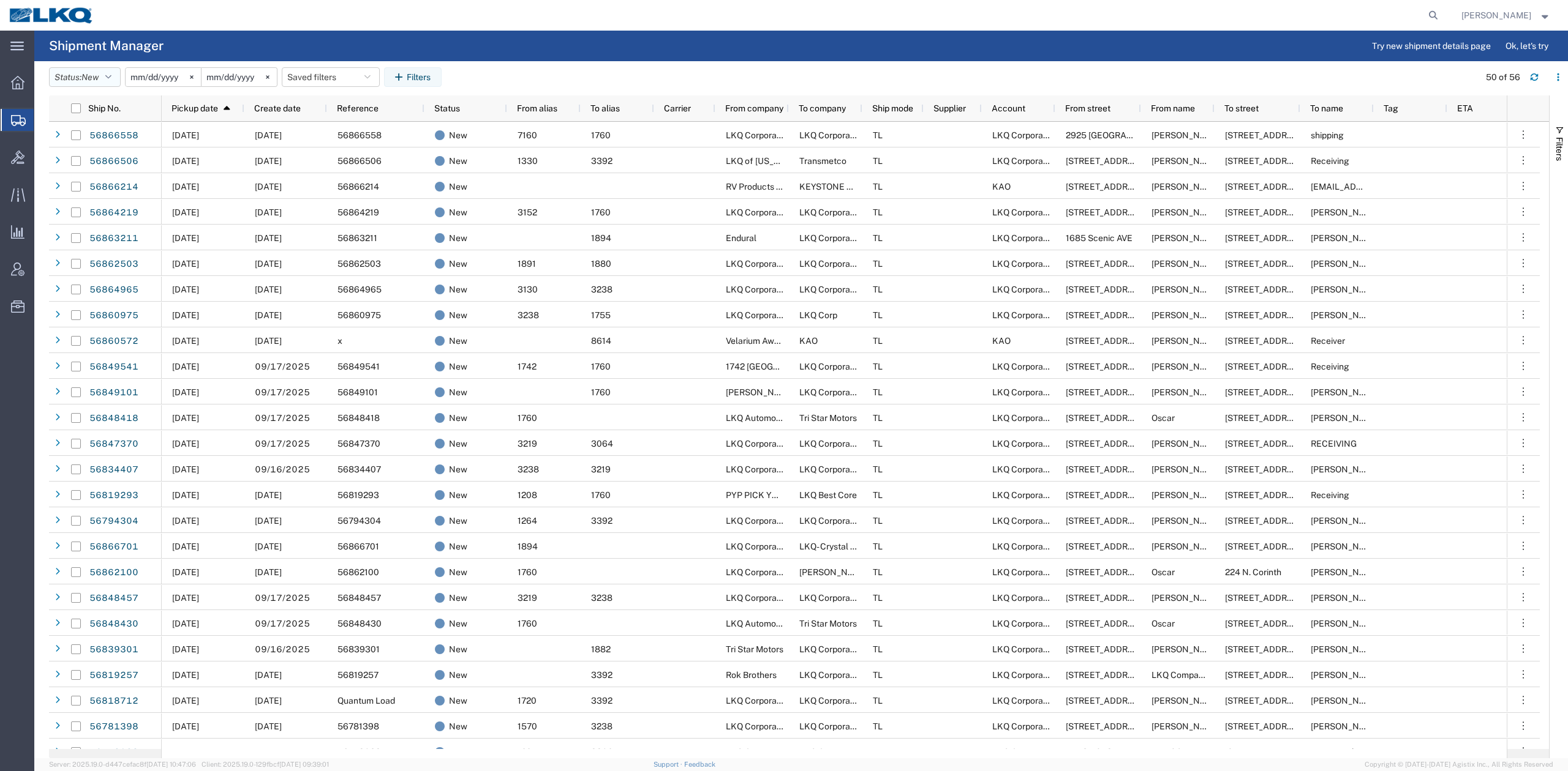
click at [104, 81] on button "Status: New" at bounding box center [85, 77] width 72 height 19
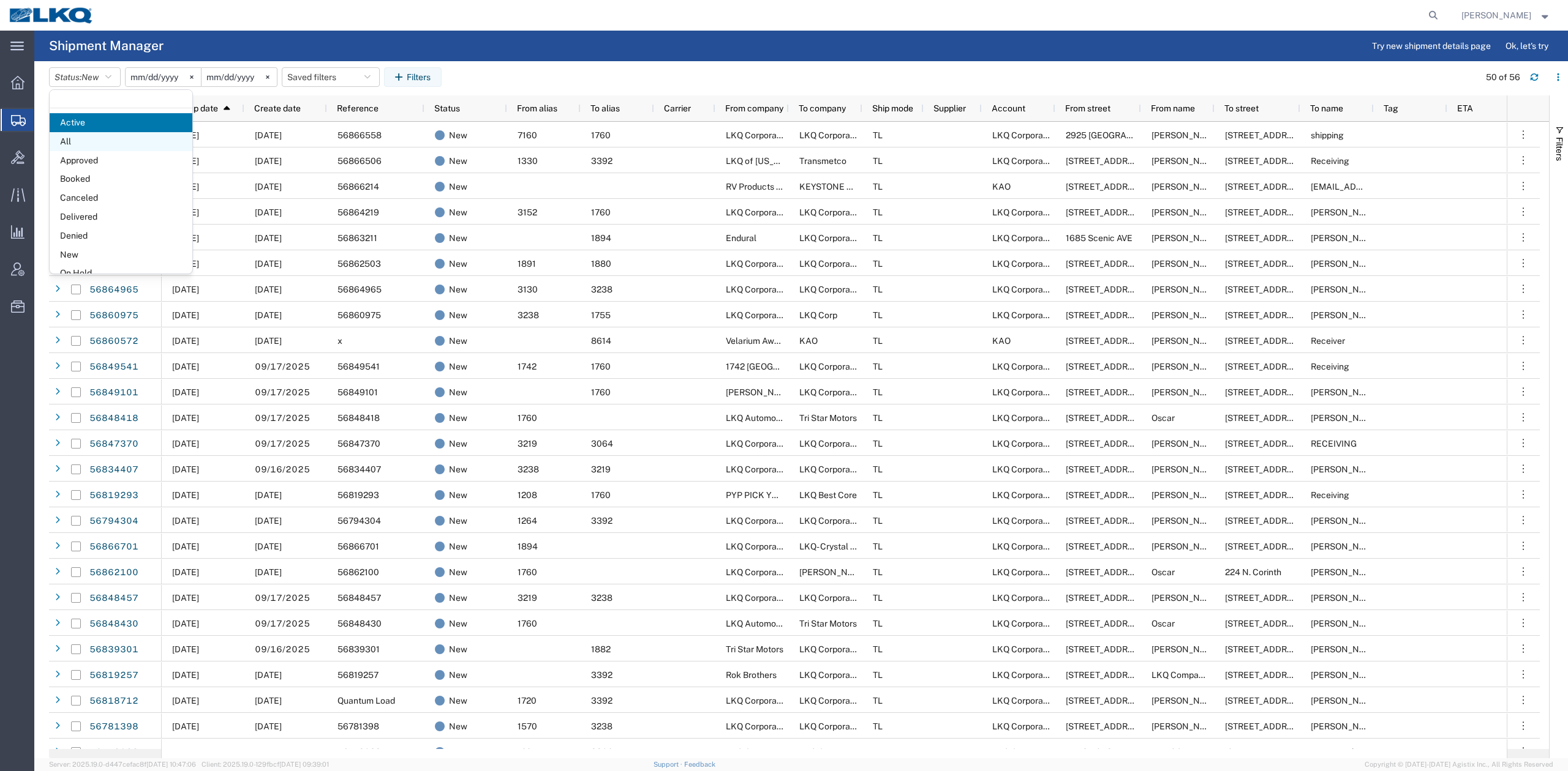
click at [99, 138] on span "All" at bounding box center [120, 141] width 143 height 19
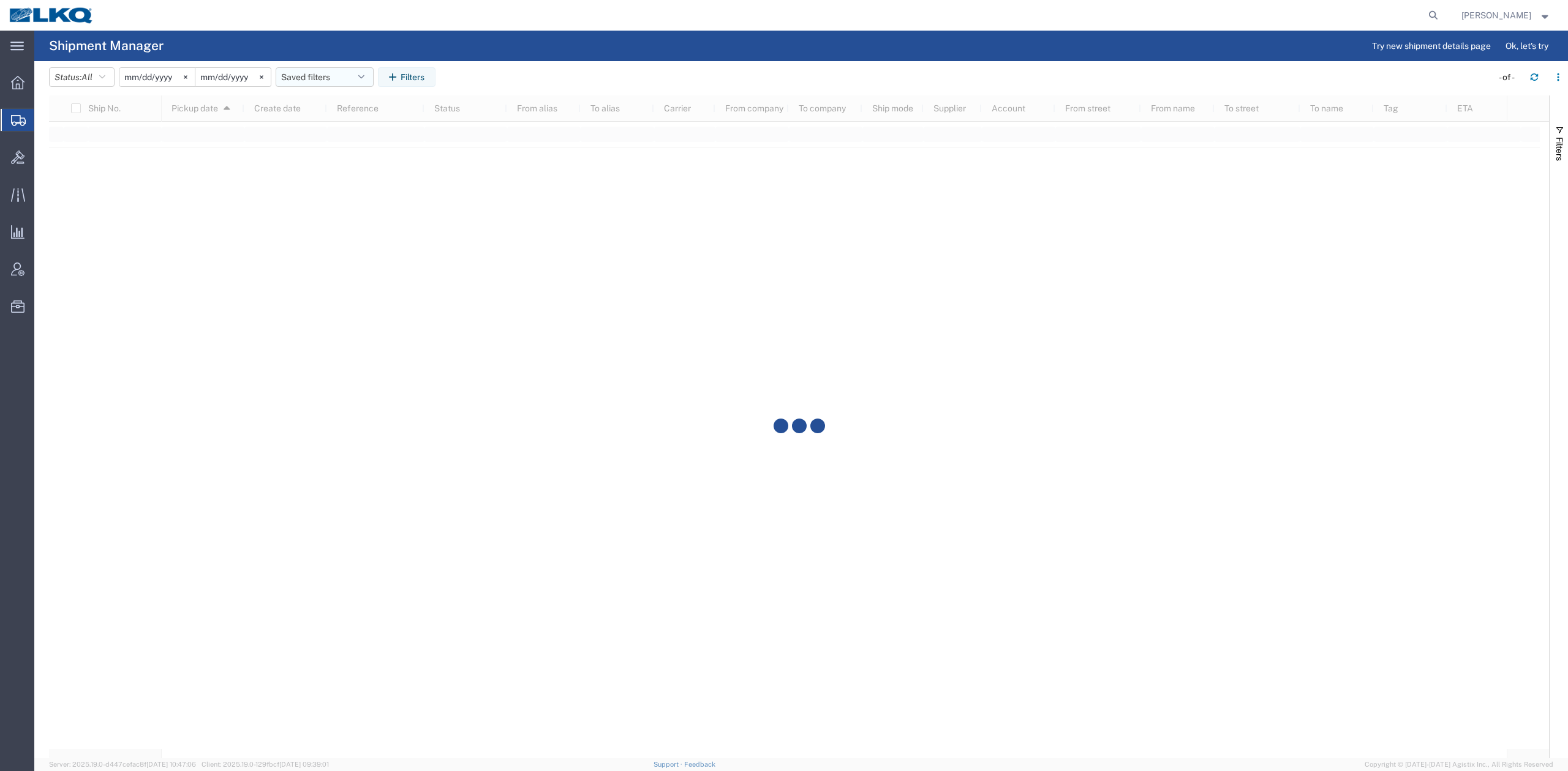
click at [334, 77] on button "Saved filters" at bounding box center [324, 77] width 98 height 19
click at [344, 148] on span "No PGW/LTL" at bounding box center [357, 153] width 160 height 23
